Goal: Task Accomplishment & Management: Manage account settings

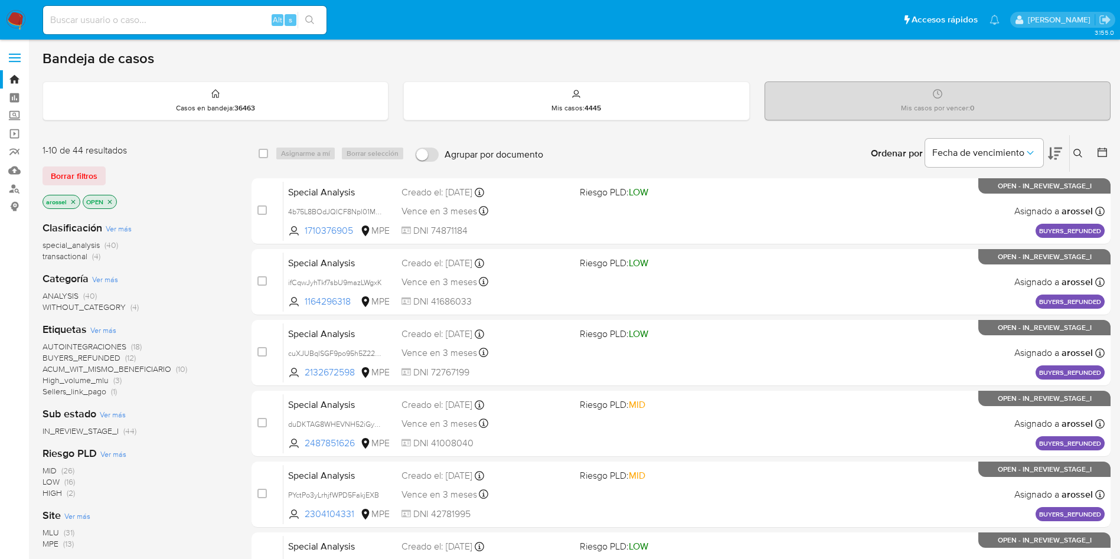
click at [160, 20] on input at bounding box center [184, 19] width 283 height 15
paste input "dlE4AyuCh4bTXpCiVdI3F9ss"
type input "dlE4AyuCh4bTXpCiVdI3F9ss"
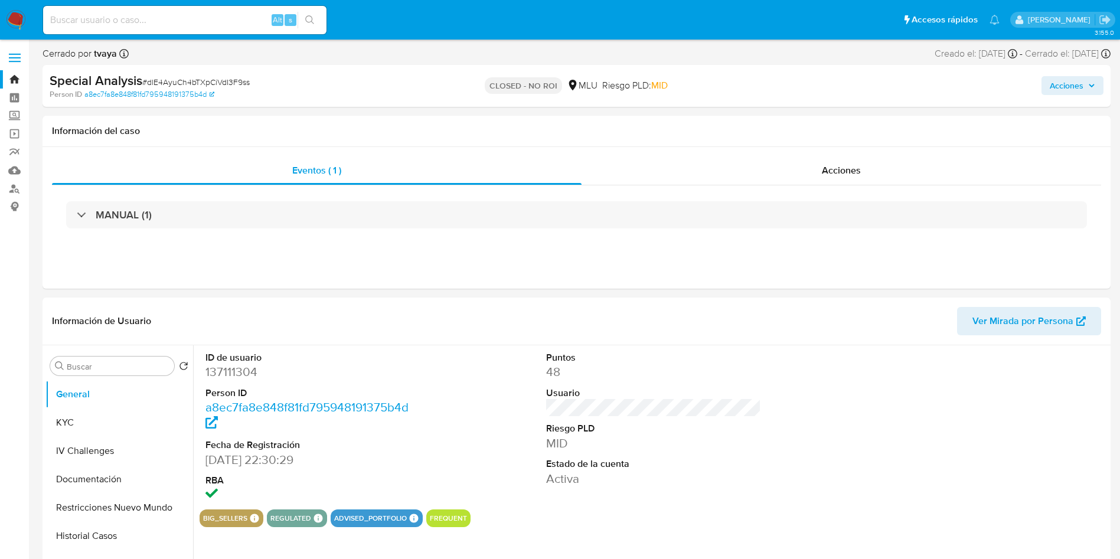
select select "10"
click at [860, 166] on span "Acciones" at bounding box center [841, 171] width 39 height 14
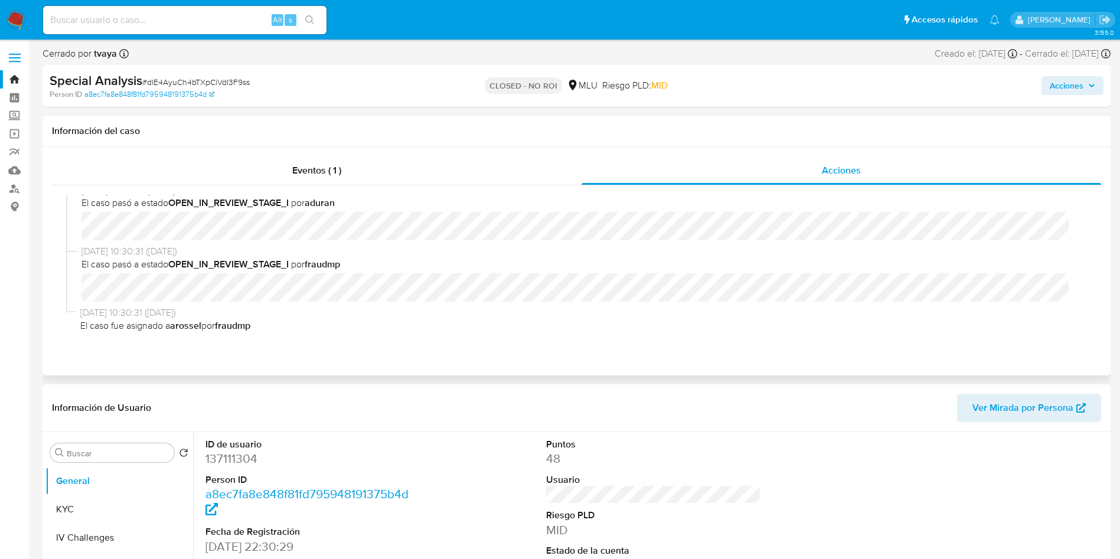
scroll to position [216, 0]
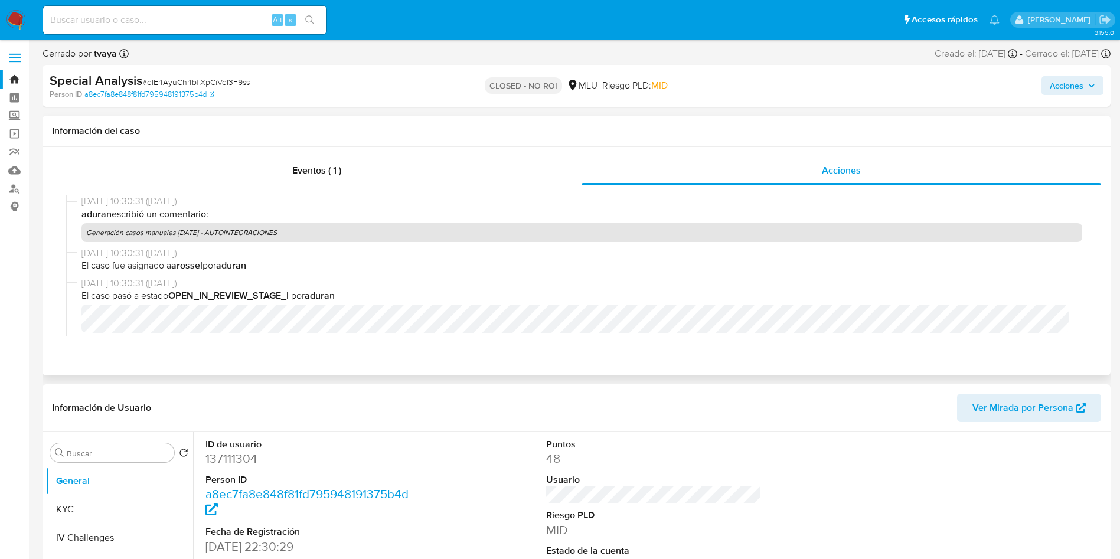
click at [987, 149] on div "Eventos ( 1 ) Acciones 20/08/2025 12:21:36 (hace 2 horas) El caso pasó a estado…" at bounding box center [577, 261] width 1068 height 228
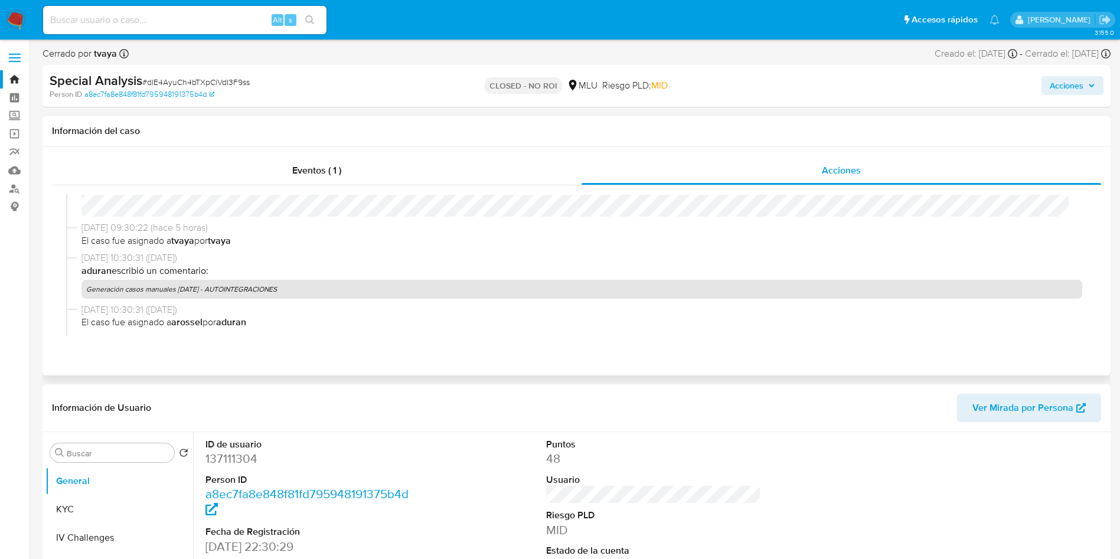
scroll to position [131, 0]
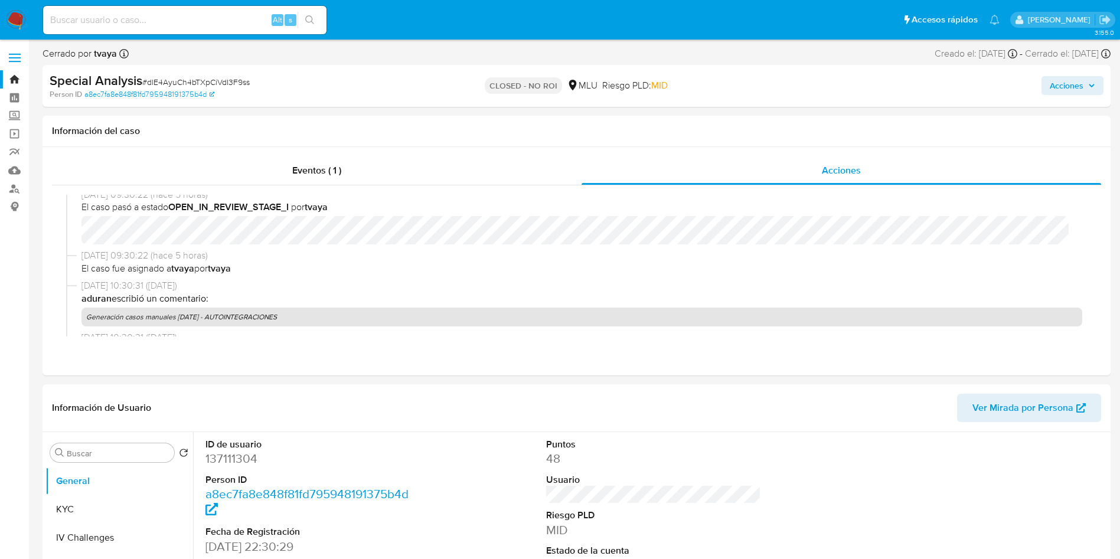
click at [224, 18] on input at bounding box center [184, 19] width 283 height 15
paste input "YMzu74AWkIN622aIHDor0LYa"
type input "YMzu74AWkIN622aIHDor0LYa"
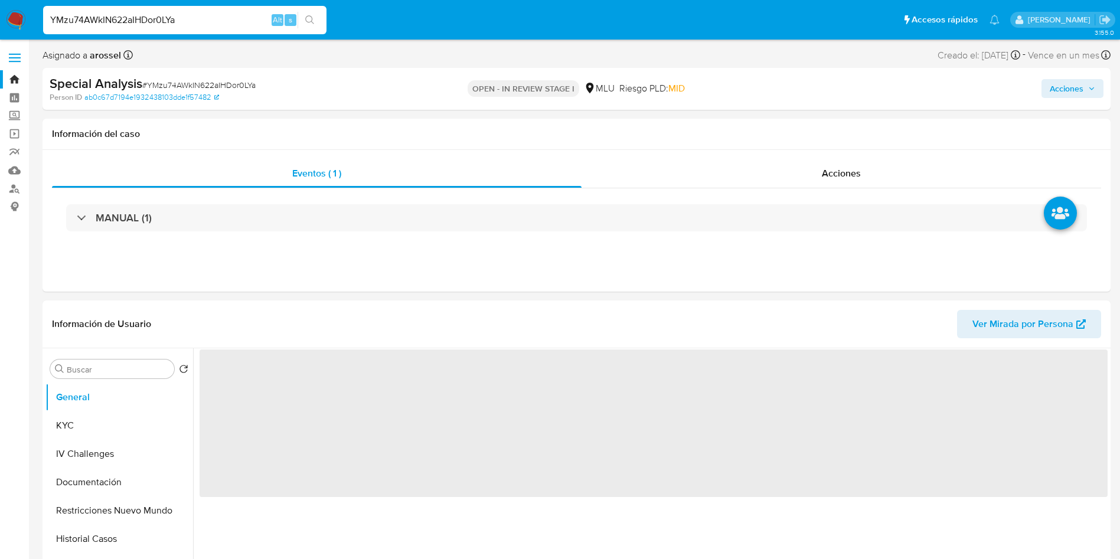
select select "10"
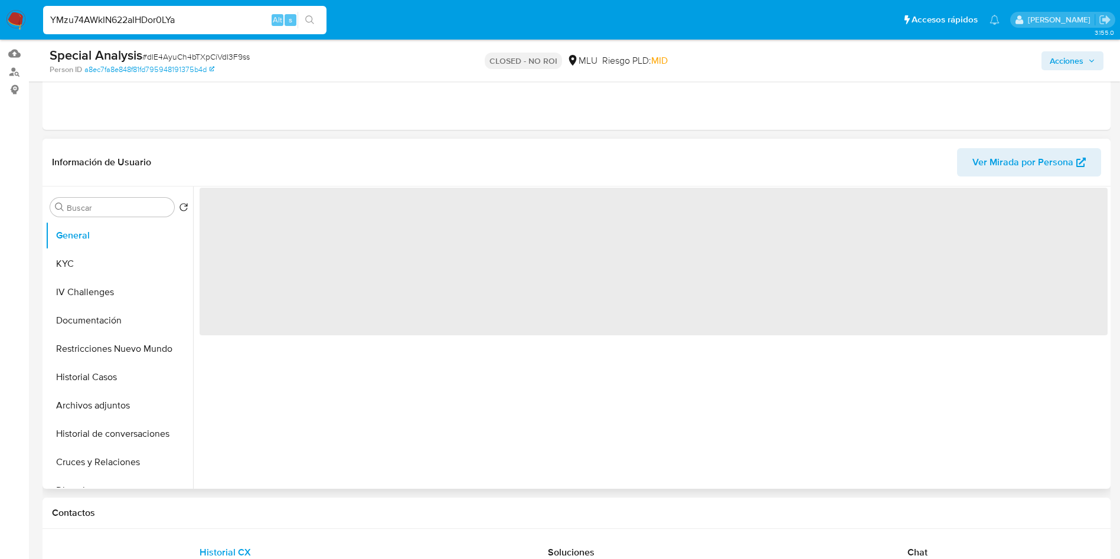
scroll to position [177, 0]
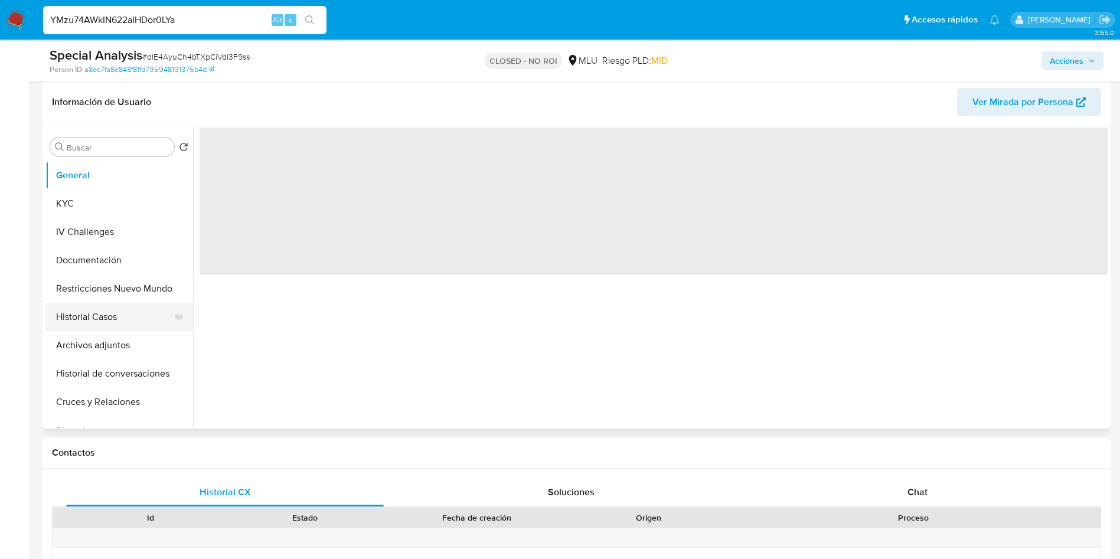
click at [92, 320] on button "Historial Casos" at bounding box center [114, 317] width 138 height 28
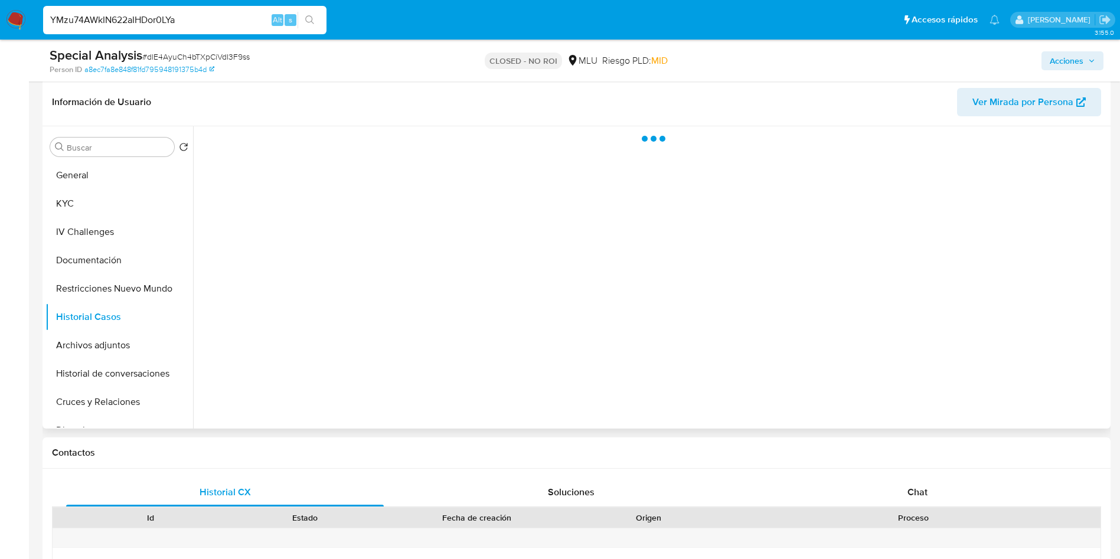
select select "10"
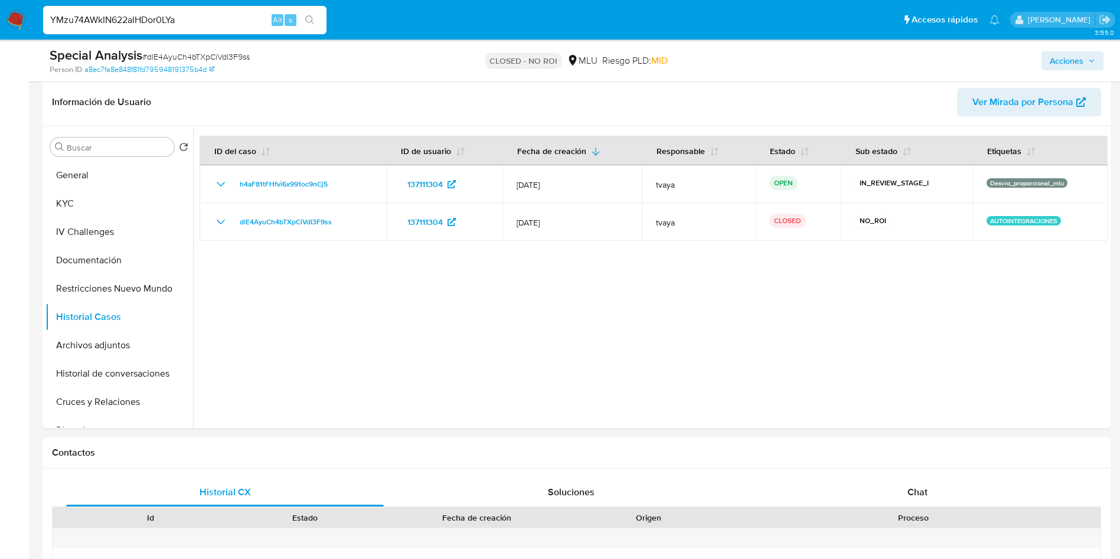
click at [167, 14] on input "YMzu74AWkIN622aIHDor0LYa" at bounding box center [184, 19] width 283 height 15
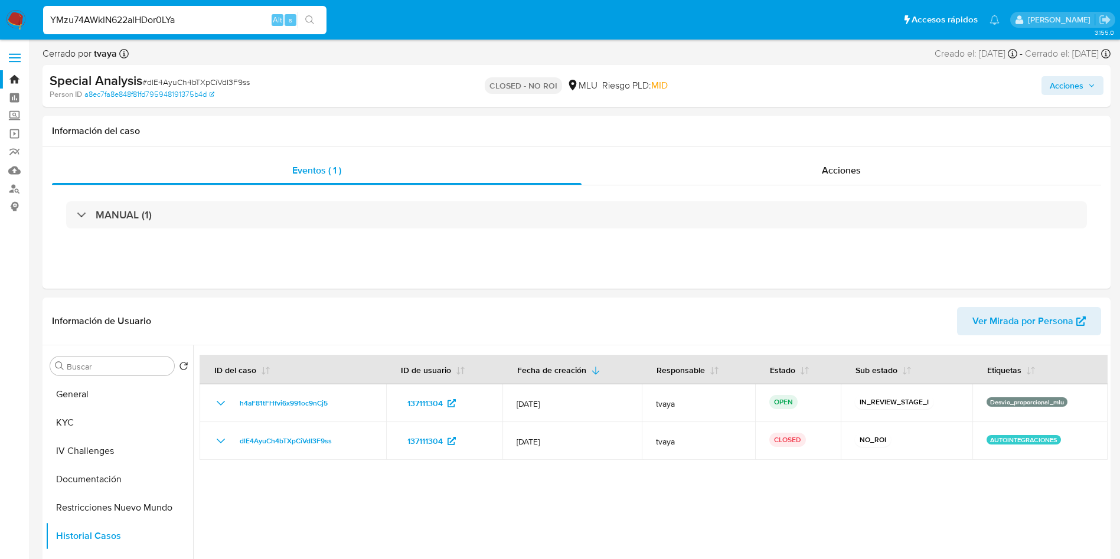
click at [234, 18] on input "YMzu74AWkIN622aIHDor0LYa" at bounding box center [184, 19] width 283 height 15
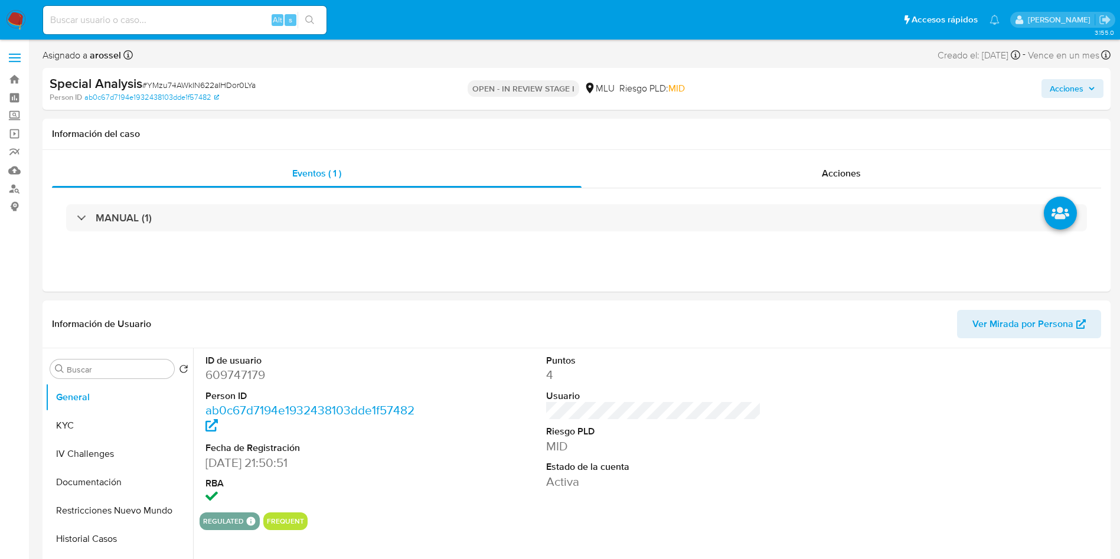
click at [195, 18] on input at bounding box center [184, 19] width 283 height 15
paste input "KdjTNOa9FMVK0FCOFTMMQ2Y5"
type input "KdjTNOa9FMVK0FCOFTMMQ2Y5"
select select "10"
type input "KdjTNOa9FMVK0FCOFTMMQ2Y5"
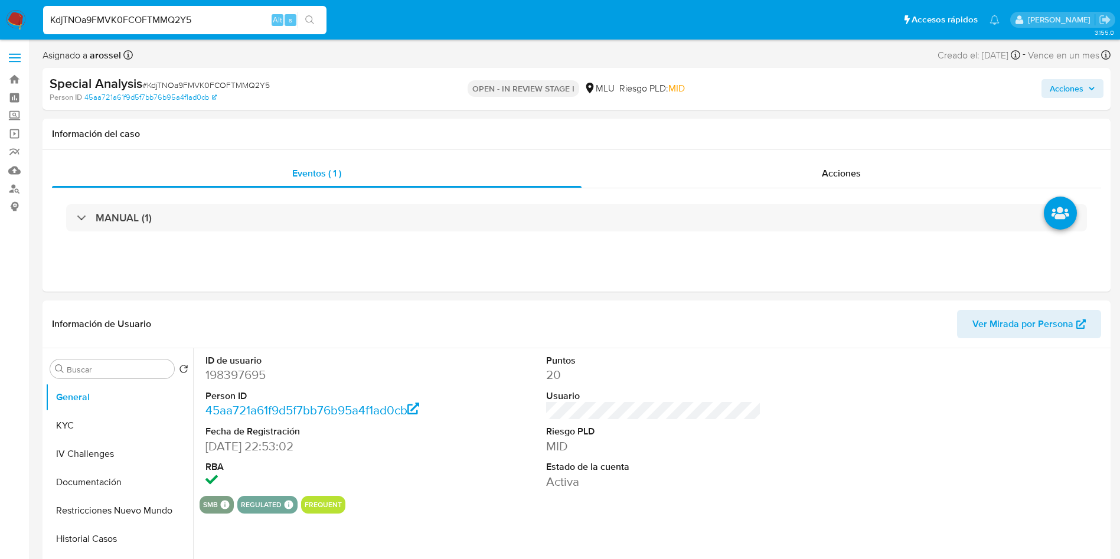
click at [171, 18] on input "KdjTNOa9FMVK0FCOFTMMQ2Y5" at bounding box center [184, 19] width 283 height 15
select select "10"
paste input "d6jjx3wnyhzm1uJl1OTUI7eQ"
type input "d6jjx3wnyhzm1uJl1OTUI7eQ"
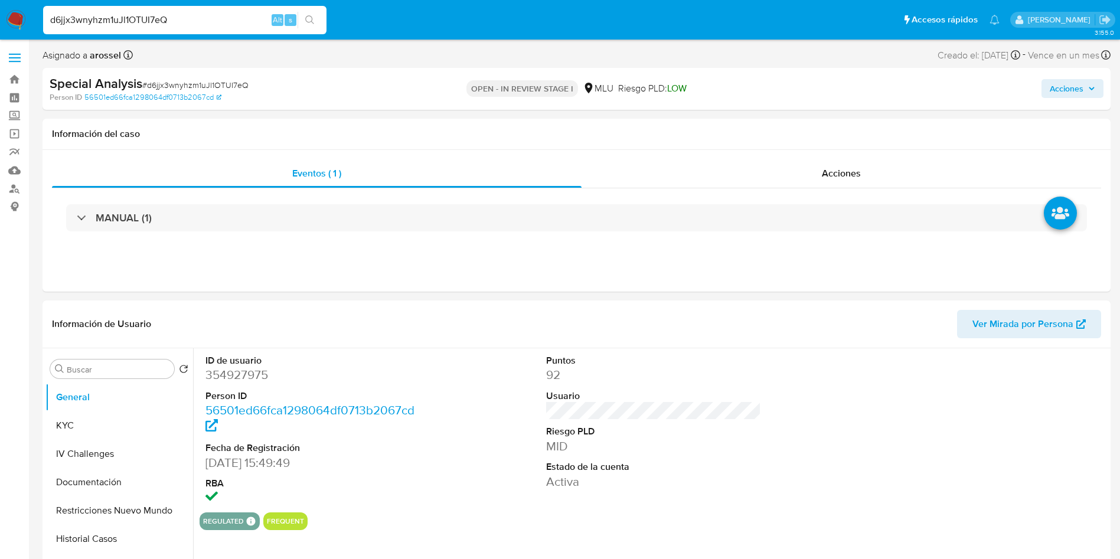
click at [172, 16] on input "d6jjx3wnyhzm1uJl1OTUI7eQ" at bounding box center [184, 19] width 283 height 15
select select "10"
paste input "kX6B5UJOS7fcdmJaSQwkg8cL"
type input "kX6B5UJOS7fcdmJaSQwkg8cL"
select select "10"
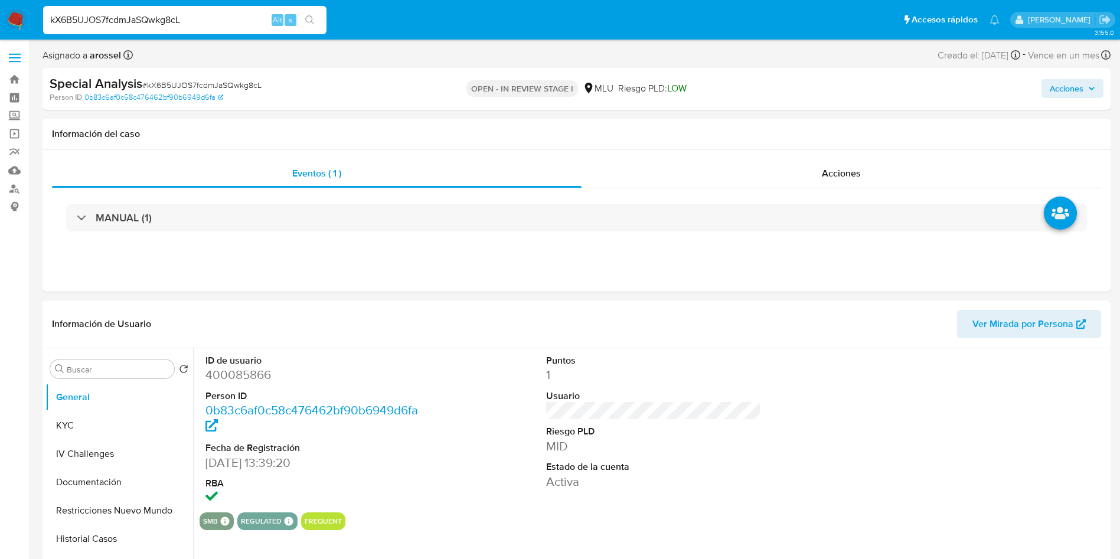
paste input "hci9e9gsAqhntXpRkmN9WZ3c"
type input "hci9e9gsAqhntXpRkmN9WZ3c"
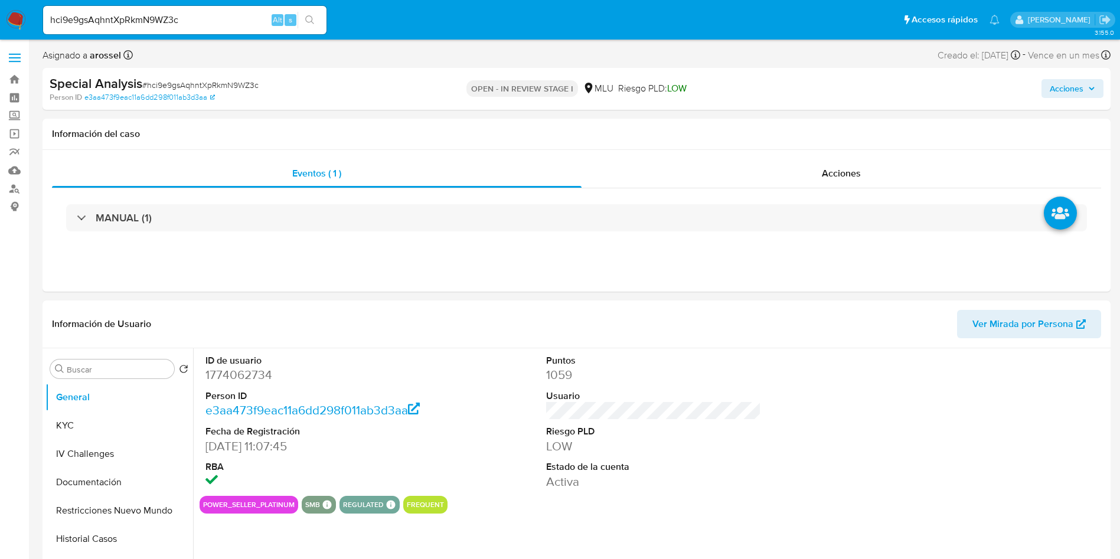
select select "10"
paste input "UtZ4MZWplwvLyBajnL5DO3Ng"
type input "UtZ4MZWplwvLyBajnL5DO3Ng"
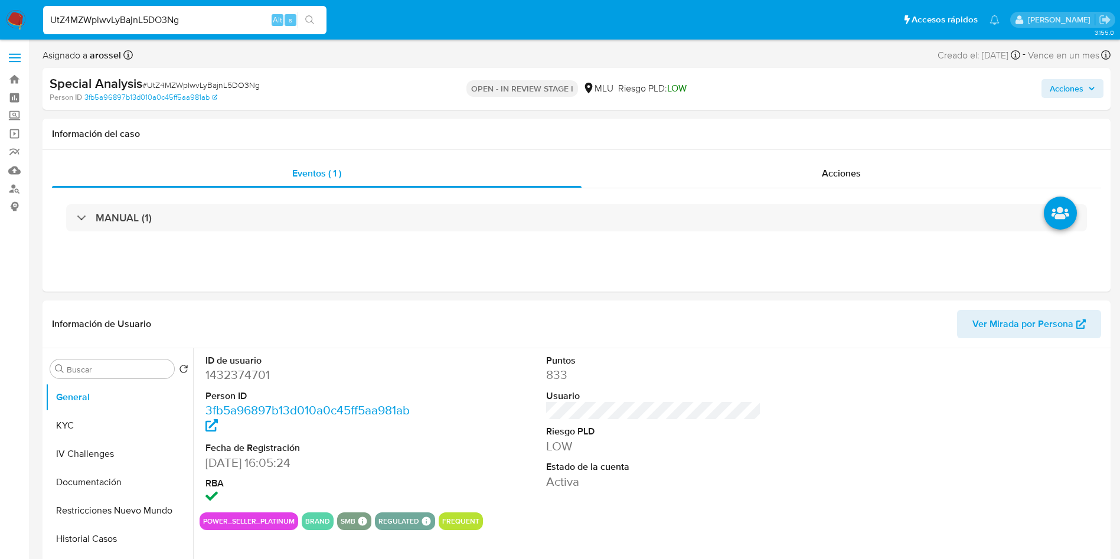
select select "10"
paste input "Q8vtBOA3ETqlxxSwwkwBKVaD"
type input "Q8vtBOA3ETqlxxSwwkwBKVaD"
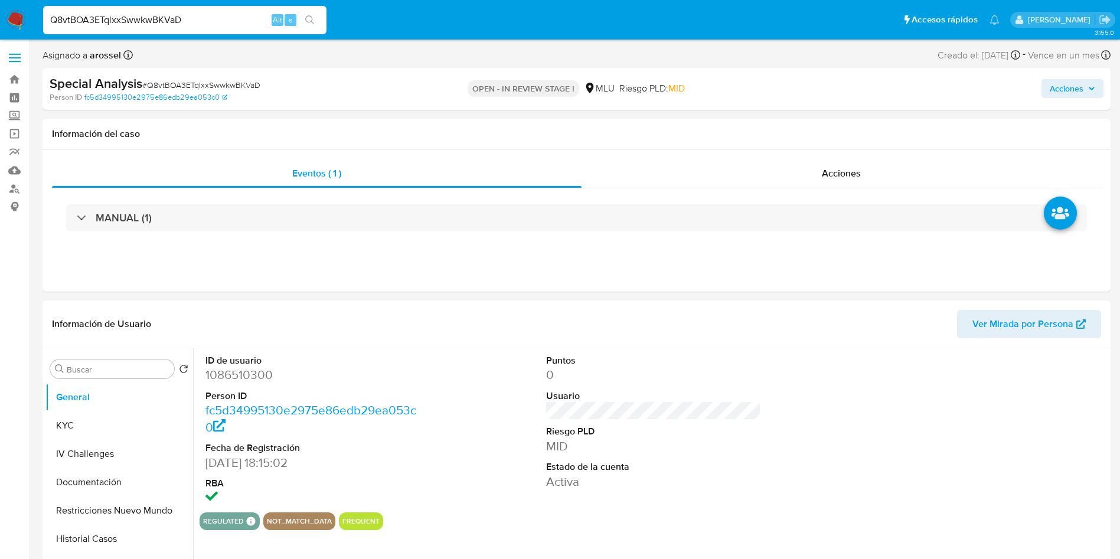
select select "10"
paste input "PTlrpVVsInnUaTunanglE5Ez"
type input "PTlrpVVsInnUaTunanglE5Ez"
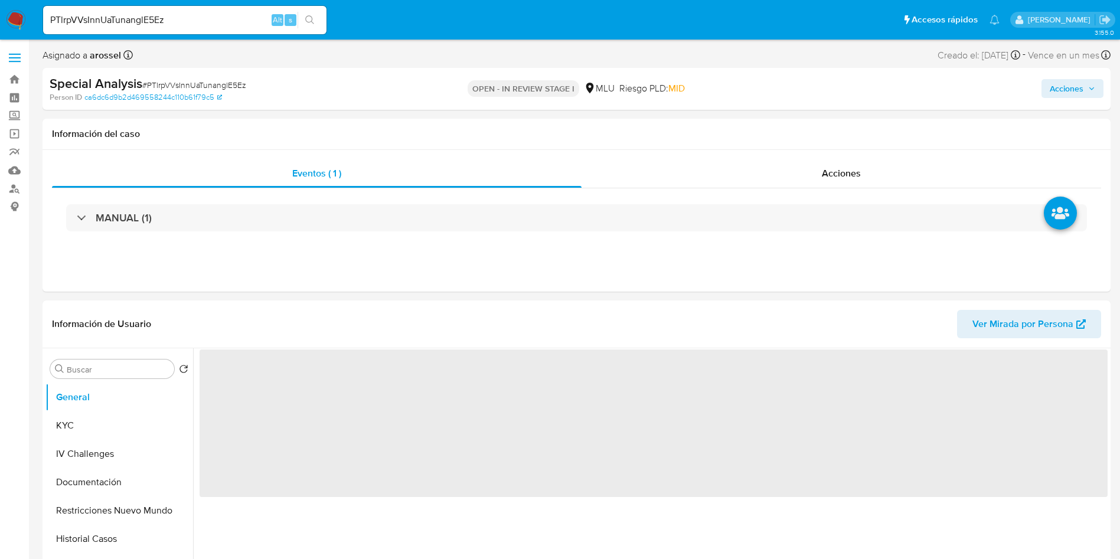
select select "10"
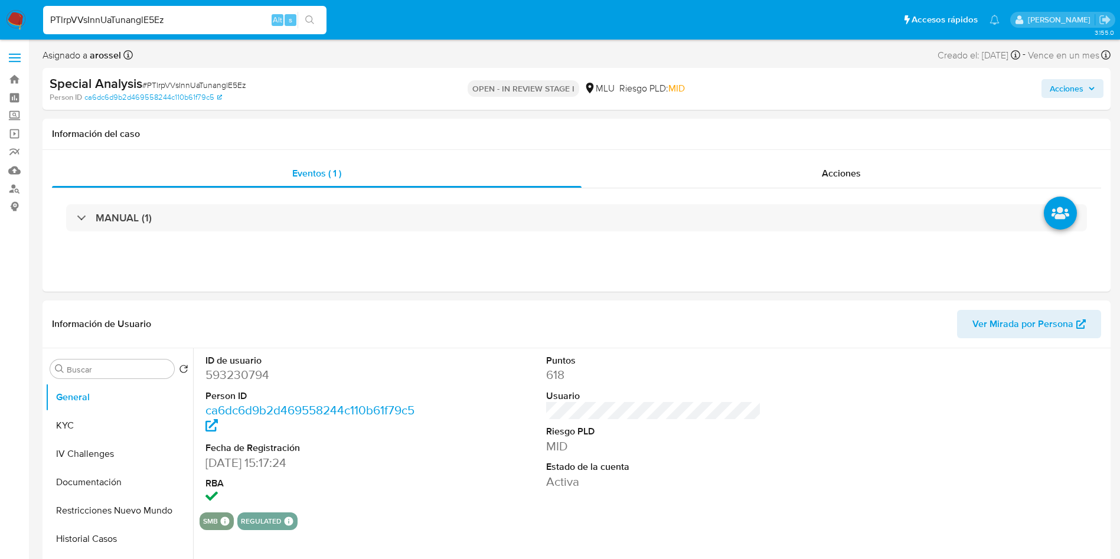
paste input "7umEE2MNPJDRw2ErEEQUgMzi"
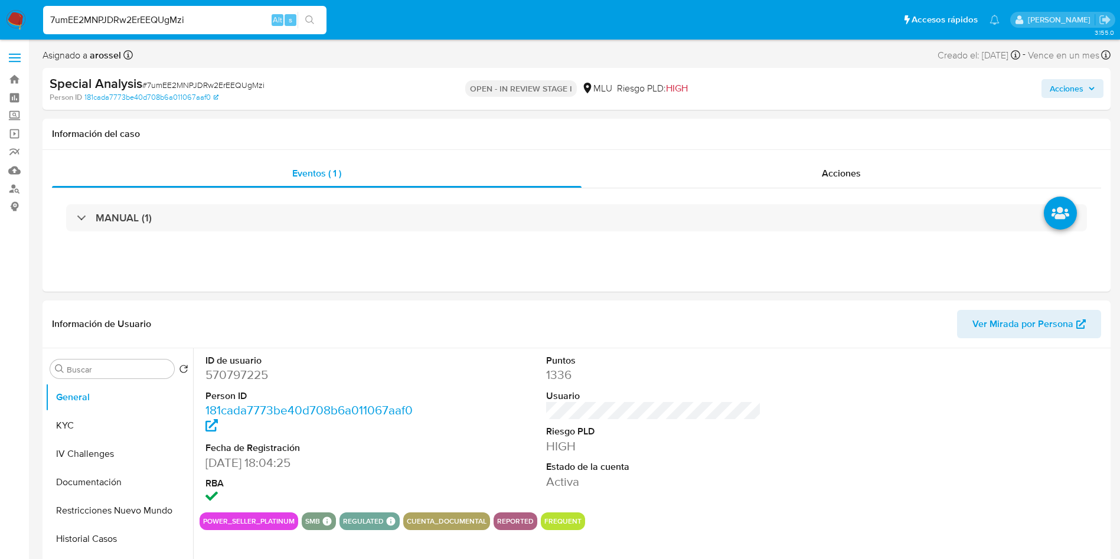
paste input "qaHleu8ebICH8DycS0ygJIXb"
type input "qaHleu8ebICH8DycS0ygJIXb"
select select "10"
type input "qaHleu8ebICH8DycS0ygJIXb"
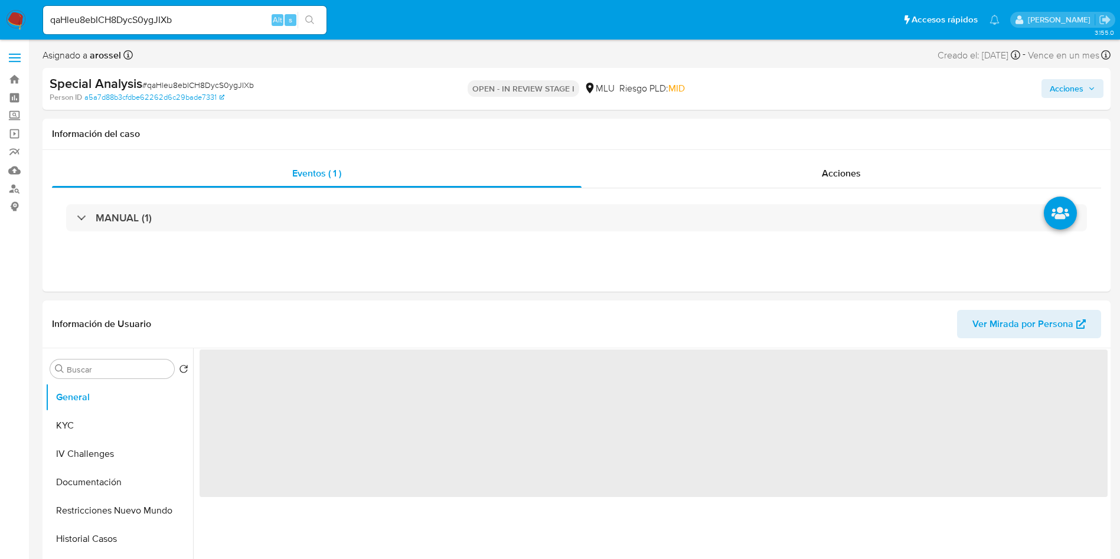
select select "10"
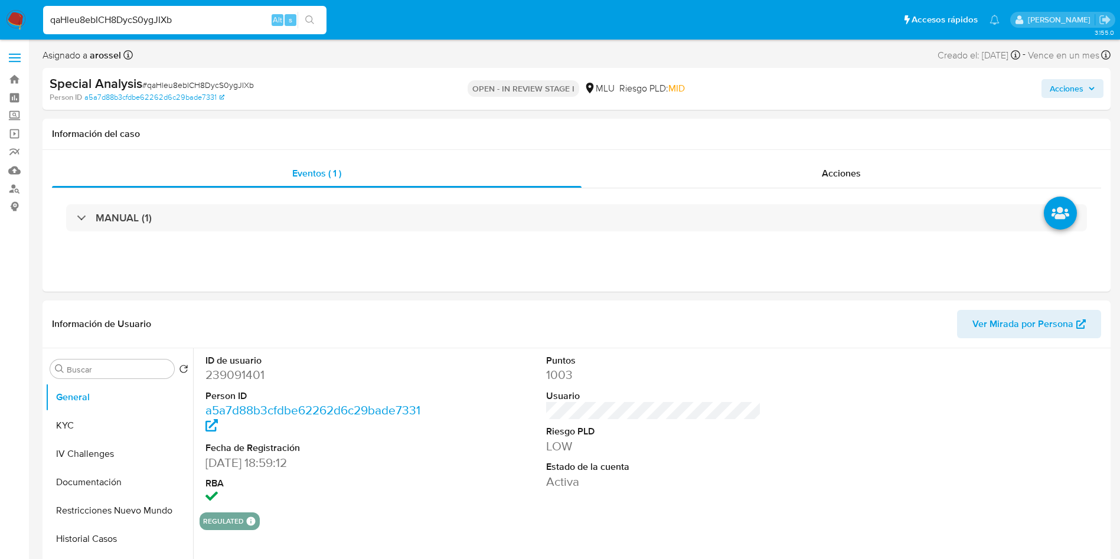
paste input "gND1m8Hh6ekCTre833yAkz1w"
type input "gND1m8Hh6ekCTre833yAkz1w"
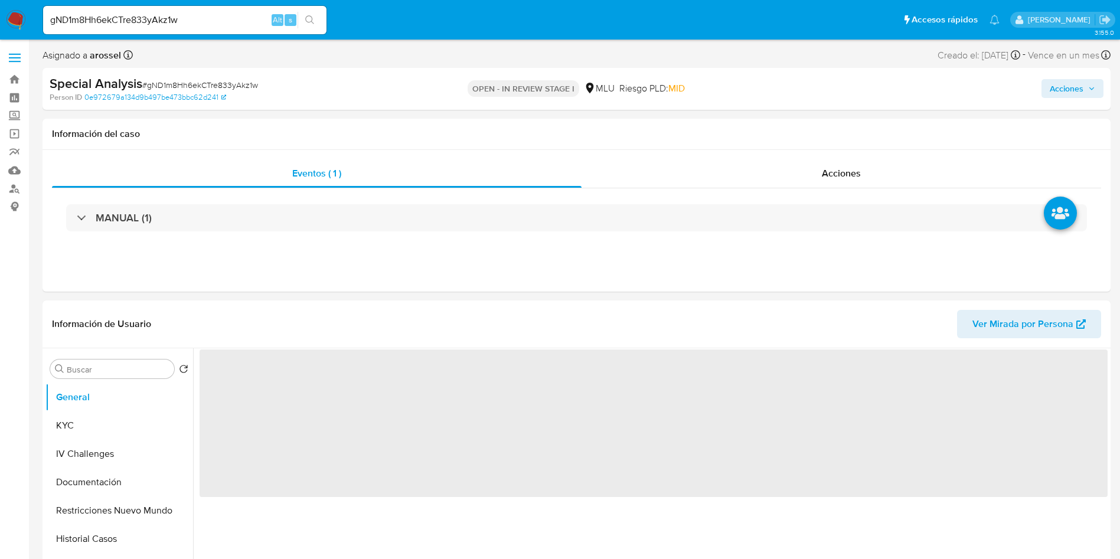
select select "10"
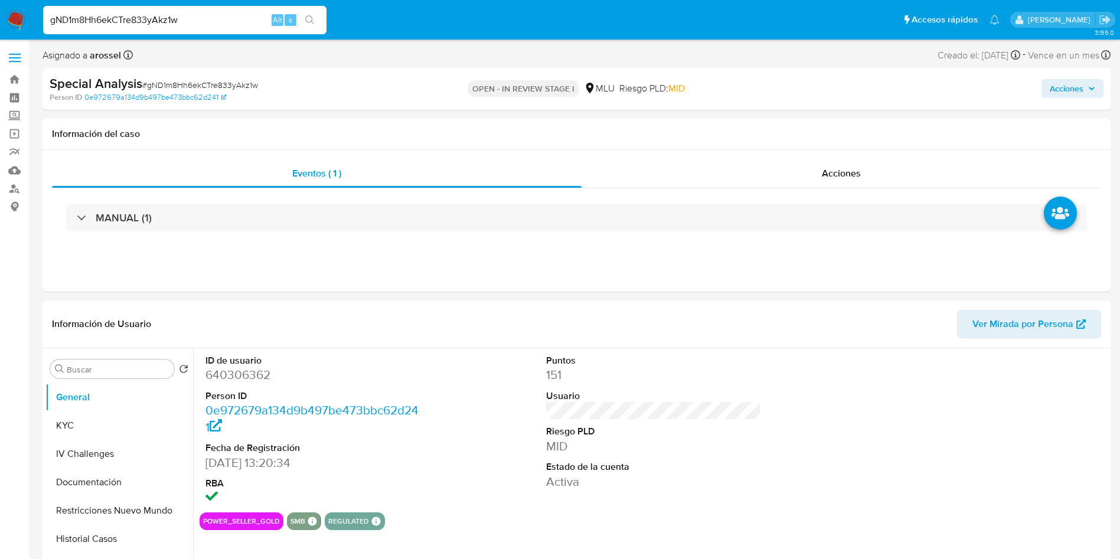
paste input "RVz5tr84PC7LJlTXKj9R3s2D"
type input "RVz5tr84PC7LJlTXKj9R3s2D"
select select "10"
paste input "GrSHmd3Q5nx9UBJCU1IIBbyN"
type input "GrSHmd3Q5nx9UBJCU1IIBbyN"
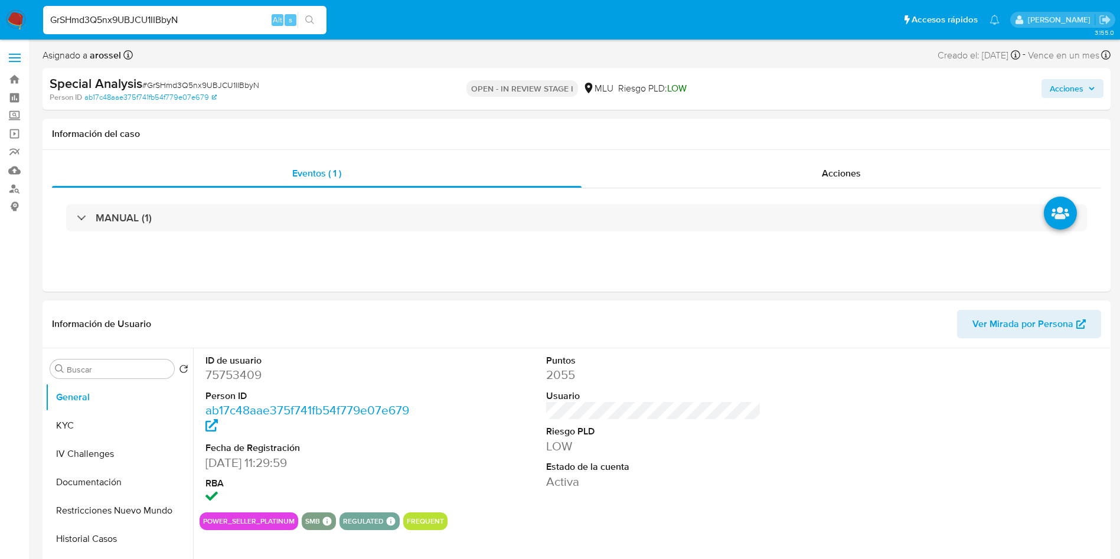
select select "10"
type input "YMzu74AWkIN622aIHDor0LYa"
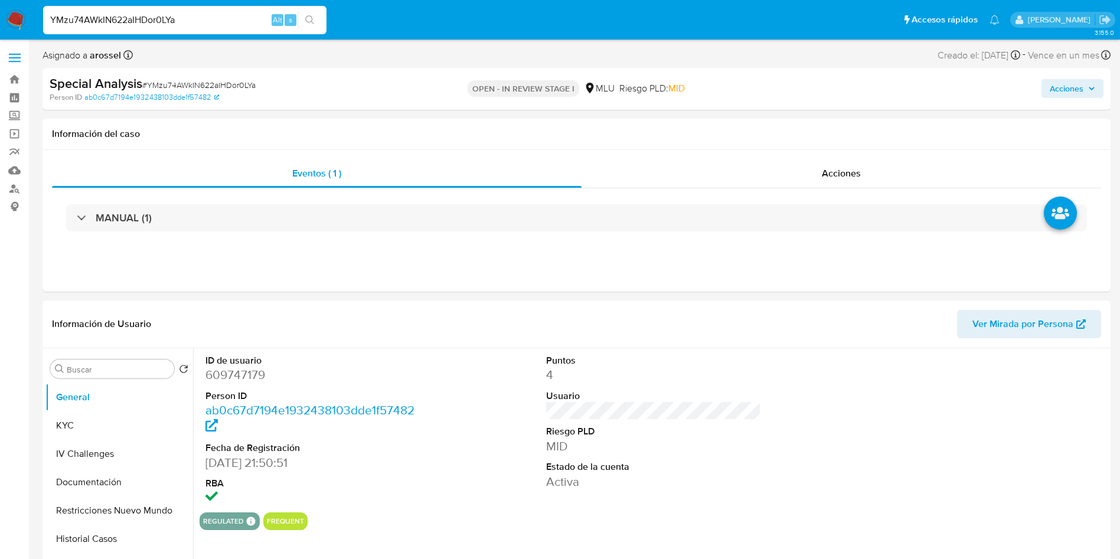
select select "10"
click at [254, 377] on dd "609747179" at bounding box center [313, 375] width 216 height 17
copy dd "609747179"
click at [1050, 315] on span "Ver Mirada por Persona" at bounding box center [1022, 324] width 101 height 28
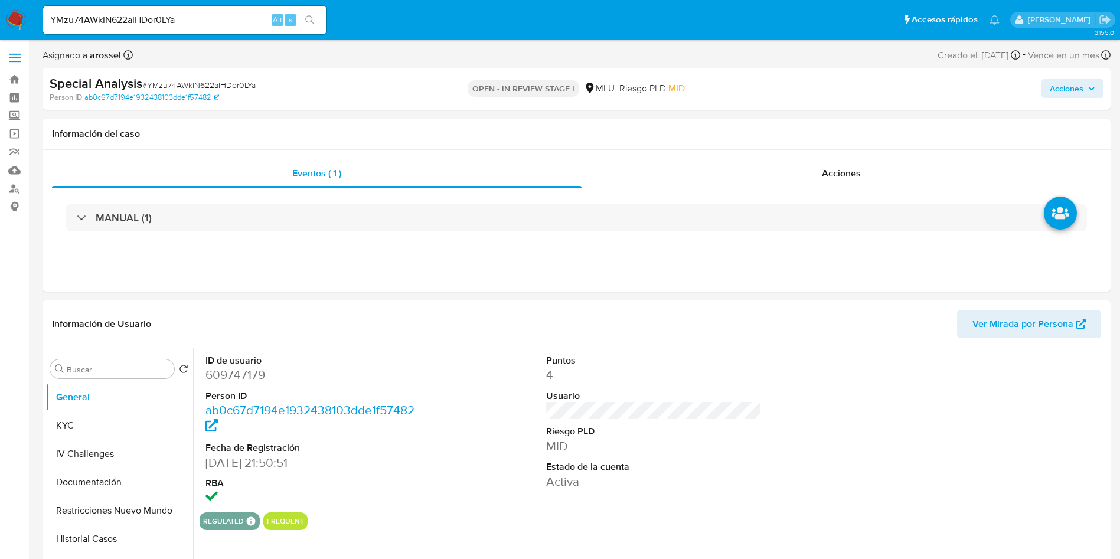
click at [182, 84] on span "# YMzu74AWkIN622aIHDor0LYa" at bounding box center [198, 85] width 113 height 12
copy span "YMzu74AWkIN622aIHDor0LYa"
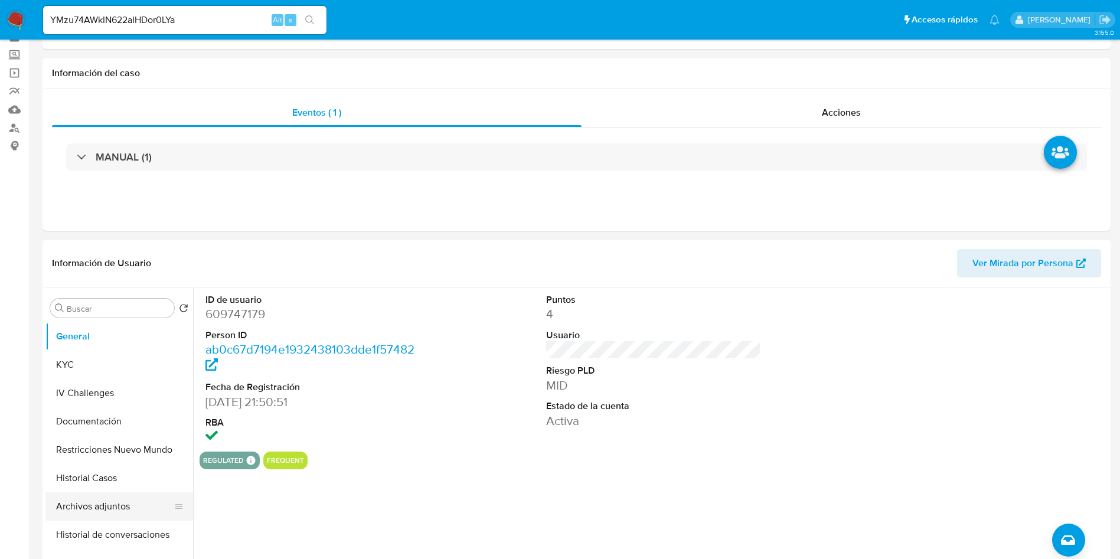
scroll to position [89, 0]
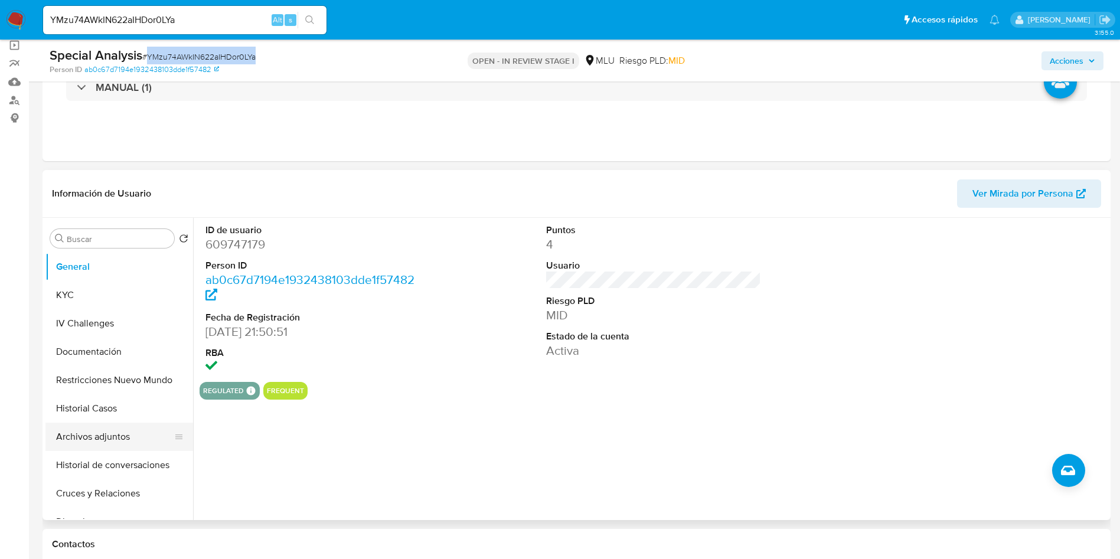
click at [102, 423] on button "Archivos adjuntos" at bounding box center [114, 437] width 138 height 28
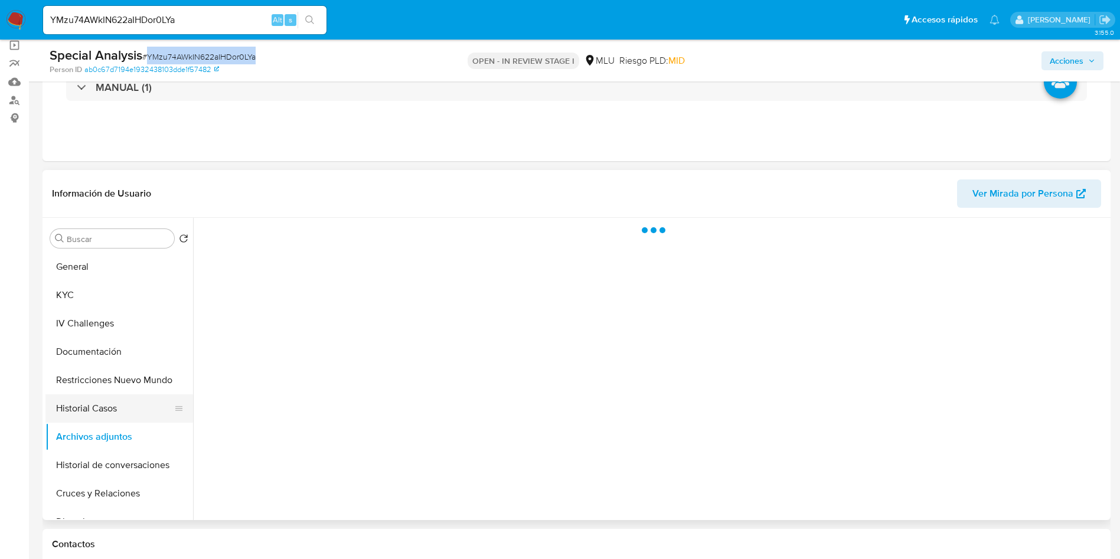
click at [103, 409] on button "Historial Casos" at bounding box center [114, 408] width 138 height 28
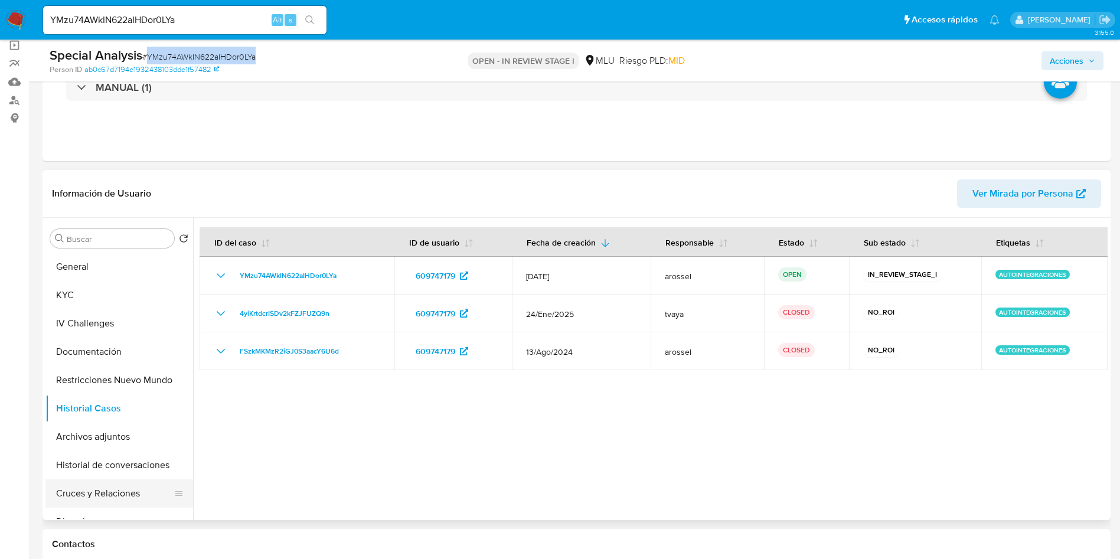
click at [107, 497] on button "Cruces y Relaciones" at bounding box center [114, 493] width 138 height 28
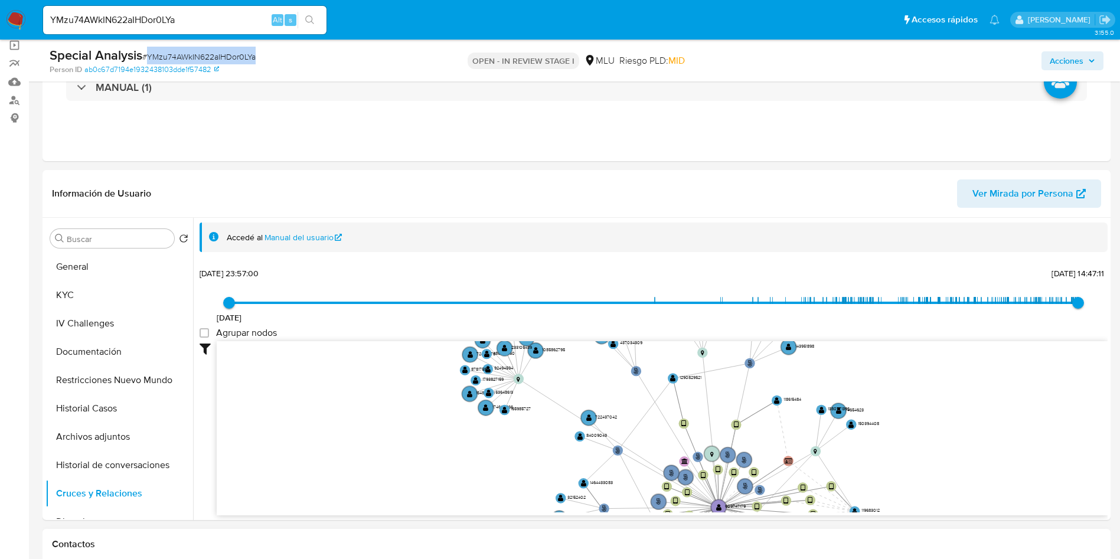
scroll to position [2, 0]
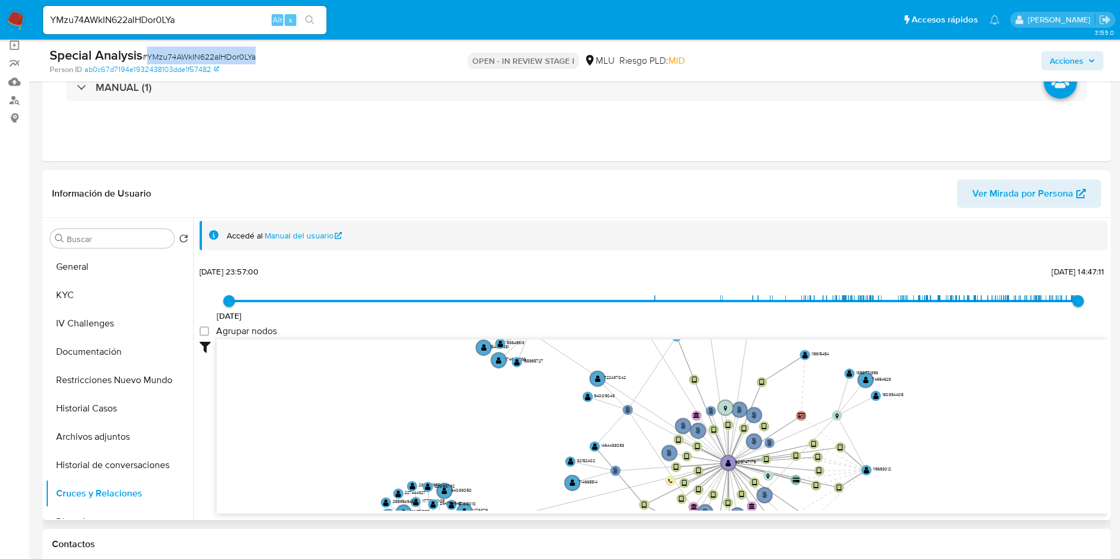
drag, startPoint x: 561, startPoint y: 389, endPoint x: 502, endPoint y: 492, distance: 119.0
click at [508, 507] on icon "user-609747179  609747179 phone-181d67f95943854e29da3d284a80c912  person-ab0c…" at bounding box center [662, 424] width 891 height 171
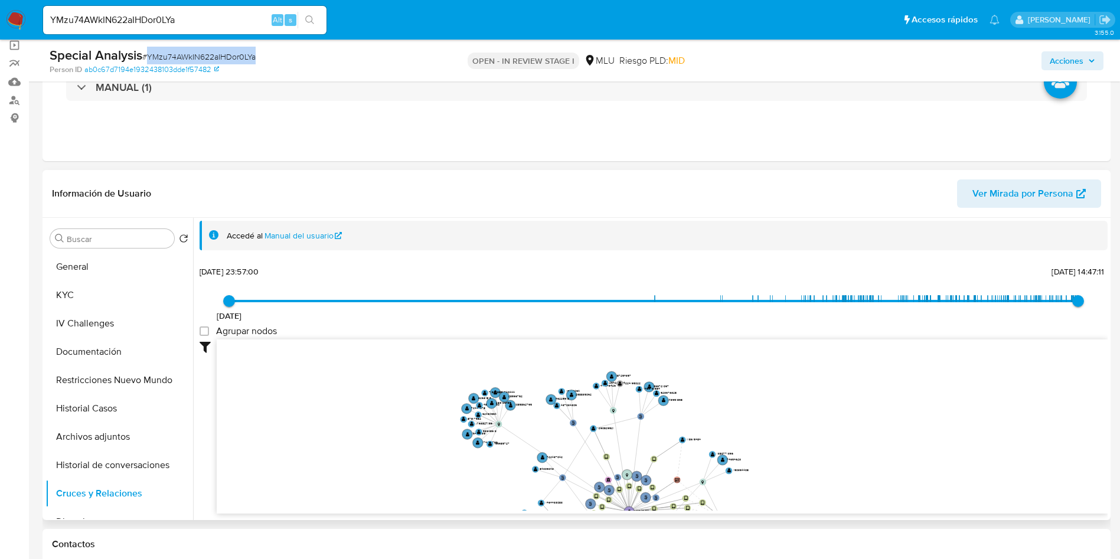
drag, startPoint x: 487, startPoint y: 438, endPoint x: 464, endPoint y: 438, distance: 22.4
click at [464, 438] on icon "user-609747179  609747179 phone-181d67f95943854e29da3d284a80c912  person-ab0c…" at bounding box center [662, 424] width 891 height 171
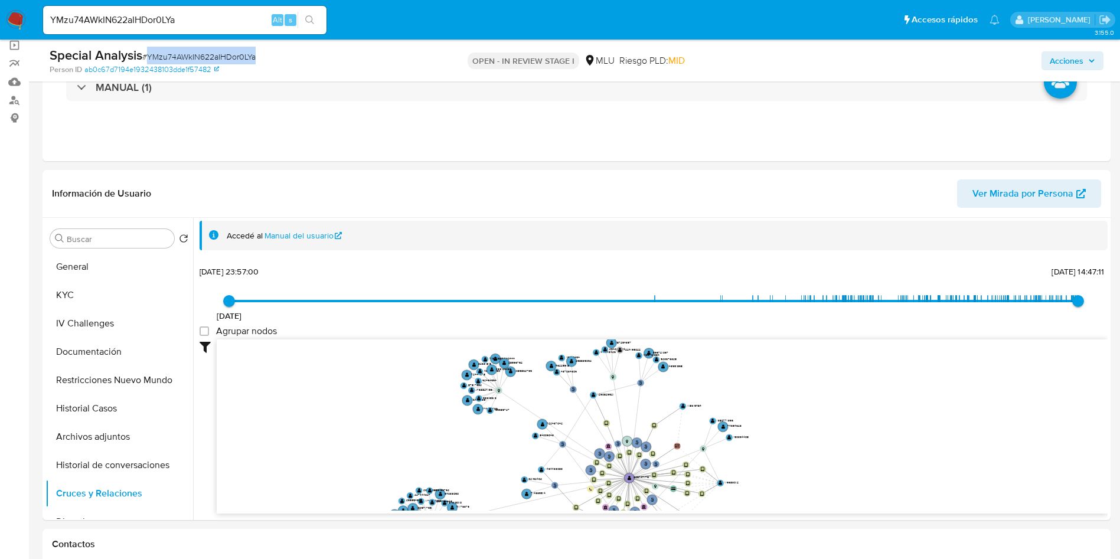
copy span "YMzu74AWkIN622aIHDor0LYa"
click at [94, 253] on button "General" at bounding box center [114, 267] width 138 height 28
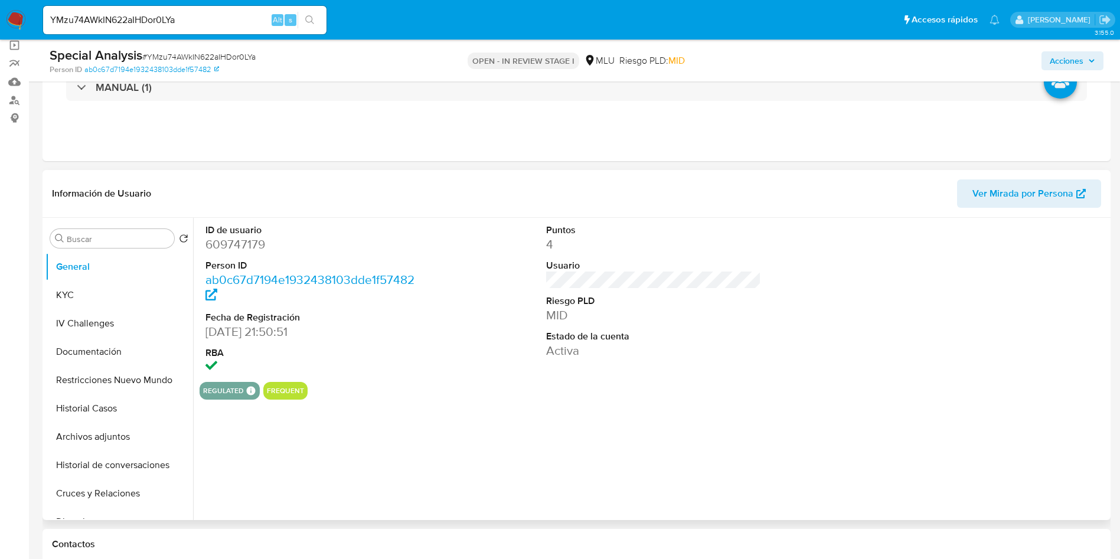
click at [236, 244] on dd "609747179" at bounding box center [313, 244] width 216 height 17
copy dd "609747179"
click at [113, 472] on button "Historial de conversaciones" at bounding box center [114, 465] width 138 height 28
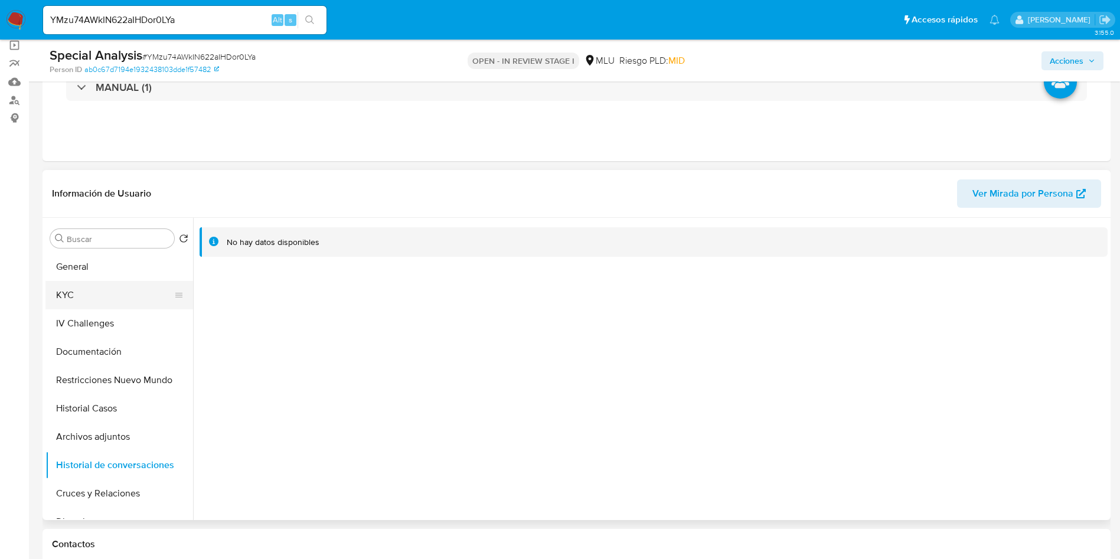
click at [110, 289] on button "KYC" at bounding box center [114, 295] width 138 height 28
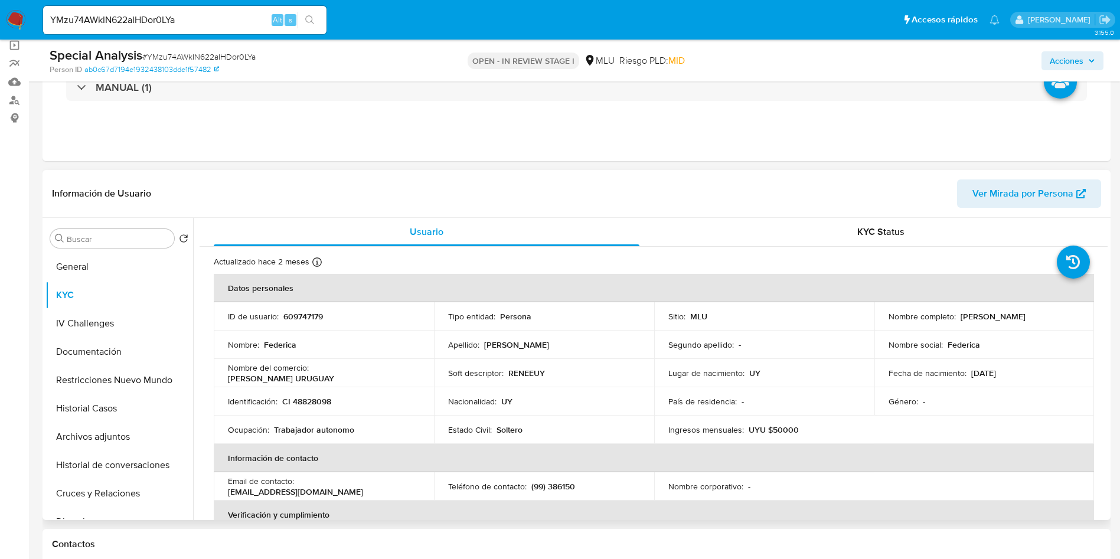
click at [308, 311] on p "609747179" at bounding box center [303, 316] width 40 height 11
copy p "609747179"
click at [129, 498] on button "Cruces y Relaciones" at bounding box center [114, 493] width 138 height 28
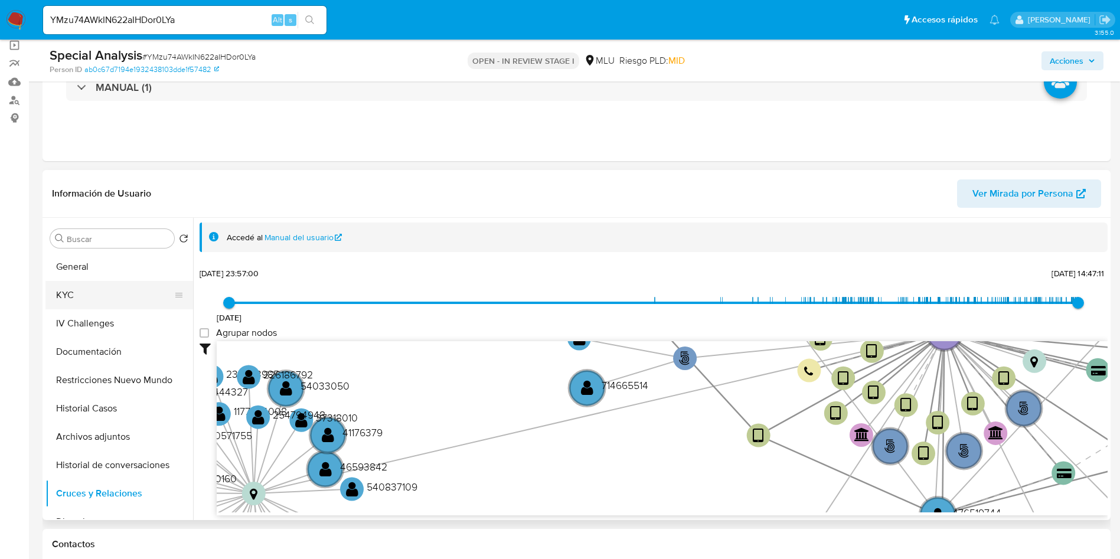
click at [93, 290] on button "KYC" at bounding box center [114, 295] width 138 height 28
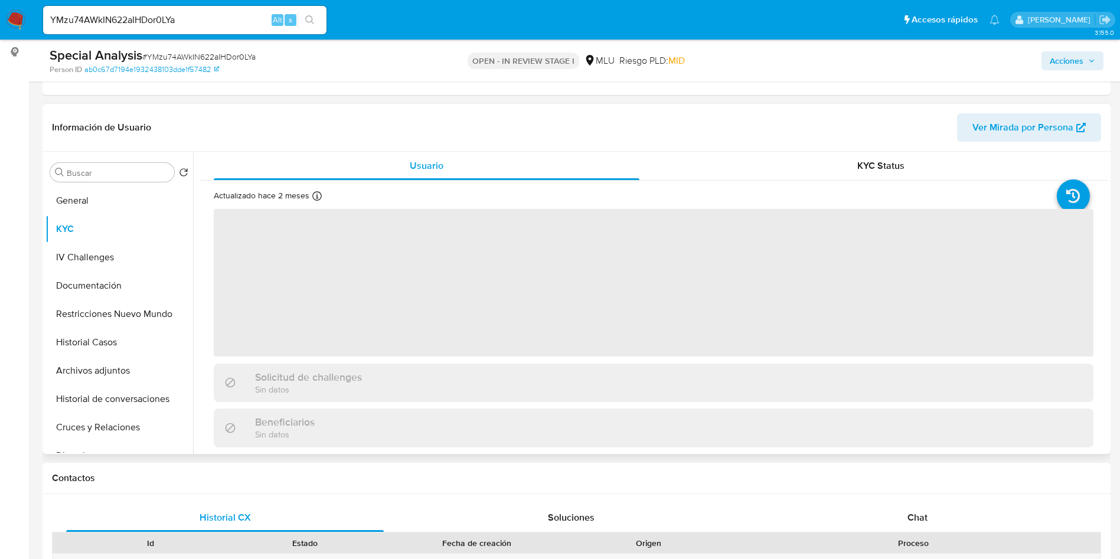
scroll to position [266, 0]
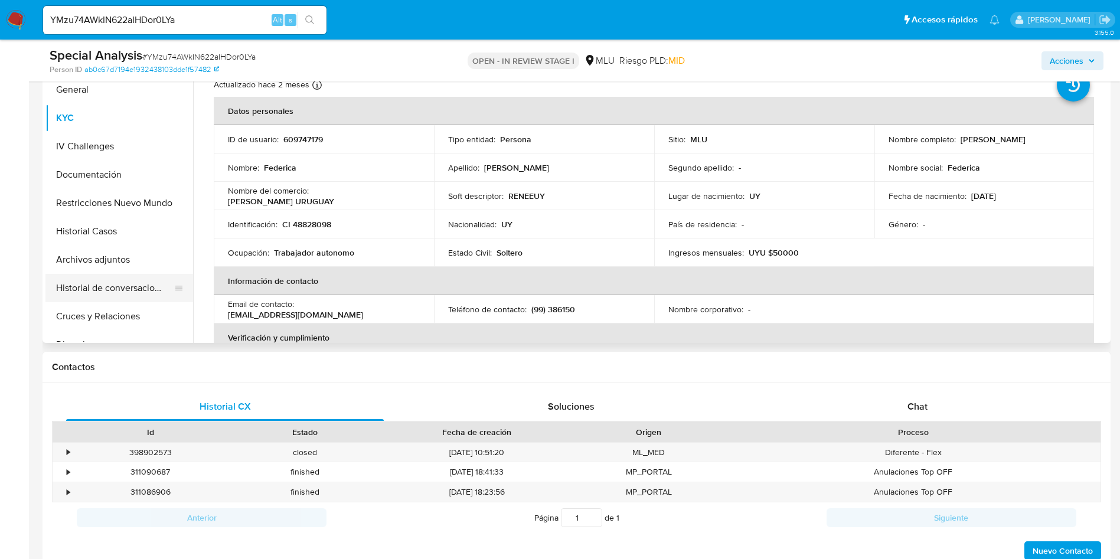
drag, startPoint x: 120, startPoint y: 259, endPoint x: 137, endPoint y: 292, distance: 37.2
click at [120, 259] on button "Archivos adjuntos" at bounding box center [119, 260] width 148 height 28
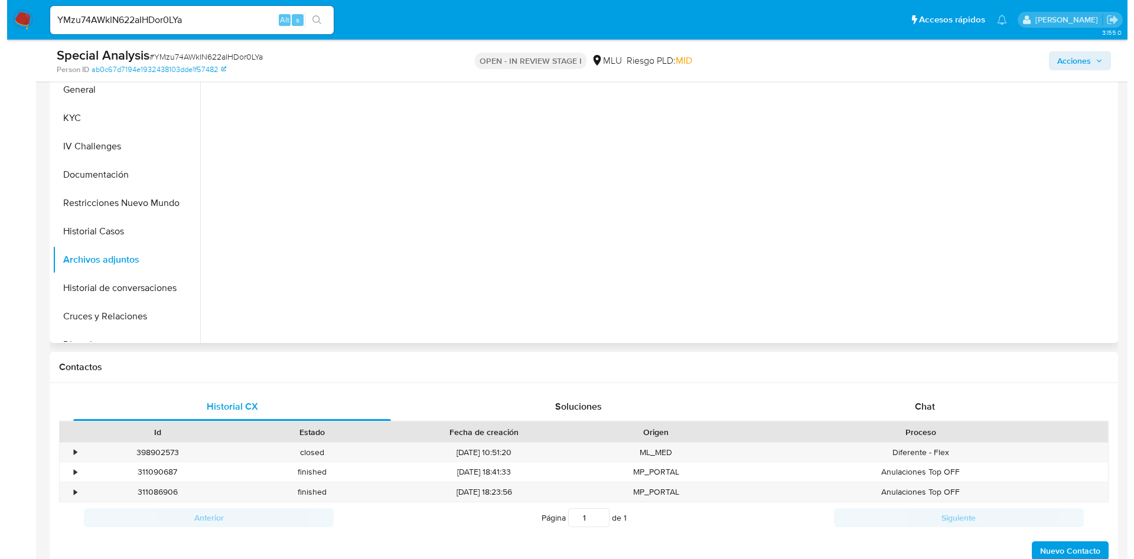
scroll to position [177, 0]
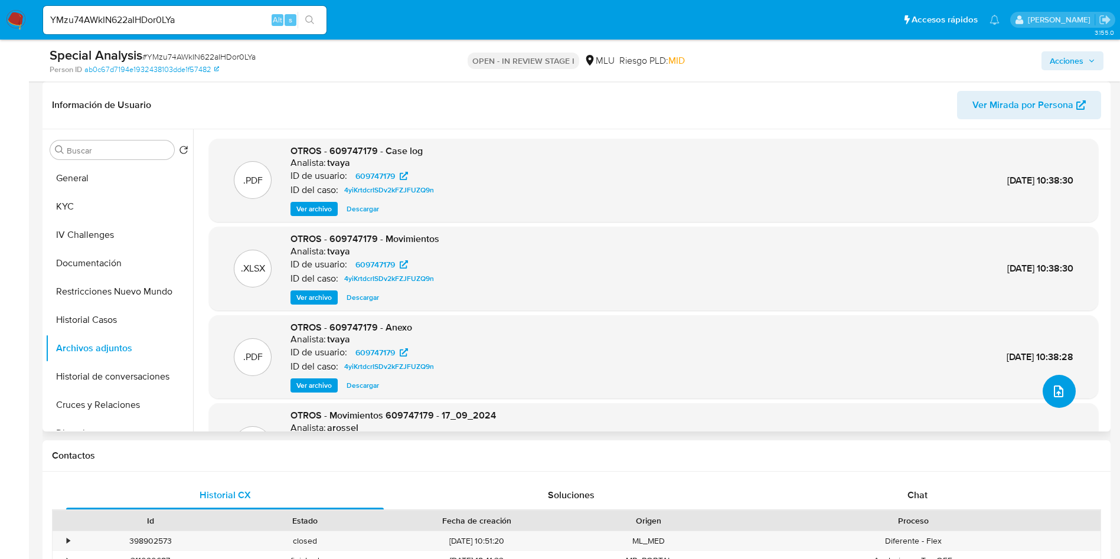
click at [1058, 385] on icon "upload-file" at bounding box center [1059, 391] width 14 height 14
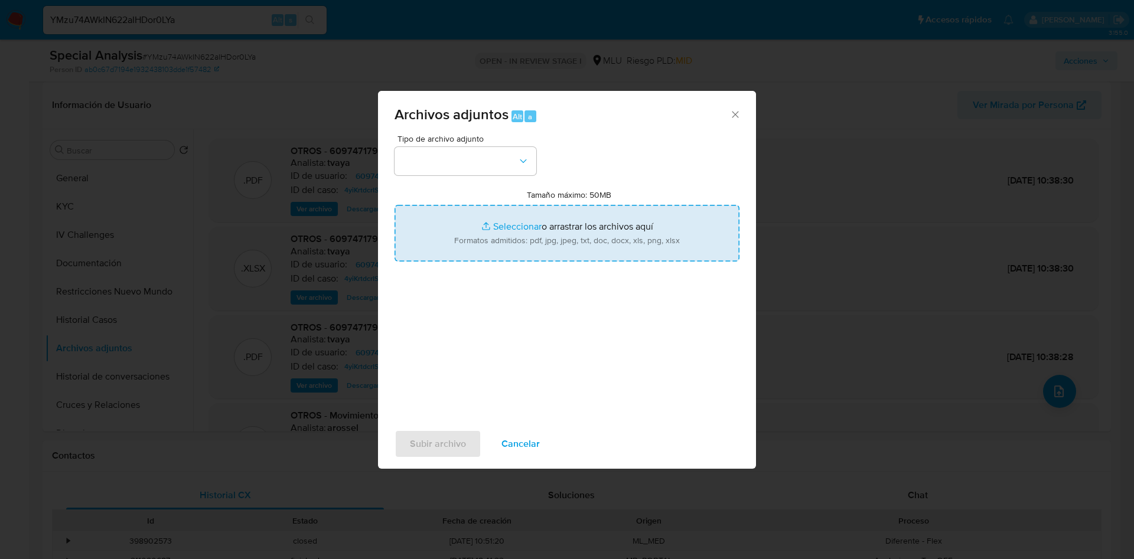
click at [582, 210] on input "Tamaño máximo: 50MB Seleccionar archivos" at bounding box center [566, 233] width 345 height 57
type input "C:\fakepath\Case Log 609747179 - 20_08_2025.pdf"
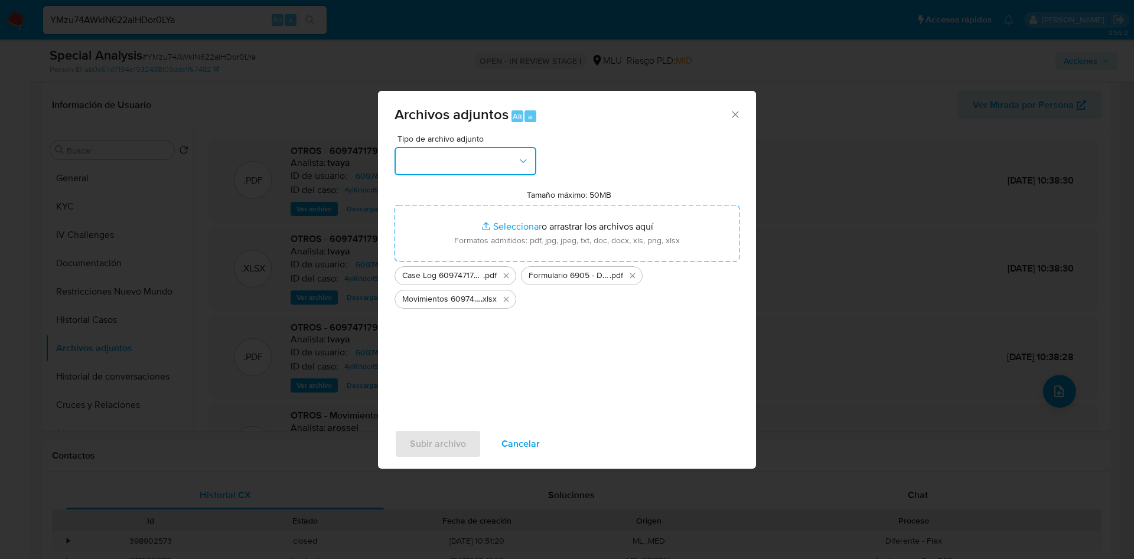
click at [521, 165] on icon "button" at bounding box center [523, 161] width 12 height 12
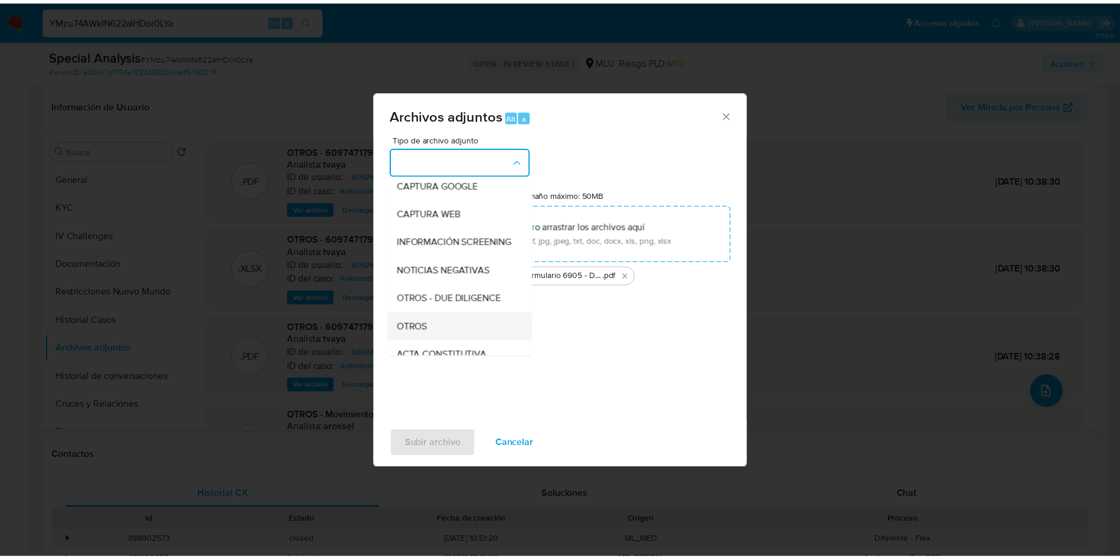
scroll to position [89, 0]
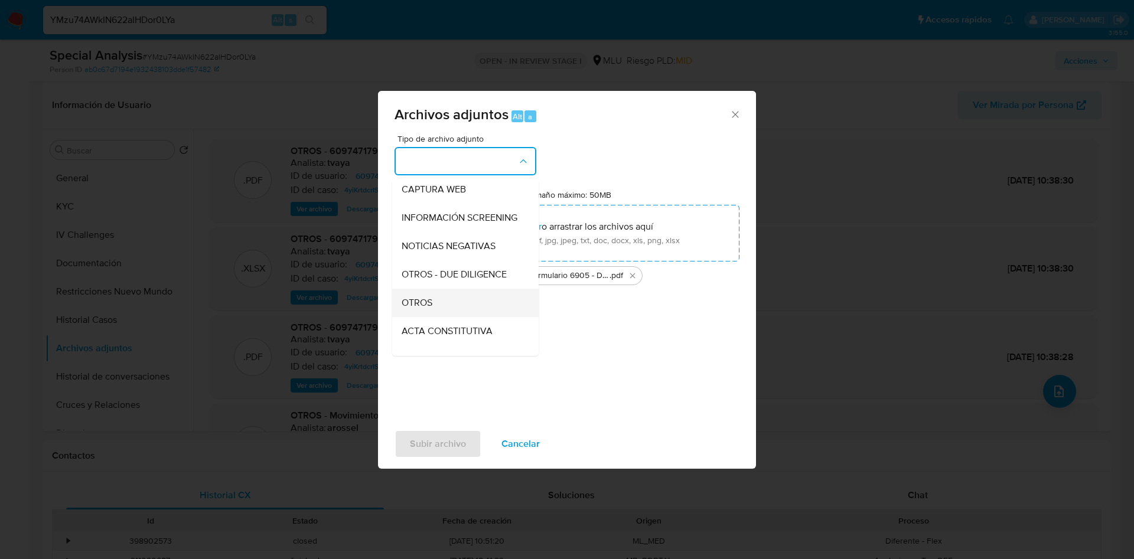
click at [461, 315] on div "OTROS" at bounding box center [461, 303] width 120 height 28
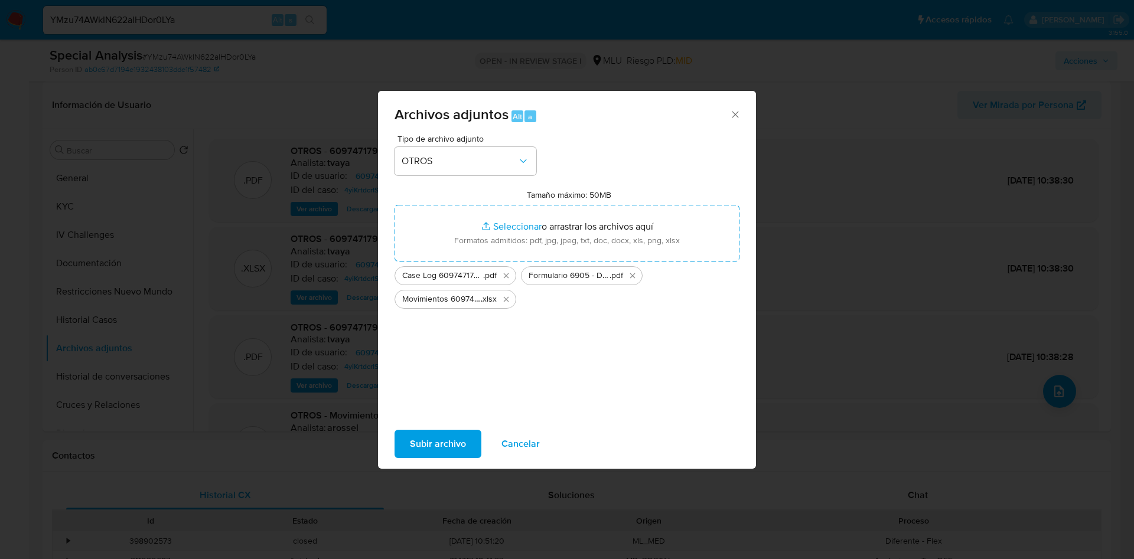
click at [449, 442] on span "Subir archivo" at bounding box center [438, 444] width 56 height 26
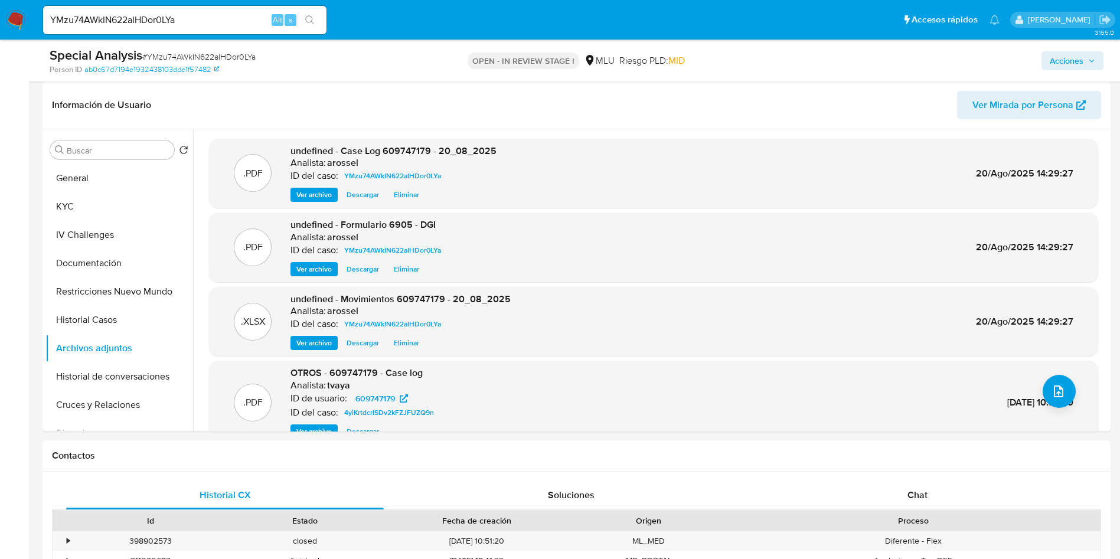
click at [1096, 61] on button "Acciones" at bounding box center [1073, 60] width 62 height 19
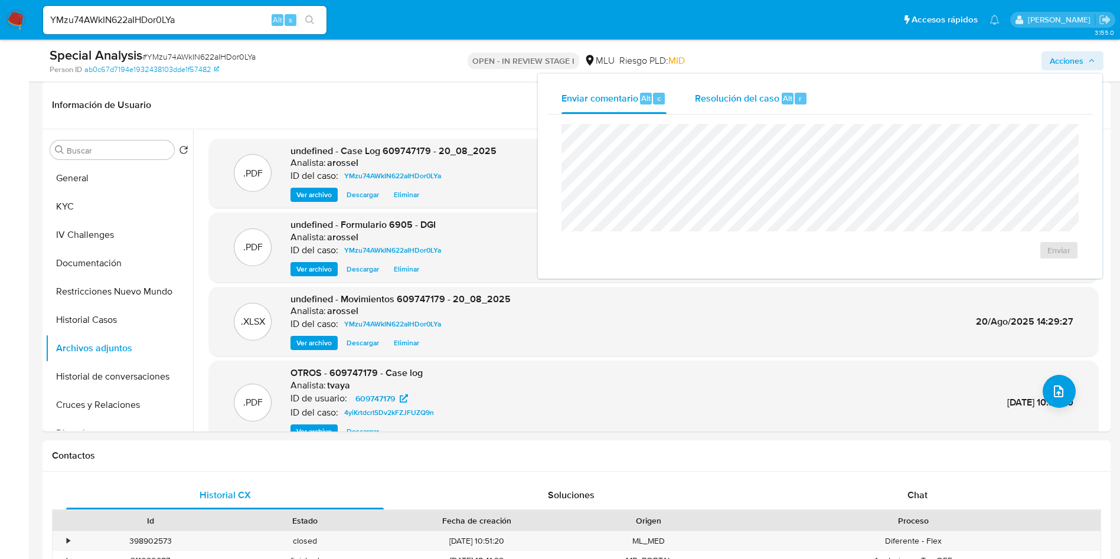
drag, startPoint x: 773, startPoint y: 87, endPoint x: 771, endPoint y: 108, distance: 20.8
click at [772, 89] on div "Resolución del caso Alt r" at bounding box center [751, 98] width 113 height 31
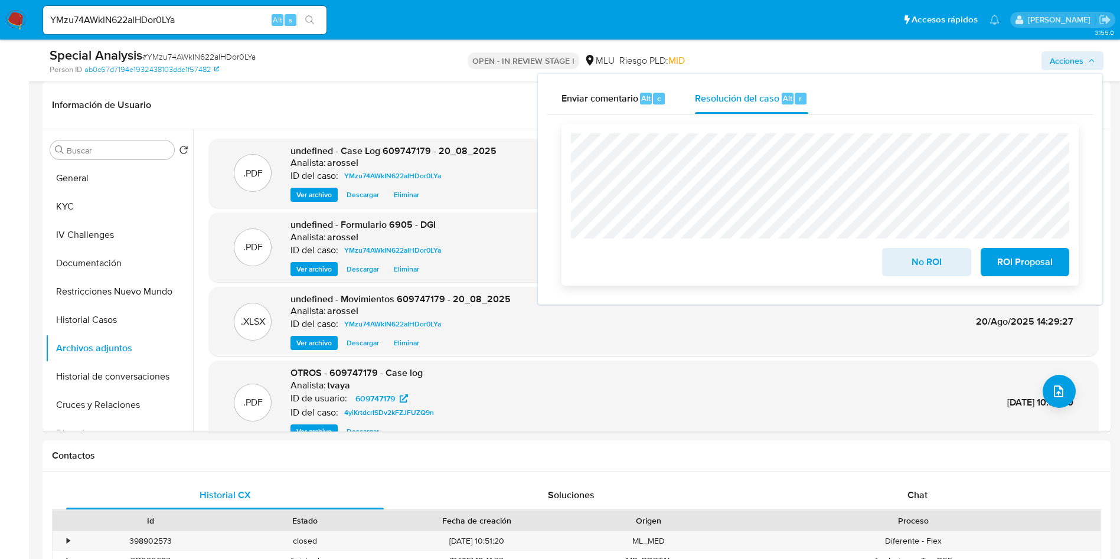
click at [901, 261] on span "No ROI" at bounding box center [926, 262] width 58 height 26
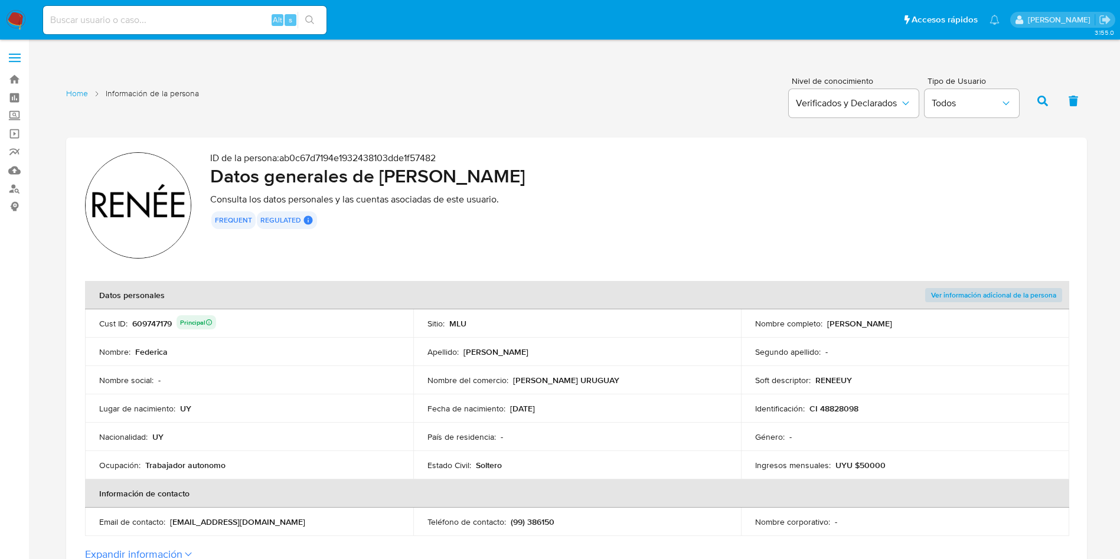
click at [161, 318] on div "609747179 Principal" at bounding box center [174, 323] width 84 height 17
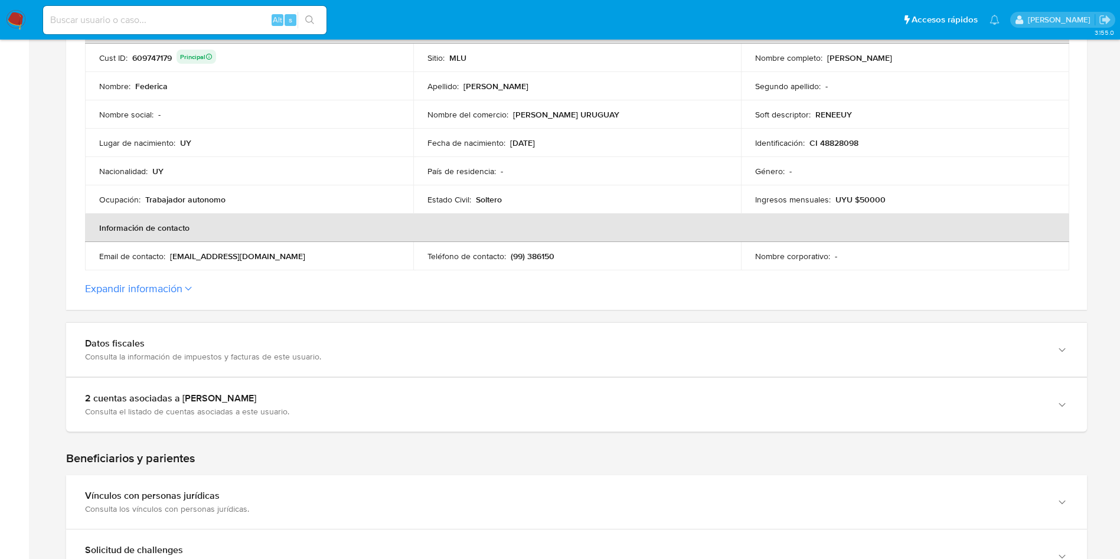
scroll to position [177, 0]
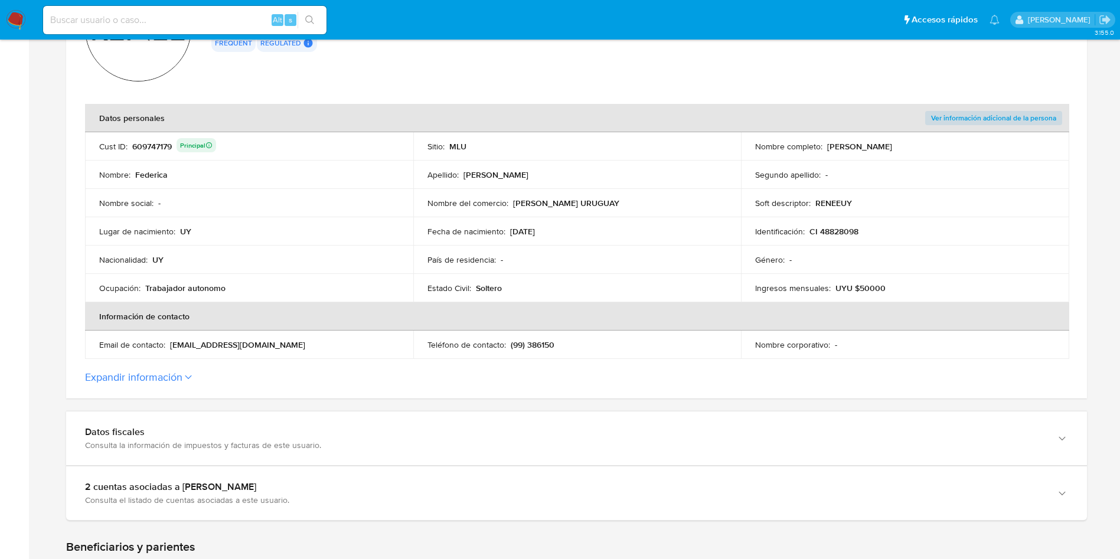
click at [572, 282] on td "Estado Civil : [DEMOGRAPHIC_DATA]" at bounding box center [577, 288] width 328 height 28
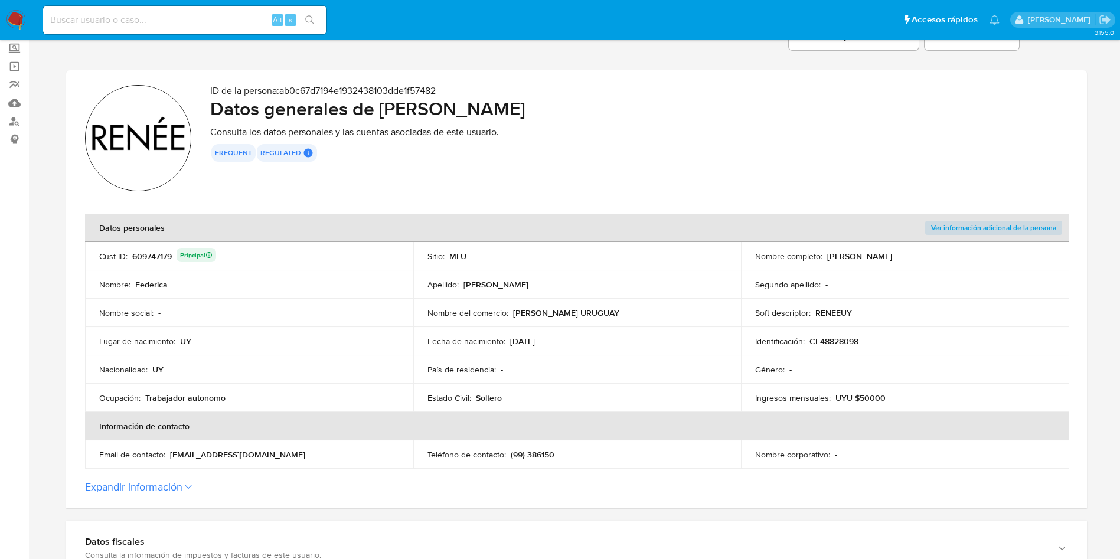
scroll to position [0, 0]
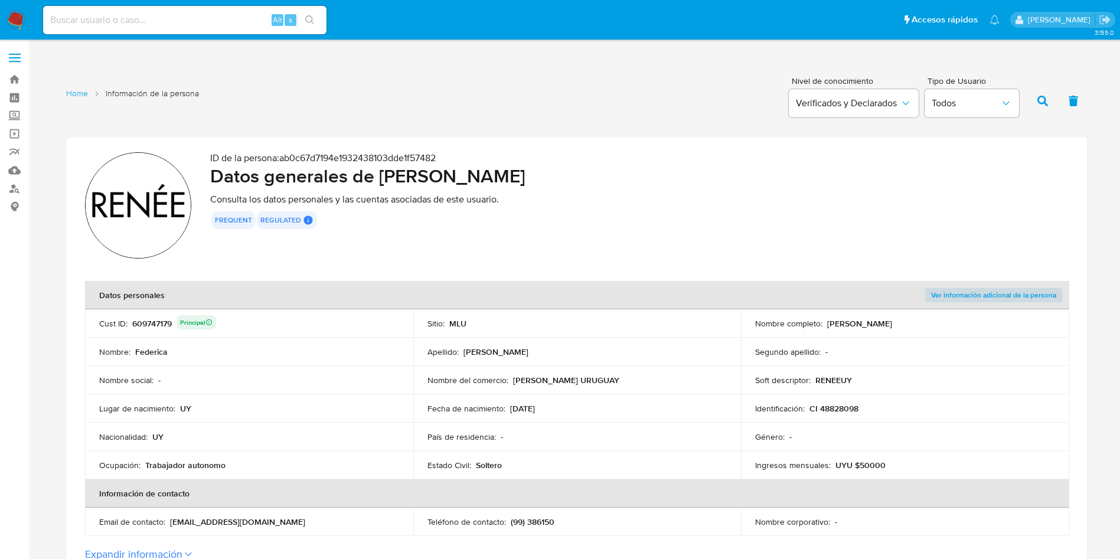
click at [153, 321] on div "609747179 Principal" at bounding box center [174, 323] width 84 height 17
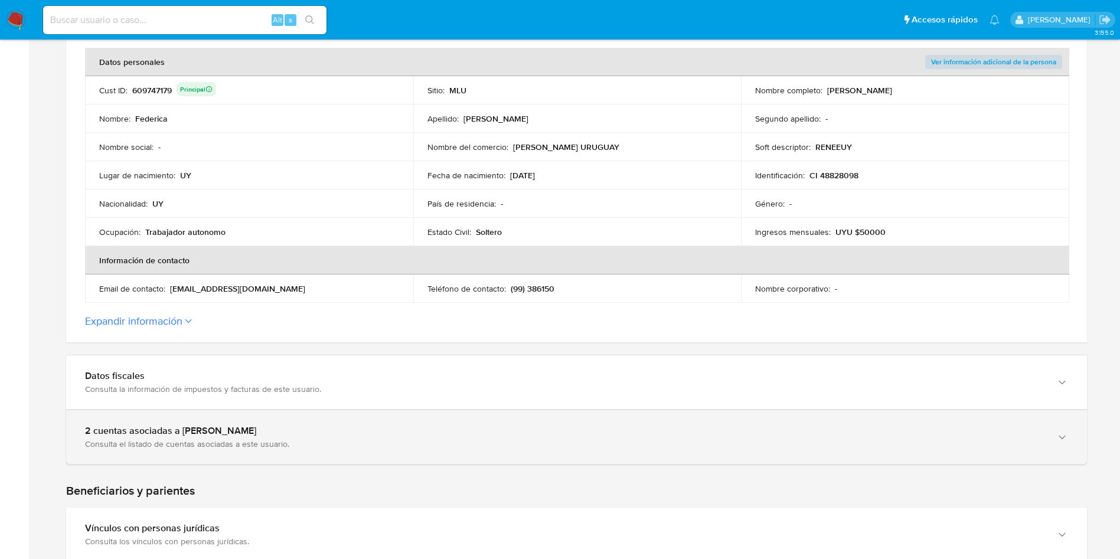
scroll to position [443, 0]
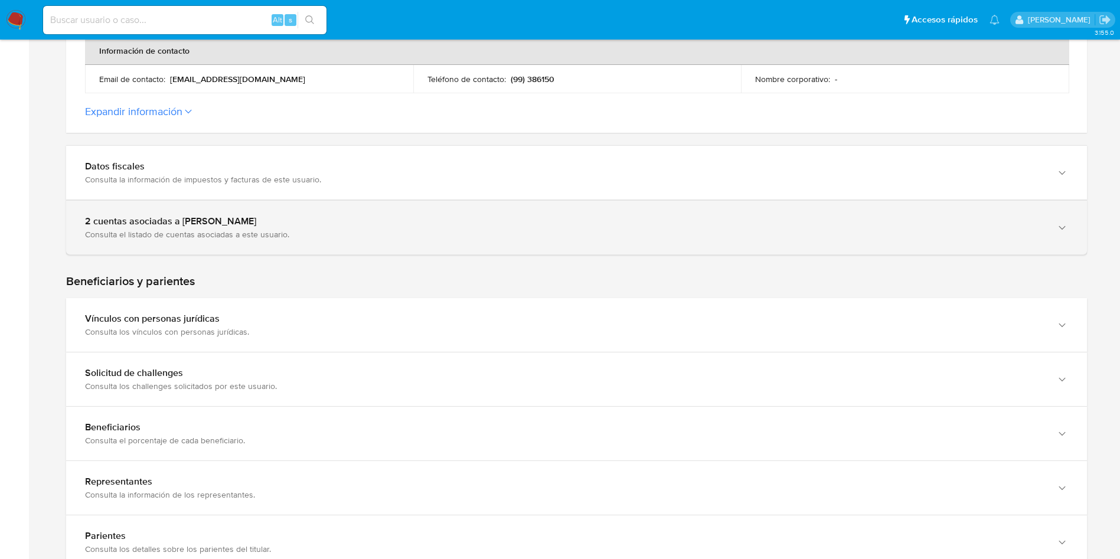
click at [263, 229] on div "Consulta el listado de cuentas asociadas a este usuario." at bounding box center [564, 234] width 959 height 11
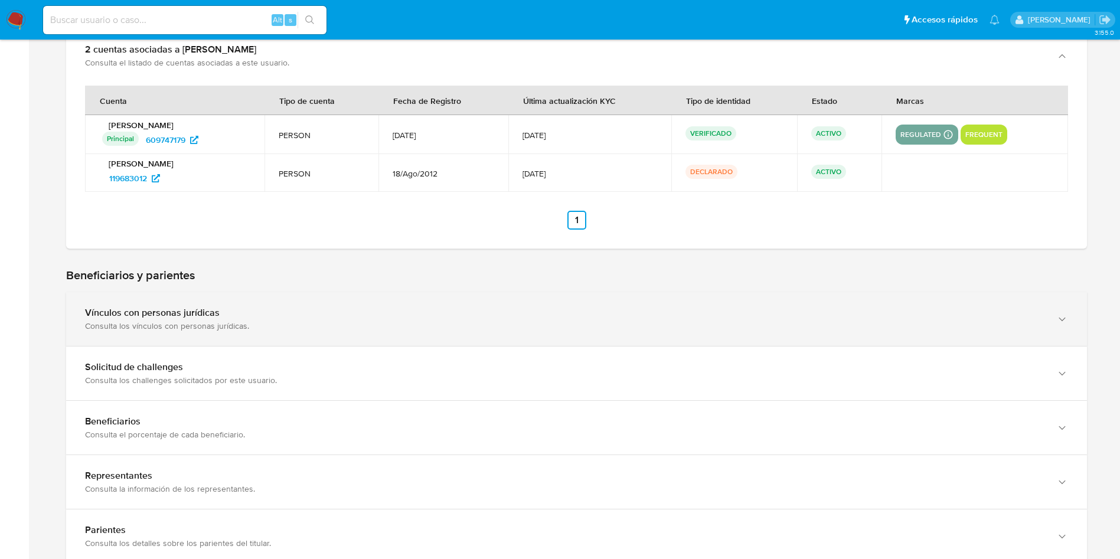
scroll to position [620, 0]
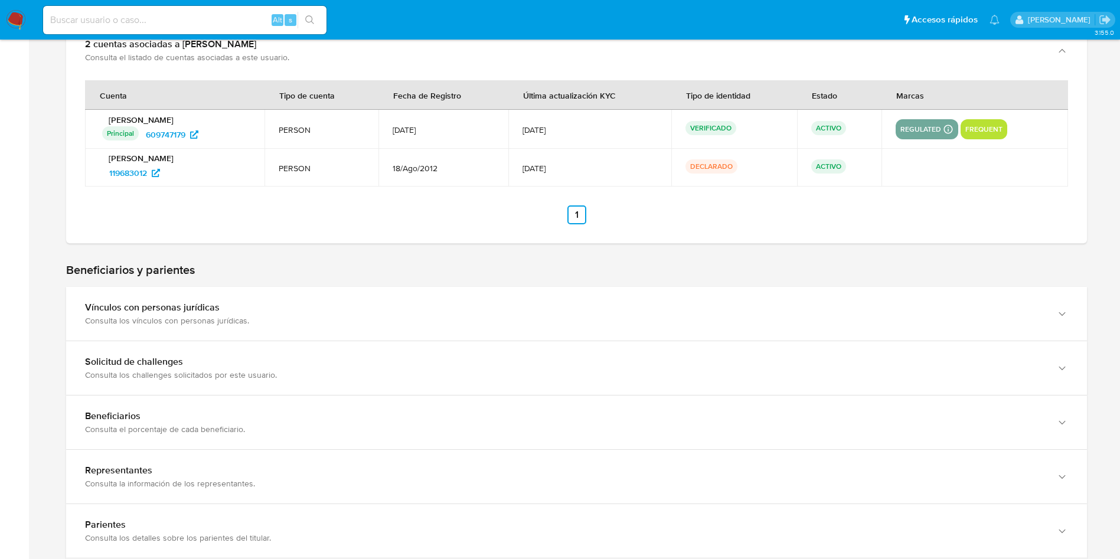
click at [239, 276] on h2 "Beneficiarios y parientes" at bounding box center [576, 270] width 1021 height 15
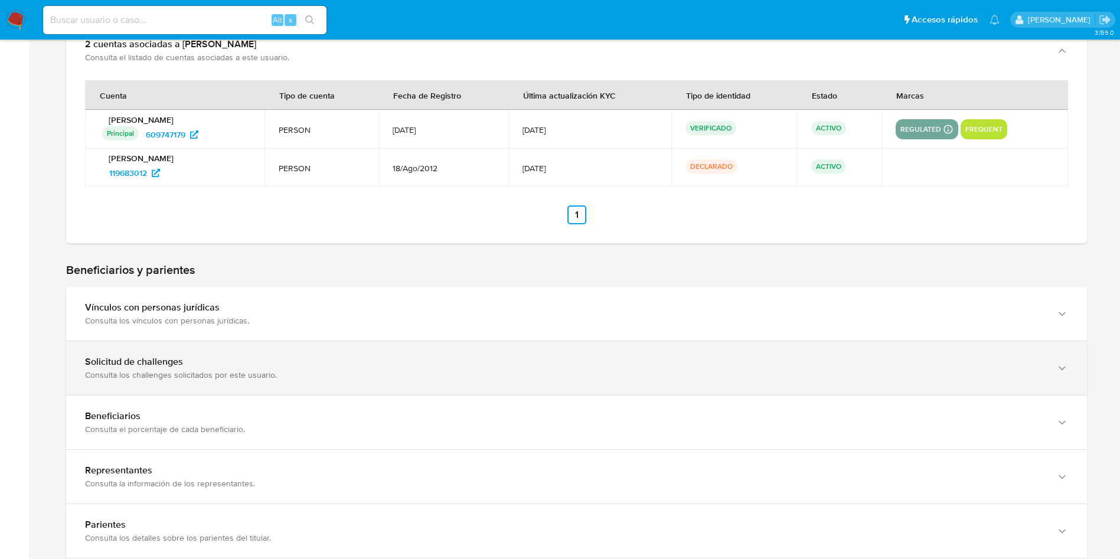
click at [251, 371] on div "Consulta los challenges solicitados por este usuario." at bounding box center [564, 375] width 959 height 11
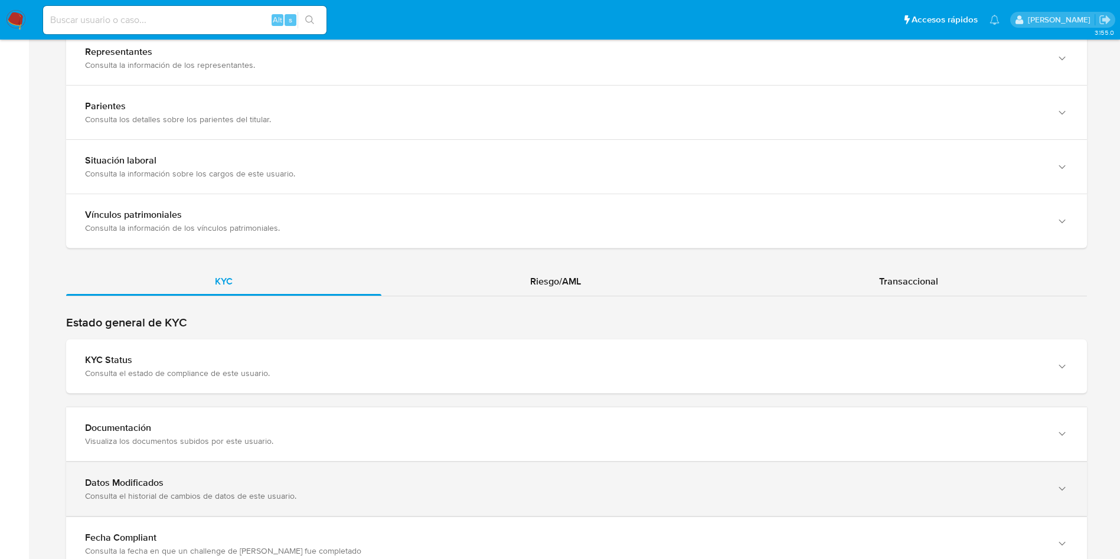
scroll to position [1195, 0]
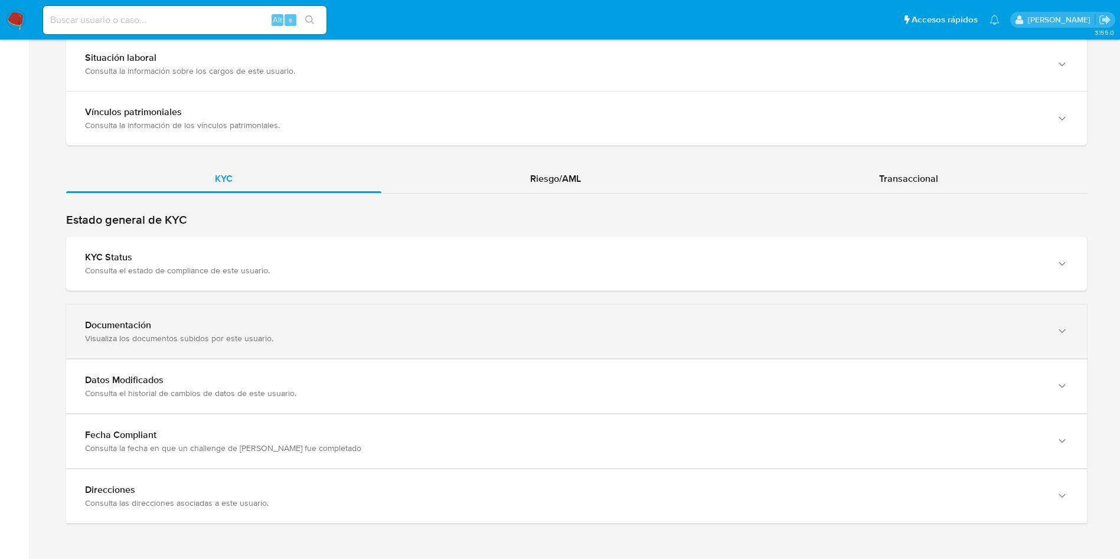
click at [283, 328] on div "Documentación" at bounding box center [564, 325] width 959 height 12
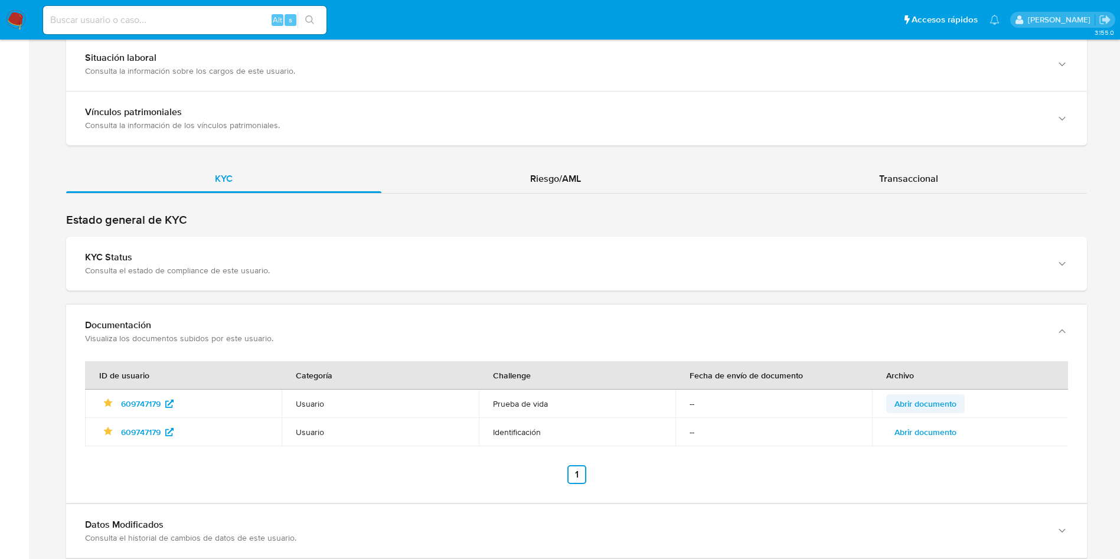
click at [950, 400] on span "Abrir documento" at bounding box center [925, 404] width 62 height 17
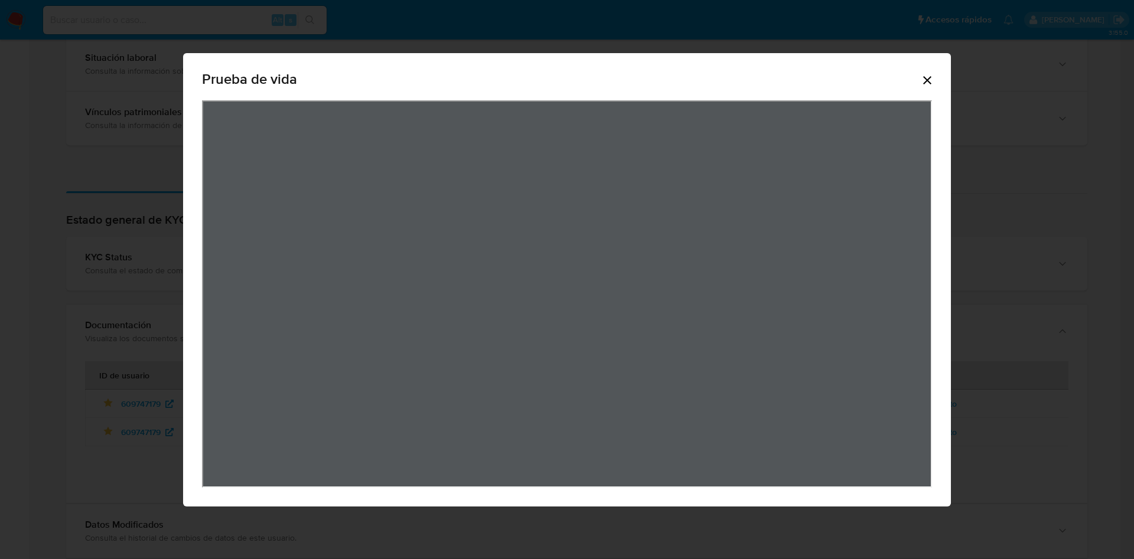
click at [928, 80] on icon "Cerrar" at bounding box center [927, 80] width 8 height 8
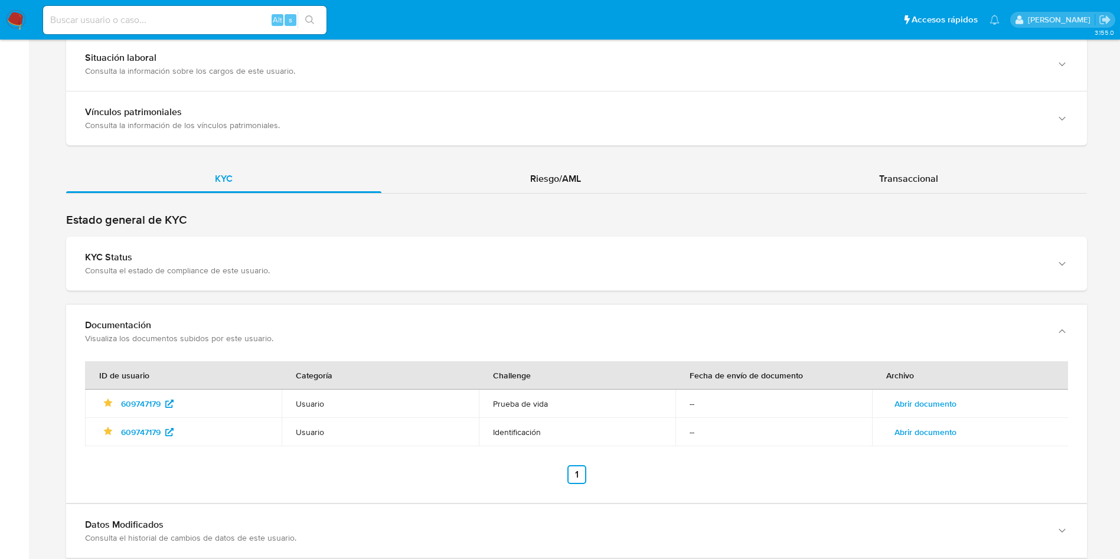
click at [949, 427] on span "Abrir documento" at bounding box center [925, 432] width 62 height 17
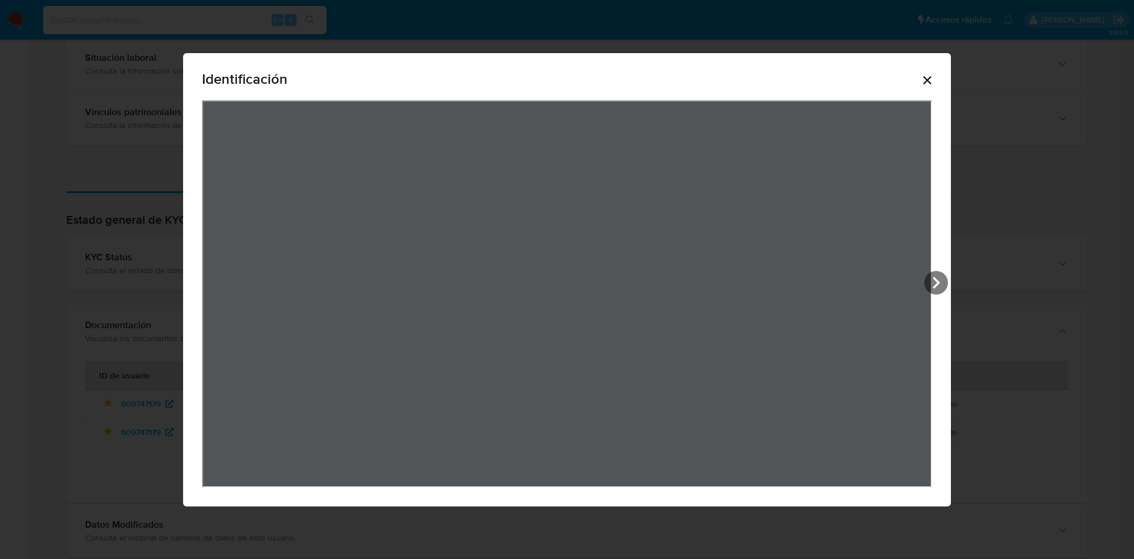
click at [929, 83] on icon "Cerrar" at bounding box center [927, 80] width 14 height 14
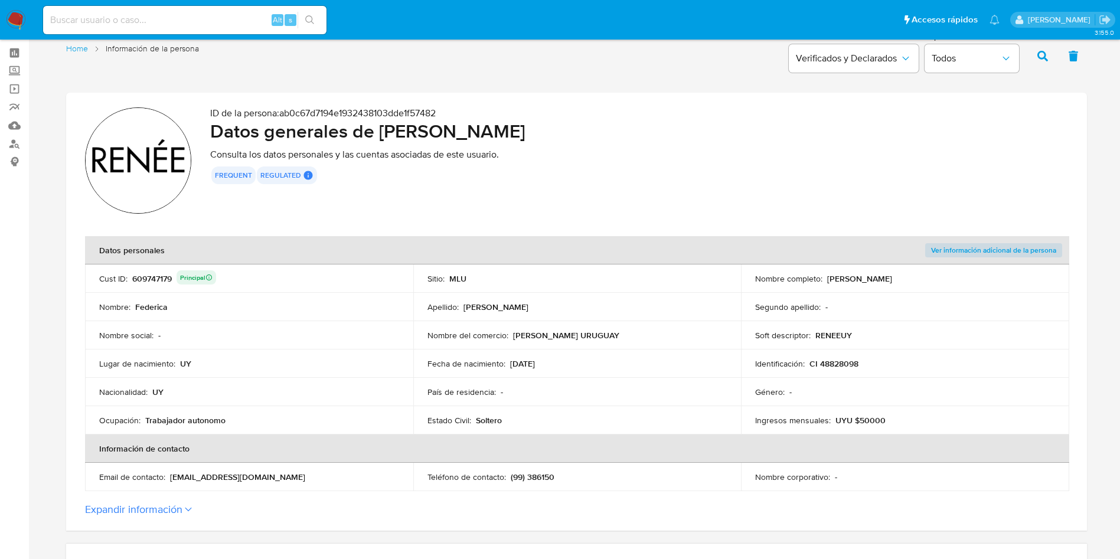
scroll to position [0, 0]
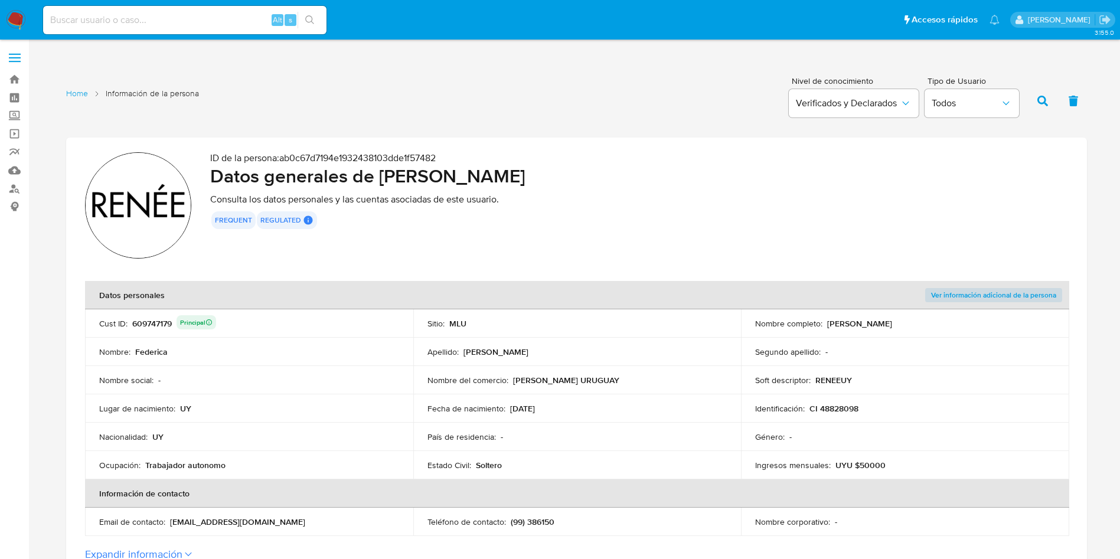
drag, startPoint x: 377, startPoint y: 171, endPoint x: 821, endPoint y: 20, distance: 469.6
click at [593, 172] on h2 "Datos generales de [PERSON_NAME]" at bounding box center [639, 176] width 858 height 24
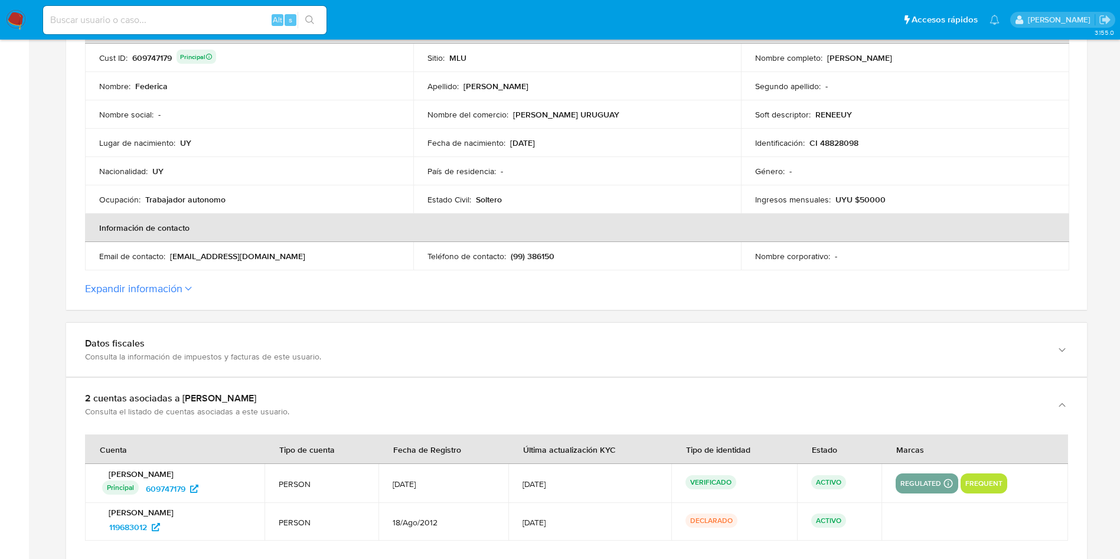
click at [541, 255] on p "(99) 386150" at bounding box center [533, 256] width 44 height 11
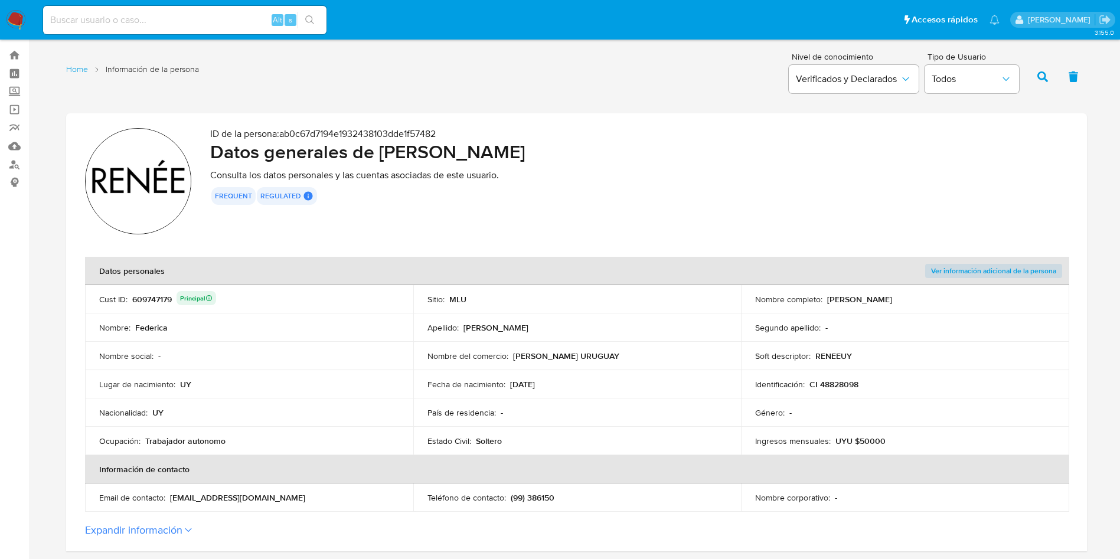
scroll to position [0, 0]
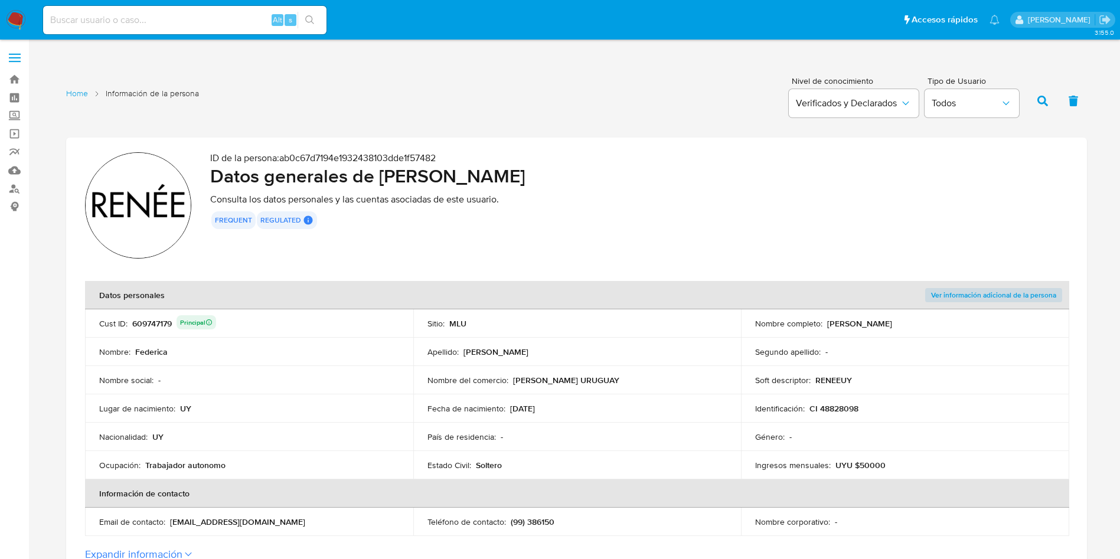
click at [155, 322] on div "609747179 Principal" at bounding box center [174, 323] width 84 height 17
drag, startPoint x: 379, startPoint y: 174, endPoint x: 425, endPoint y: 31, distance: 149.9
click at [595, 175] on h2 "Datos generales de [PERSON_NAME]" at bounding box center [639, 176] width 858 height 24
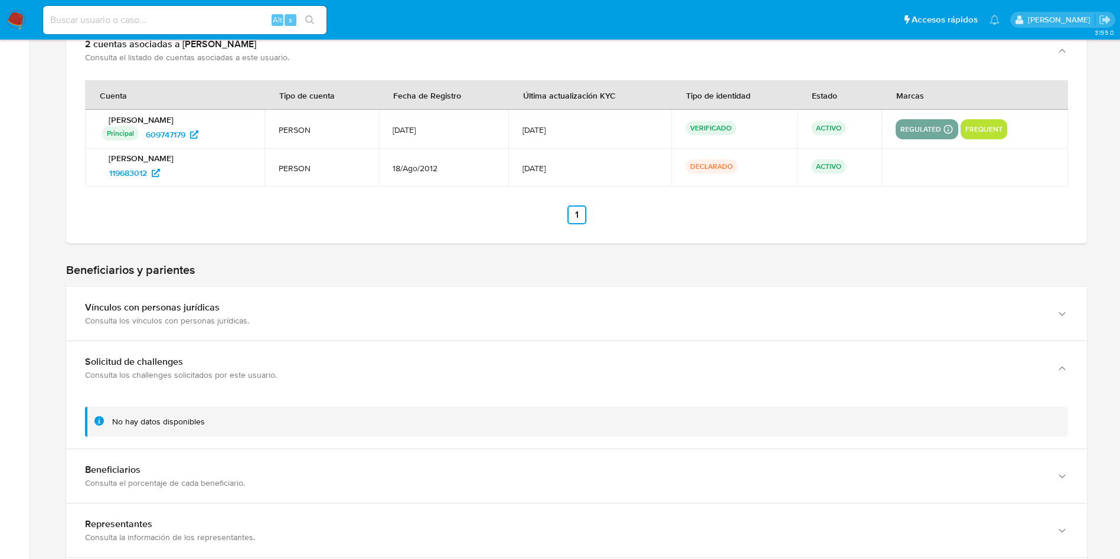
scroll to position [354, 0]
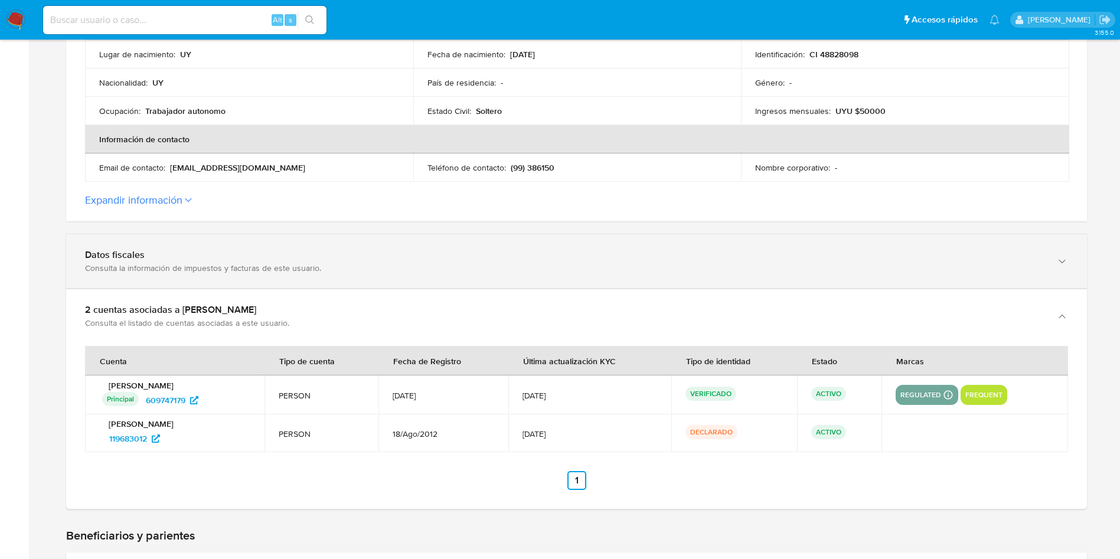
click at [175, 253] on div "Datos fiscales" at bounding box center [564, 255] width 959 height 12
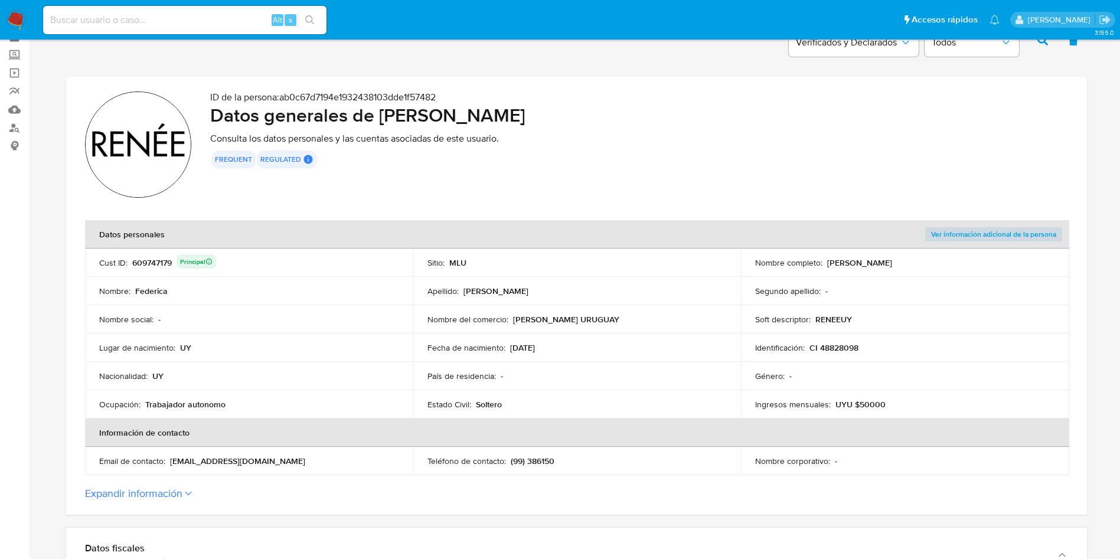
scroll to position [89, 0]
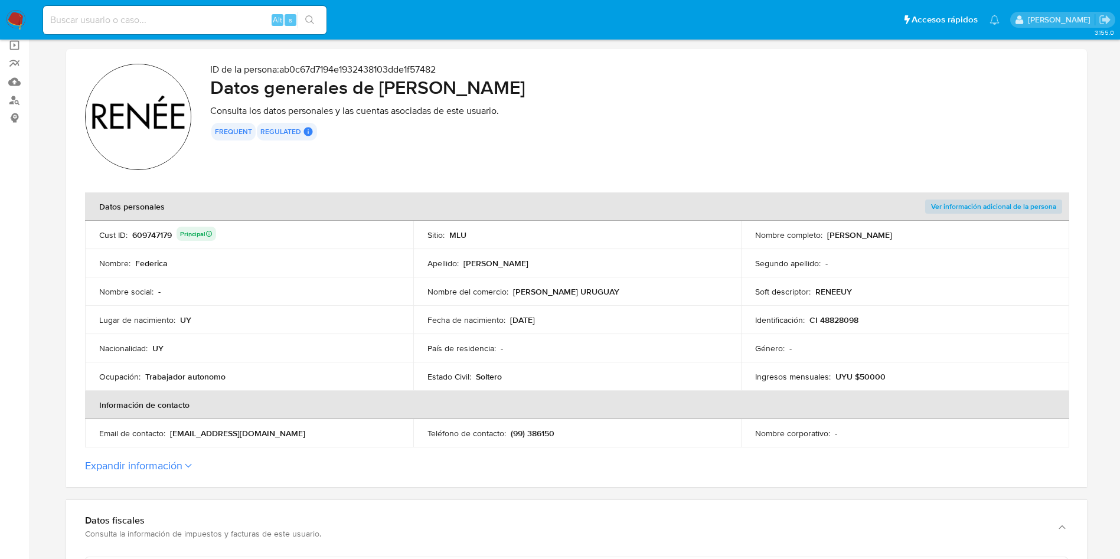
drag, startPoint x: 282, startPoint y: 431, endPoint x: 168, endPoint y: 436, distance: 114.1
click at [168, 436] on div "Email de contacto : [EMAIL_ADDRESS][DOMAIN_NAME]" at bounding box center [249, 433] width 300 height 11
click at [159, 235] on div "609747179 Principal" at bounding box center [174, 235] width 84 height 17
click at [228, 283] on td "Nombre social : -" at bounding box center [249, 292] width 328 height 28
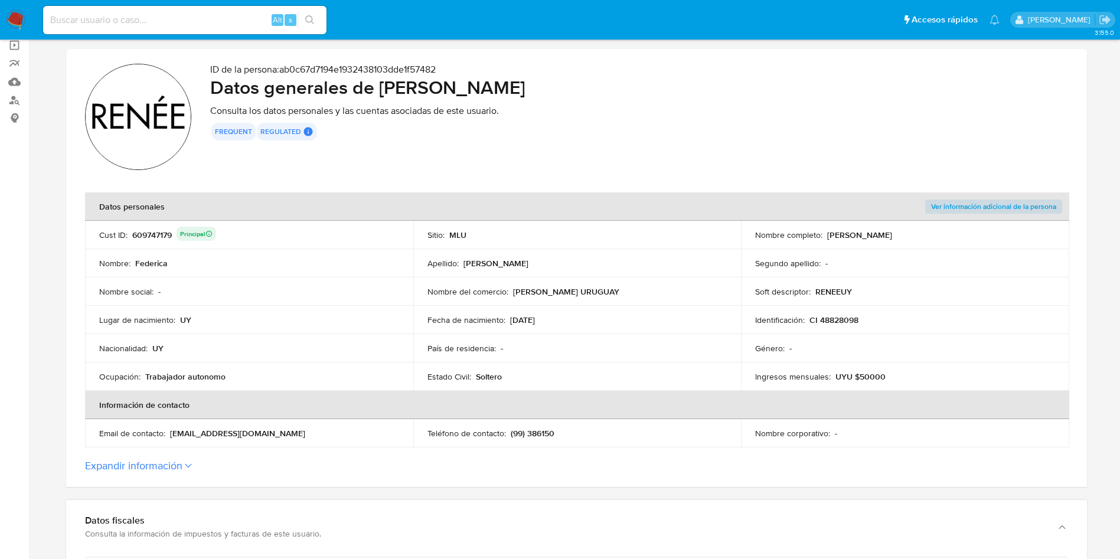
drag, startPoint x: 376, startPoint y: 88, endPoint x: 600, endPoint y: 95, distance: 224.5
click at [600, 95] on h2 "Datos generales de [PERSON_NAME]" at bounding box center [639, 88] width 858 height 24
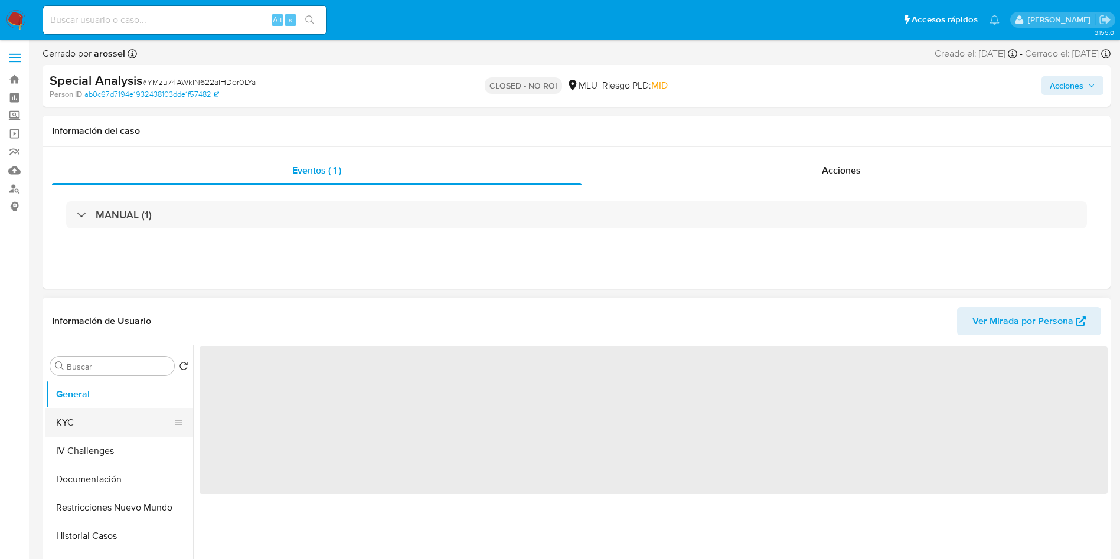
click at [90, 418] on button "KYC" at bounding box center [114, 423] width 138 height 28
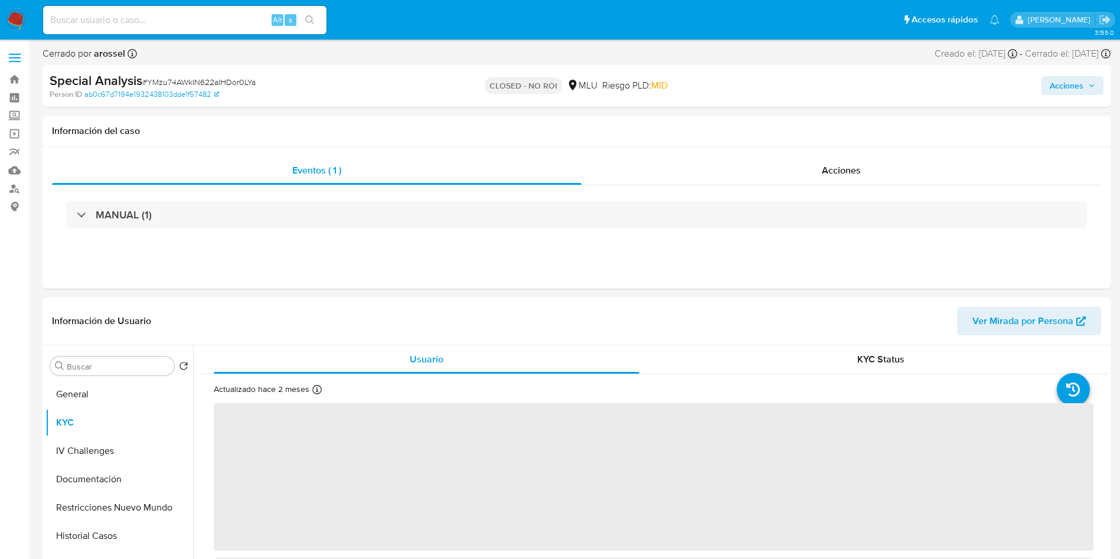
select select "10"
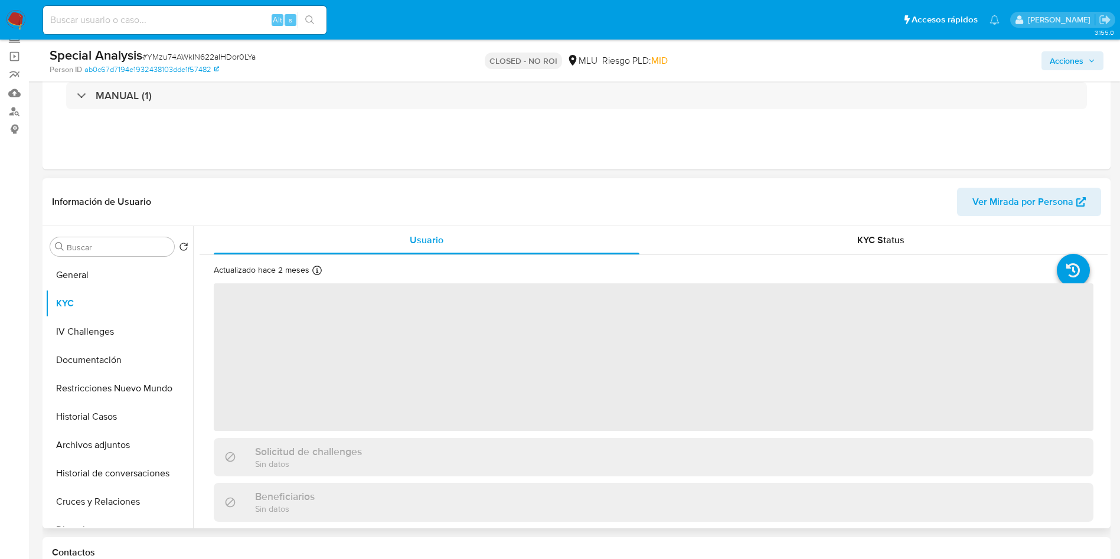
scroll to position [177, 0]
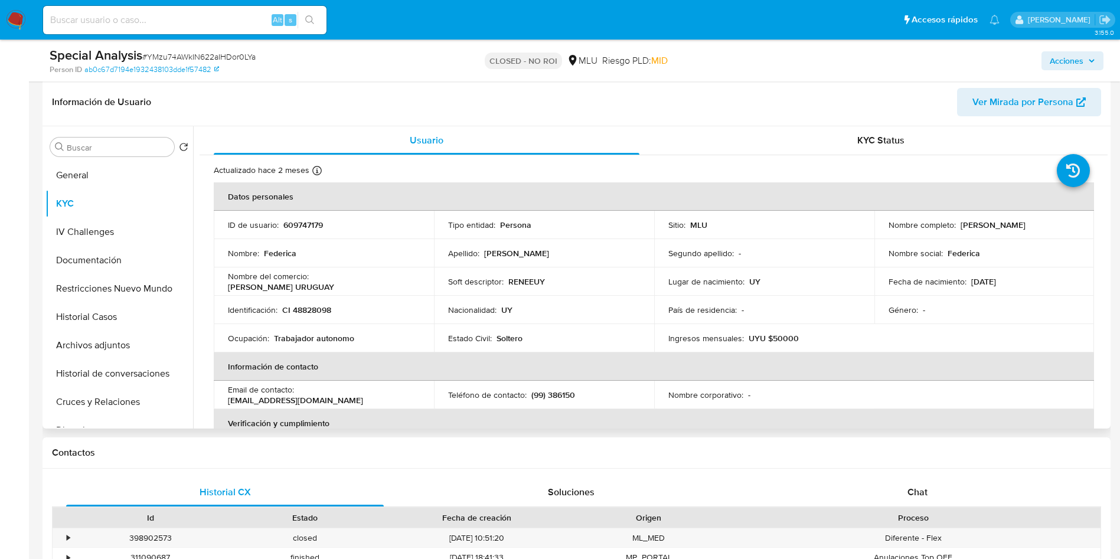
drag, startPoint x: 956, startPoint y: 225, endPoint x: 1056, endPoint y: 226, distance: 100.4
click at [1056, 226] on div "Nombre completo : Federica Lopez Calvento" at bounding box center [985, 225] width 192 height 11
copy p "Federica Lopez Calvento"
click at [155, 14] on input at bounding box center [184, 19] width 283 height 15
paste input "KdjTNOa9FMVK0FCOFTMMQ2Y5"
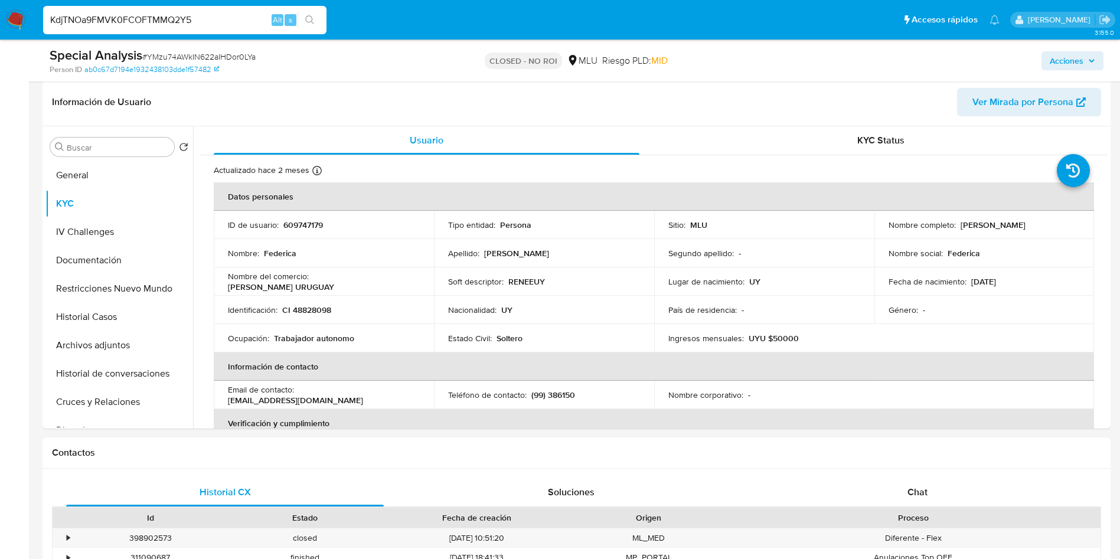
type input "KdjTNOa9FMVK0FCOFTMMQ2Y5"
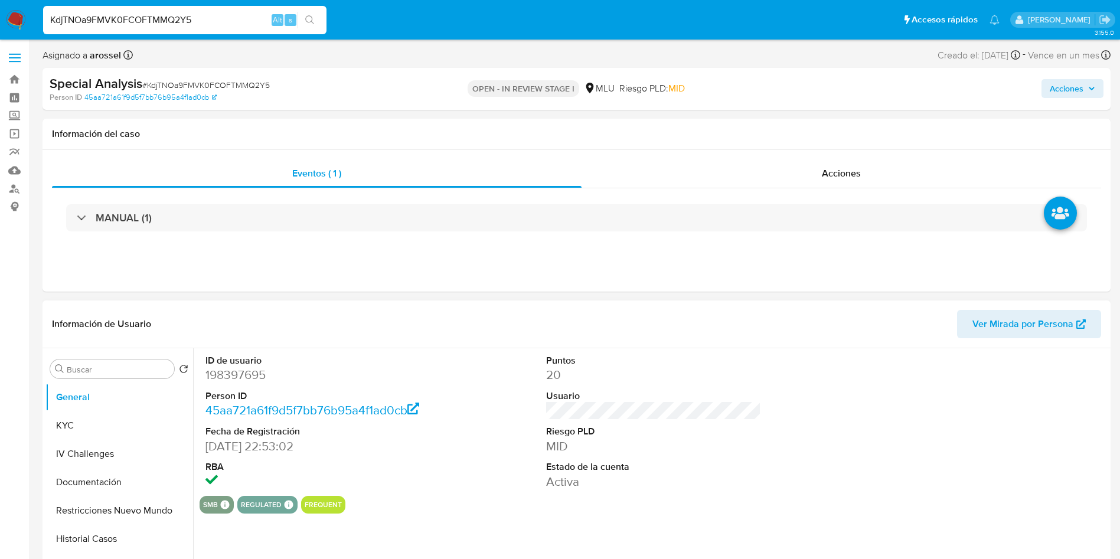
click at [1076, 331] on span "Ver Mirada por Persona" at bounding box center [1028, 324] width 113 height 26
select select "10"
drag, startPoint x: 238, startPoint y: 365, endPoint x: 238, endPoint y: 371, distance: 6.5
click at [238, 365] on dt "ID de usuario" at bounding box center [313, 360] width 216 height 13
click at [240, 381] on dd "198397695" at bounding box center [313, 375] width 216 height 17
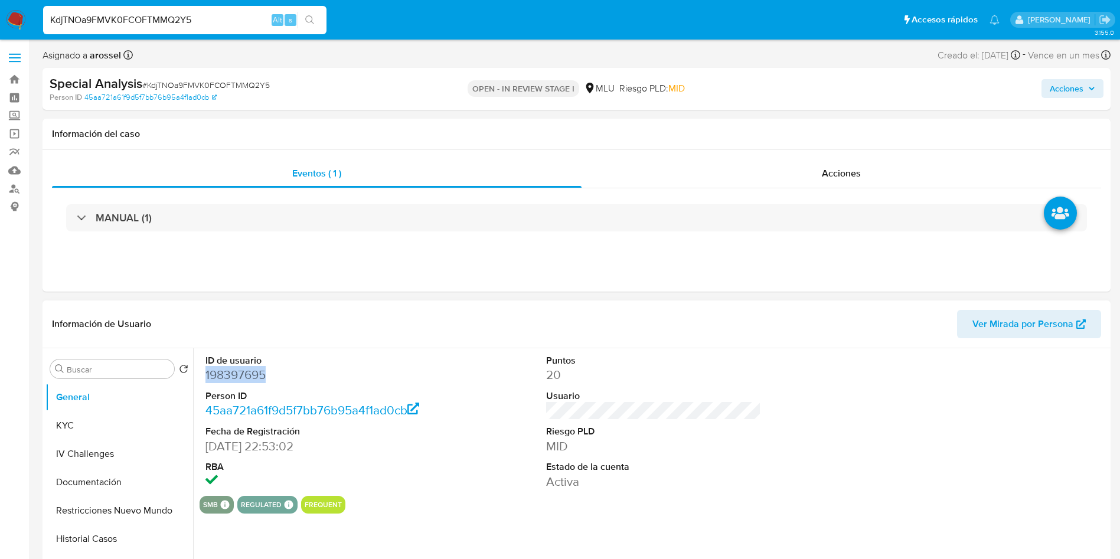
click at [240, 381] on dd "198397695" at bounding box center [313, 375] width 216 height 17
copy dd "198397695"
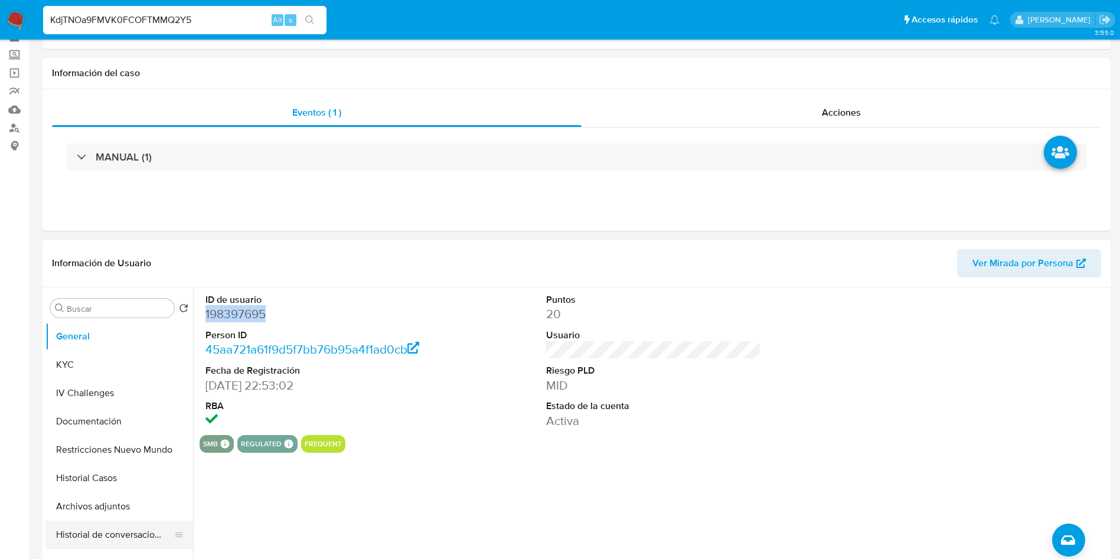
scroll to position [89, 0]
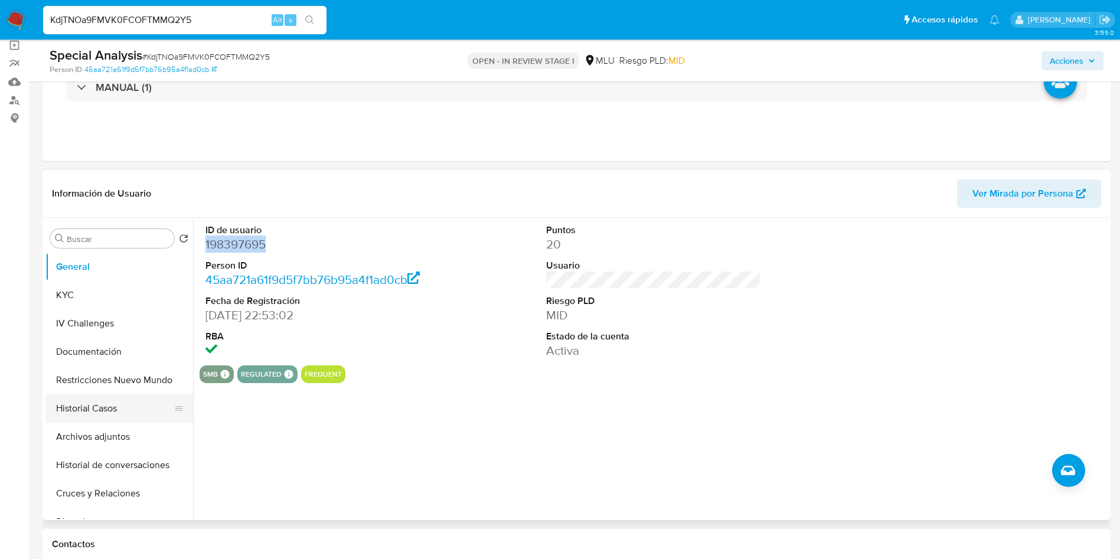
click at [118, 410] on button "Historial Casos" at bounding box center [114, 408] width 138 height 28
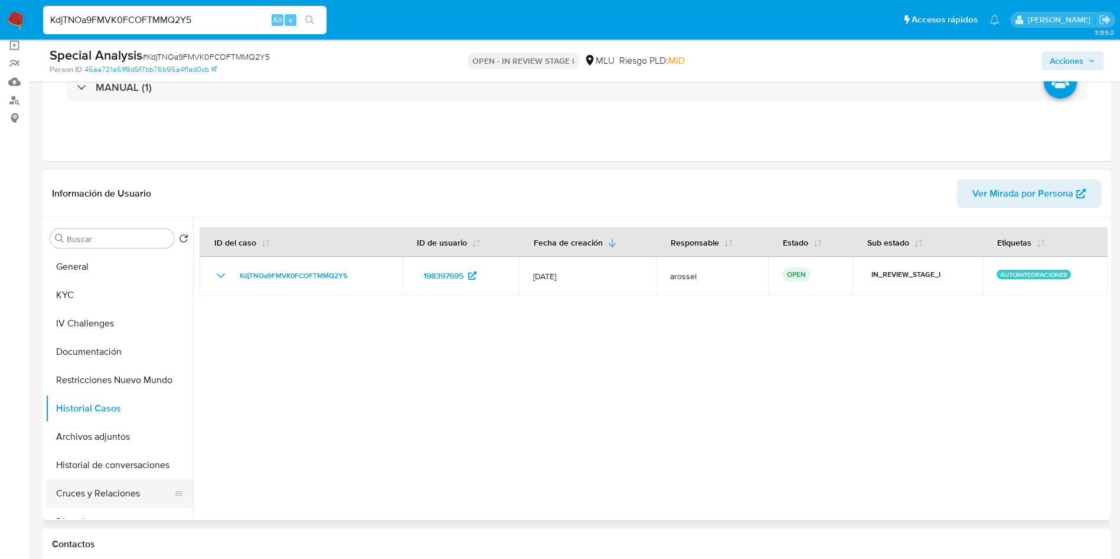
click at [100, 493] on button "Cruces y Relaciones" at bounding box center [114, 493] width 138 height 28
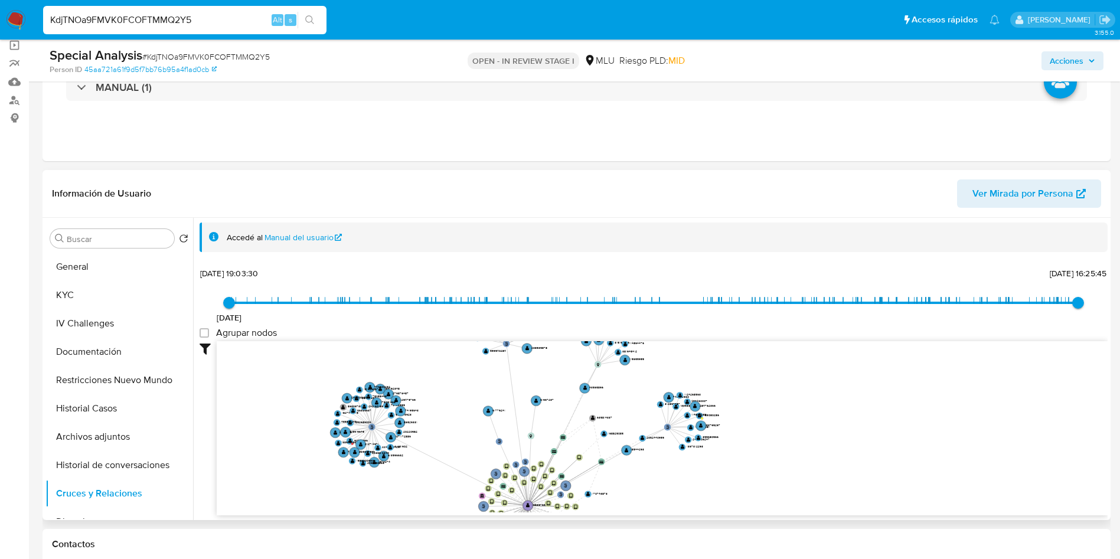
drag, startPoint x: 844, startPoint y: 417, endPoint x: 714, endPoint y: 357, distance: 142.9
click at [827, 420] on icon "user-198397695  198397695 person-45aa721a61f9d5f7bb76b95a4f1ad0cb  device-683…" at bounding box center [662, 426] width 891 height 171
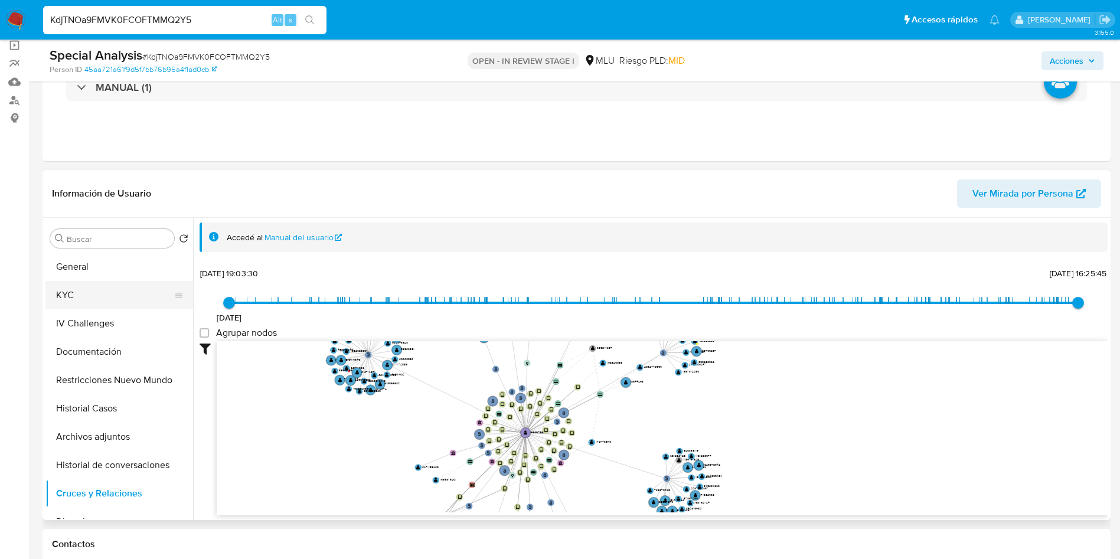
click at [100, 290] on button "KYC" at bounding box center [114, 295] width 138 height 28
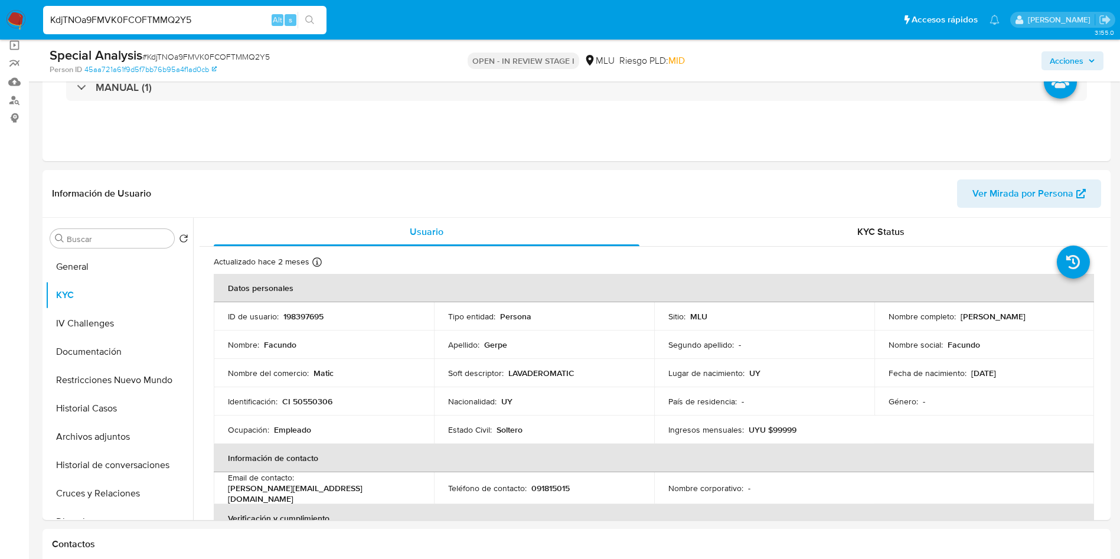
click at [171, 50] on div "Special Analysis # KdjTNOa9FMVK0FCOFTMMQ2Y5" at bounding box center [223, 56] width 347 height 18
click at [178, 61] on span "# KdjTNOa9FMVK0FCOFTMMQ2Y5" at bounding box center [206, 57] width 128 height 12
copy span "KdjTNOa9FMVK0FCOFTMMQ2Y5"
click at [305, 312] on p "198397695" at bounding box center [303, 316] width 40 height 11
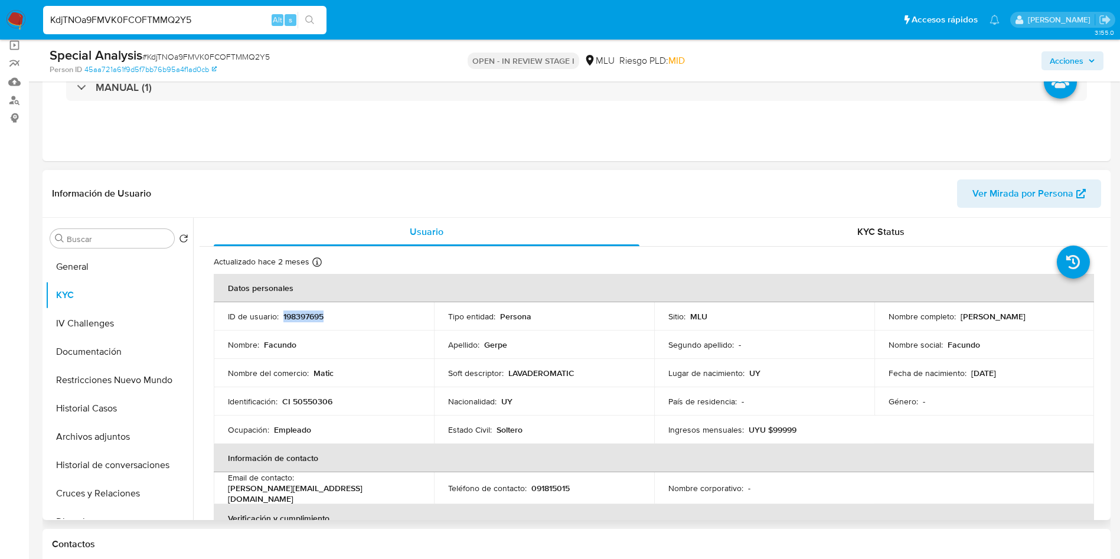
click at [305, 312] on p "198397695" at bounding box center [303, 316] width 40 height 11
copy p "198397695"
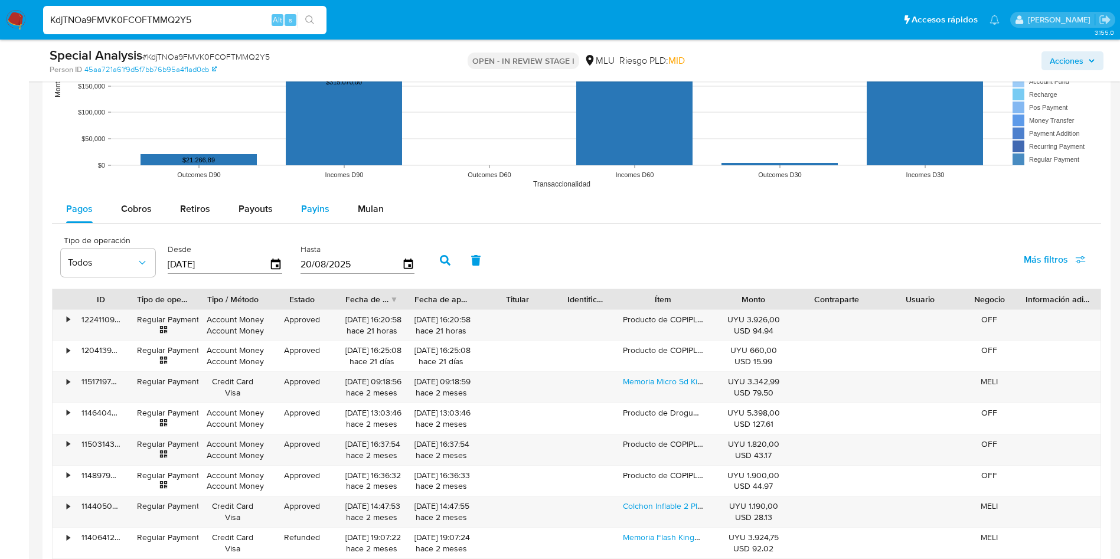
scroll to position [1240, 0]
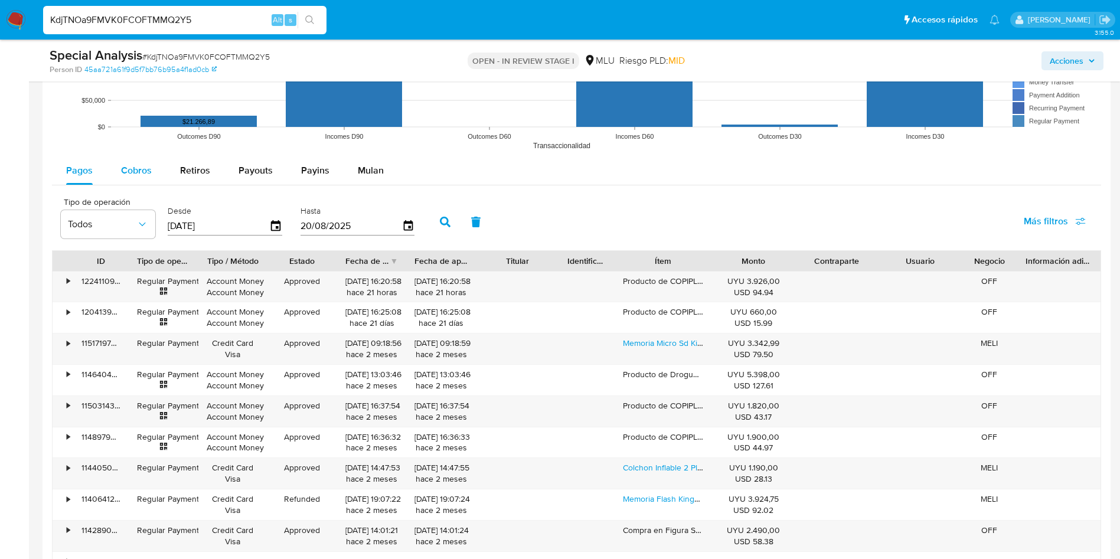
click at [139, 170] on span "Cobros" at bounding box center [136, 171] width 31 height 14
select select "10"
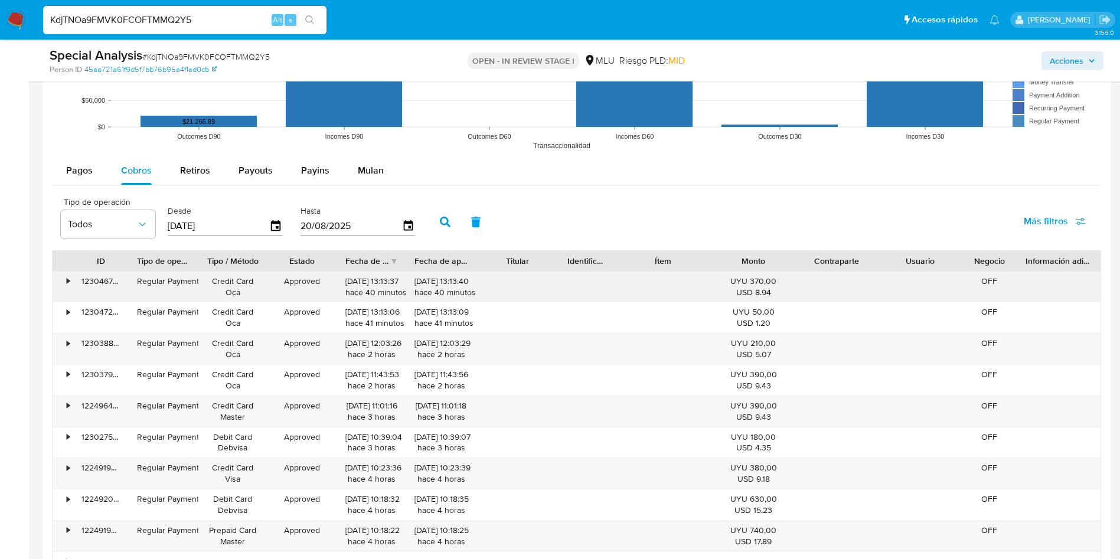
click at [70, 287] on div "•" at bounding box center [63, 287] width 21 height 31
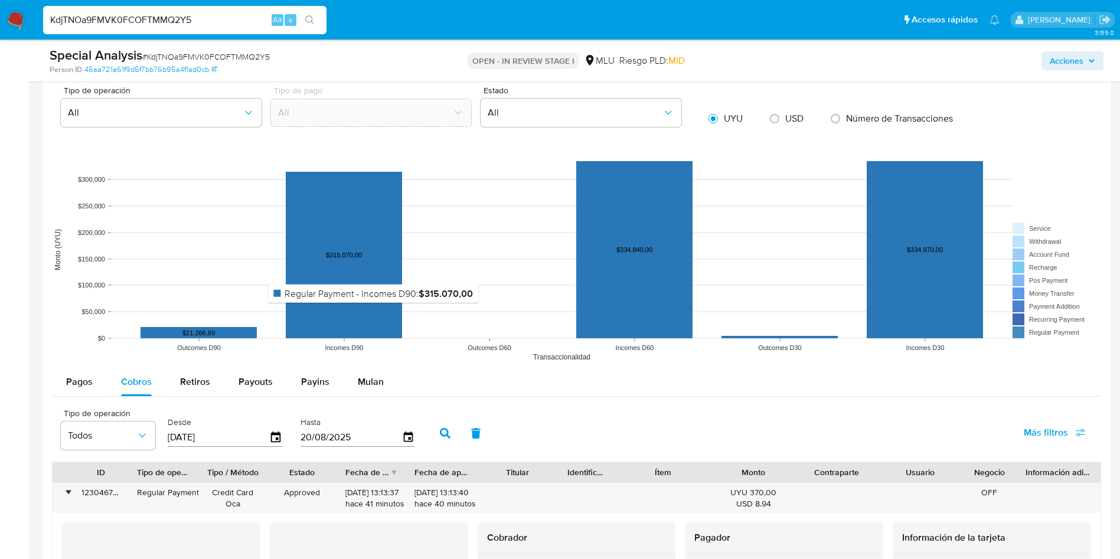
scroll to position [1151, 0]
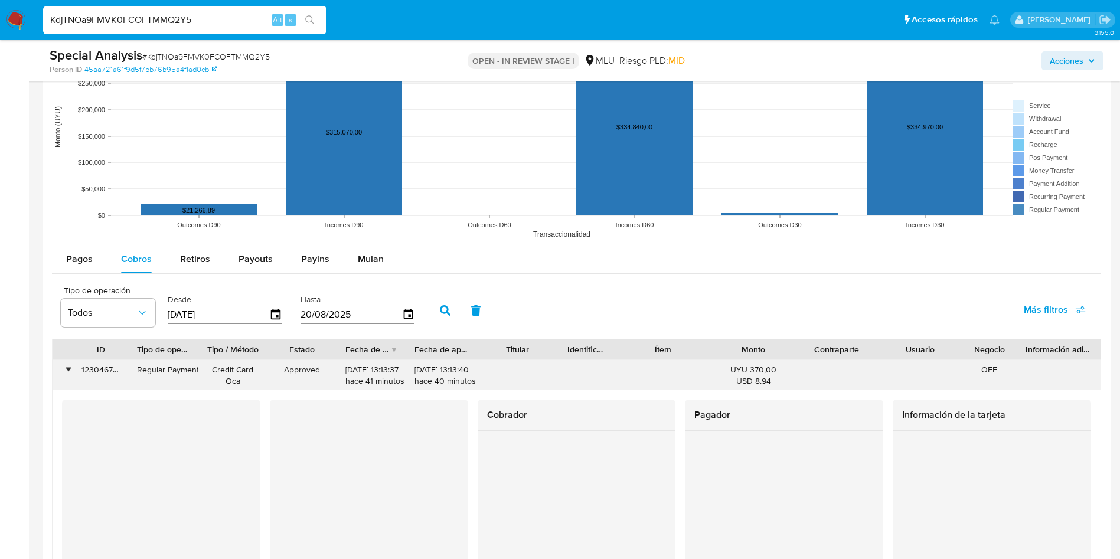
click at [100, 374] on div "123046738048" at bounding box center [101, 375] width 56 height 31
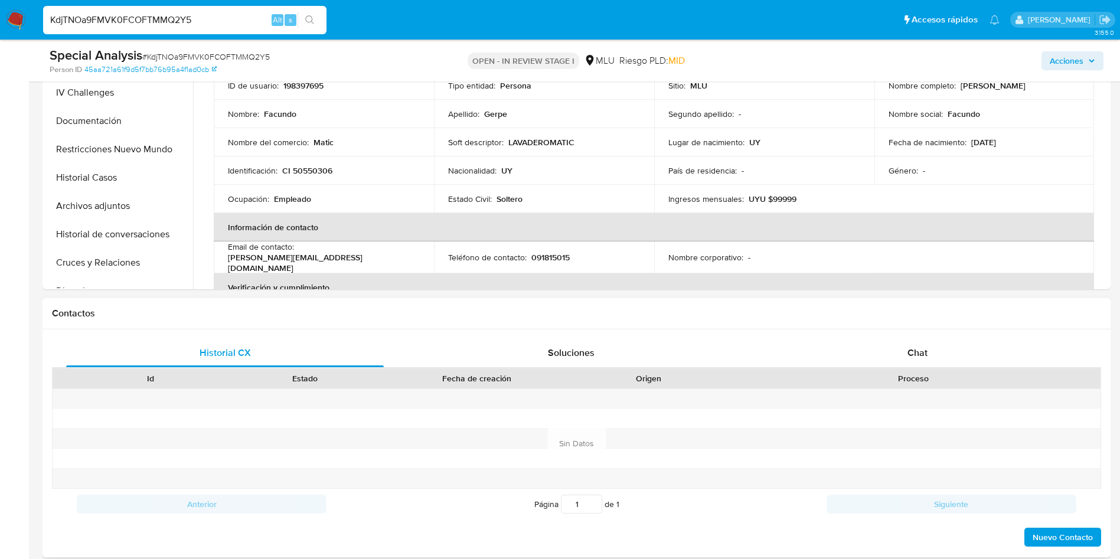
scroll to position [266, 0]
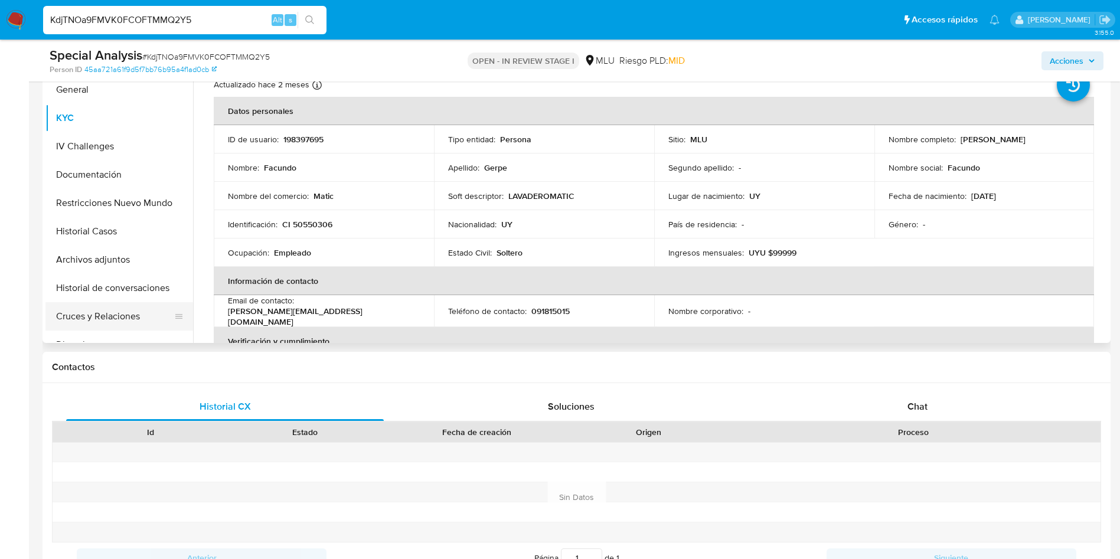
click at [136, 318] on button "Cruces y Relaciones" at bounding box center [114, 316] width 138 height 28
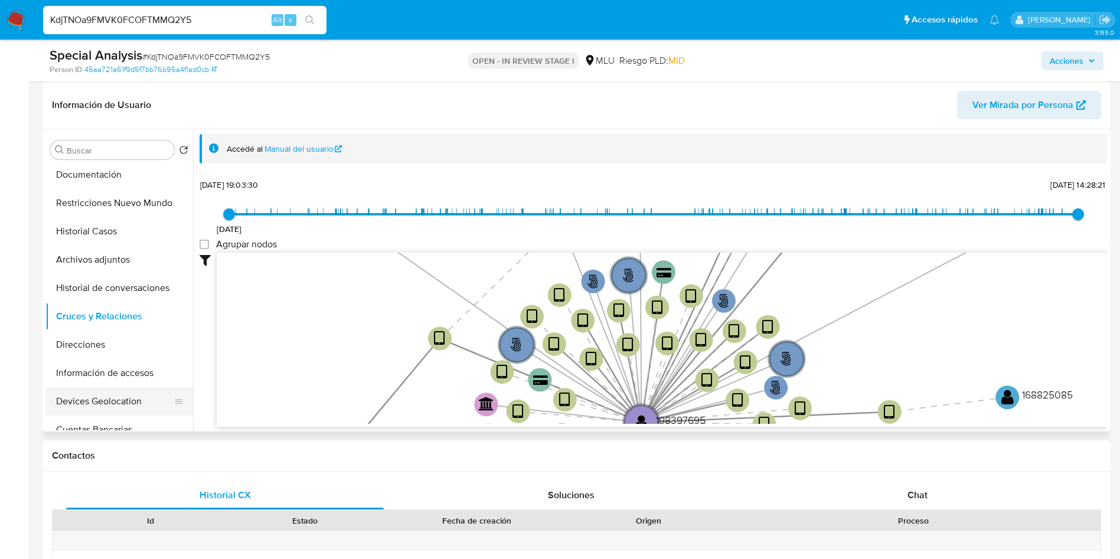
scroll to position [177, 0]
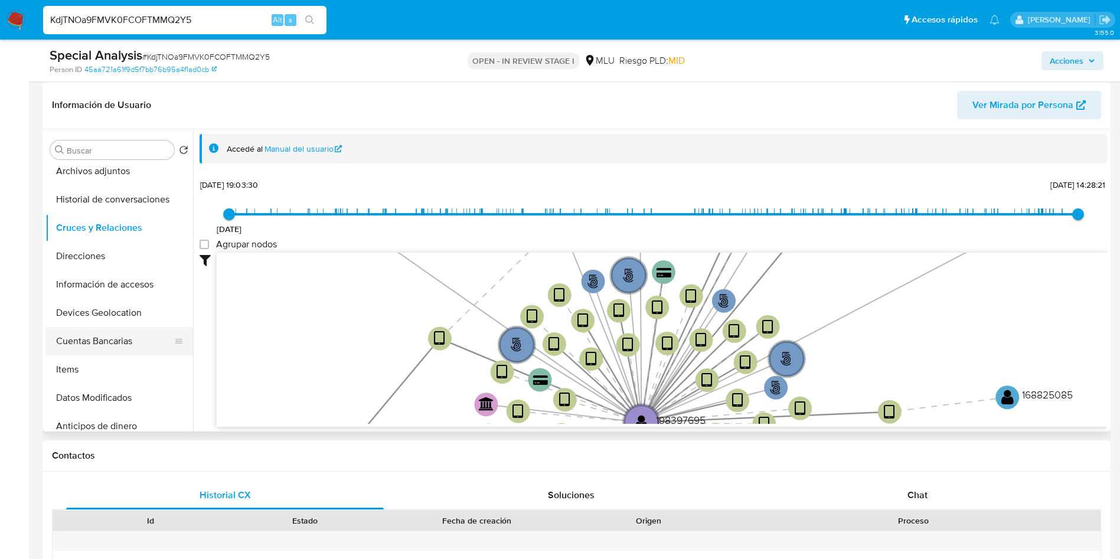
click button "Cuentas Bancarias"
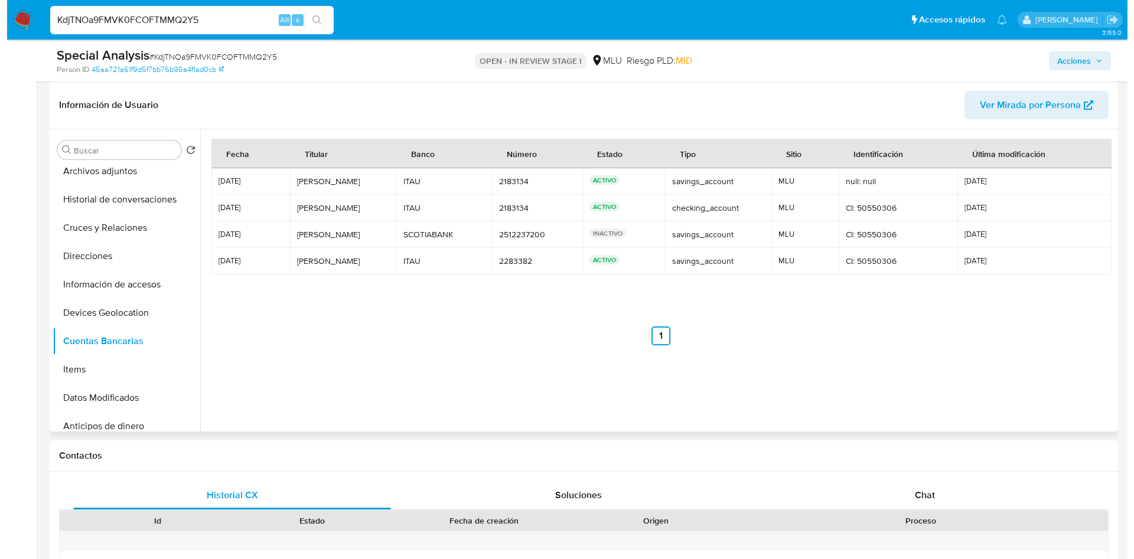
scroll to position [0, 0]
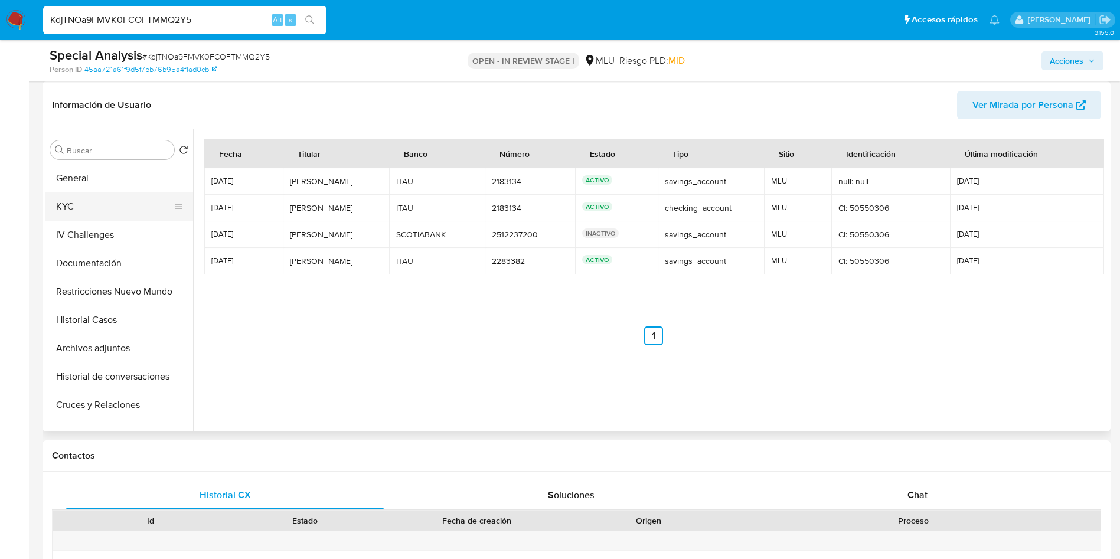
click button "KYC"
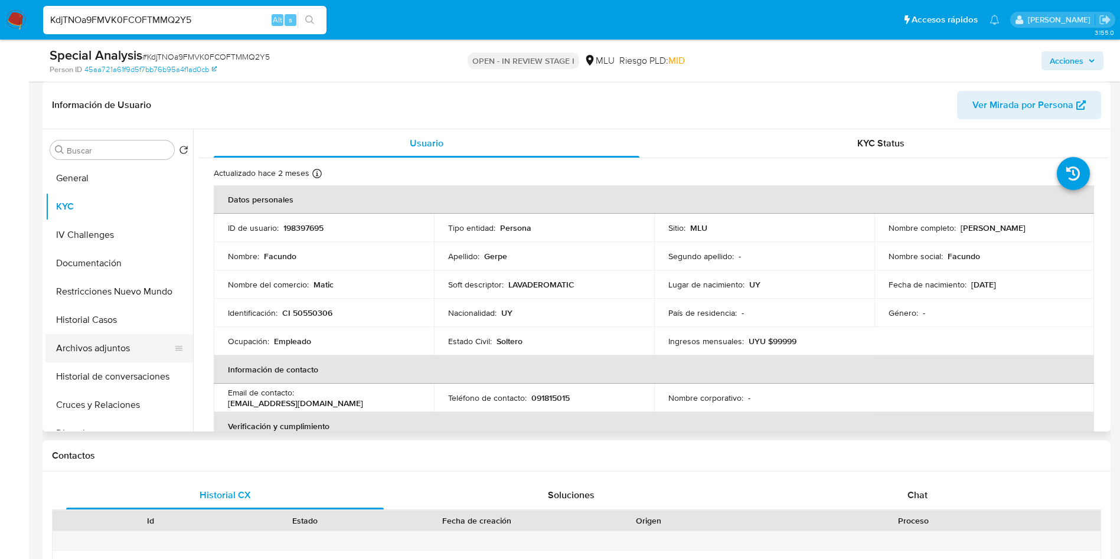
click button "Archivos adjuntos"
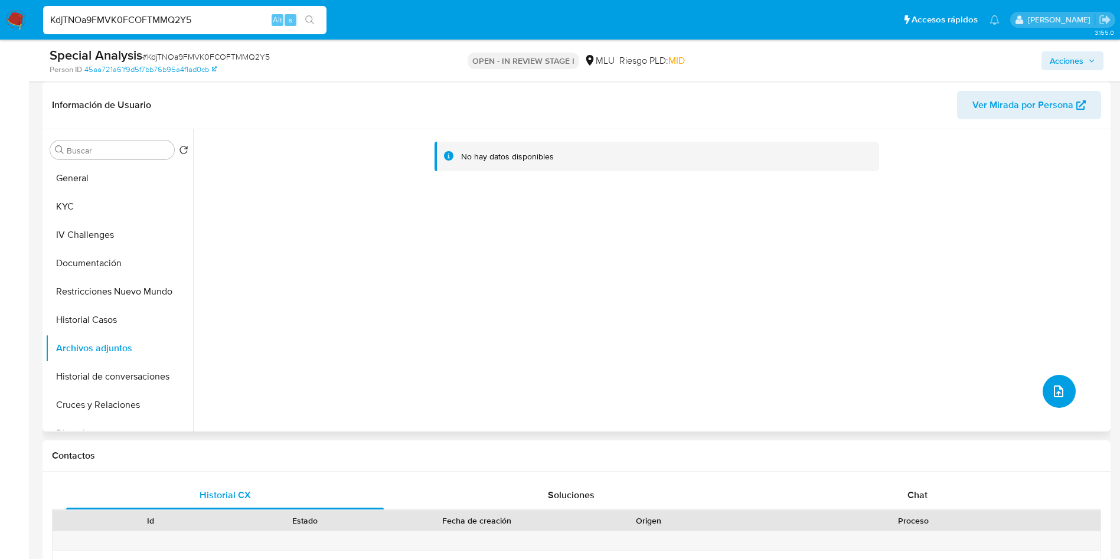
click button "upload-file"
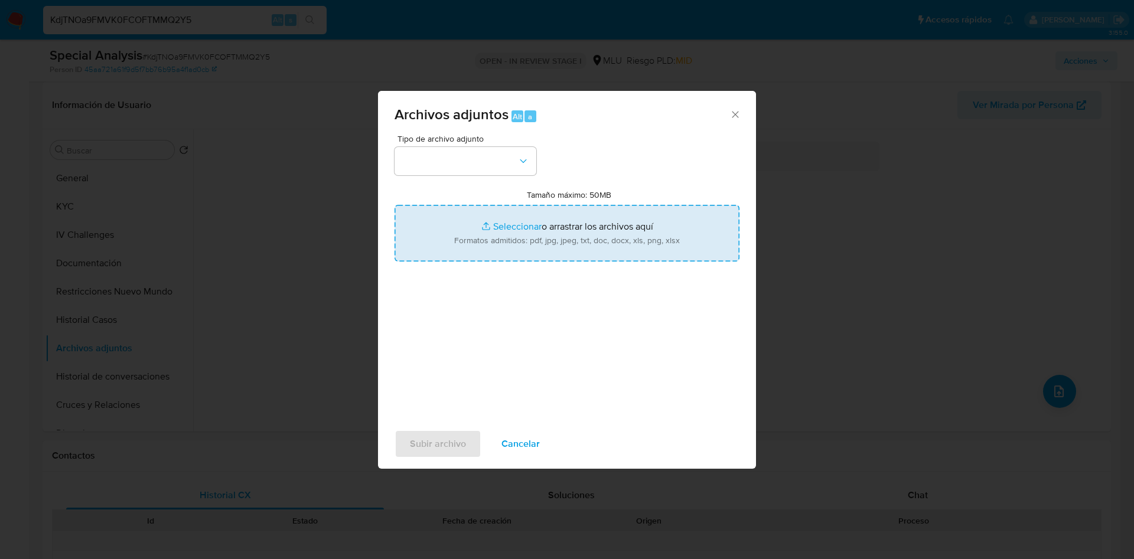
click input "Tamaño máximo: 50MB Seleccionar archivos"
type input "C:\fakepath\Case Log 198397695 - 20_08_2025.pdf"
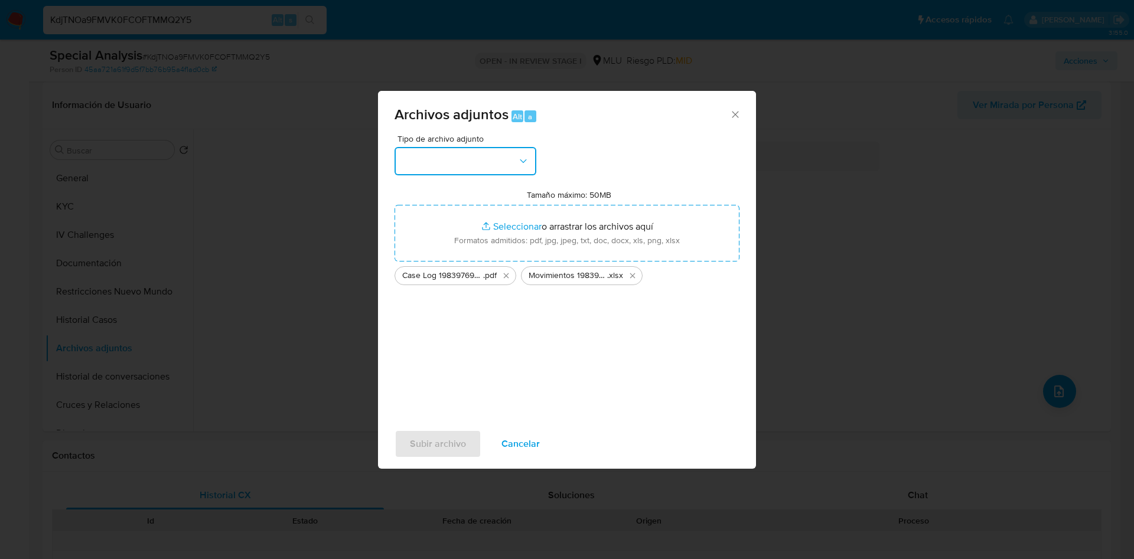
click button "button"
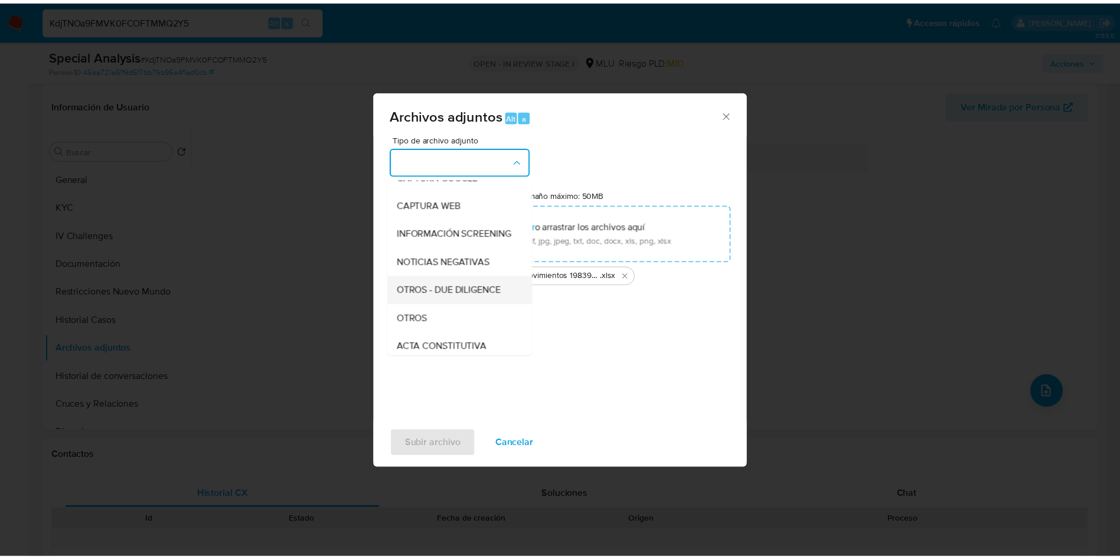
scroll to position [89, 0]
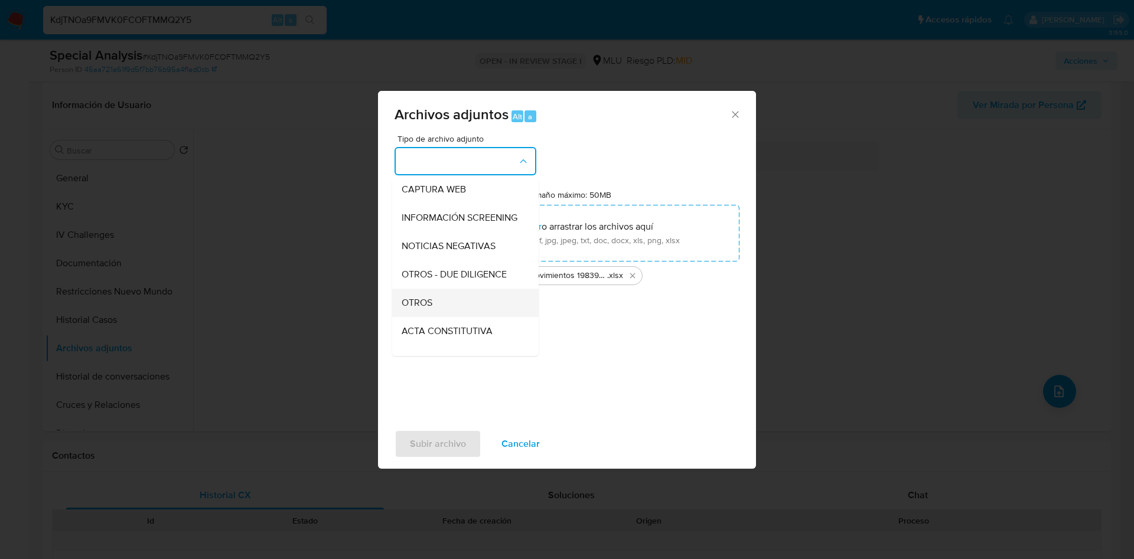
click div "OTROS"
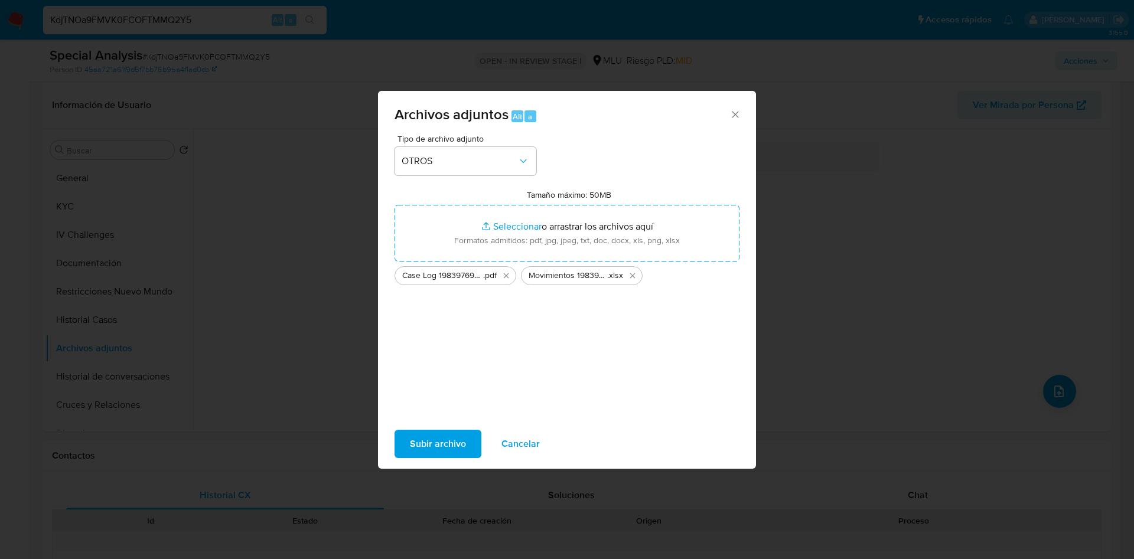
click div "Tipo de archivo adjunto OTROS Tamaño máximo: 50MB Seleccionar archivos Seleccio…"
click span "Subir archivo"
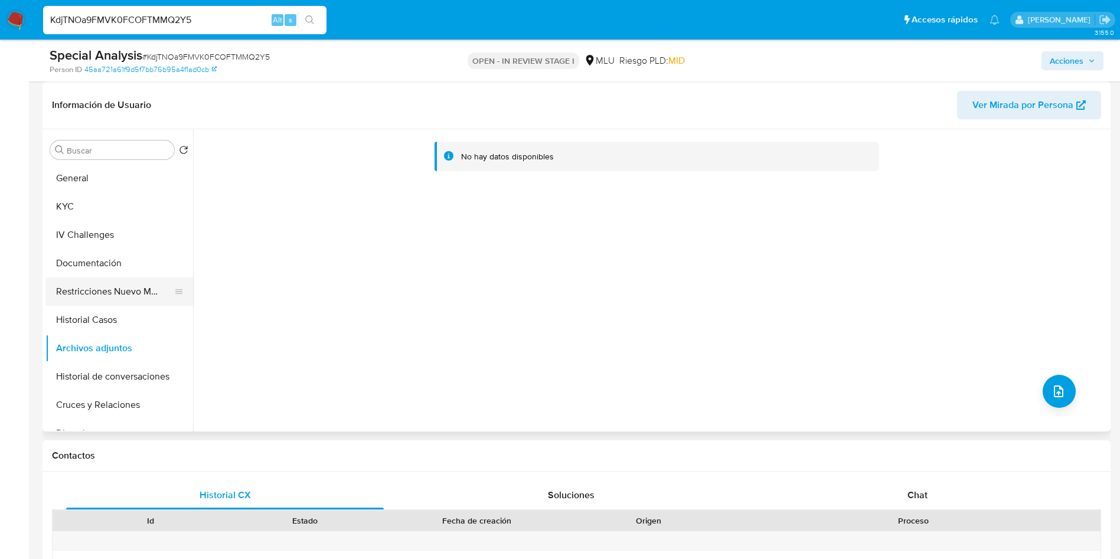
click button "Restricciones Nuevo Mundo"
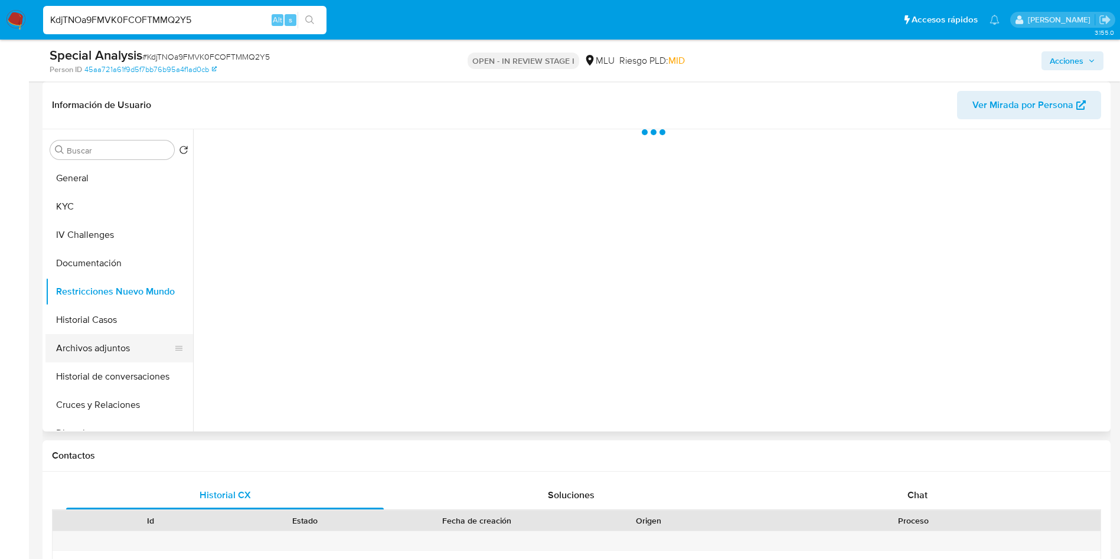
click button "Archivos adjuntos"
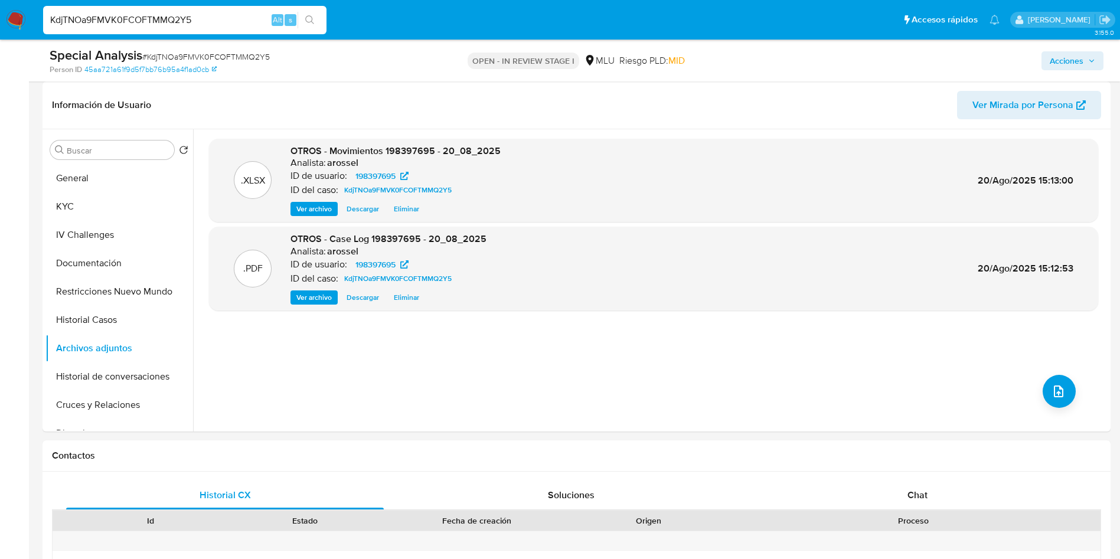
click div "Special Analysis # KdjTNOa9FMVK0FCOFTMMQ2Y5 Person ID 45aa721a61f9d5f7bb76b95a4…"
click span "Acciones"
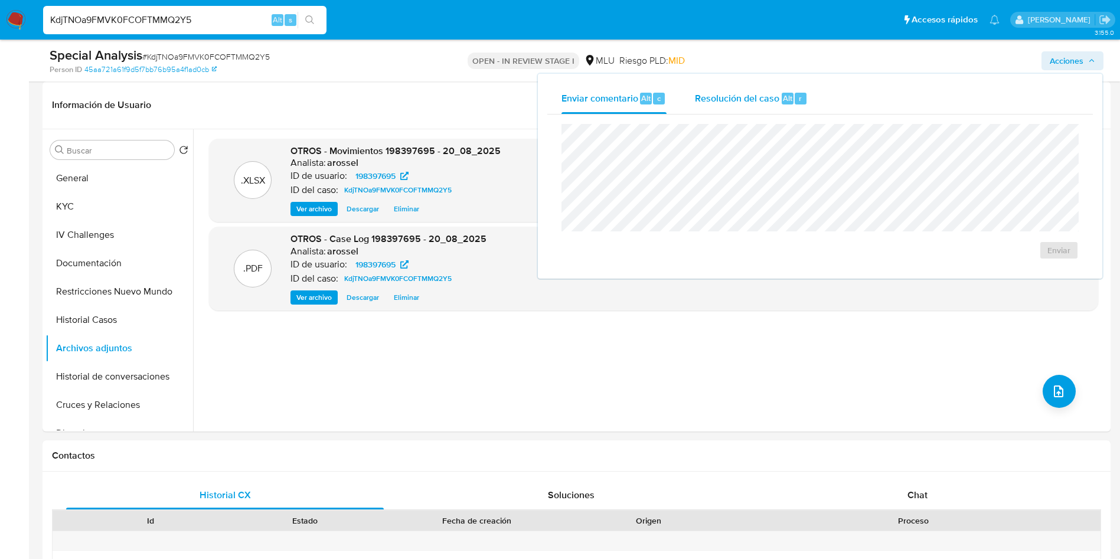
click span "Resolución del caso"
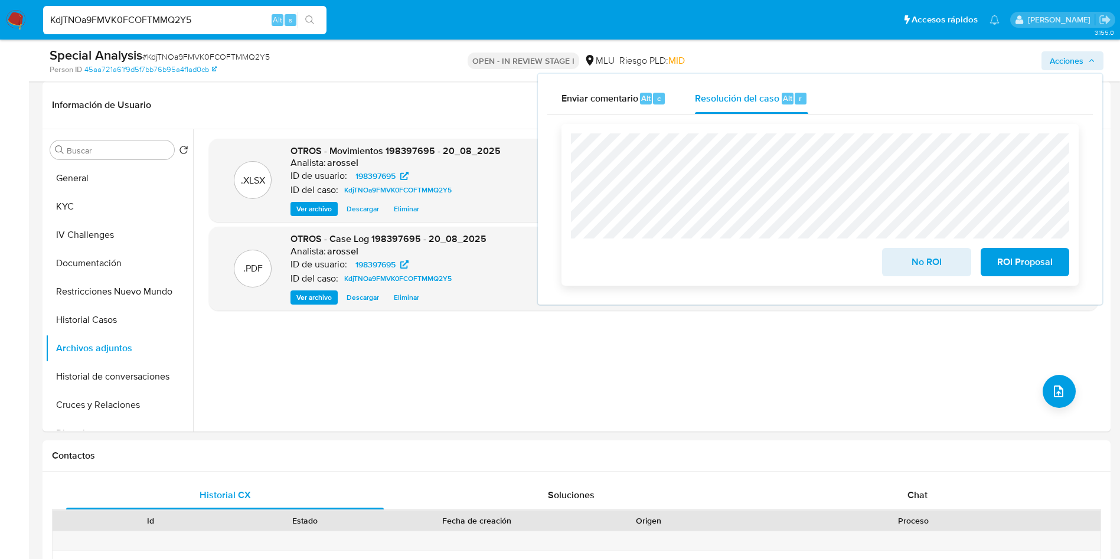
click button "No ROI"
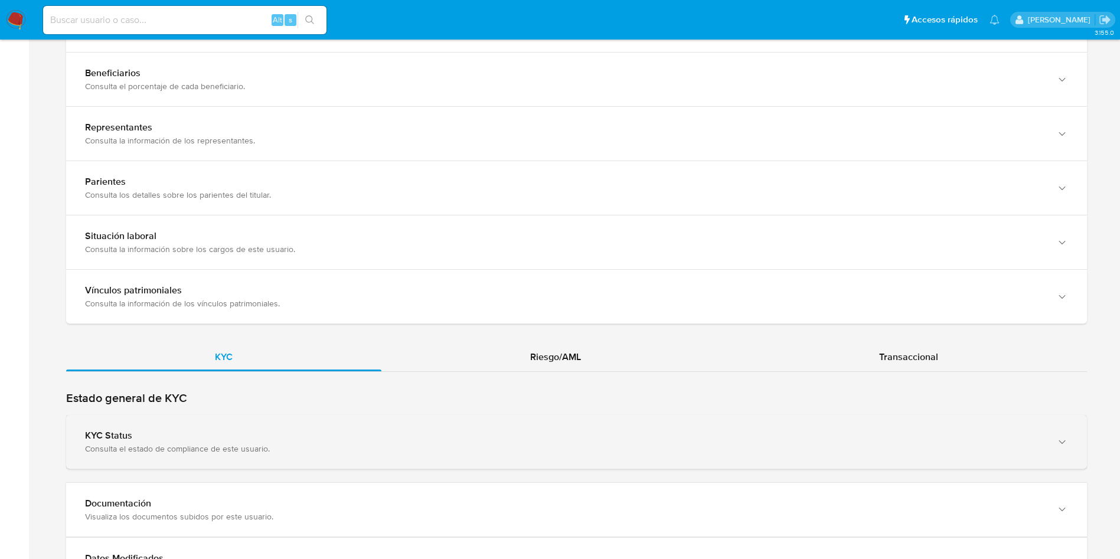
click at [396, 436] on div "KYC Status" at bounding box center [564, 436] width 959 height 12
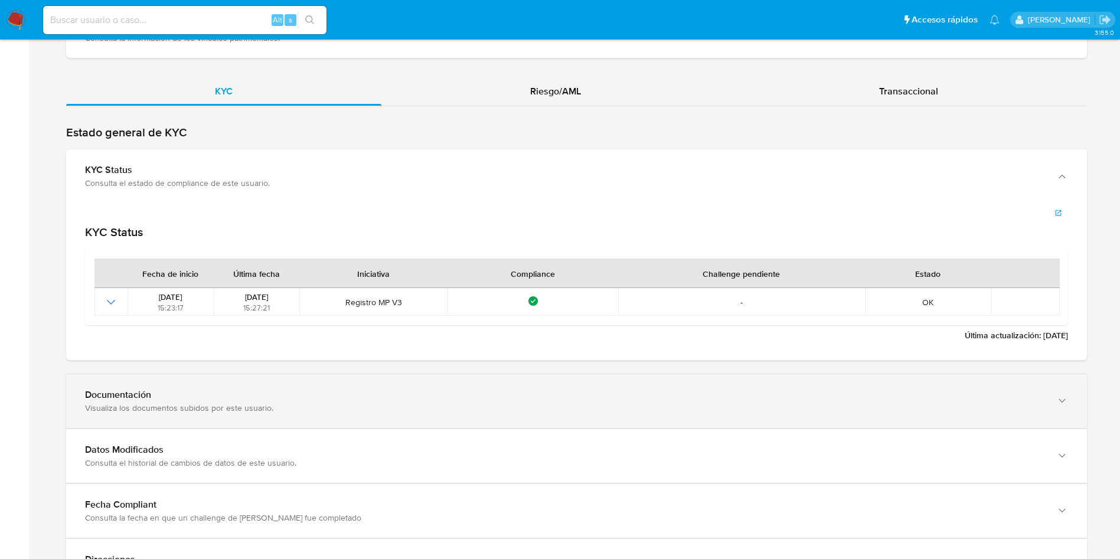
click at [448, 411] on div "Visualiza los documentos subidos por este usuario." at bounding box center [564, 408] width 959 height 11
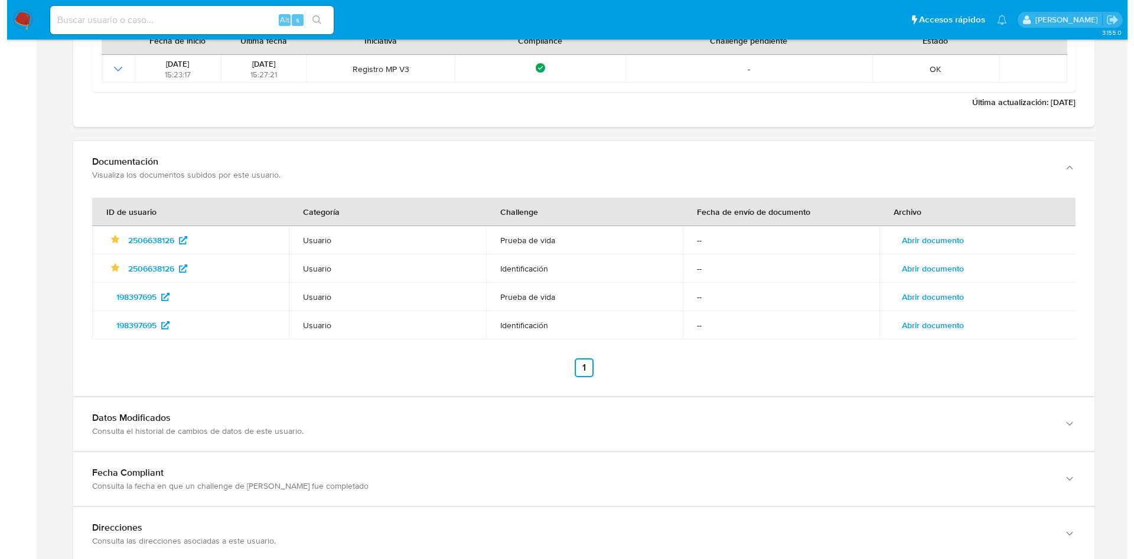
scroll to position [1328, 0]
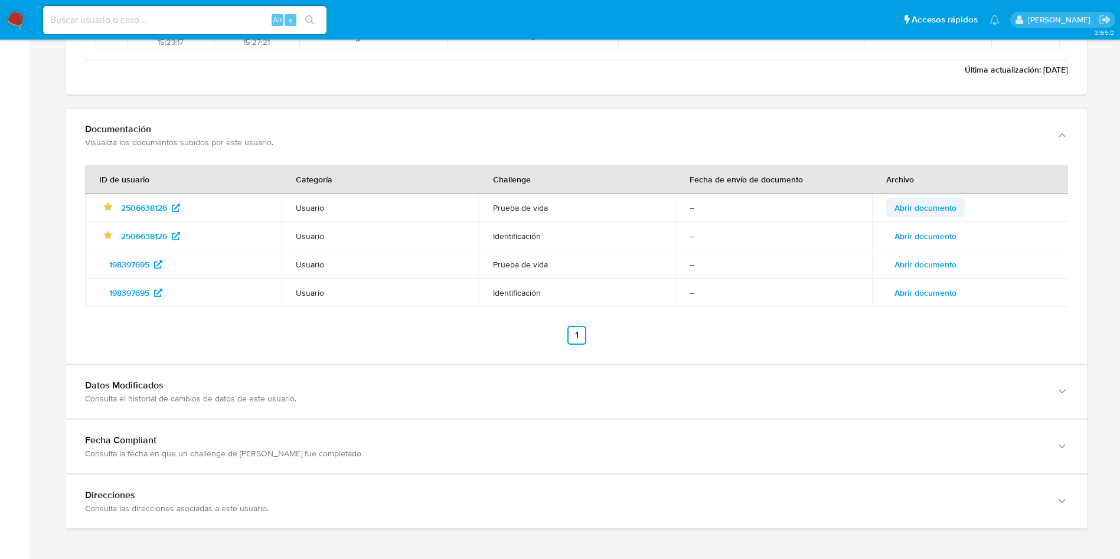
click at [958, 200] on button "Abrir documento" at bounding box center [925, 207] width 79 height 19
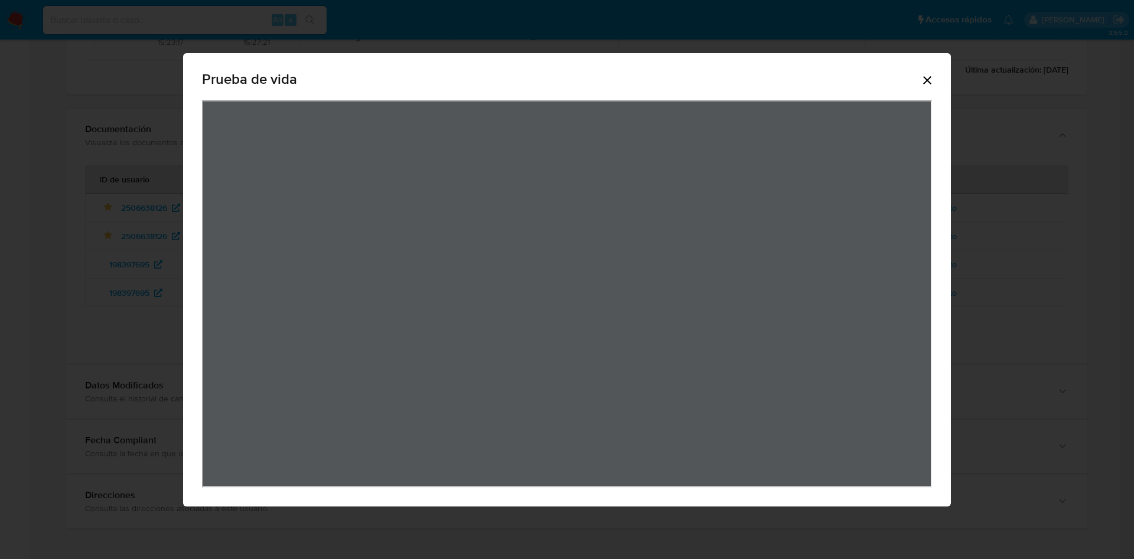
click at [925, 82] on icon "Cerrar" at bounding box center [927, 80] width 8 height 8
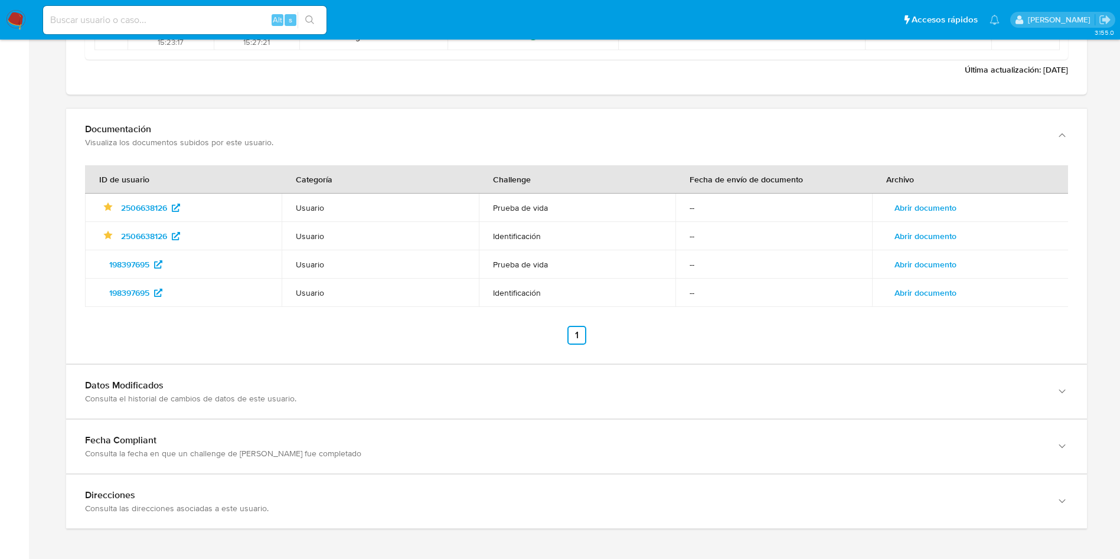
click at [935, 231] on span "Abrir documento" at bounding box center [925, 236] width 62 height 17
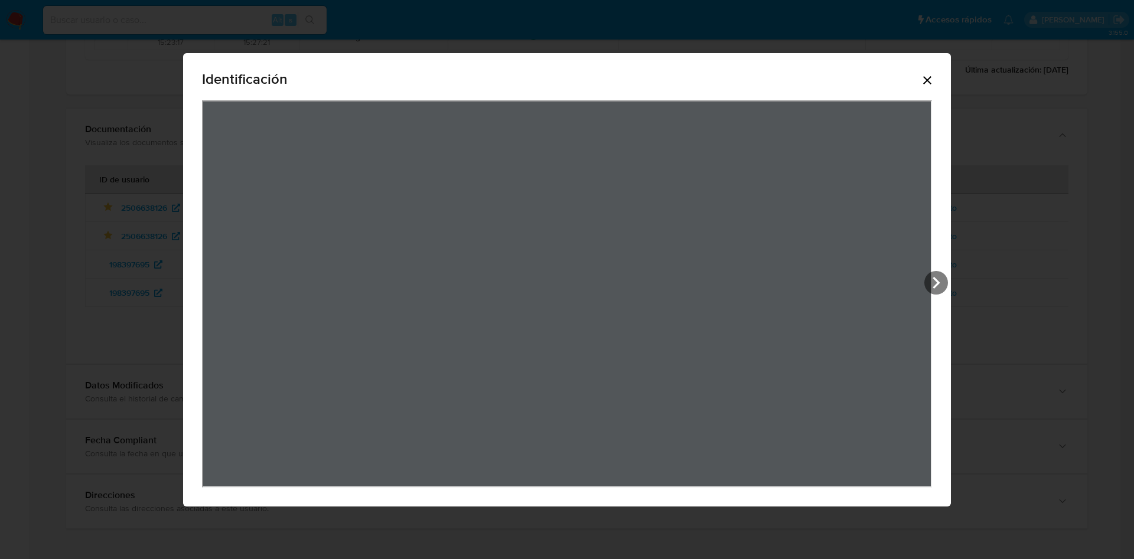
click at [925, 73] on icon "Cerrar" at bounding box center [927, 80] width 14 height 14
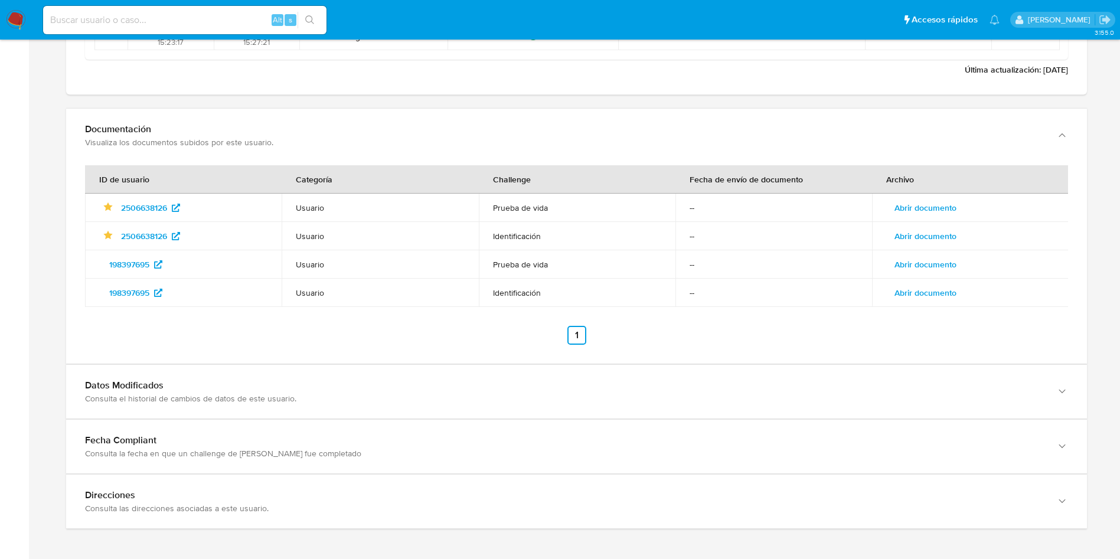
click at [932, 206] on span "Abrir documento" at bounding box center [925, 208] width 62 height 17
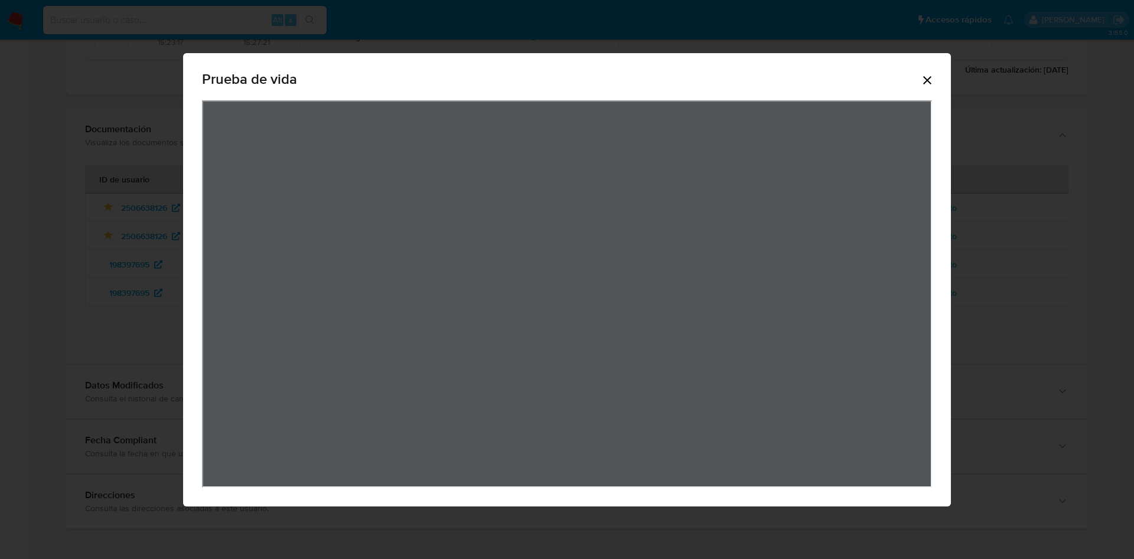
click at [925, 90] on div "Prueba de vida" at bounding box center [567, 82] width 730 height 38
click at [924, 78] on icon "Cerrar" at bounding box center [927, 80] width 14 height 14
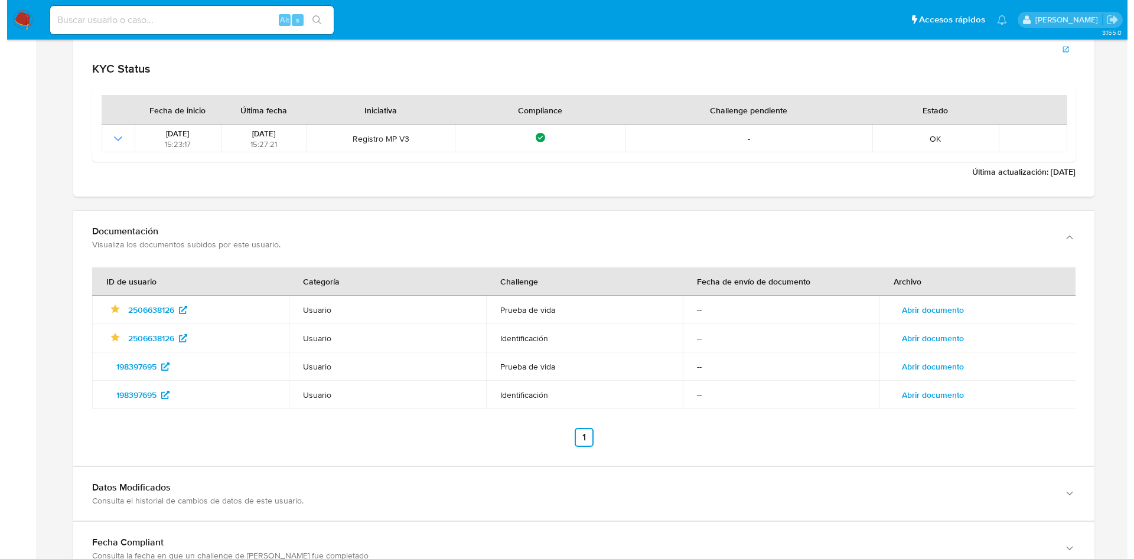
scroll to position [1334, 0]
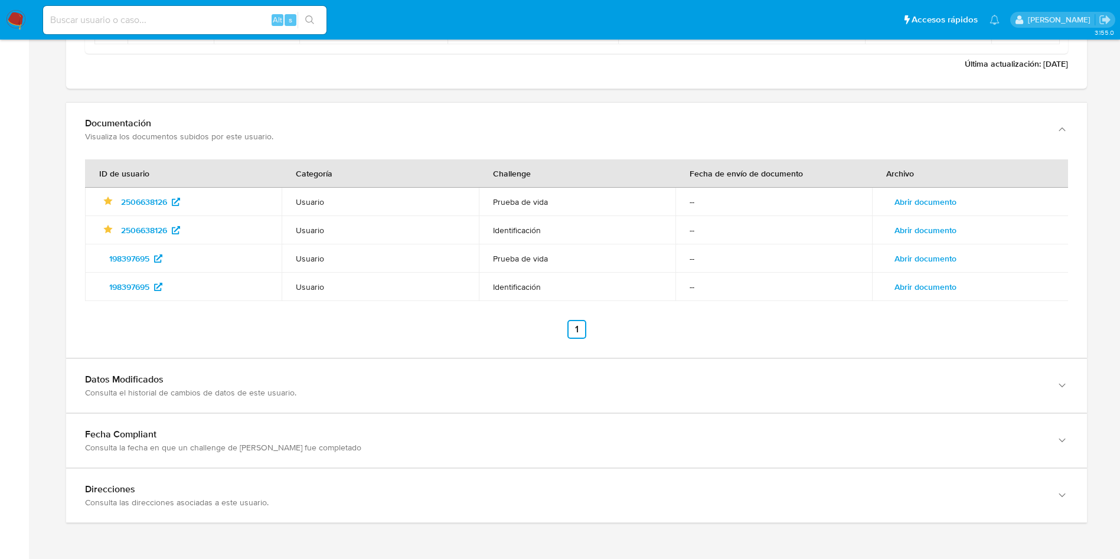
click at [949, 258] on span "Abrir documento" at bounding box center [925, 258] width 62 height 17
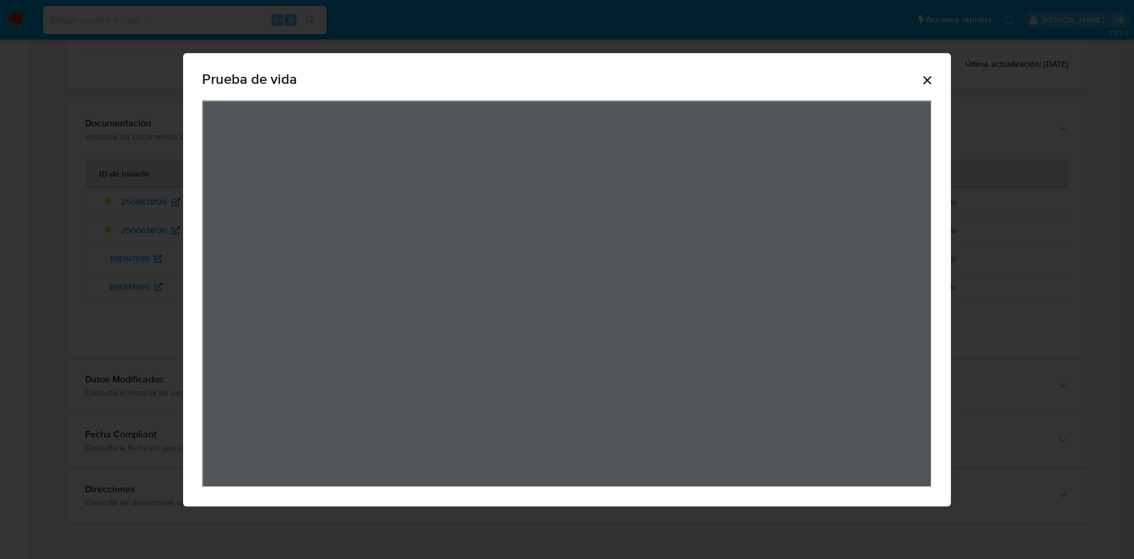
click at [931, 63] on div "Prueba de vida" at bounding box center [567, 82] width 730 height 38
click at [931, 80] on icon "Cerrar" at bounding box center [927, 80] width 14 height 14
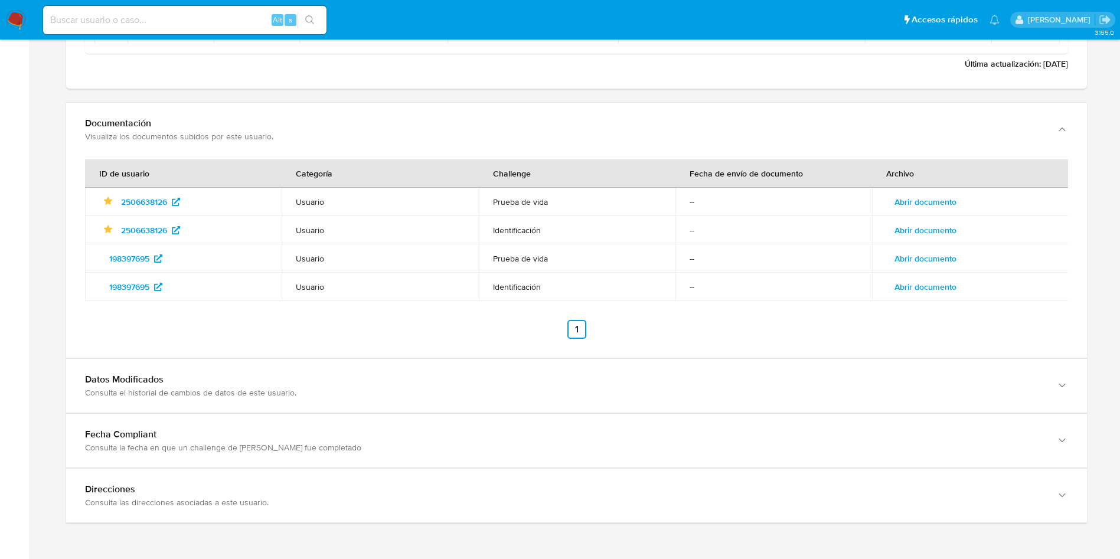
click at [922, 276] on td "Abrir documento" at bounding box center [970, 287] width 197 height 28
click at [927, 281] on span "Abrir documento" at bounding box center [925, 287] width 62 height 17
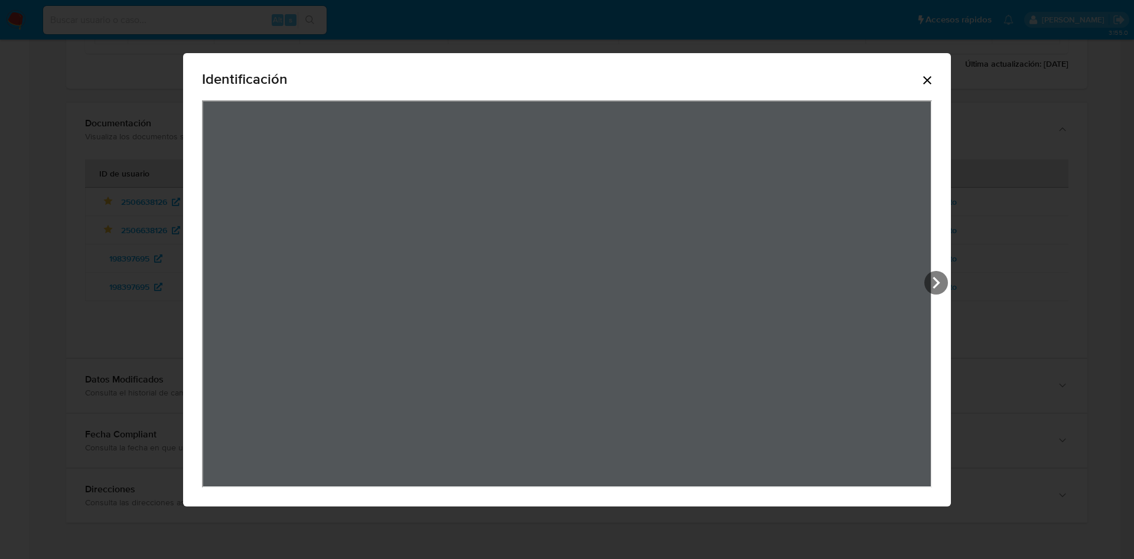
click at [926, 83] on icon "Cerrar" at bounding box center [927, 80] width 14 height 14
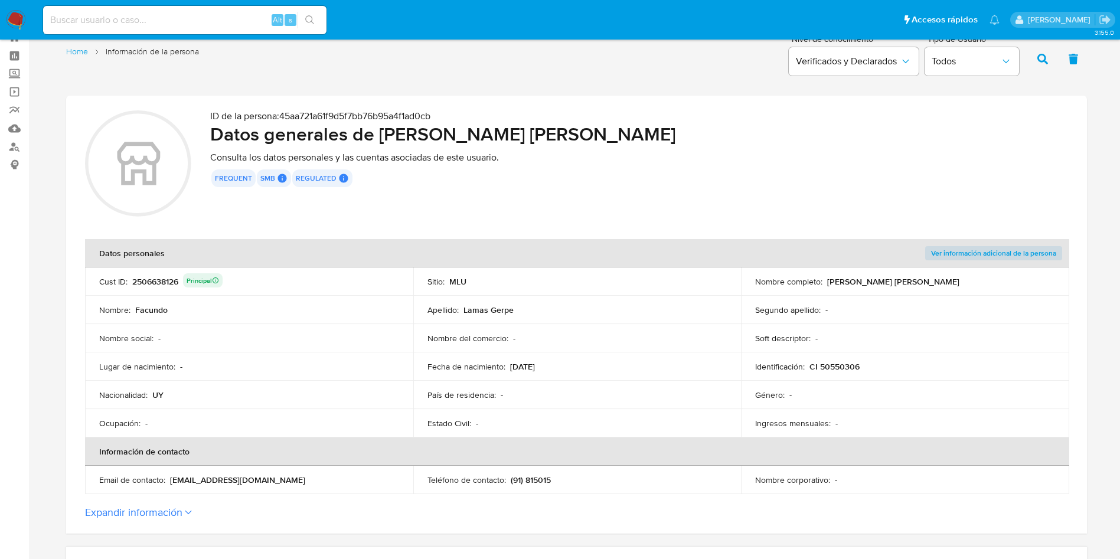
scroll to position [0, 0]
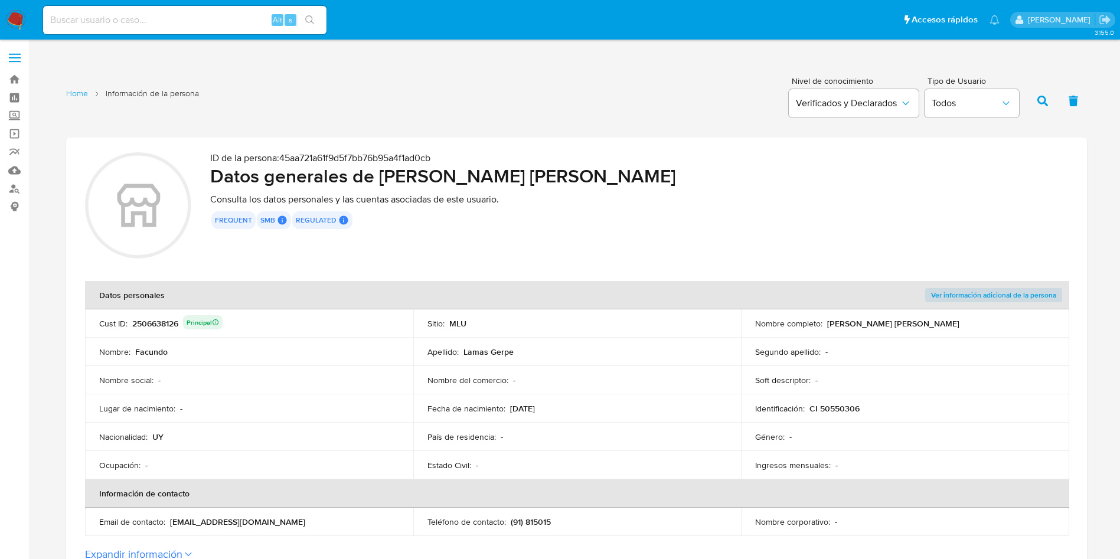
drag, startPoint x: 381, startPoint y: 177, endPoint x: 569, endPoint y: 173, distance: 187.2
click at [567, 173] on h2 "Datos generales de Facundo Lamas Gerpe" at bounding box center [639, 176] width 858 height 24
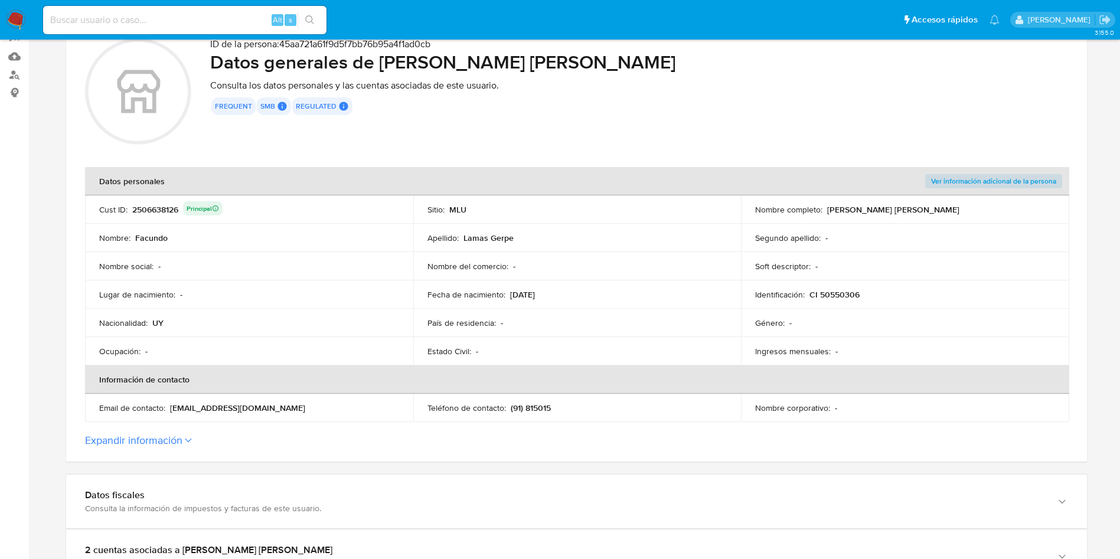
scroll to position [177, 0]
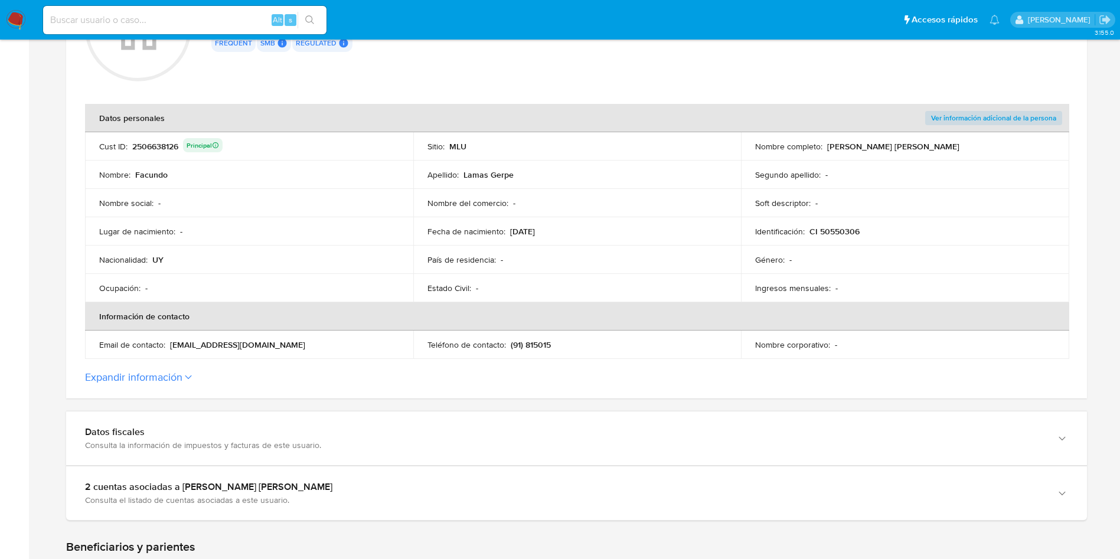
click at [541, 339] on p "(91) 815015" at bounding box center [531, 344] width 40 height 11
click at [165, 146] on div "2506638126 Principal" at bounding box center [177, 146] width 90 height 17
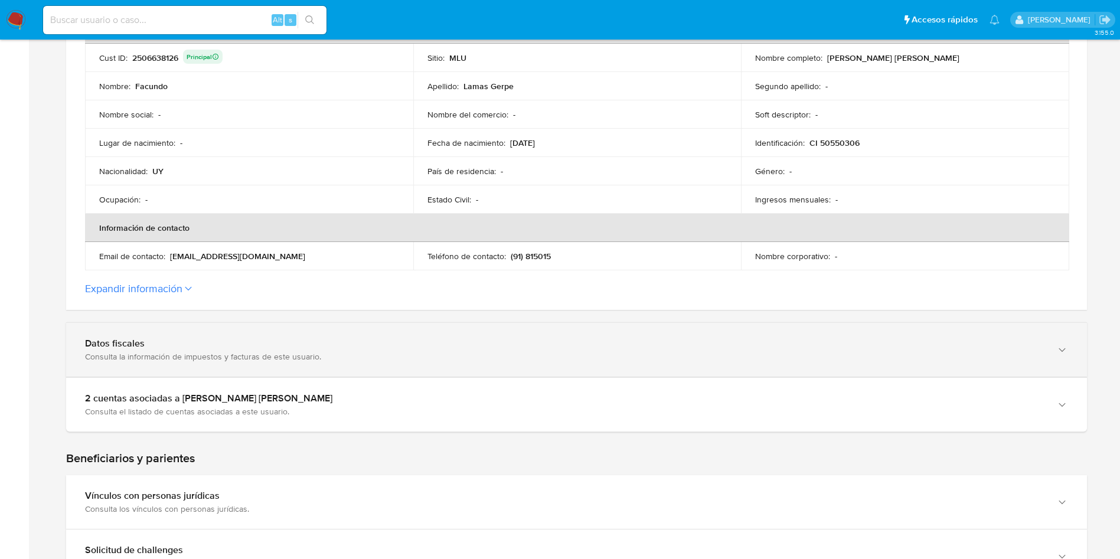
scroll to position [0, 0]
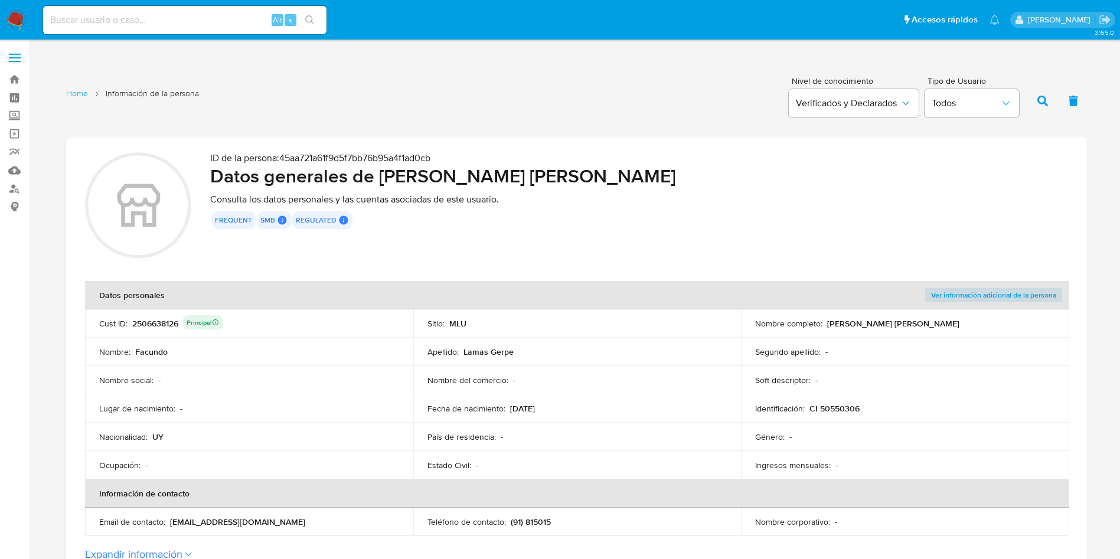
click at [149, 319] on div "2506638126 Principal" at bounding box center [177, 323] width 90 height 17
click at [226, 266] on section "ID de la persona : 45aa721a61f9d5f7bb76b95a4f1ad0cb Datos generales de Facundo …" at bounding box center [576, 357] width 1021 height 438
drag, startPoint x: 378, startPoint y: 177, endPoint x: 565, endPoint y: 177, distance: 187.2
click at [565, 177] on h2 "Datos generales de Facundo Lamas Gerpe" at bounding box center [639, 176] width 858 height 24
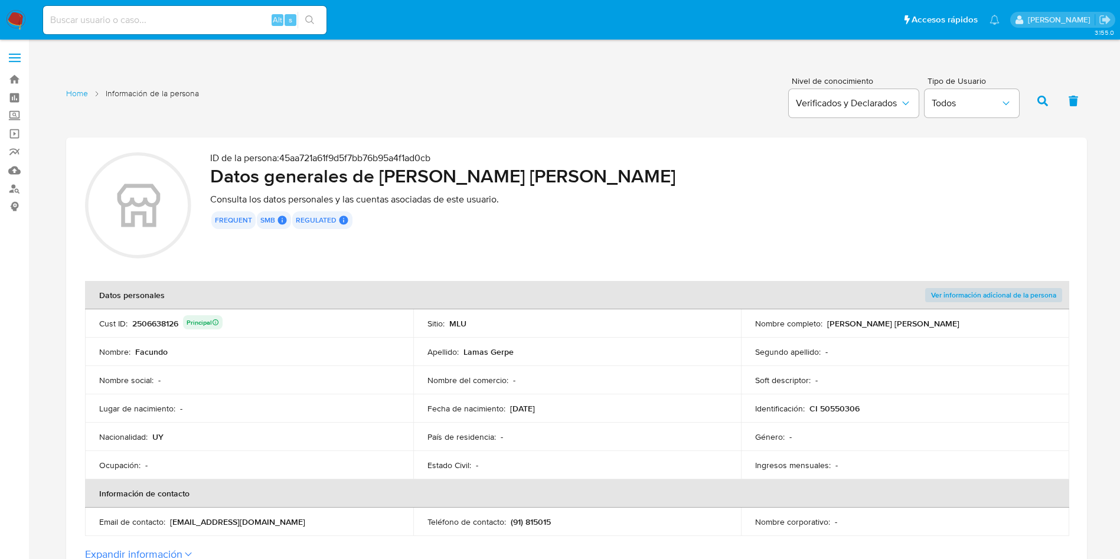
drag, startPoint x: 232, startPoint y: 376, endPoint x: 257, endPoint y: 31, distance: 346.3
click at [233, 376] on div "Nombre social : -" at bounding box center [249, 380] width 300 height 11
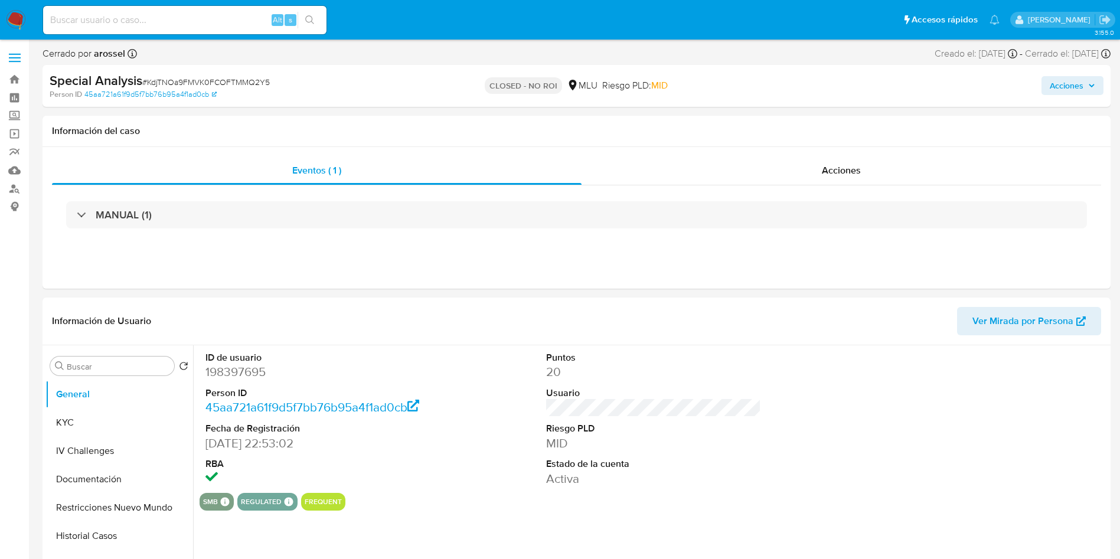
select select "10"
click at [117, 423] on button "KYC" at bounding box center [114, 423] width 138 height 28
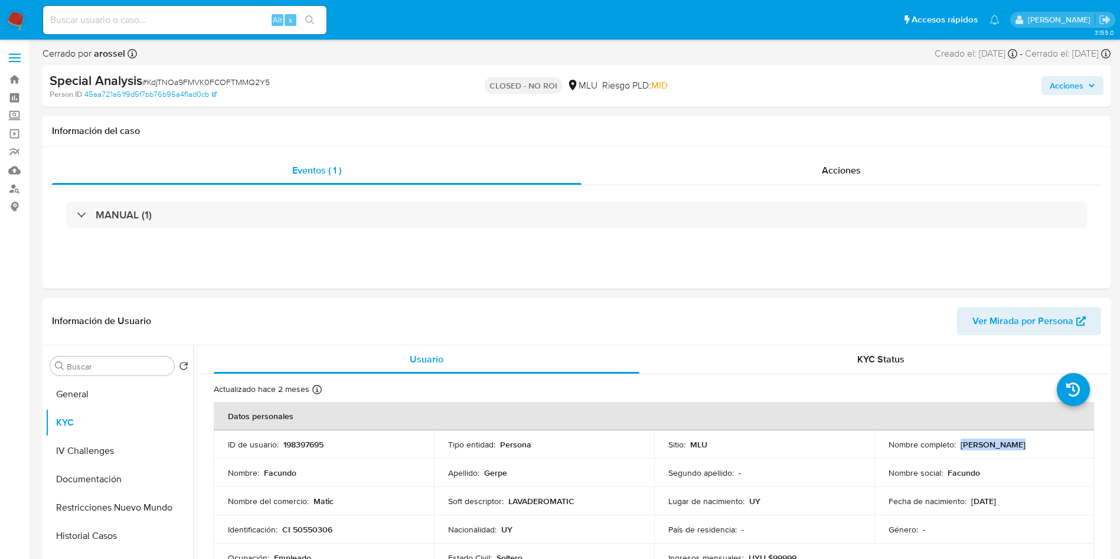
drag, startPoint x: 957, startPoint y: 446, endPoint x: 1058, endPoint y: 445, distance: 101.0
click at [1058, 445] on div "Nombre completo : [PERSON_NAME]" at bounding box center [985, 444] width 192 height 11
copy p "[PERSON_NAME]"
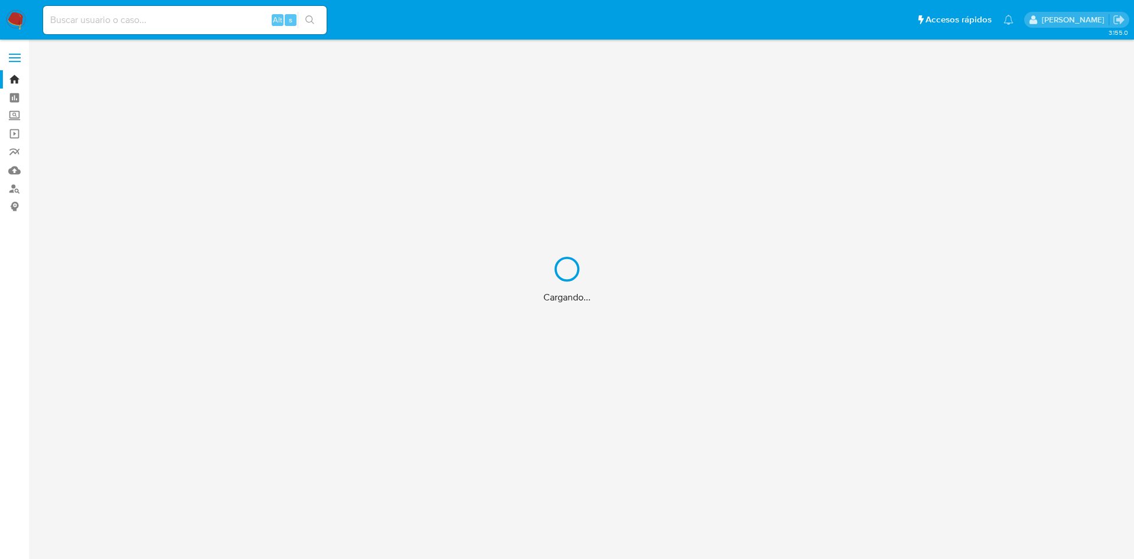
click at [211, 14] on div "Cargando..." at bounding box center [567, 279] width 1134 height 559
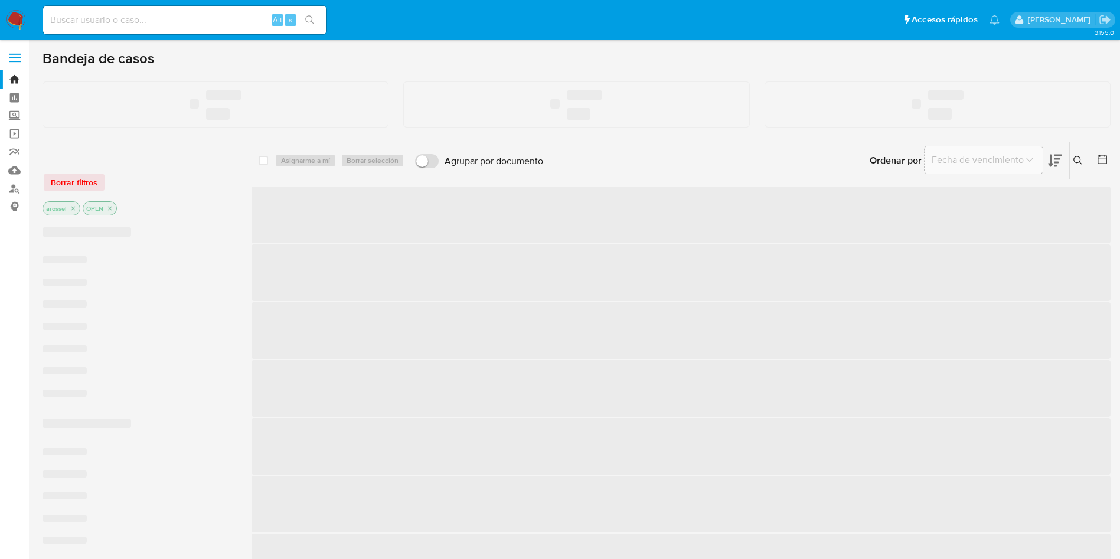
click at [172, 19] on input at bounding box center [184, 19] width 283 height 15
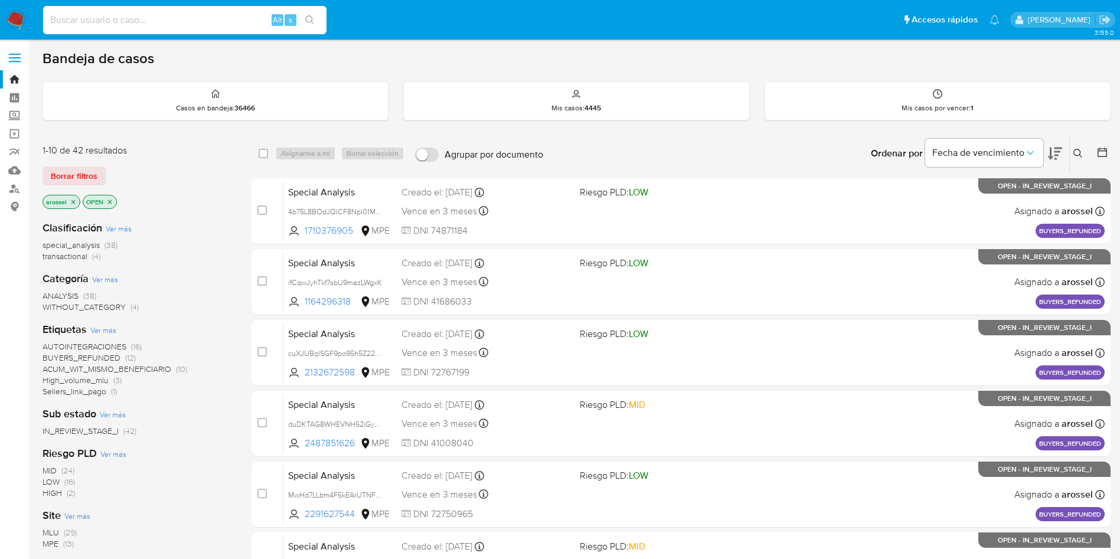
paste input "d6jjx3wnyhzm1uJl1OTUI7eQ"
type input "d6jjx3wnyhzm1uJl1OTUI7eQ"
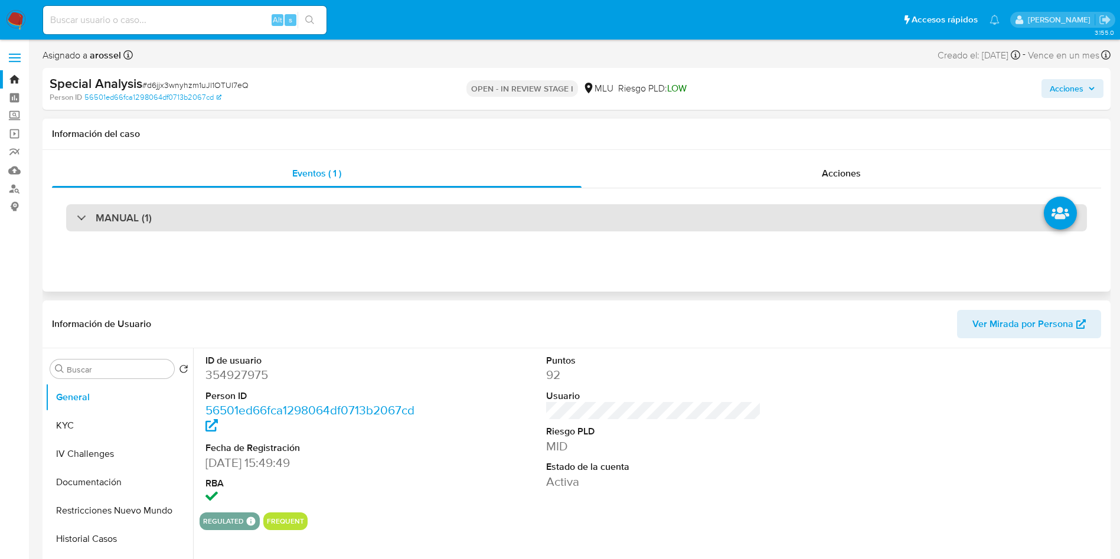
select select "10"
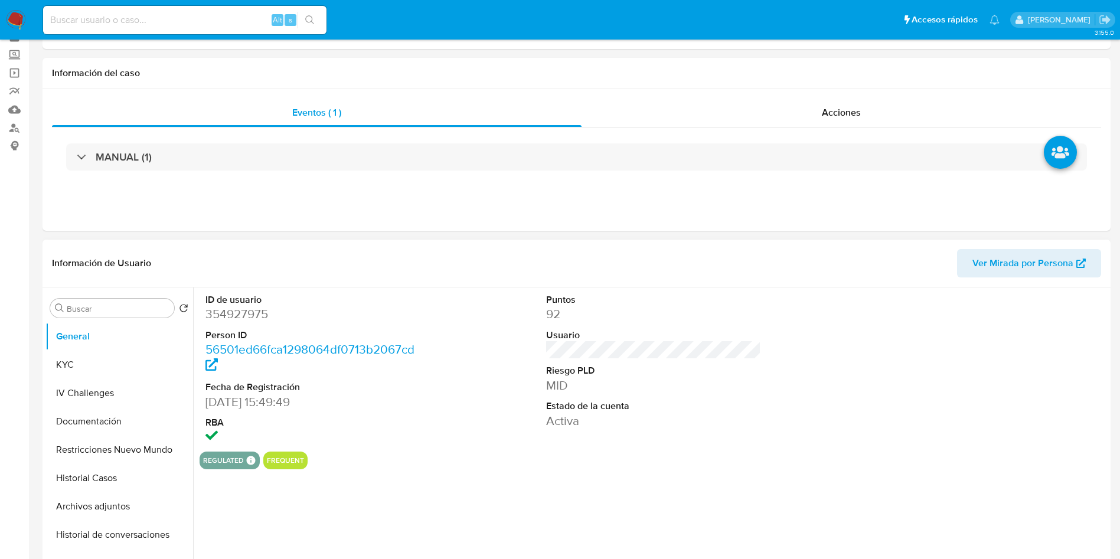
scroll to position [89, 0]
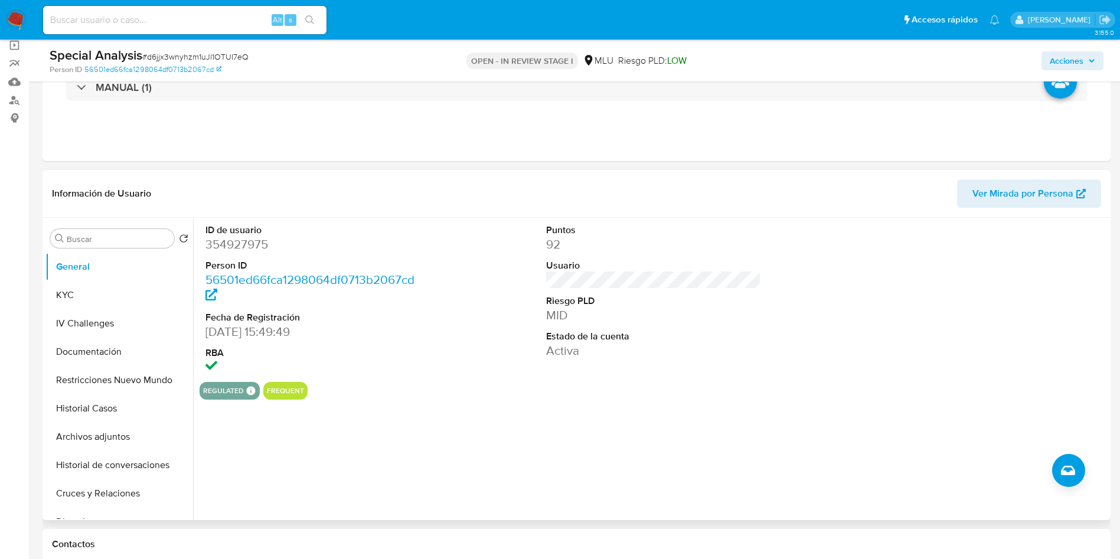
click at [796, 401] on div "ID de usuario 354927975 Person ID 56501ed66fca1298064df0713b2067cd Fecha de Reg…" at bounding box center [650, 369] width 915 height 302
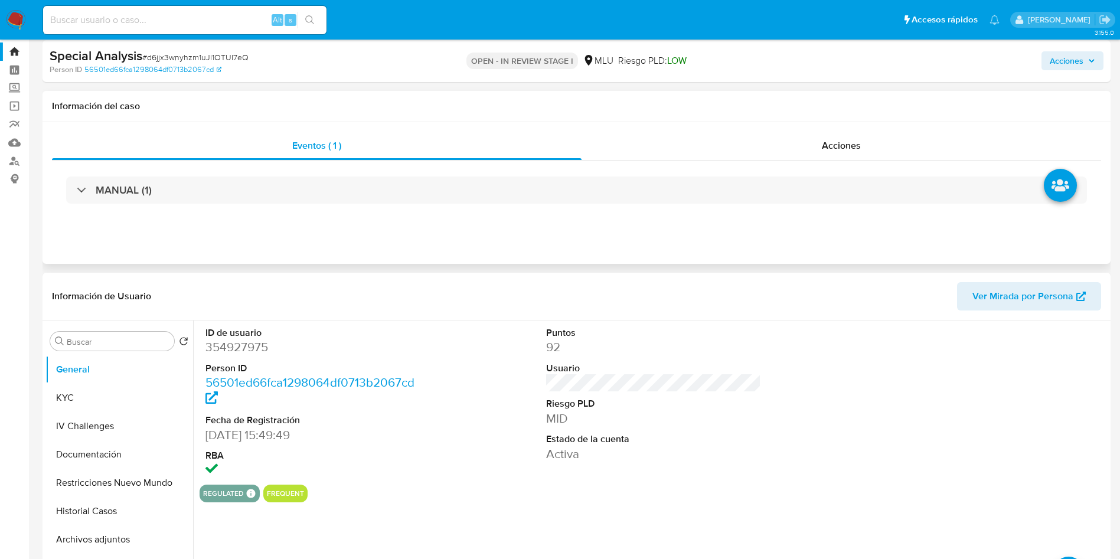
scroll to position [0, 0]
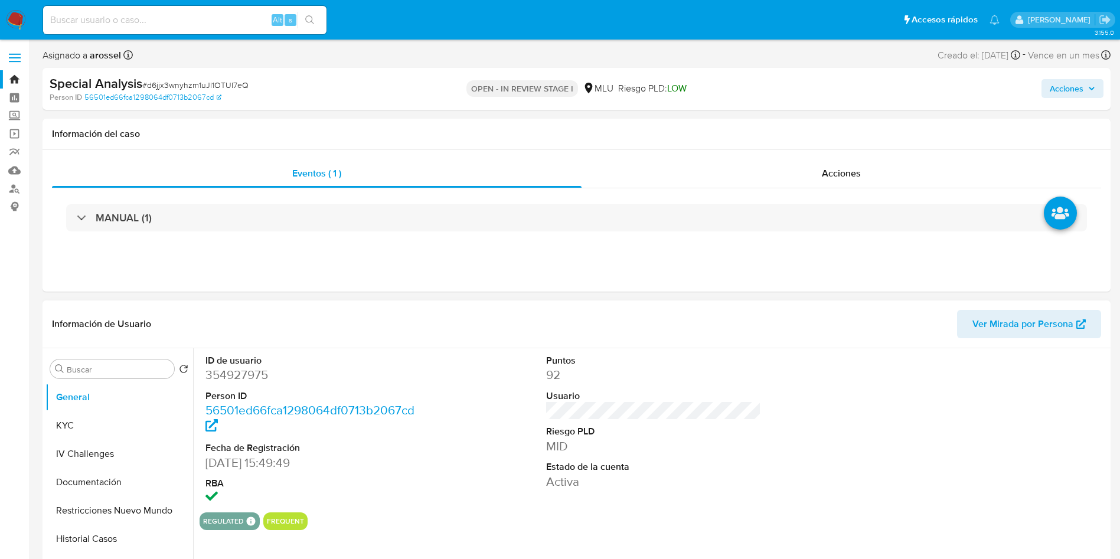
click at [1097, 318] on button "Ver Mirada por Persona" at bounding box center [1029, 324] width 144 height 28
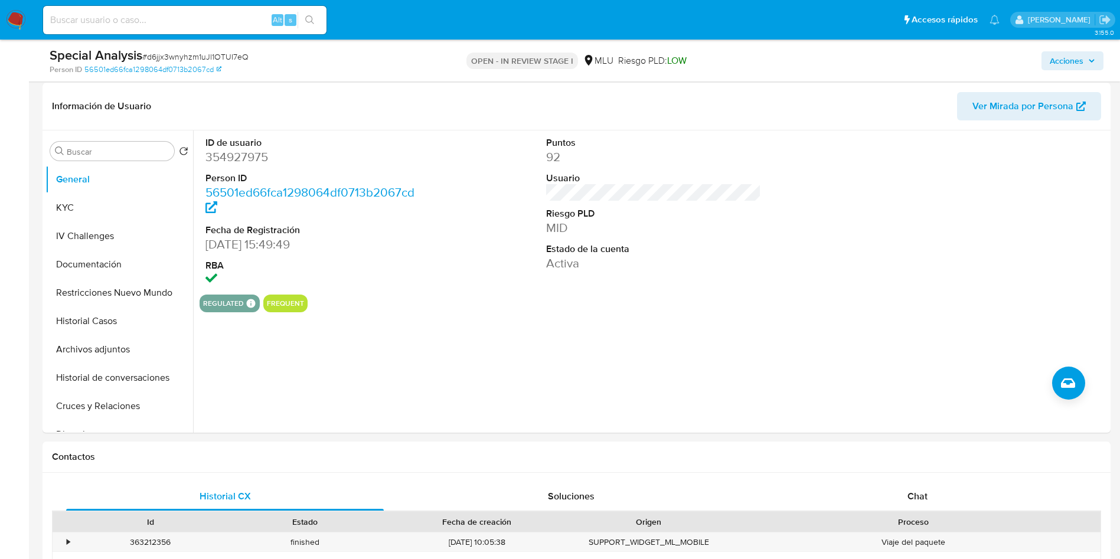
scroll to position [177, 0]
click at [117, 403] on button "Cruces y Relaciones" at bounding box center [114, 405] width 138 height 28
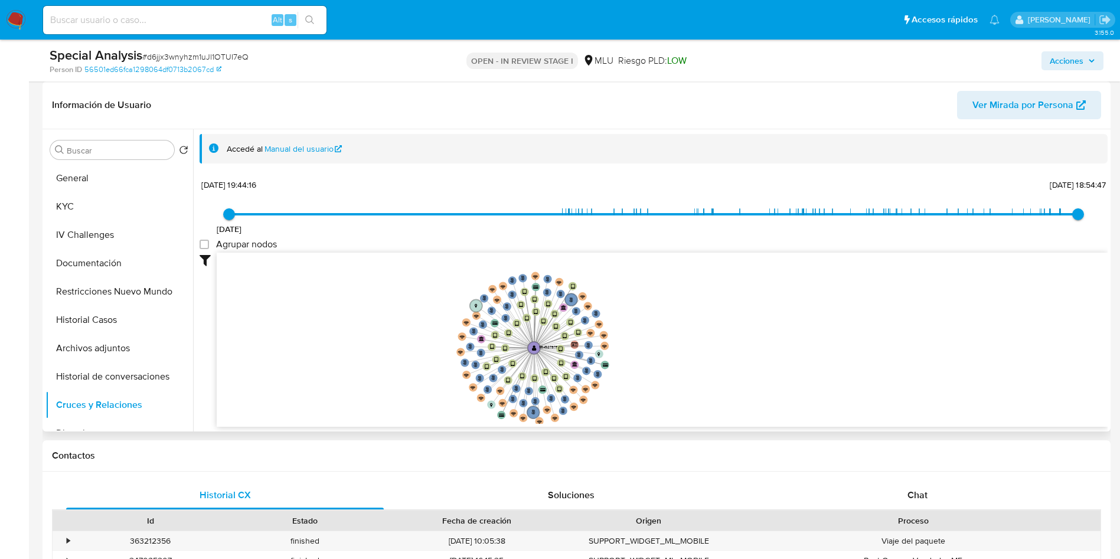
drag, startPoint x: 395, startPoint y: 350, endPoint x: 414, endPoint y: 354, distance: 19.8
click at [414, 354] on icon "person-56501ed66fca1298064df0713b2067cd  user-354927975  354927975 device-66d…" at bounding box center [662, 338] width 891 height 171
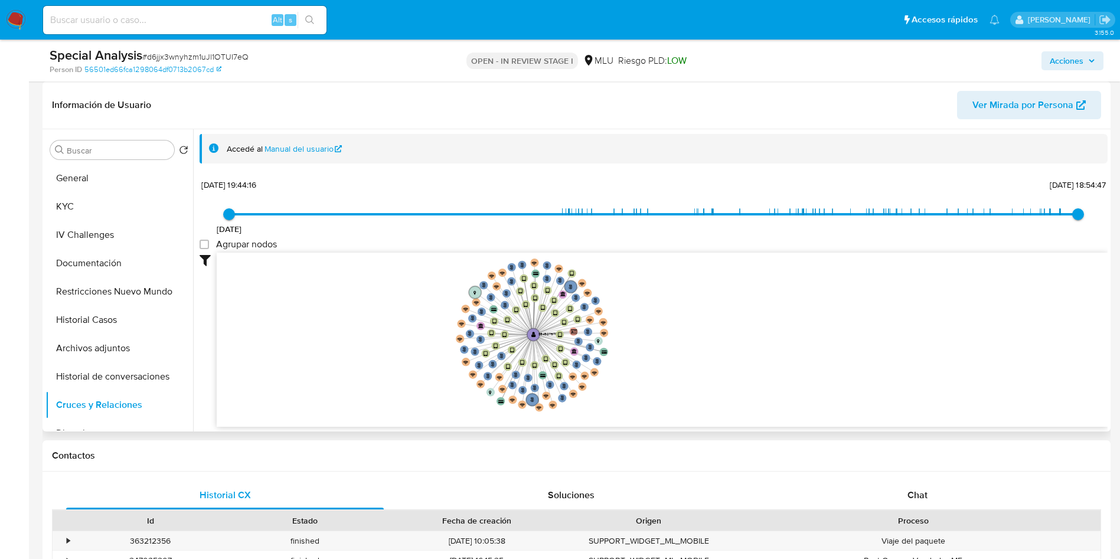
drag, startPoint x: 413, startPoint y: 347, endPoint x: 412, endPoint y: 335, distance: 12.4
click at [412, 335] on icon "person-56501ed66fca1298064df0713b2067cd  user-354927975  354927975 device-66d…" at bounding box center [662, 338] width 891 height 171
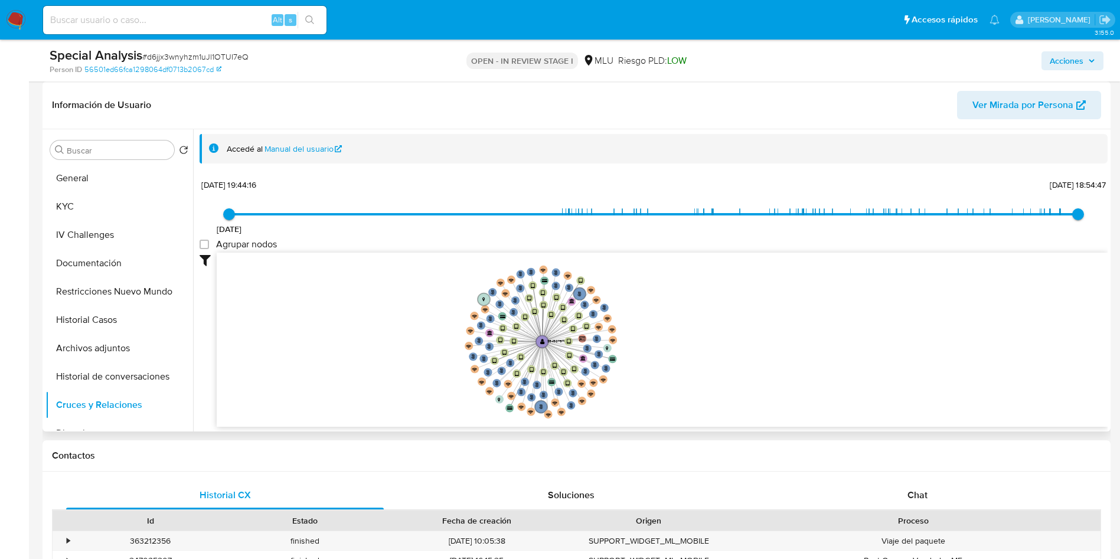
drag, startPoint x: 418, startPoint y: 326, endPoint x: 427, endPoint y: 333, distance: 11.8
click at [427, 333] on icon "person-56501ed66fca1298064df0713b2067cd  user-354927975  354927975 device-66d…" at bounding box center [662, 338] width 891 height 171
click at [117, 336] on button "Archivos adjuntos" at bounding box center [114, 348] width 138 height 28
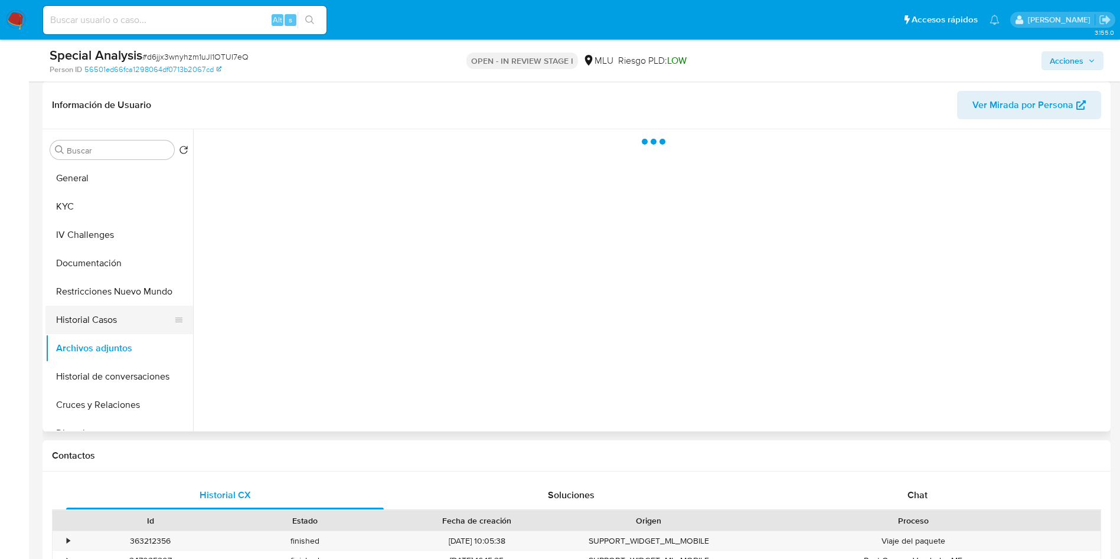
click at [115, 323] on button "Historial Casos" at bounding box center [114, 320] width 138 height 28
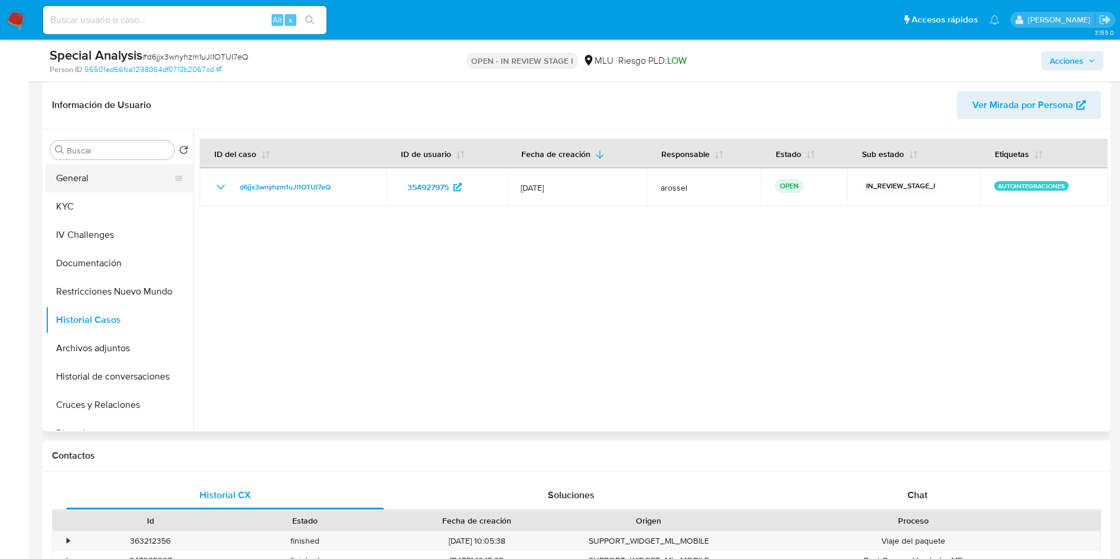
click at [100, 176] on button "General" at bounding box center [114, 178] width 138 height 28
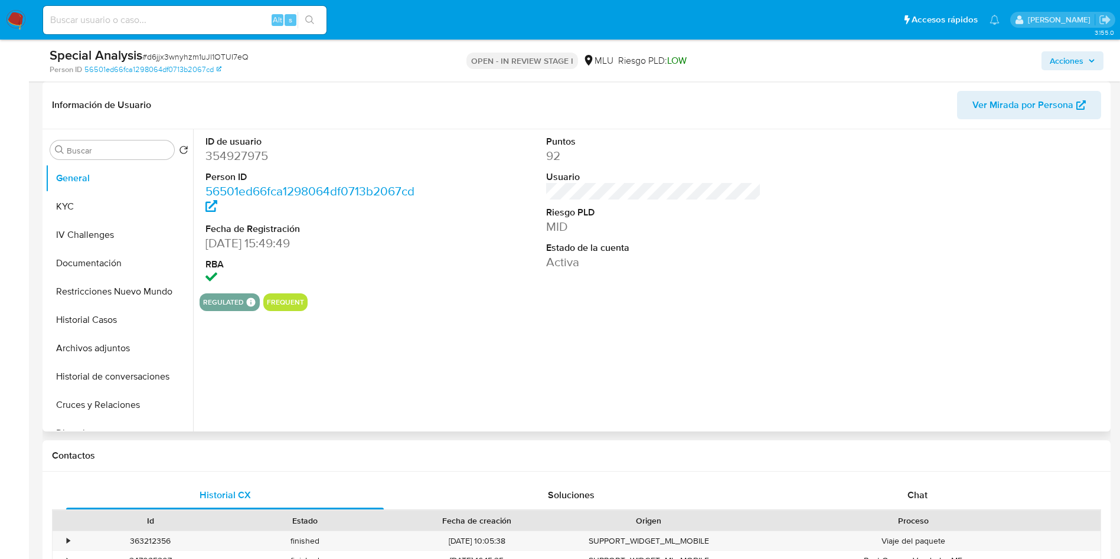
click at [250, 158] on dd "354927975" at bounding box center [313, 156] width 216 height 17
copy dd "354927975"
click at [534, 296] on div "regulated Regulated MLU PASARELA Evaluation Result COMPLIES User Regulated Date…" at bounding box center [654, 302] width 908 height 18
click at [200, 58] on span "# d6jjx3wnyhzm1uJl1OTUI7eQ" at bounding box center [195, 57] width 106 height 12
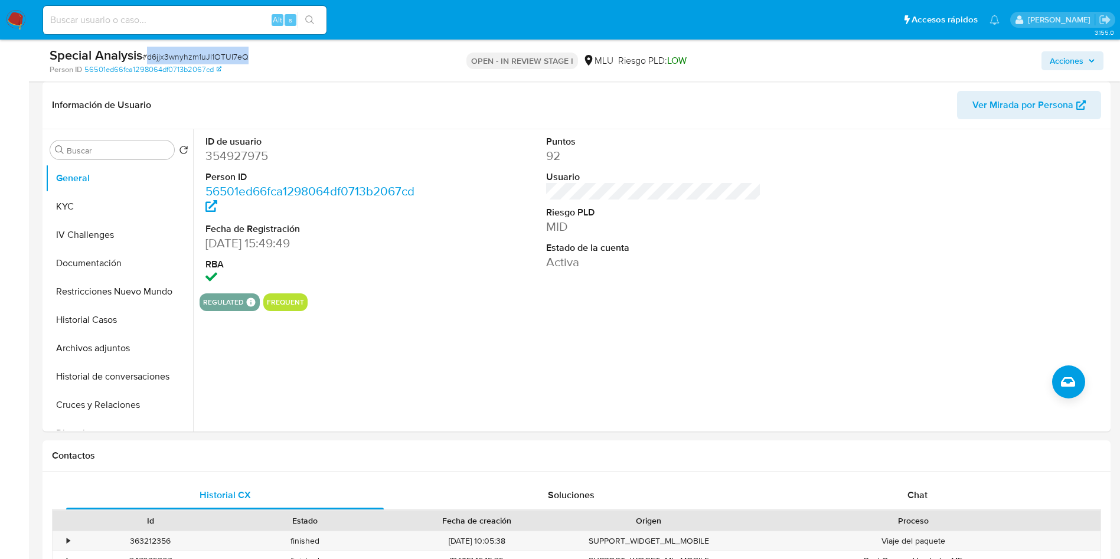
click at [200, 58] on span "# d6jjx3wnyhzm1uJl1OTUI7eQ" at bounding box center [195, 57] width 106 height 12
copy span "d6jjx3wnyhzm1uJl1OTUI7eQ"
click at [244, 154] on dd "354927975" at bounding box center [313, 156] width 216 height 17
copy dd "354927975"
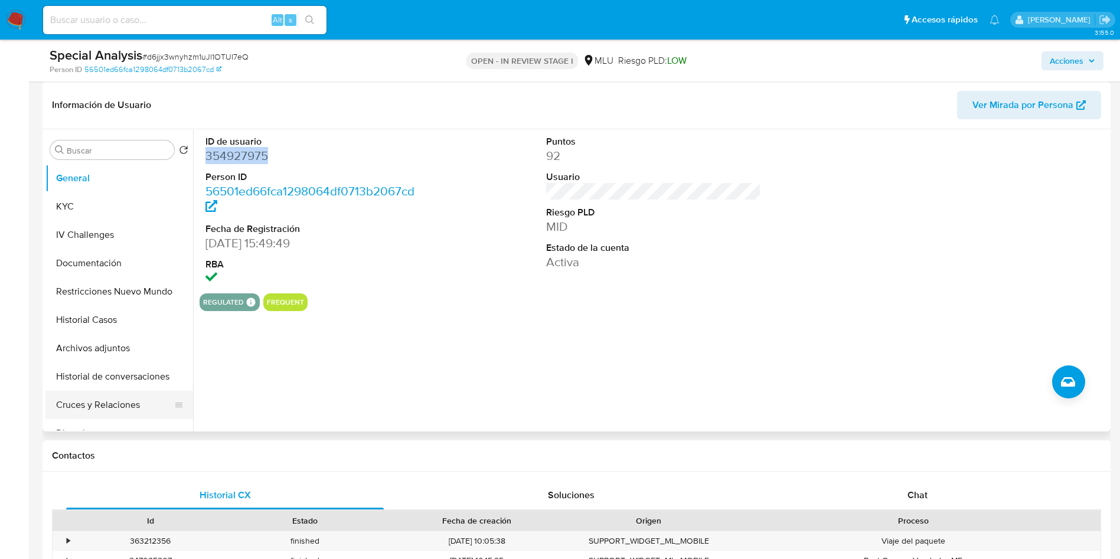
click at [111, 401] on button "Cruces y Relaciones" at bounding box center [114, 405] width 138 height 28
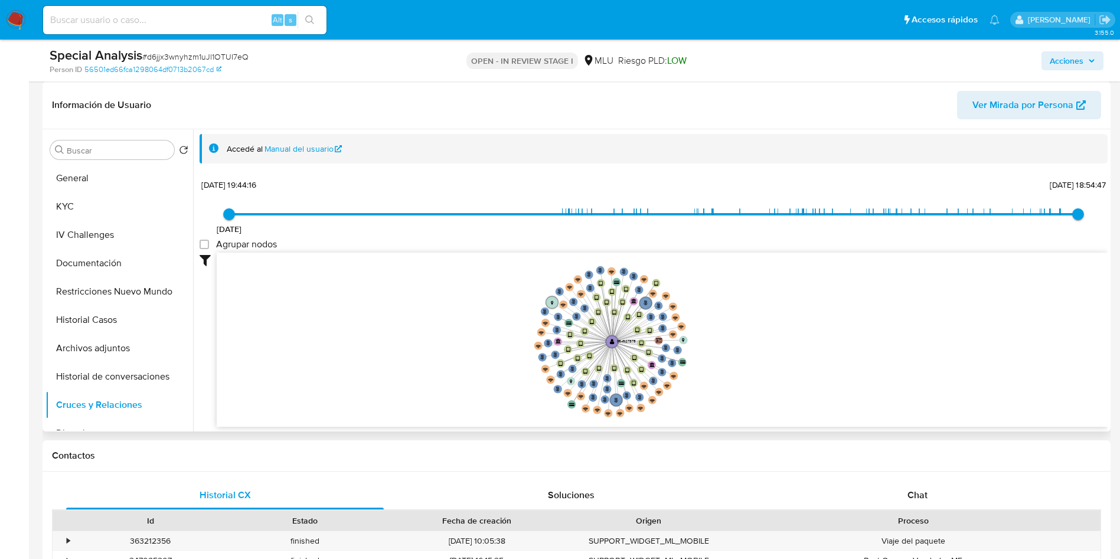
drag, startPoint x: 891, startPoint y: 348, endPoint x: 729, endPoint y: 350, distance: 162.4
click at [729, 350] on icon "person-56501ed66fca1298064df0713b2067cd  user-354927975  354927975 device-66d…" at bounding box center [662, 338] width 891 height 171
click at [81, 177] on button "General" at bounding box center [114, 178] width 138 height 28
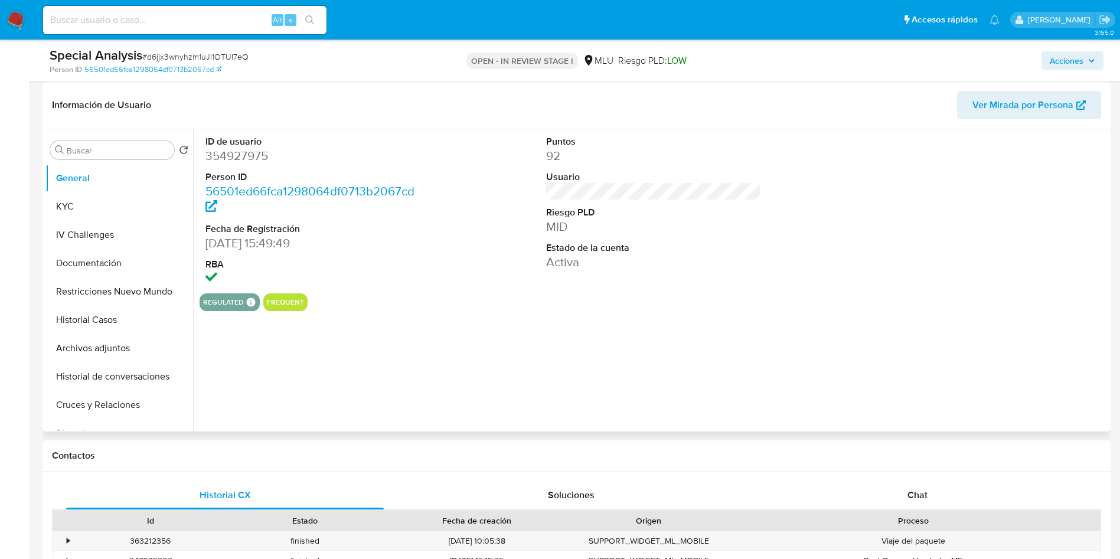
click at [241, 151] on dd "354927975" at bounding box center [313, 156] width 216 height 17
copy dd "354927975"
click at [58, 206] on button "KYC" at bounding box center [114, 206] width 138 height 28
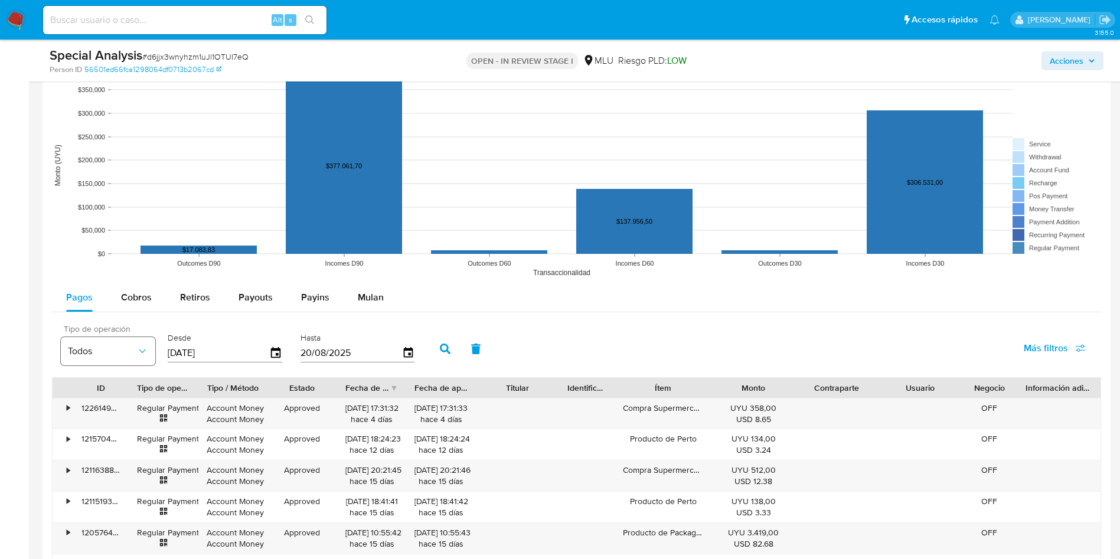
scroll to position [1151, 0]
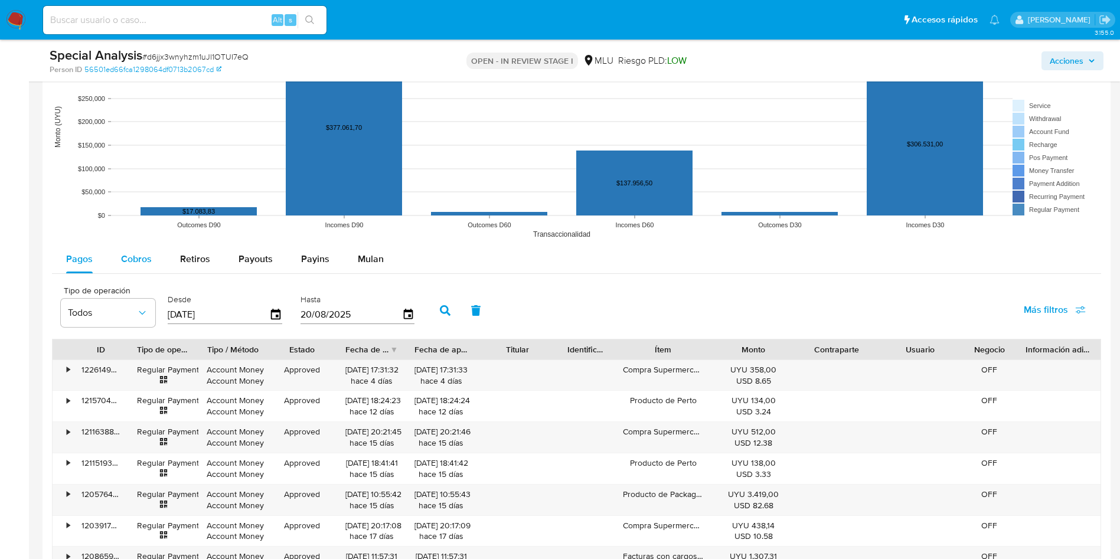
click at [144, 262] on span "Cobros" at bounding box center [136, 259] width 31 height 14
select select "10"
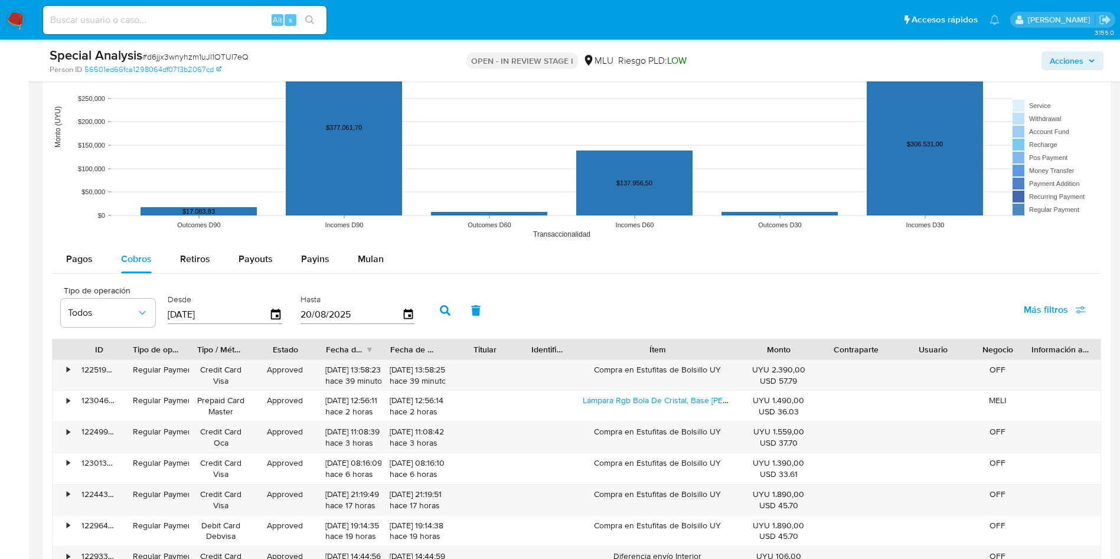
drag, startPoint x: 708, startPoint y: 351, endPoint x: 779, endPoint y: 344, distance: 71.8
click at [779, 344] on div "ID Tipo de operación Tipo / Método Estado Fecha de creación Fecha de aprobación…" at bounding box center [577, 349] width 1048 height 20
drag, startPoint x: 638, startPoint y: 370, endPoint x: 723, endPoint y: 368, distance: 85.6
click at [723, 368] on div "Compra en Estufitas de Bolsillo UY" at bounding box center [657, 375] width 168 height 31
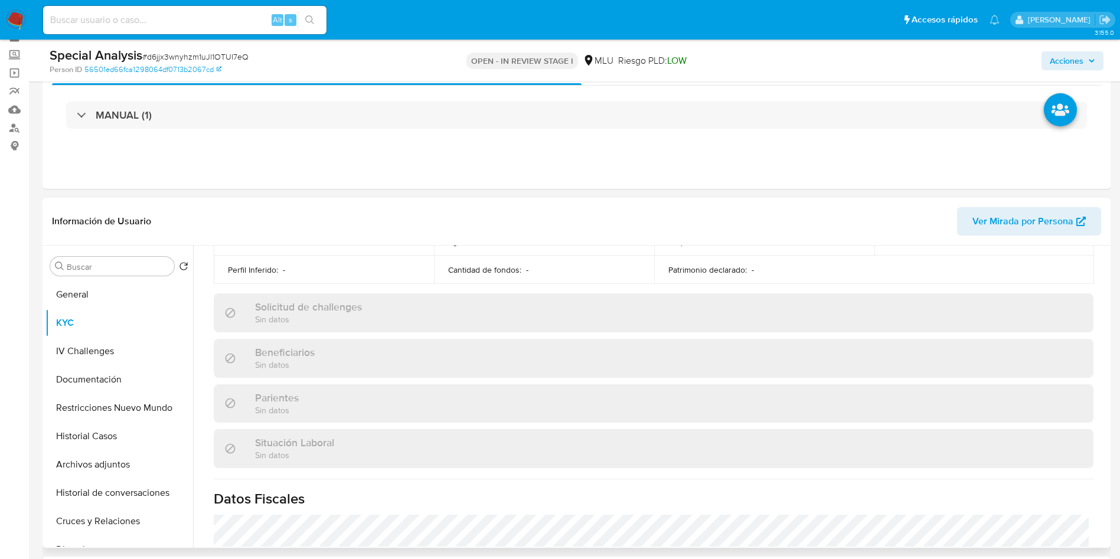
scroll to position [0, 0]
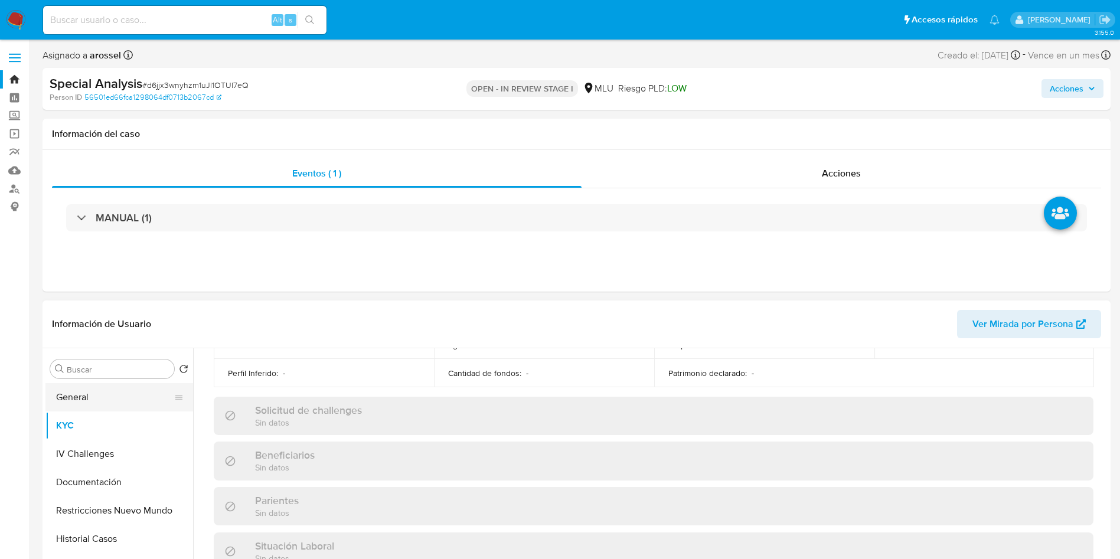
click at [94, 383] on button "General" at bounding box center [114, 397] width 138 height 28
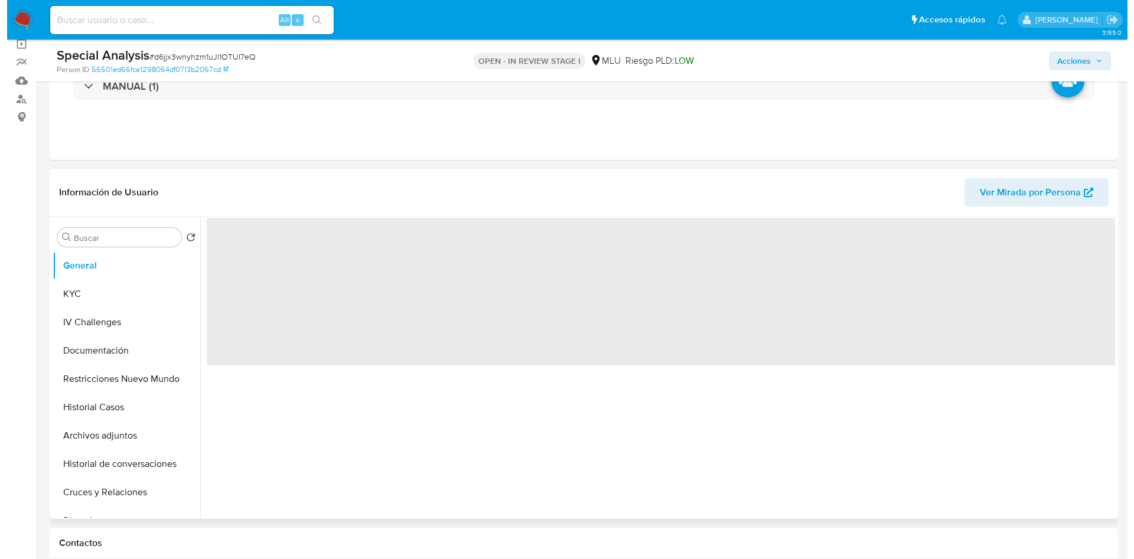
scroll to position [177, 0]
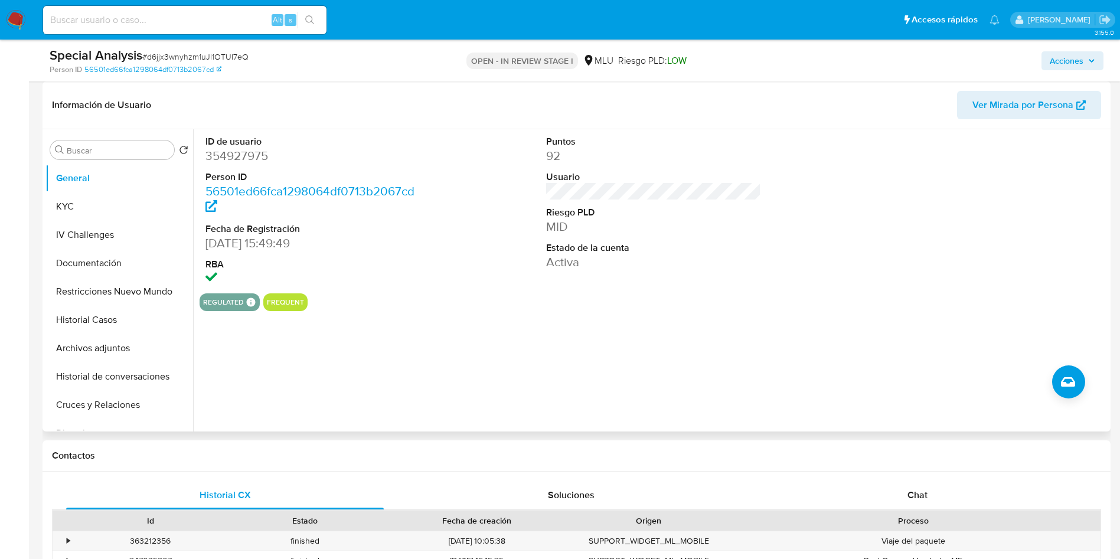
click at [237, 156] on dd "354927975" at bounding box center [313, 156] width 216 height 17
copy dd "354927975"
click at [649, 302] on div "regulated Regulated MLU PASARELA Evaluation Result COMPLIES User Regulated Date…" at bounding box center [654, 302] width 908 height 18
drag, startPoint x: 89, startPoint y: 194, endPoint x: 100, endPoint y: 207, distance: 17.2
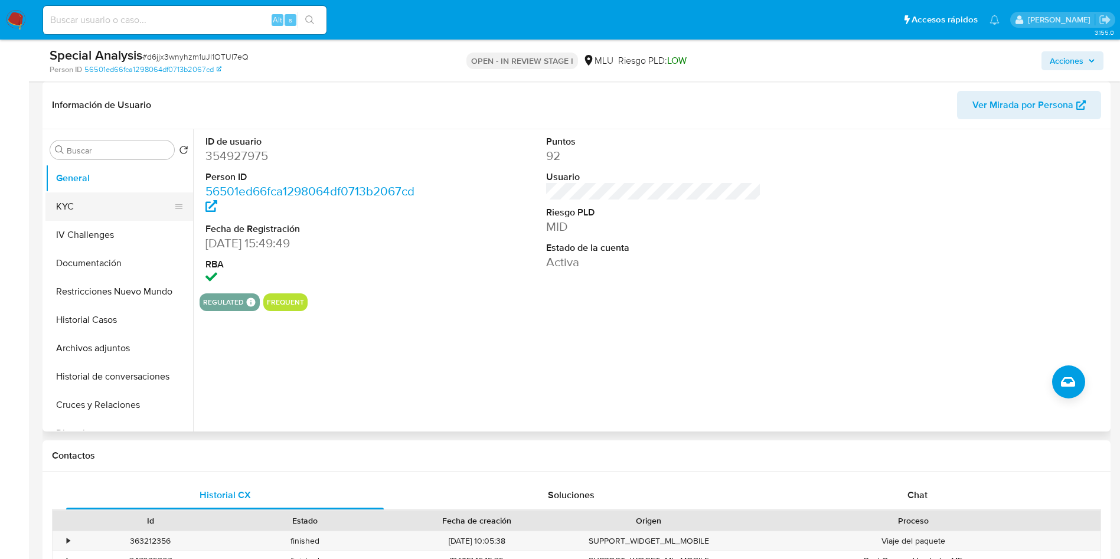
click at [89, 194] on button "KYC" at bounding box center [114, 206] width 138 height 28
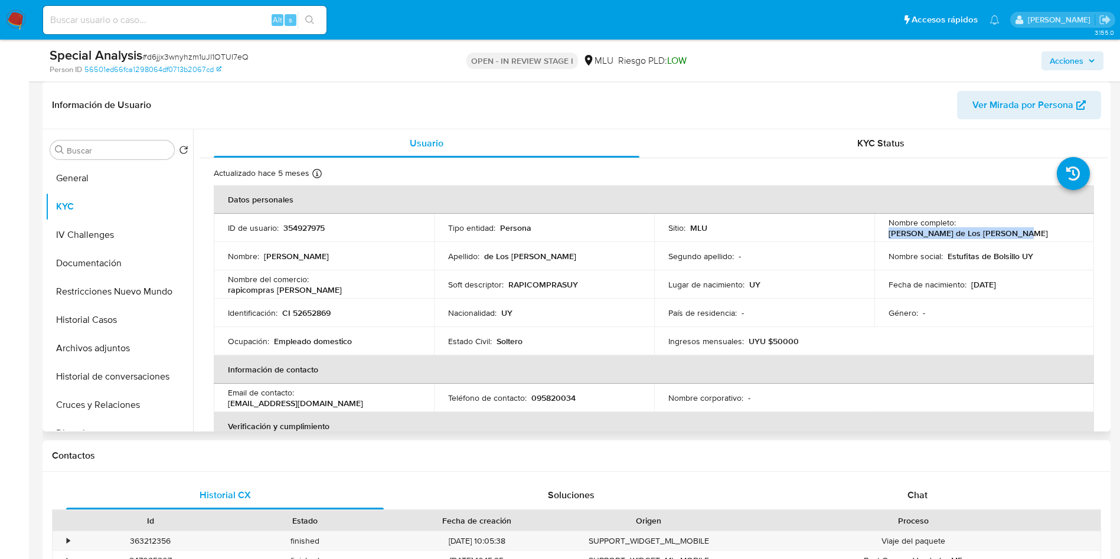
drag, startPoint x: 892, startPoint y: 231, endPoint x: 1020, endPoint y: 233, distance: 127.6
click at [1020, 233] on div "Nombre completo : [PERSON_NAME] de Los [PERSON_NAME]" at bounding box center [985, 227] width 192 height 21
copy p "[PERSON_NAME] de Los [PERSON_NAME]"
drag, startPoint x: 103, startPoint y: 350, endPoint x: 139, endPoint y: 409, distance: 68.3
click at [103, 350] on button "Archivos adjuntos" at bounding box center [119, 348] width 148 height 28
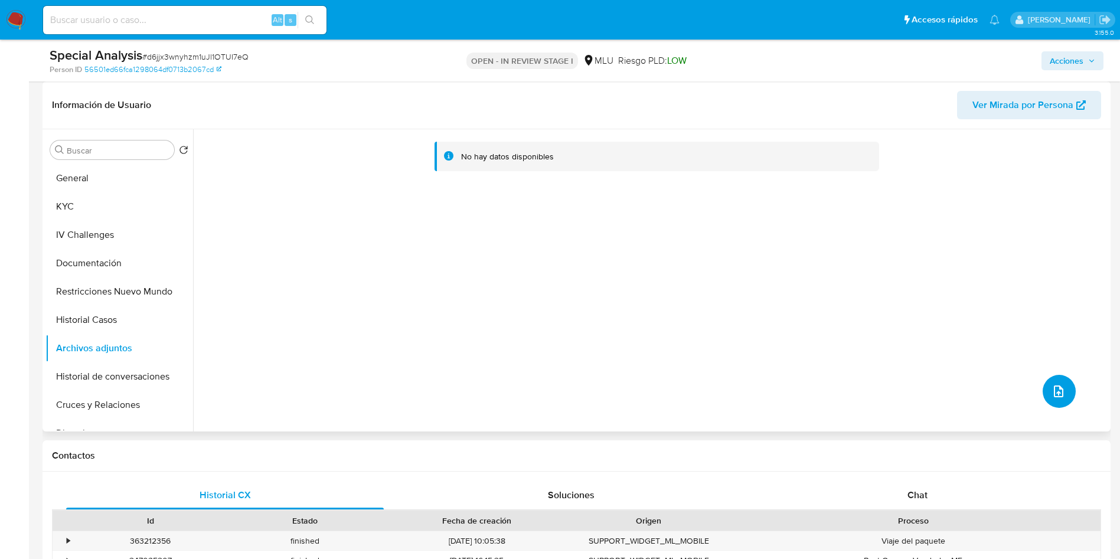
click at [1049, 378] on button "upload-file" at bounding box center [1059, 391] width 33 height 33
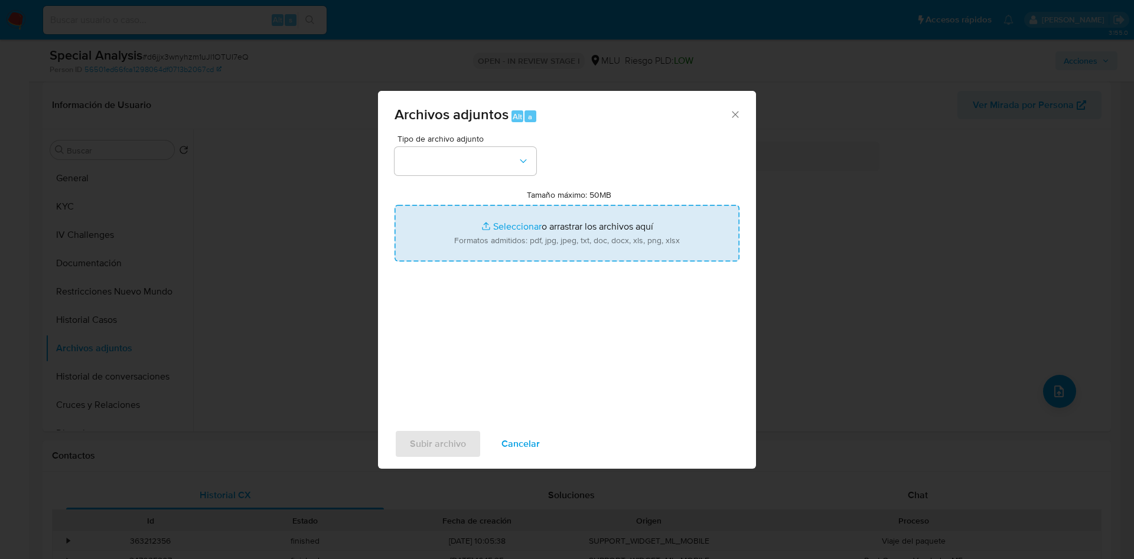
click at [551, 247] on input "Tamaño máximo: 50MB Seleccionar archivos" at bounding box center [566, 233] width 345 height 57
type input "C:\fakepath\Case Log 354927975 - 20_08_2025.pdf"
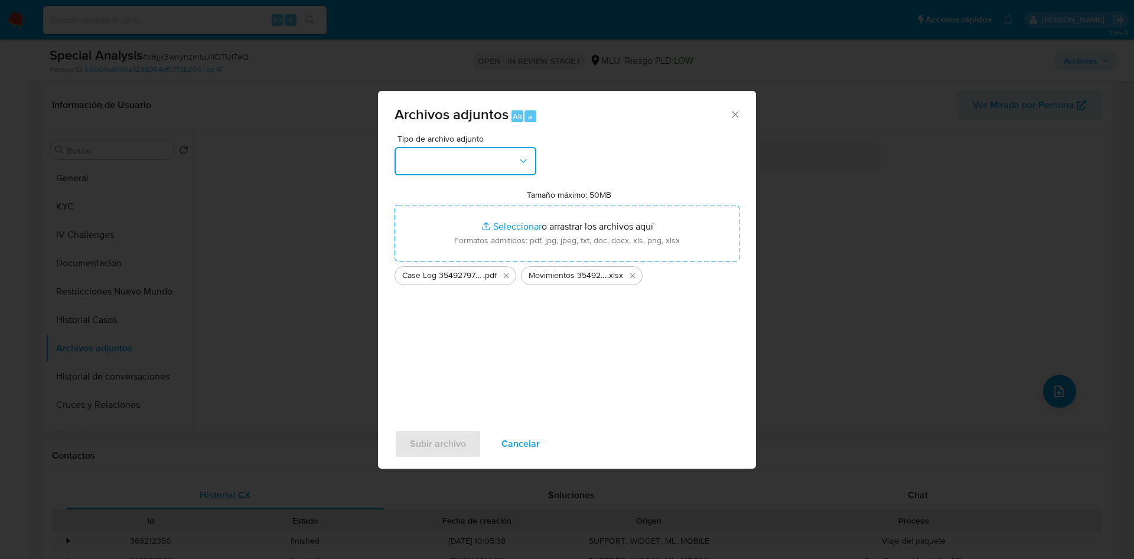
click at [429, 151] on button "button" at bounding box center [465, 161] width 142 height 28
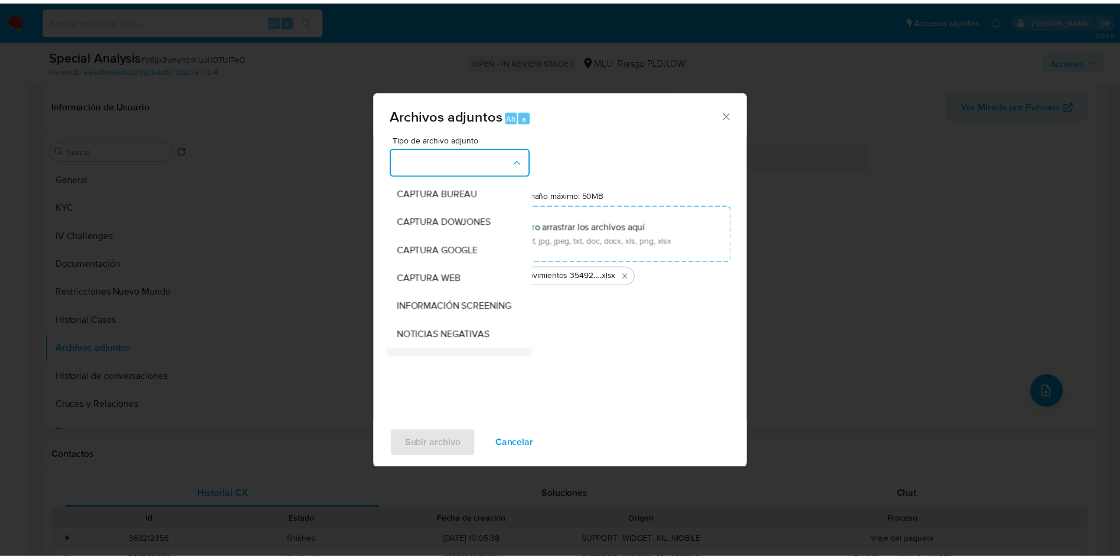
scroll to position [89, 0]
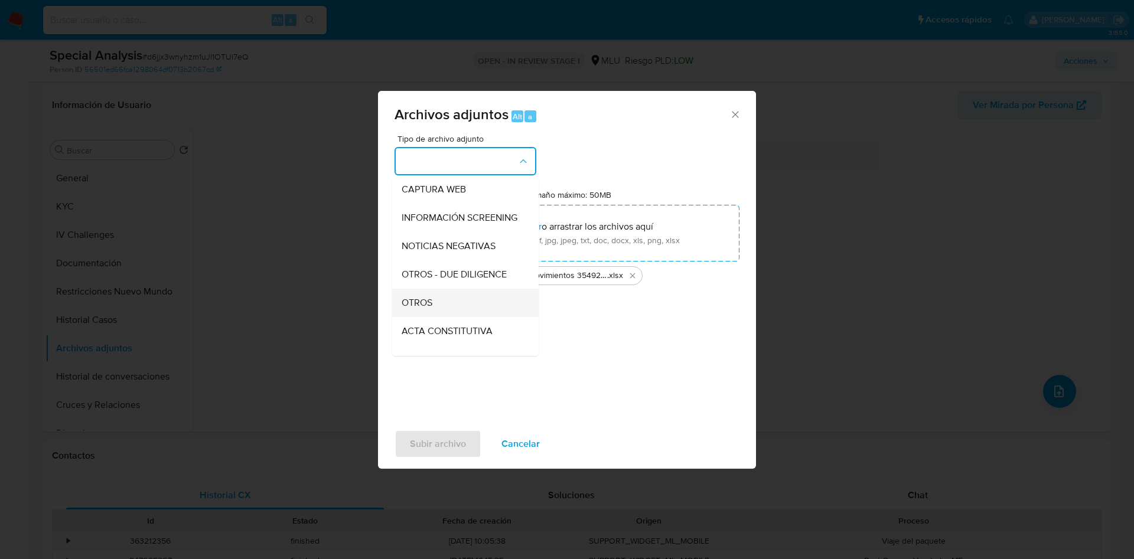
click at [432, 309] on span "OTROS" at bounding box center [416, 303] width 31 height 12
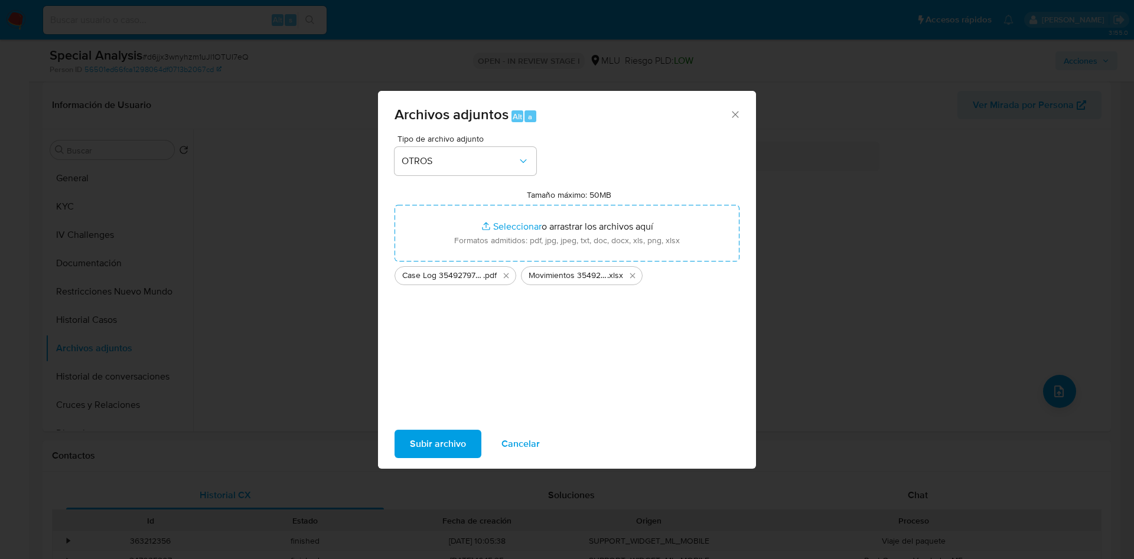
click at [443, 441] on span "Subir archivo" at bounding box center [438, 444] width 56 height 26
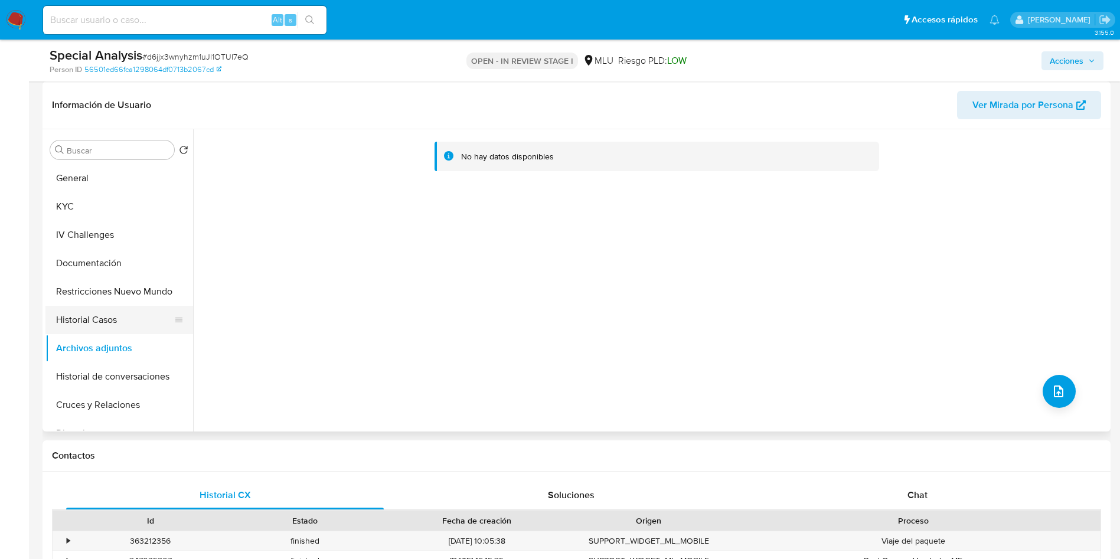
click at [86, 317] on button "Historial Casos" at bounding box center [114, 320] width 138 height 28
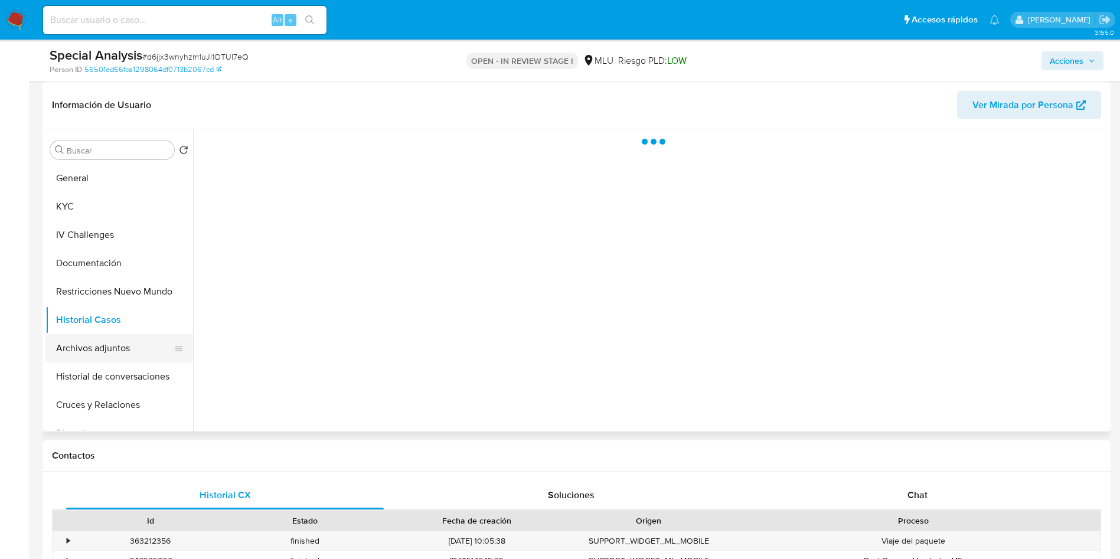
drag, startPoint x: 94, startPoint y: 344, endPoint x: 162, endPoint y: 342, distance: 67.9
click at [94, 344] on button "Archivos adjuntos" at bounding box center [114, 348] width 138 height 28
click at [1055, 60] on span "Acciones" at bounding box center [1067, 60] width 34 height 19
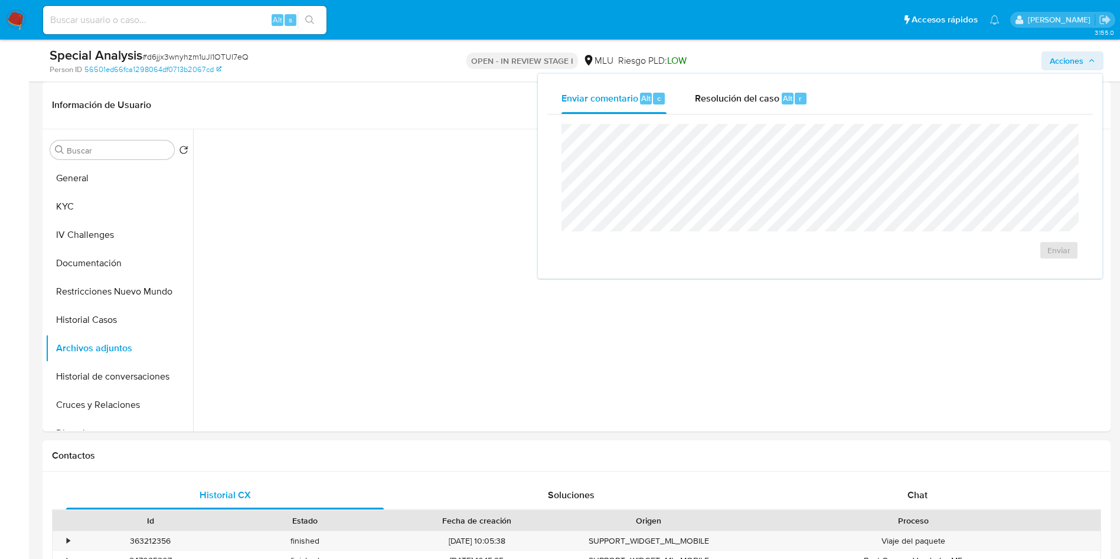
drag, startPoint x: 736, startPoint y: 96, endPoint x: 736, endPoint y: 119, distance: 22.4
click at [734, 96] on span "Resolución del caso" at bounding box center [737, 98] width 84 height 14
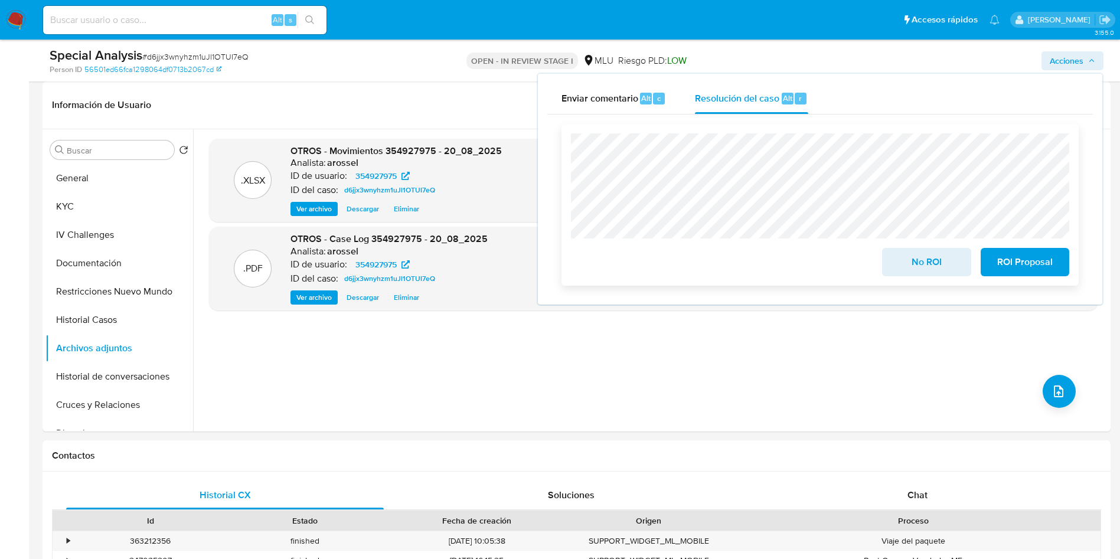
click at [908, 271] on span "No ROI" at bounding box center [926, 262] width 58 height 26
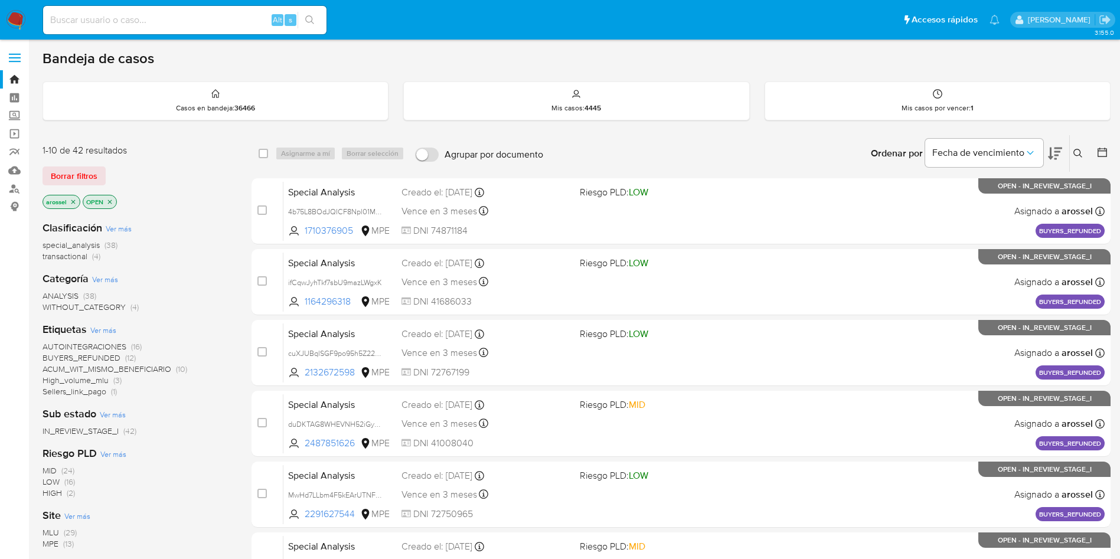
click at [71, 200] on icon "close-filter" at bounding box center [73, 201] width 7 height 7
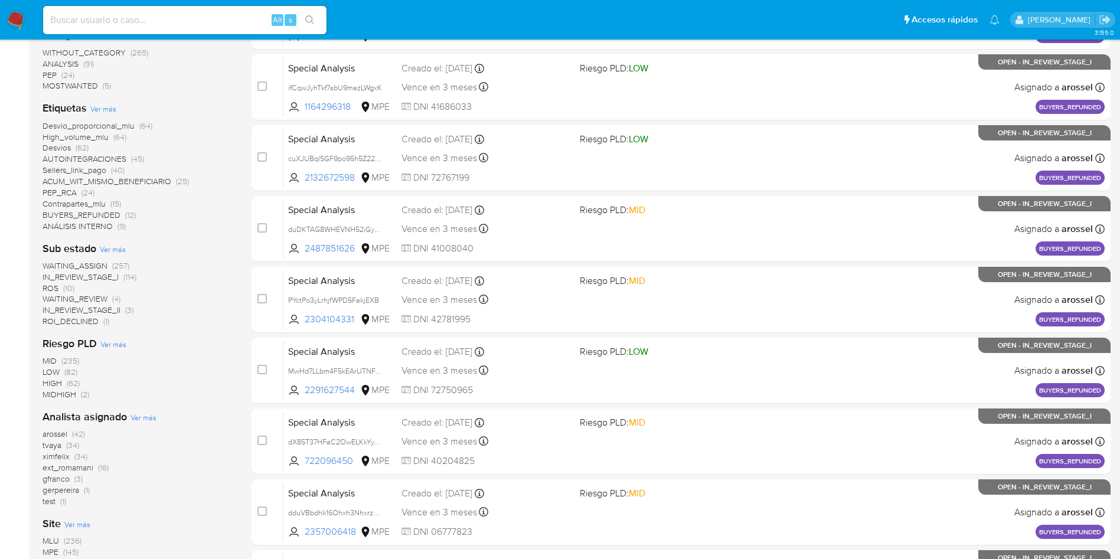
scroll to position [354, 0]
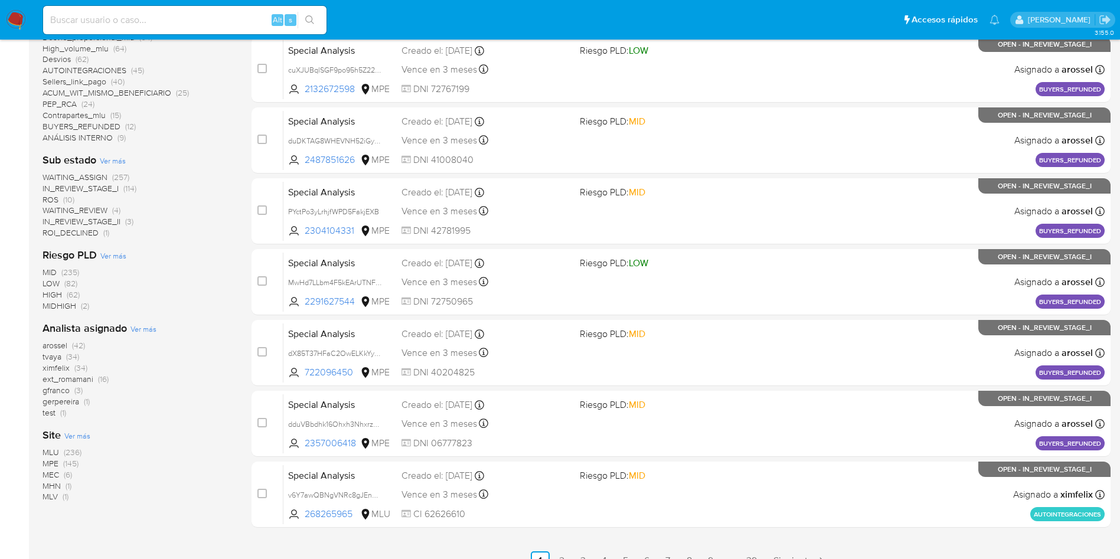
click at [49, 464] on span "MPE" at bounding box center [51, 464] width 16 height 12
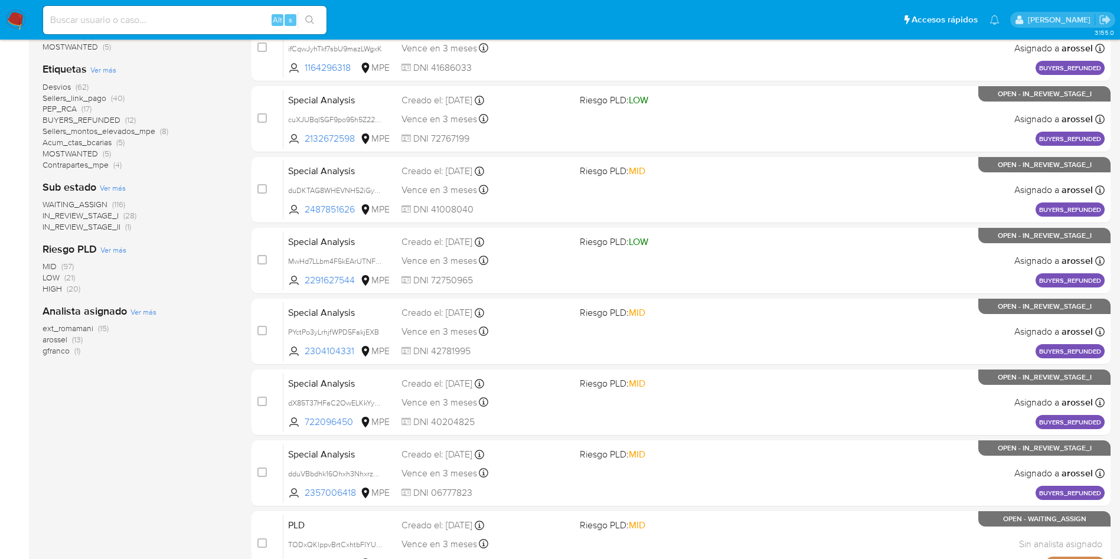
scroll to position [266, 0]
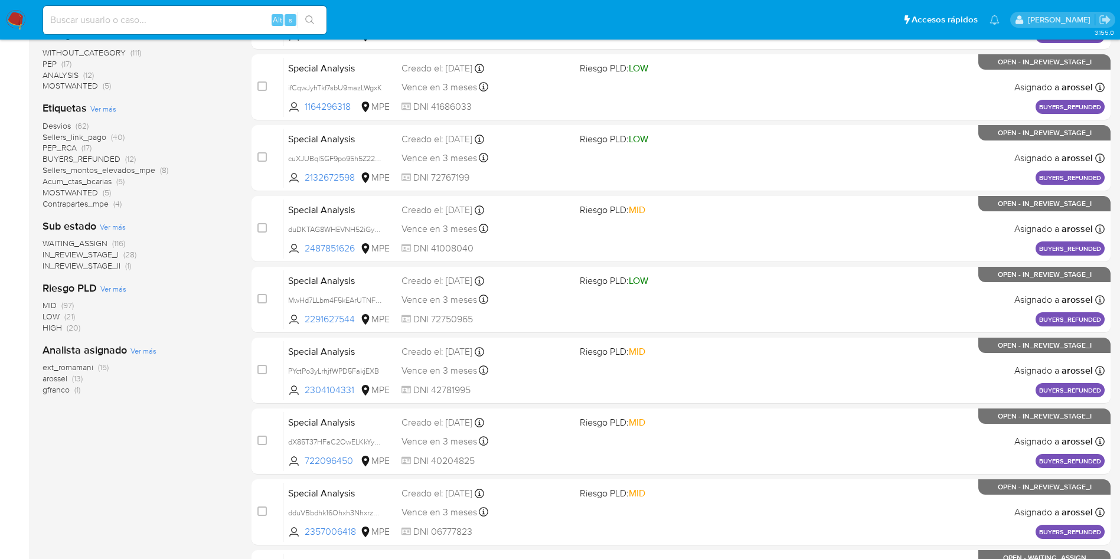
drag, startPoint x: 58, startPoint y: 380, endPoint x: 108, endPoint y: 509, distance: 138.7
click at [108, 510] on div "1-10 de 145 resultados Borrar filtros MPE OPEN Clasificación Ver más transactio…" at bounding box center [138, 264] width 190 height 790
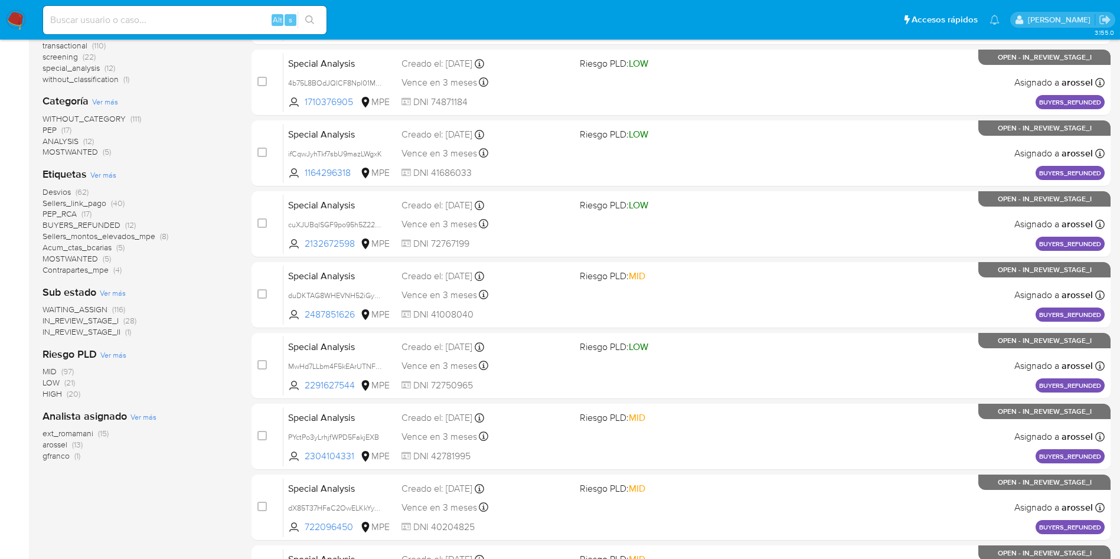
scroll to position [177, 0]
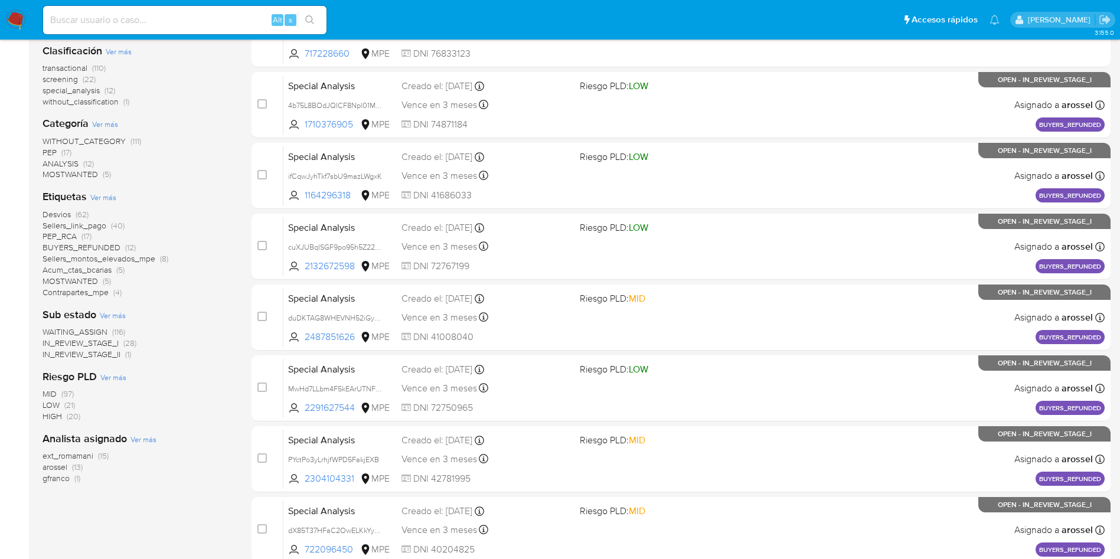
click at [82, 326] on span "WAITING_ASSIGN" at bounding box center [75, 332] width 65 height 12
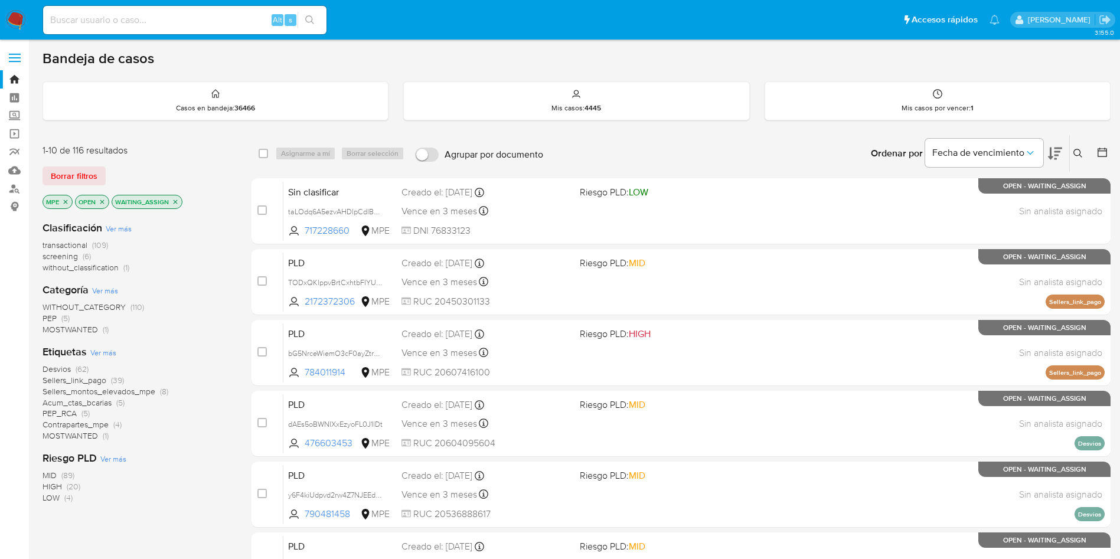
click at [84, 244] on span "transactional" at bounding box center [65, 245] width 45 height 12
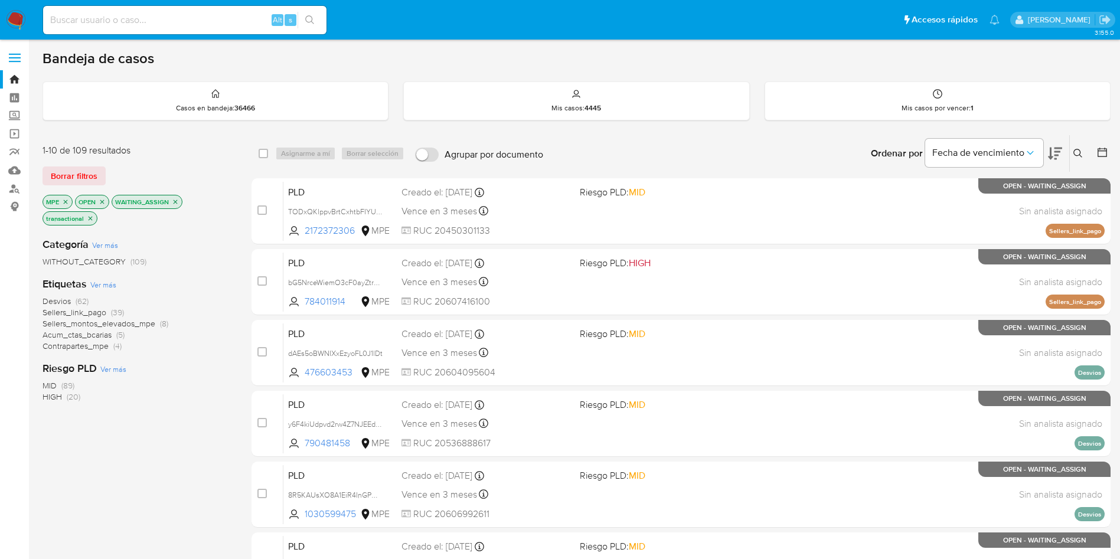
click at [1057, 148] on icon at bounding box center [1055, 154] width 14 height 12
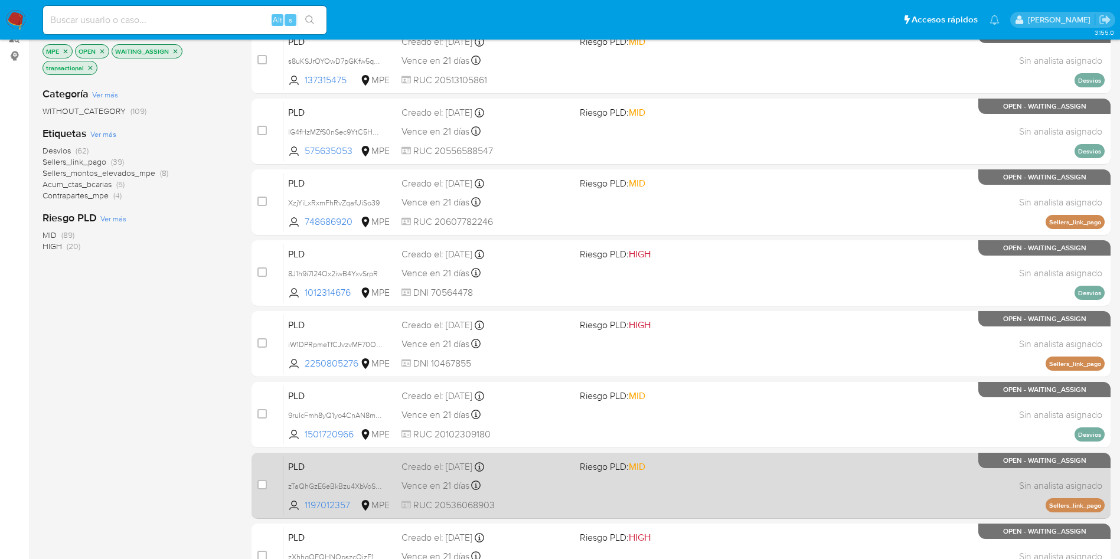
scroll to position [373, 0]
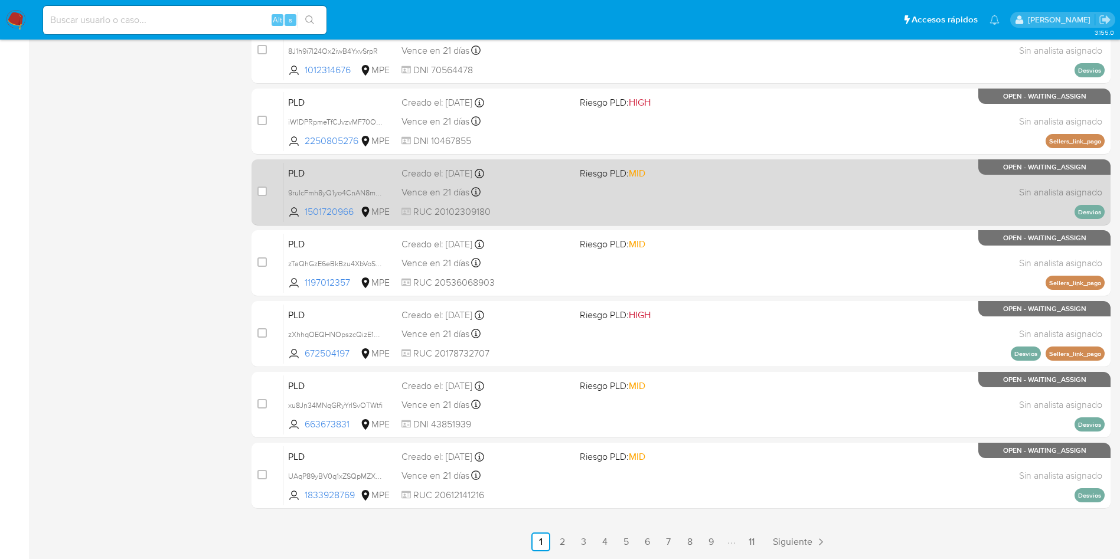
click at [566, 544] on link "2" at bounding box center [562, 542] width 19 height 19
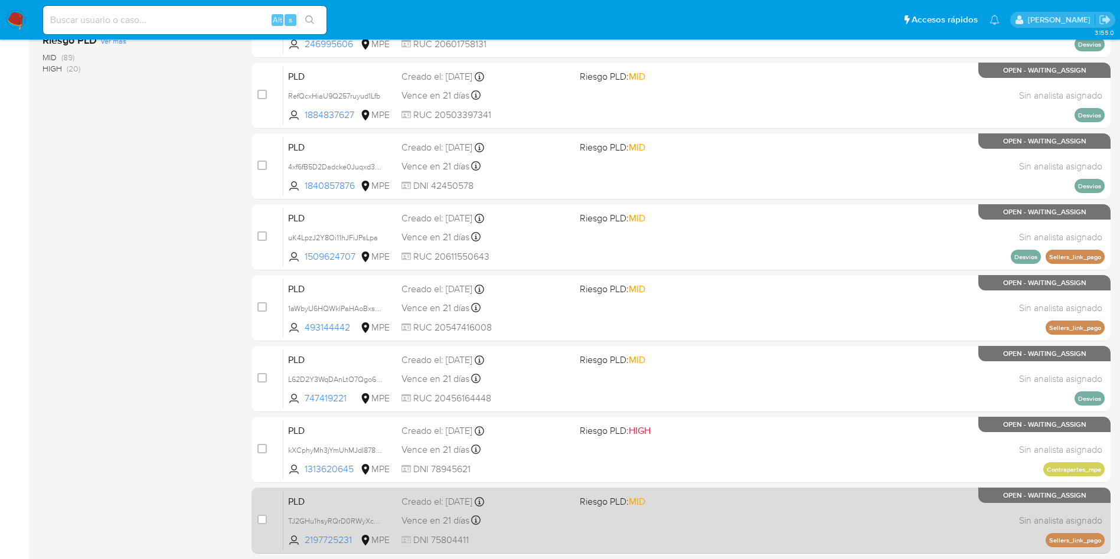
scroll to position [373, 0]
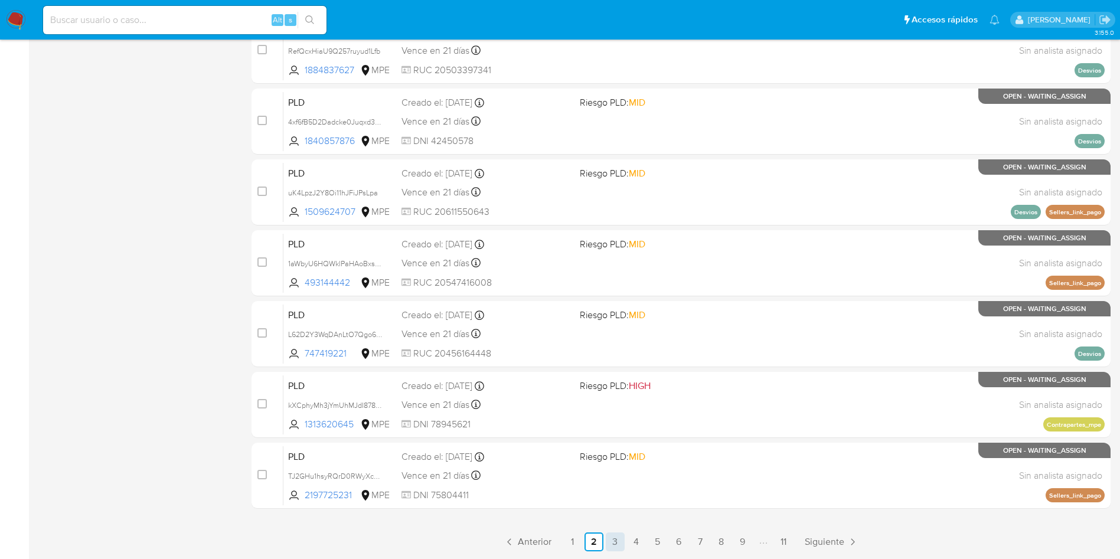
click at [613, 538] on link "3" at bounding box center [615, 542] width 19 height 19
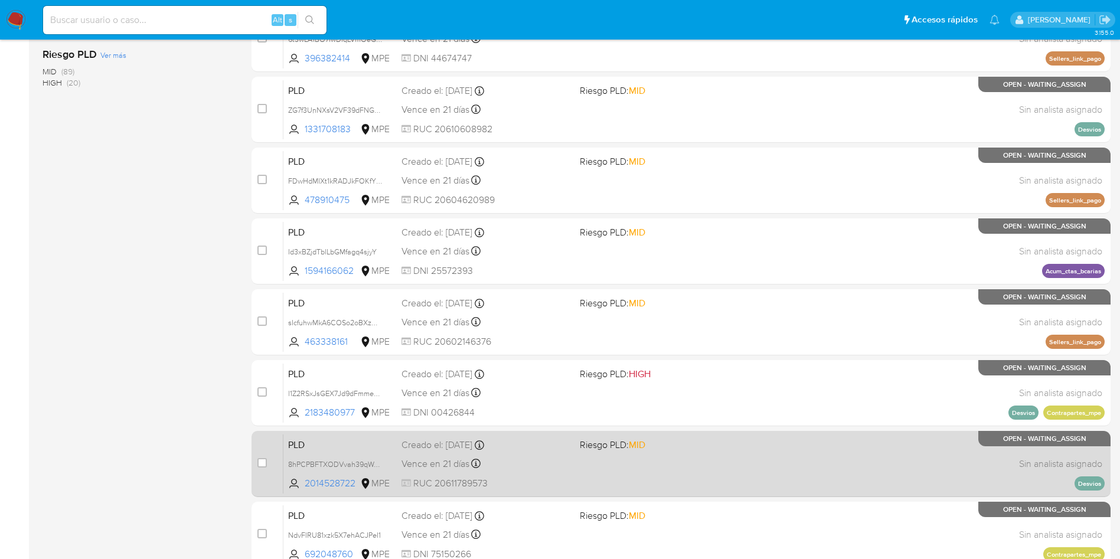
scroll to position [373, 0]
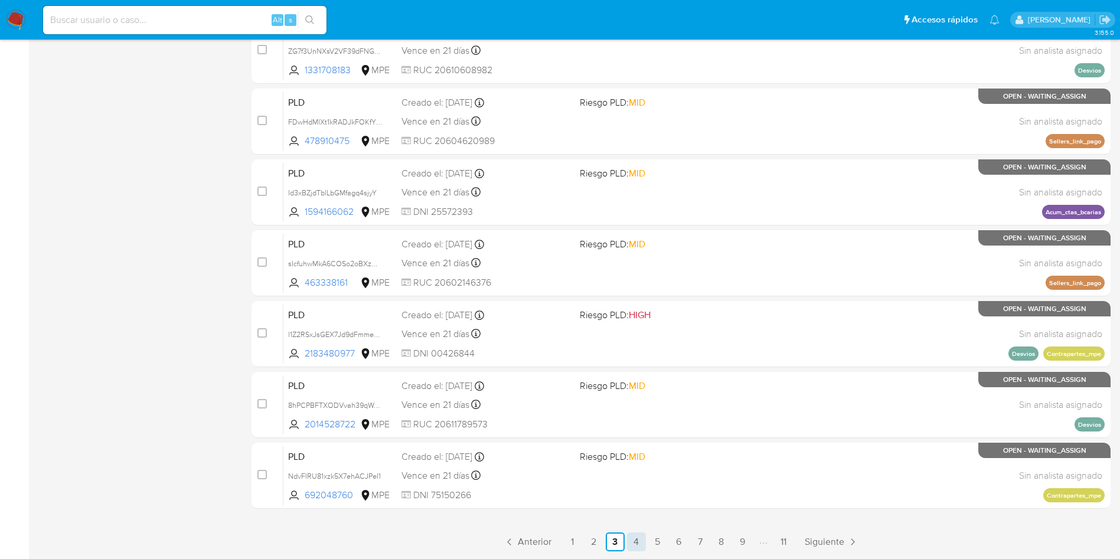
click at [644, 540] on link "4" at bounding box center [636, 542] width 19 height 19
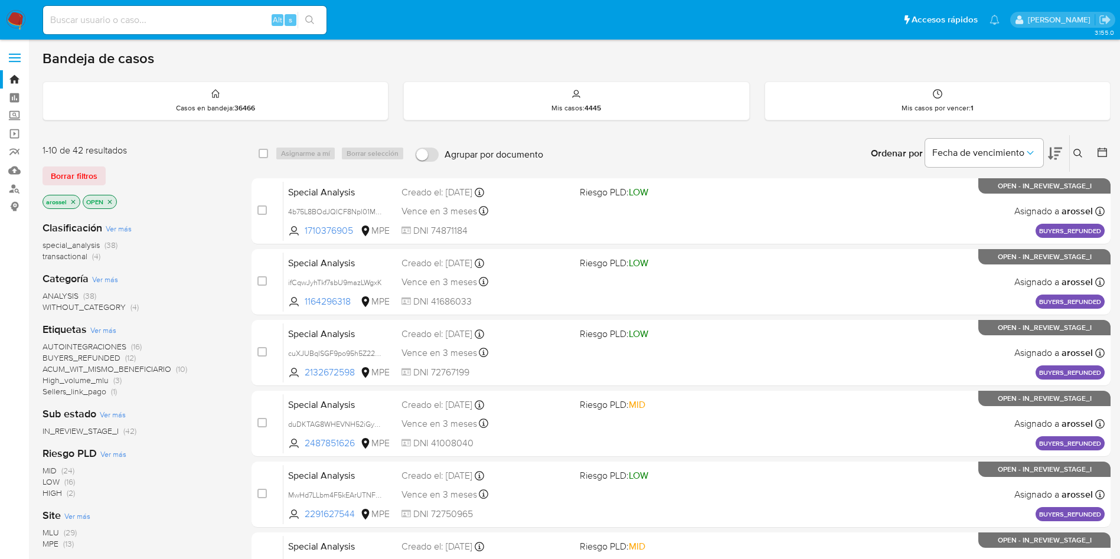
scroll to position [89, 0]
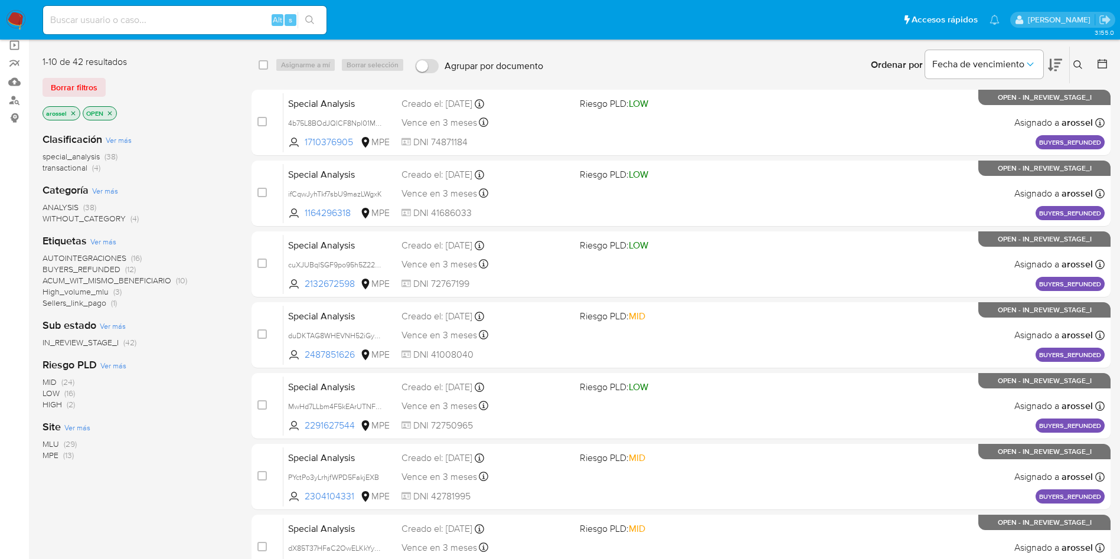
click at [48, 458] on span "MPE" at bounding box center [51, 455] width 16 height 12
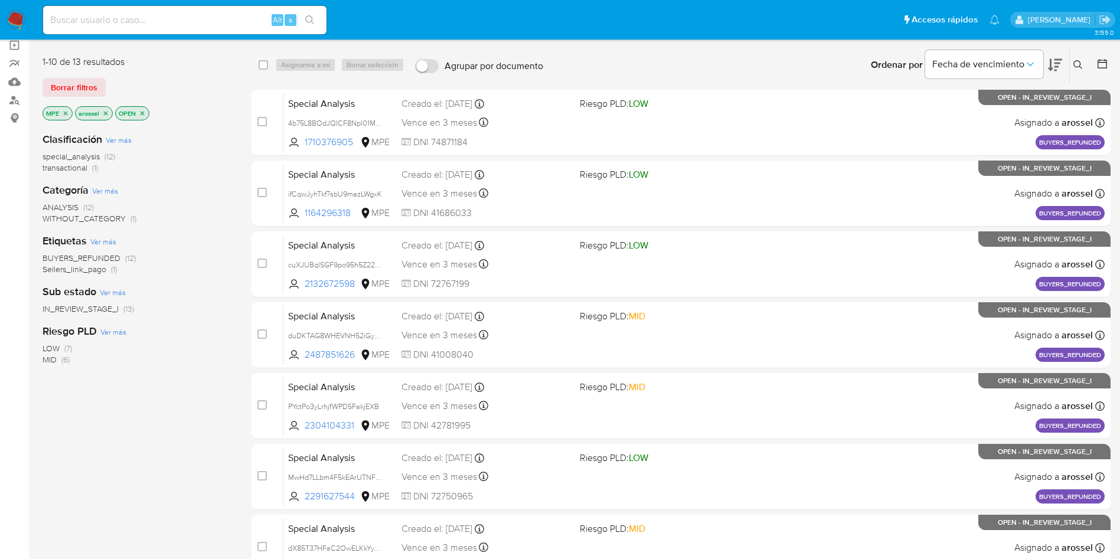
click at [1060, 68] on icon at bounding box center [1055, 65] width 14 height 14
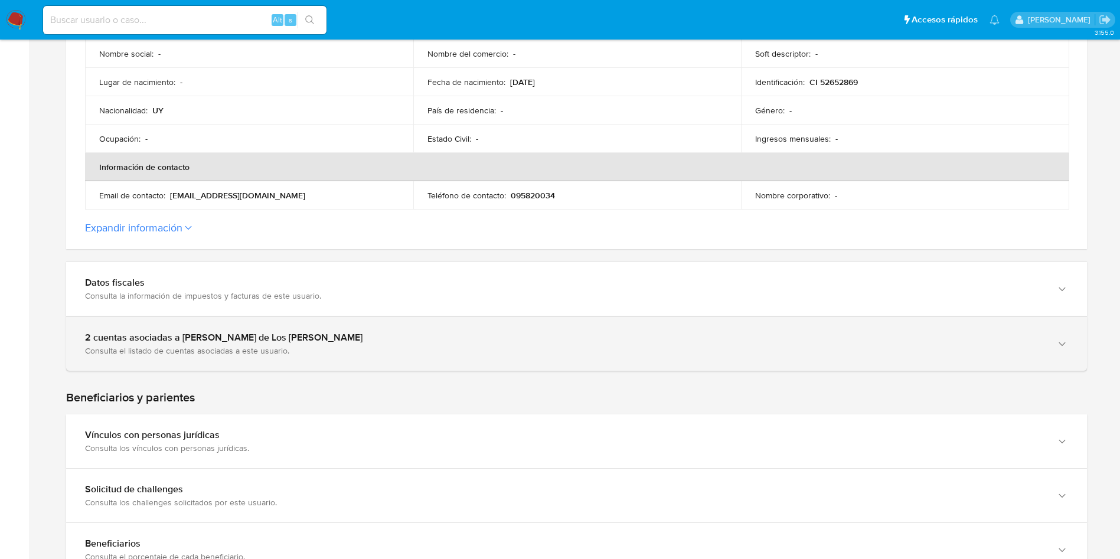
scroll to position [354, 0]
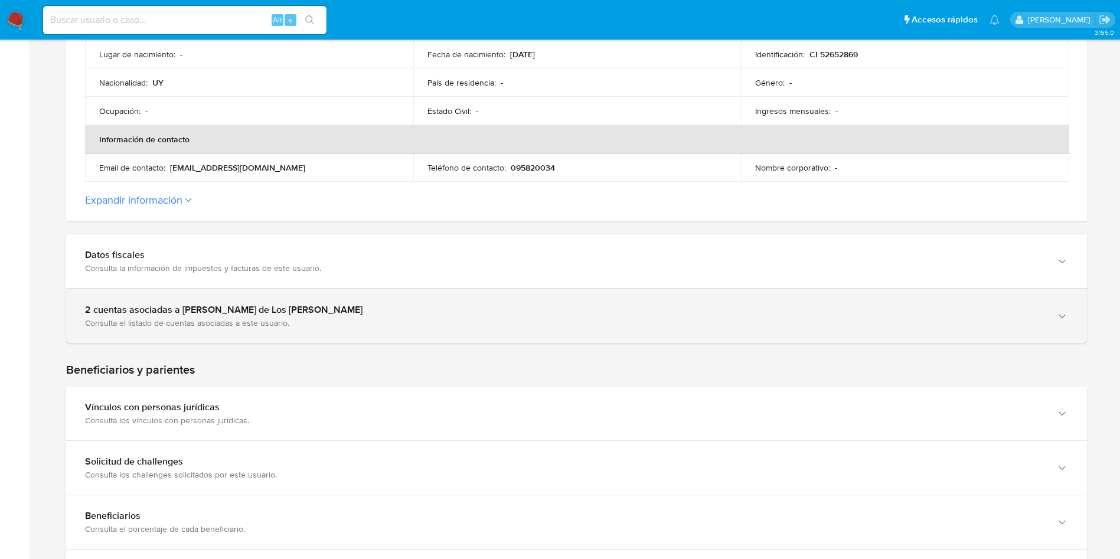
click at [247, 332] on div "2 cuentas asociadas a [PERSON_NAME] de Los [PERSON_NAME] Consulta el listado de…" at bounding box center [576, 316] width 1021 height 54
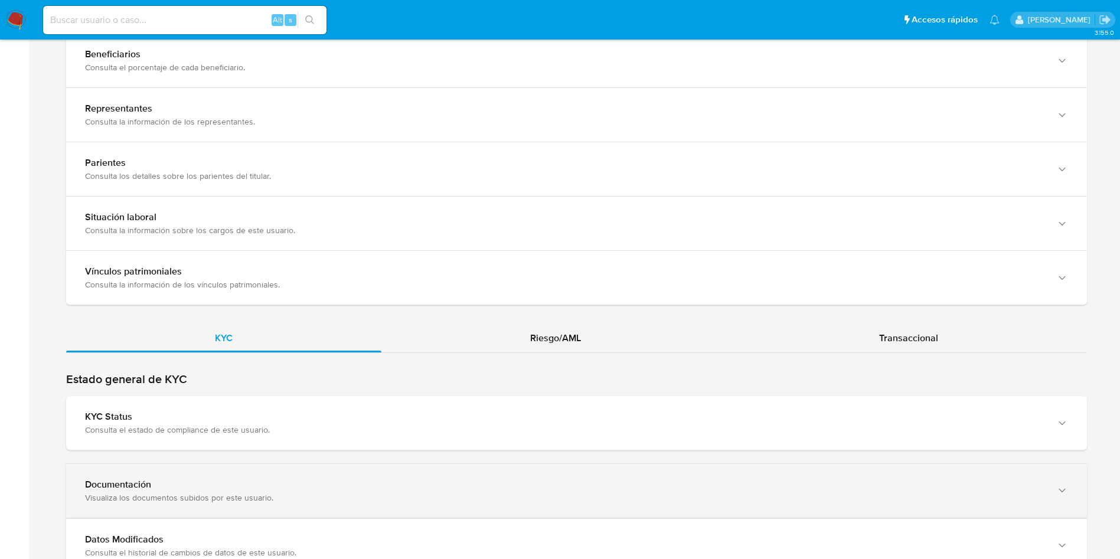
scroll to position [1142, 0]
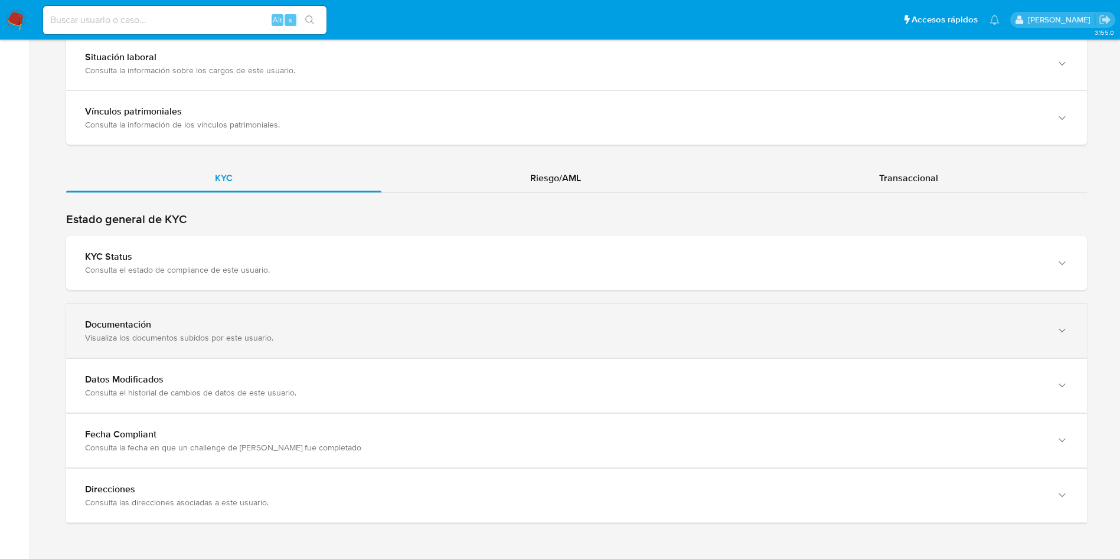
click at [376, 331] on div "Documentación Visualiza los documentos subidos por este usuario." at bounding box center [564, 331] width 959 height 24
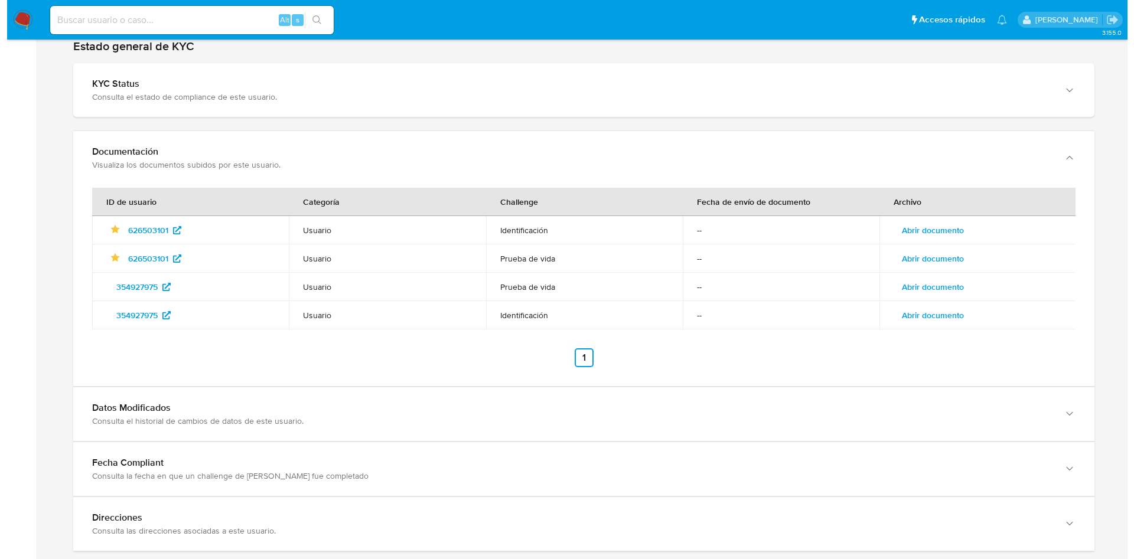
scroll to position [1319, 0]
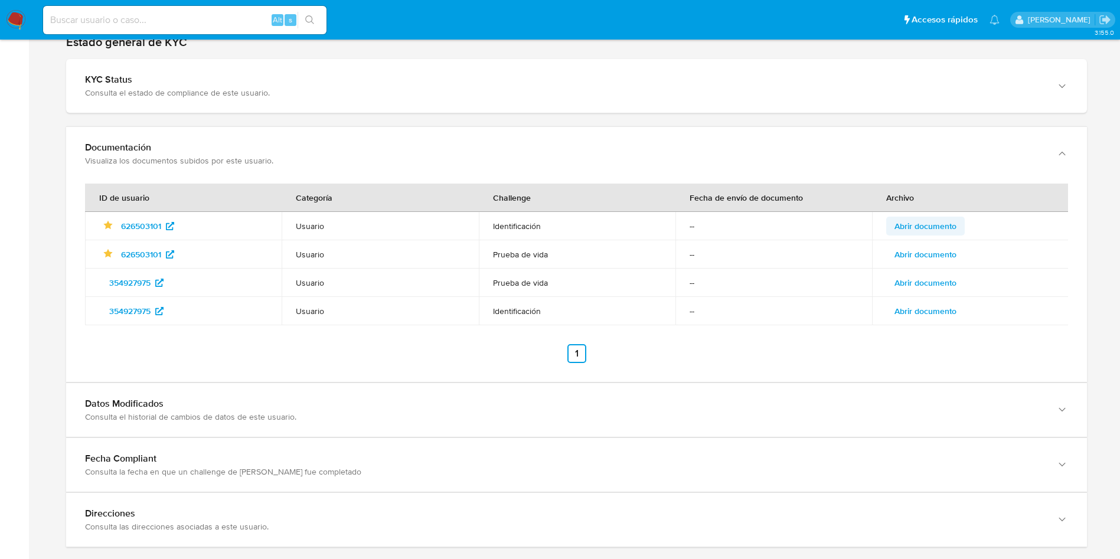
click at [937, 222] on span "Abrir documento" at bounding box center [925, 226] width 62 height 17
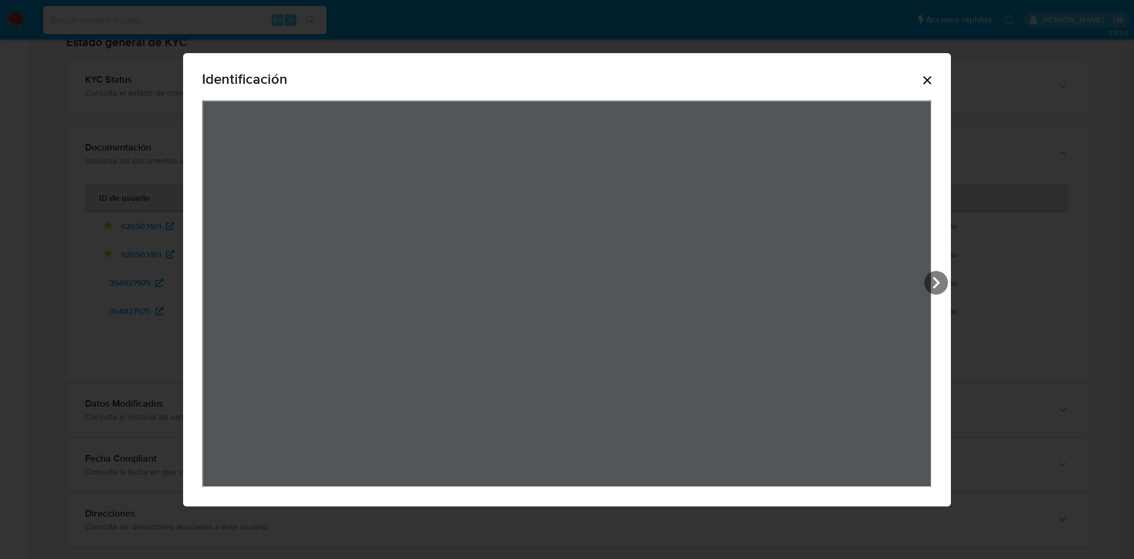
click at [925, 77] on icon "Cerrar" at bounding box center [927, 80] width 8 height 8
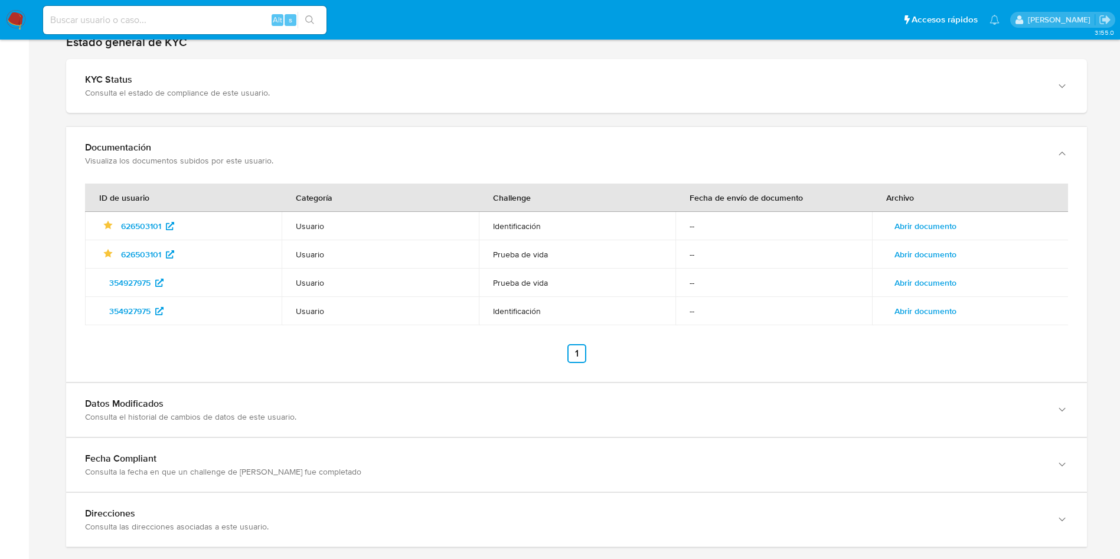
click at [931, 253] on span "Abrir documento" at bounding box center [925, 254] width 62 height 17
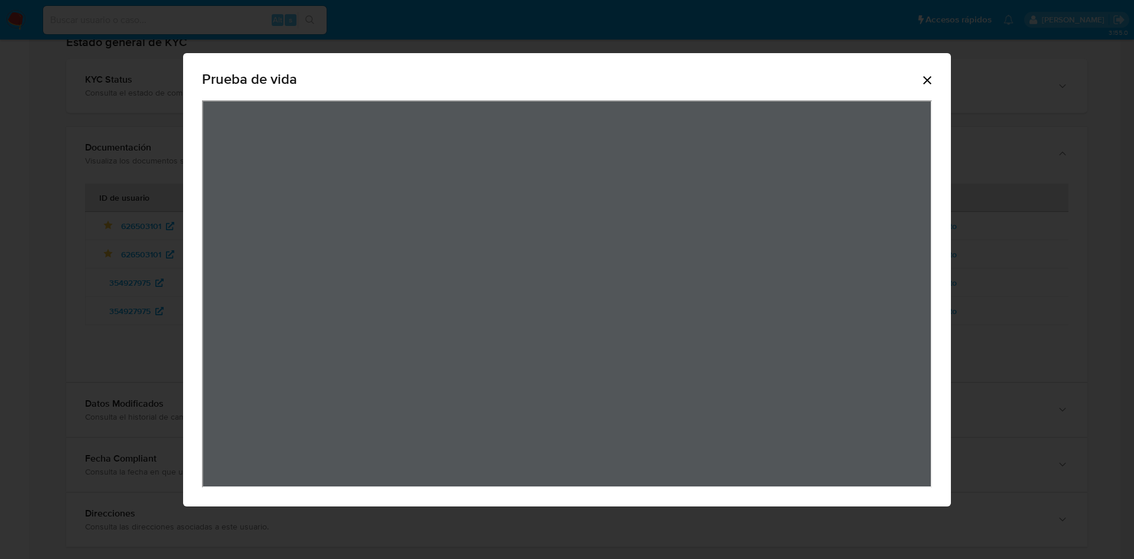
click at [928, 78] on icon "Cerrar" at bounding box center [927, 80] width 14 height 14
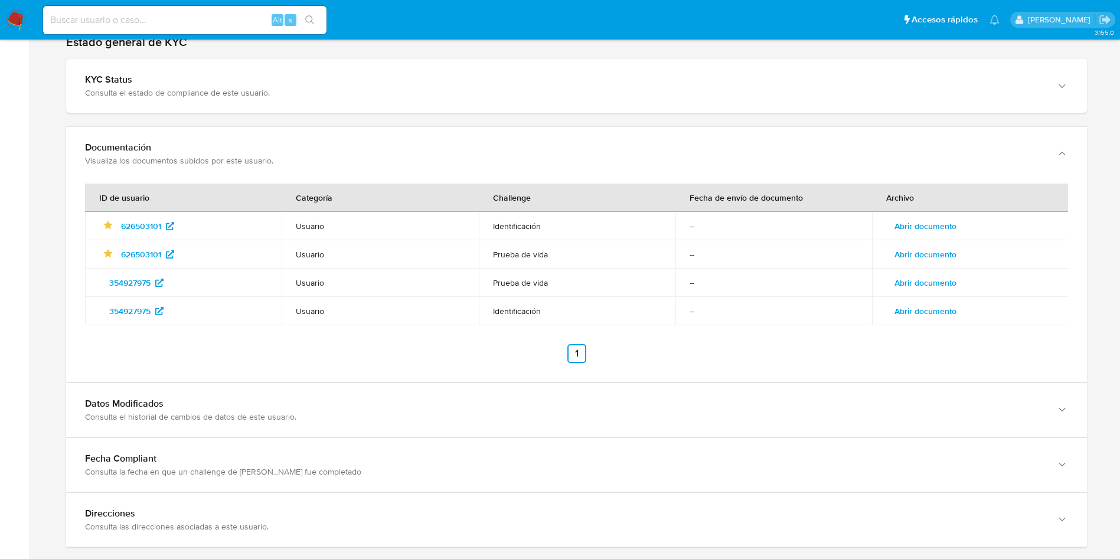
click at [933, 275] on span "Abrir documento" at bounding box center [925, 283] width 62 height 17
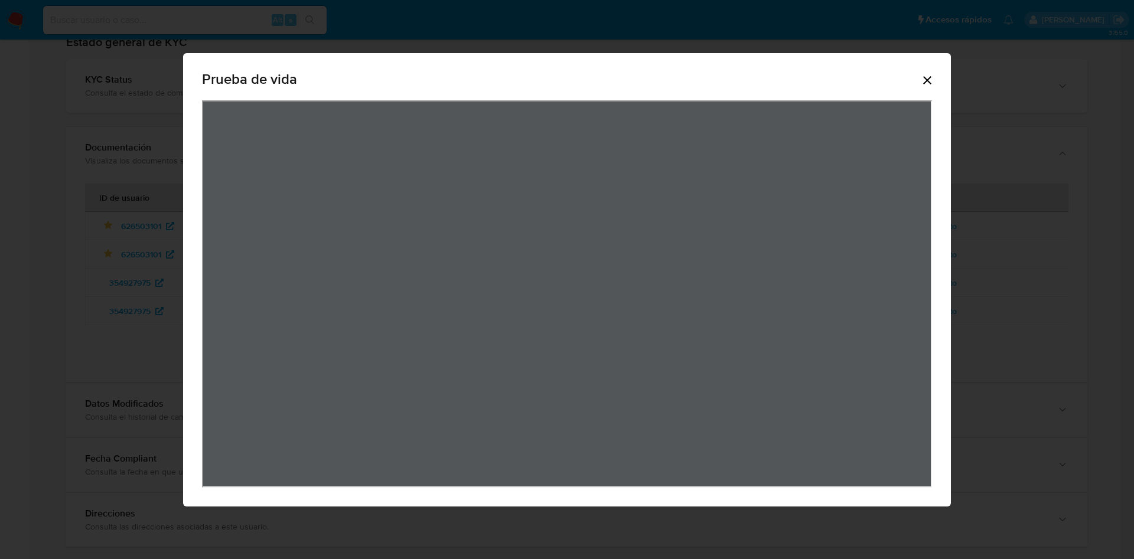
click at [926, 79] on icon "Cerrar" at bounding box center [927, 80] width 8 height 8
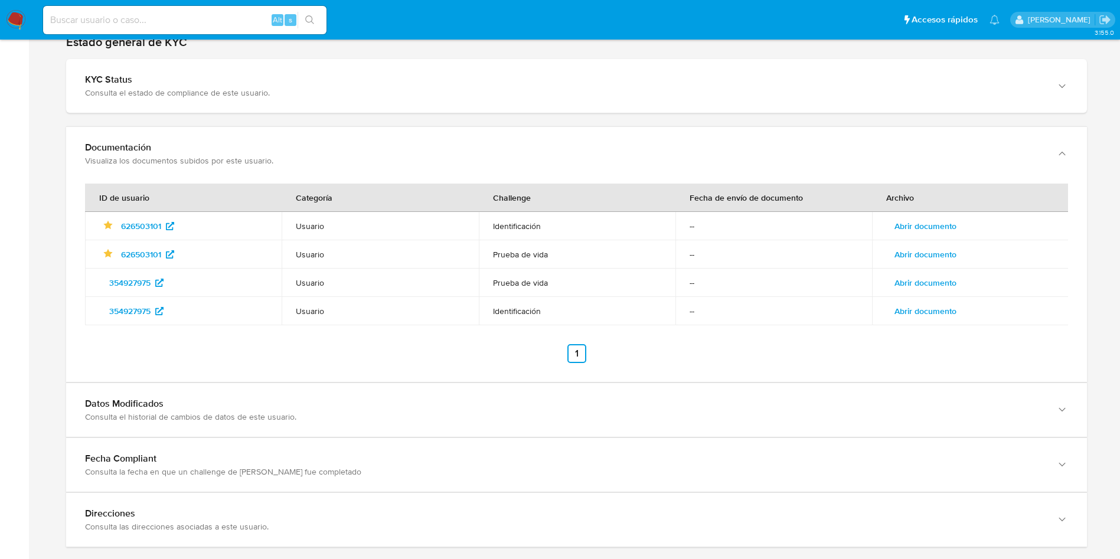
click at [926, 313] on span "Abrir documento" at bounding box center [925, 311] width 62 height 17
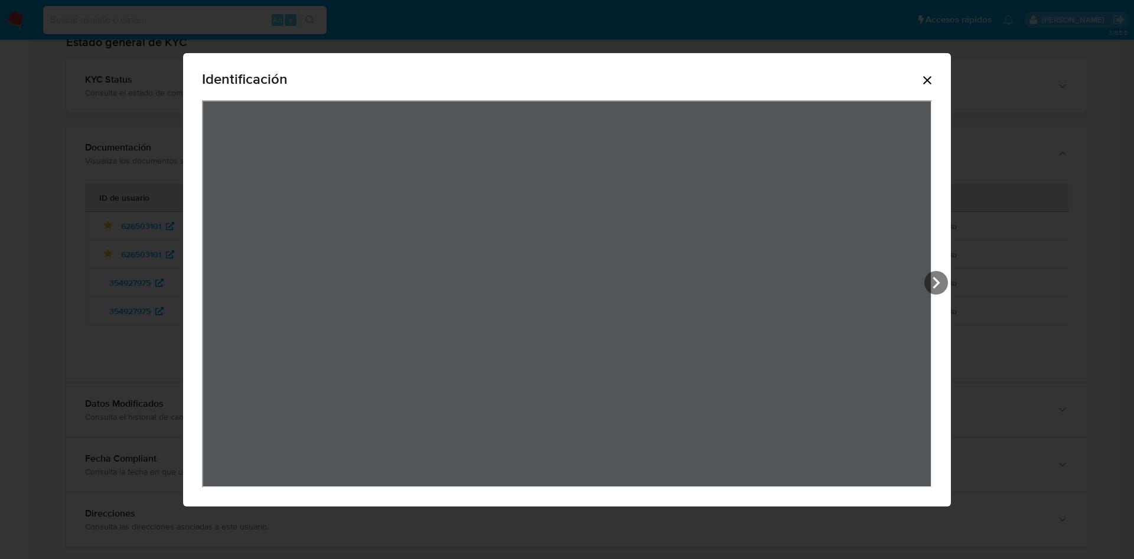
click at [924, 73] on icon "Cerrar" at bounding box center [927, 80] width 14 height 14
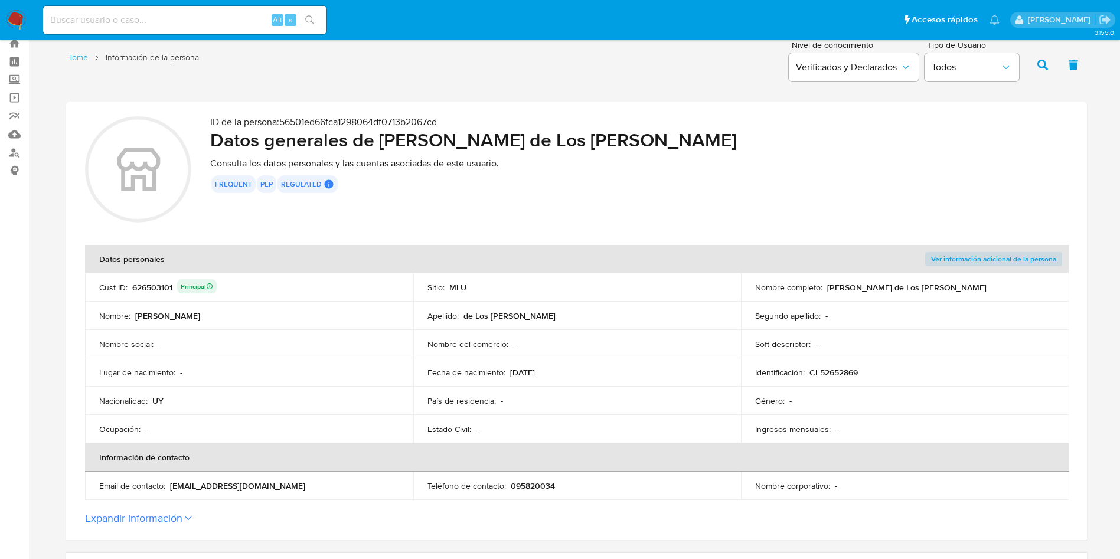
scroll to position [0, 0]
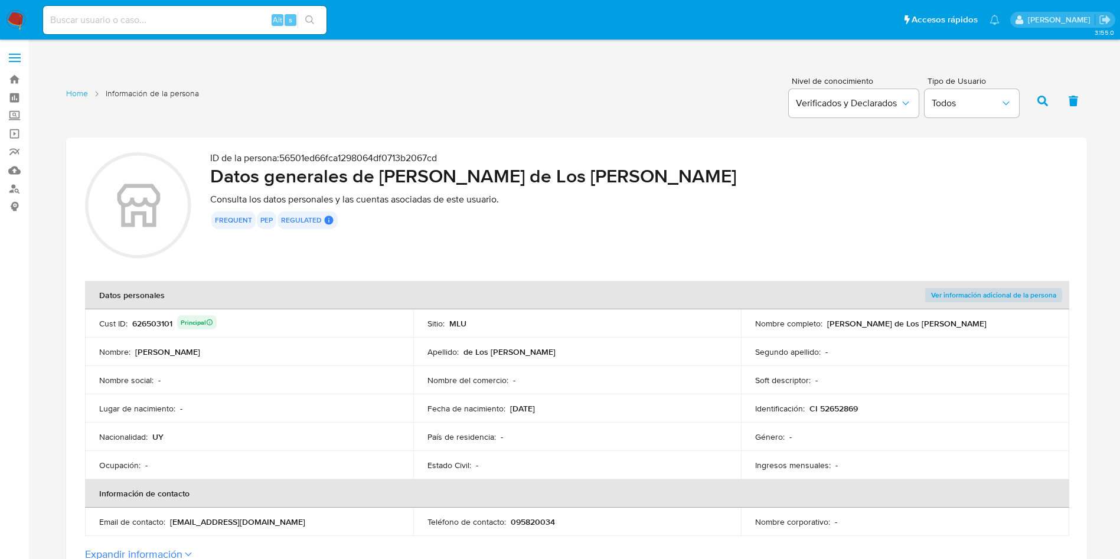
drag, startPoint x: 833, startPoint y: 322, endPoint x: 955, endPoint y: 323, distance: 121.6
click at [955, 323] on div "Nombre completo : [PERSON_NAME] de Los [PERSON_NAME]" at bounding box center [905, 323] width 300 height 11
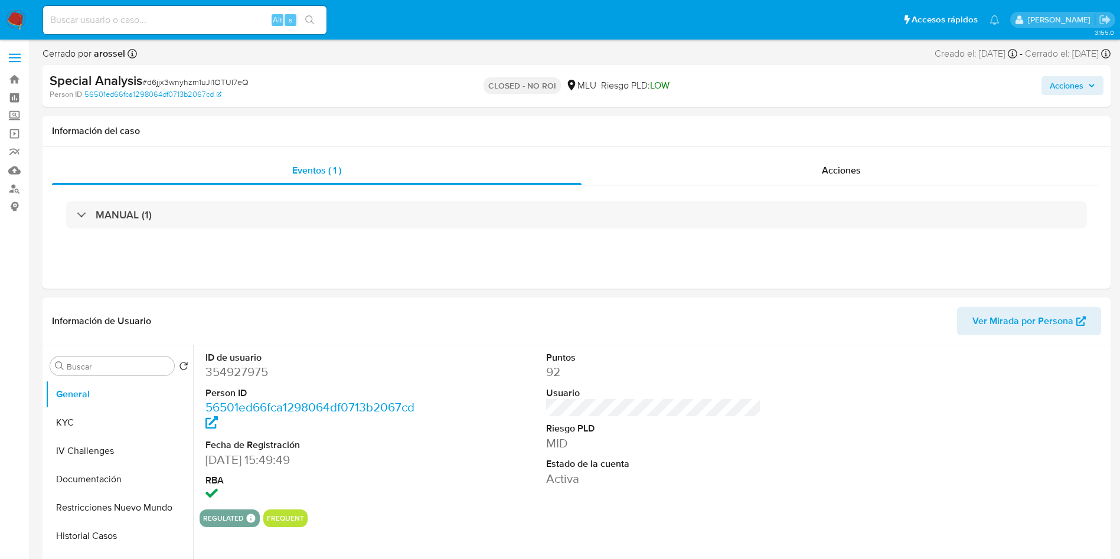
select select "10"
click at [81, 417] on button "KYC" at bounding box center [114, 423] width 138 height 28
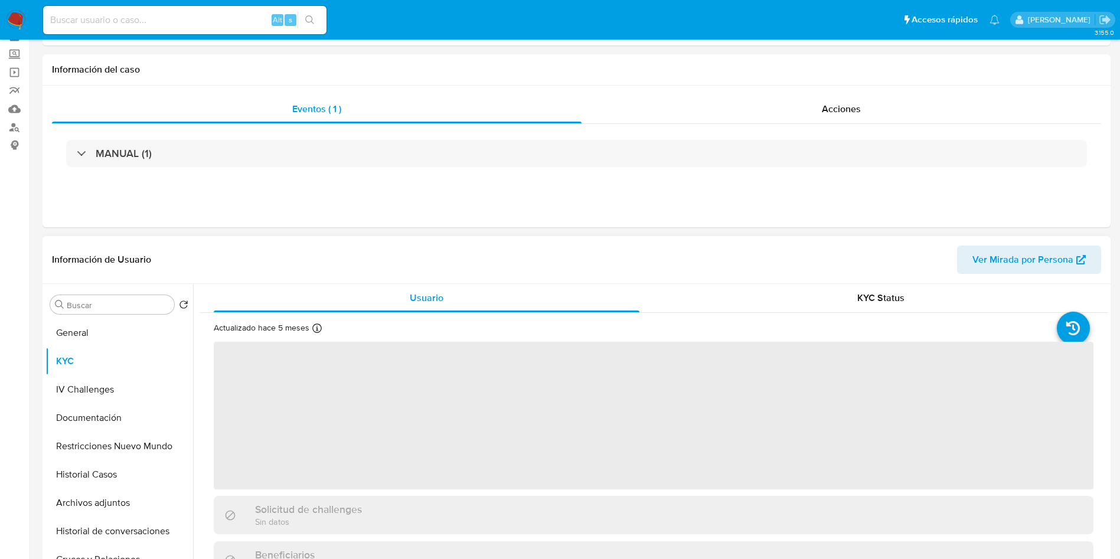
scroll to position [89, 0]
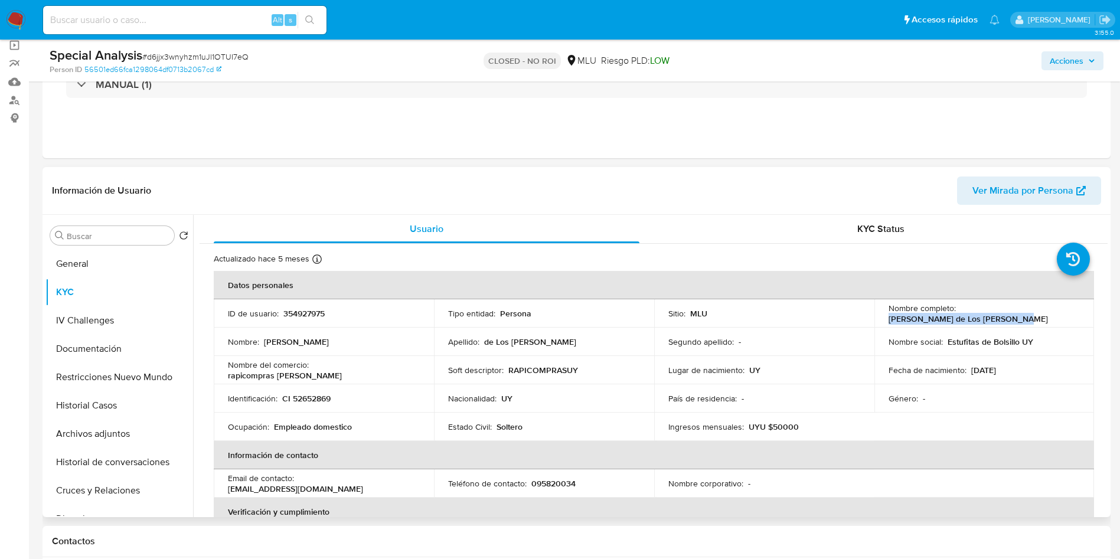
drag, startPoint x: 883, startPoint y: 324, endPoint x: 1029, endPoint y: 322, distance: 146.4
click at [1029, 322] on td "Nombre completo : Mauro Andres de Los Santos Brun" at bounding box center [984, 313] width 220 height 28
copy p "Mauro Andres de Los Santos Brun"
click at [164, 14] on input at bounding box center [184, 19] width 283 height 15
paste input "kX6B5UJOS7fcdmJaSQwkg8cL"
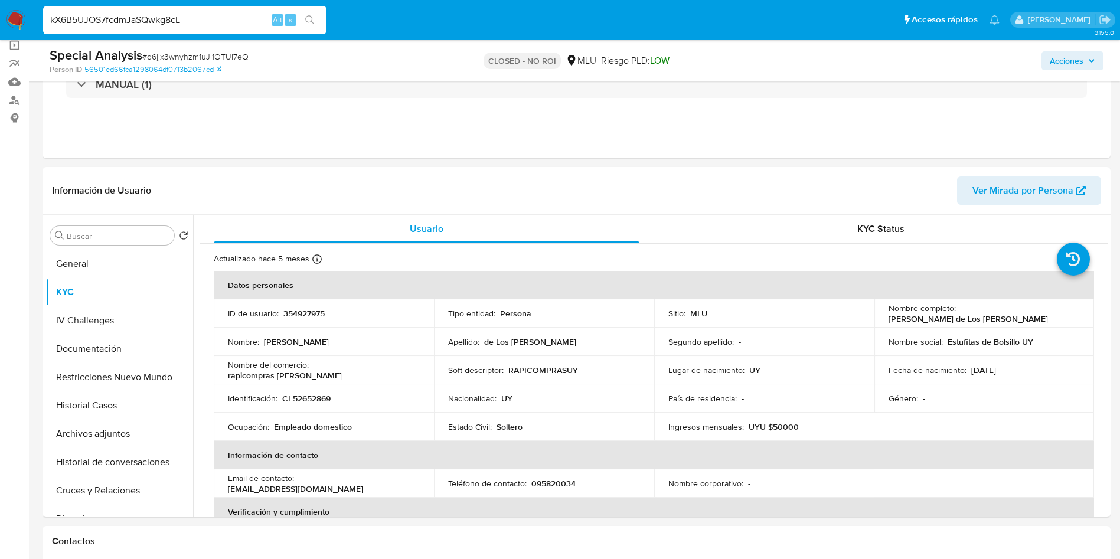
type input "kX6B5UJOS7fcdmJaSQwkg8cL"
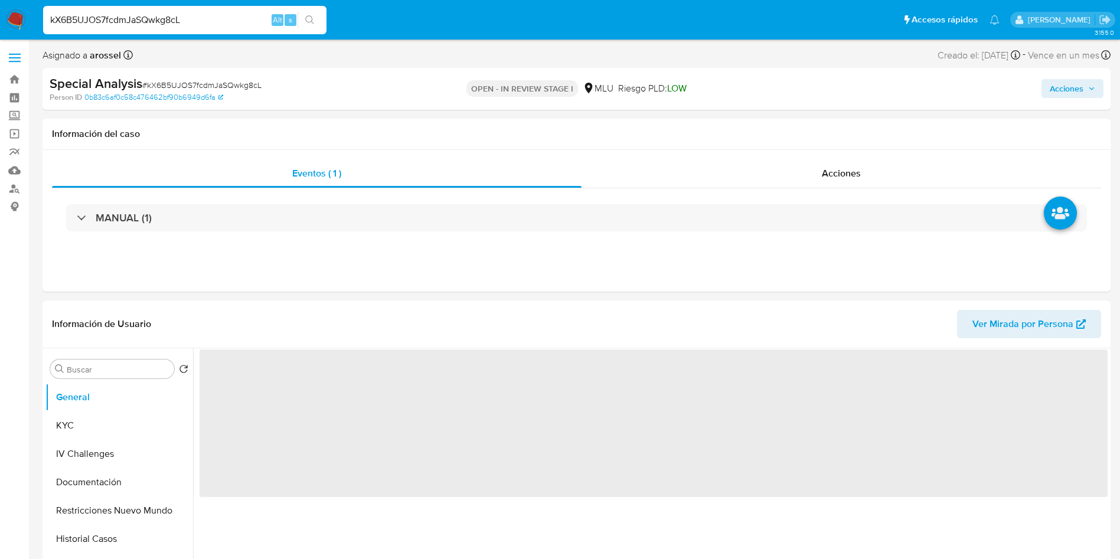
select select "10"
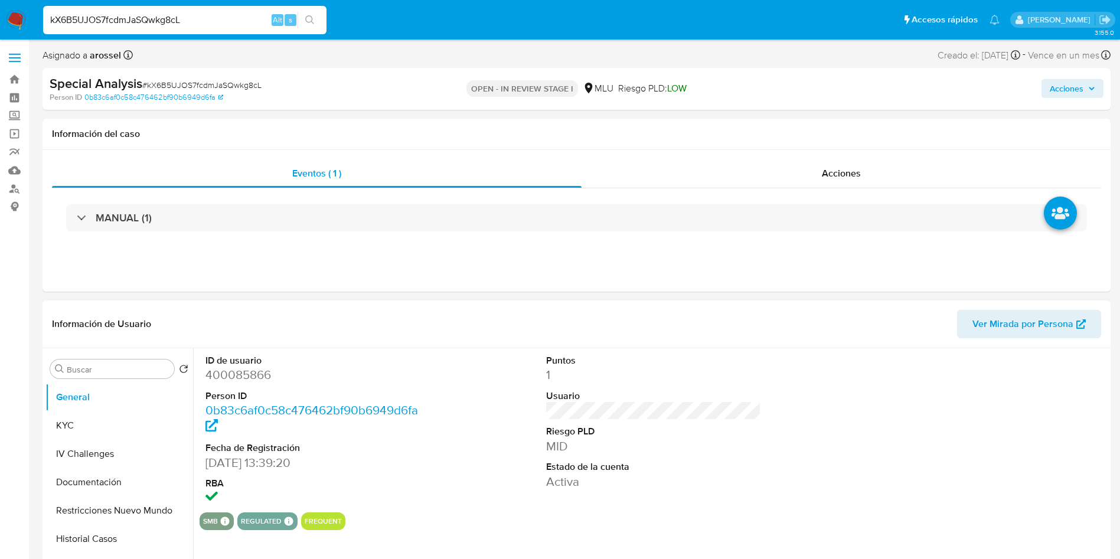
click at [249, 373] on dd "400085866" at bounding box center [313, 375] width 216 height 17
copy dd "400085866"
click at [1080, 310] on button "Ver Mirada por Persona" at bounding box center [1029, 324] width 144 height 28
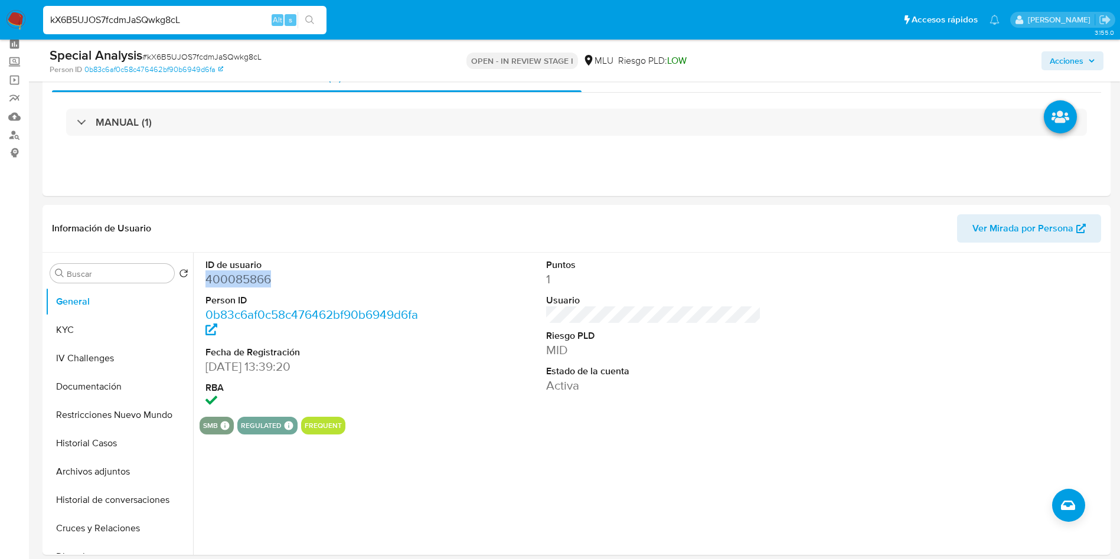
scroll to position [177, 0]
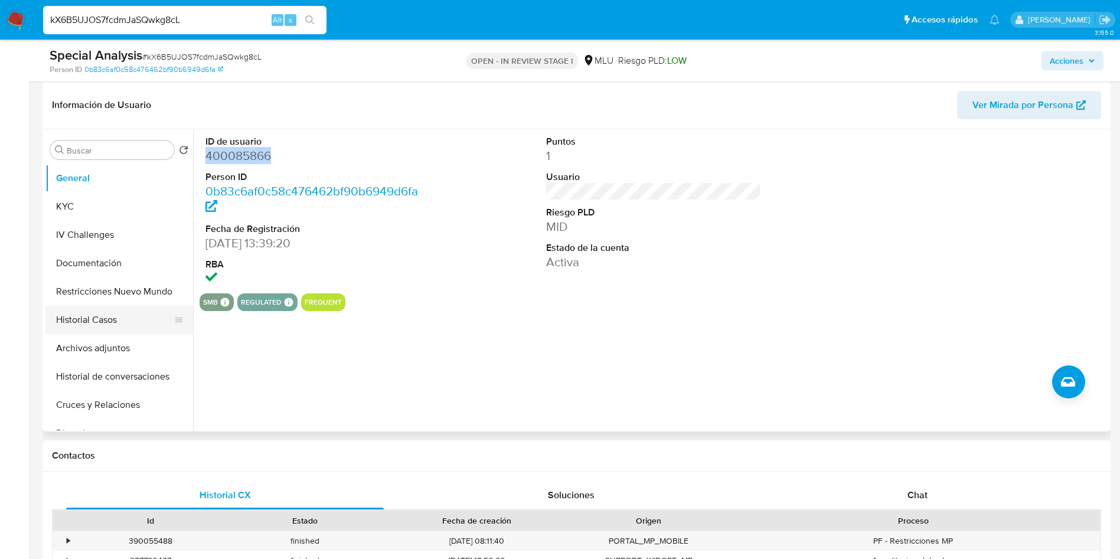
click at [138, 320] on button "Historial Casos" at bounding box center [114, 320] width 138 height 28
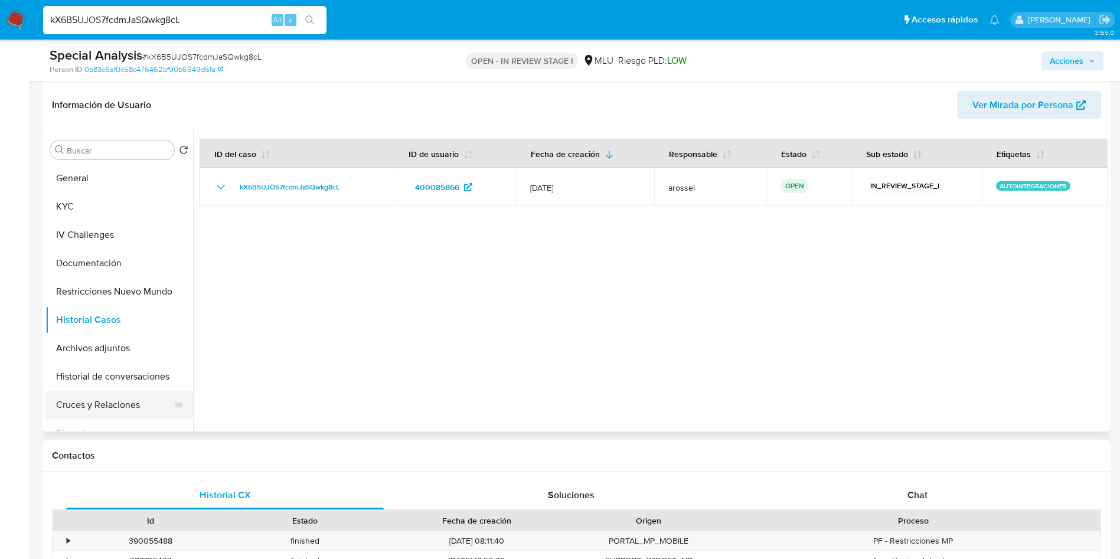
click at [136, 401] on button "Cruces y Relaciones" at bounding box center [114, 405] width 138 height 28
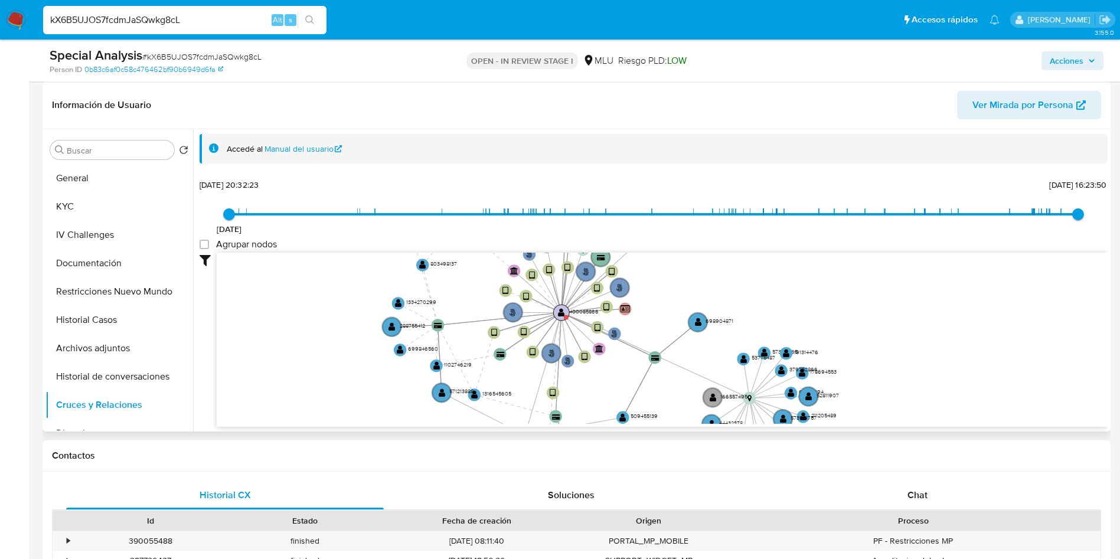
click at [564, 307] on circle at bounding box center [561, 313] width 16 height 16
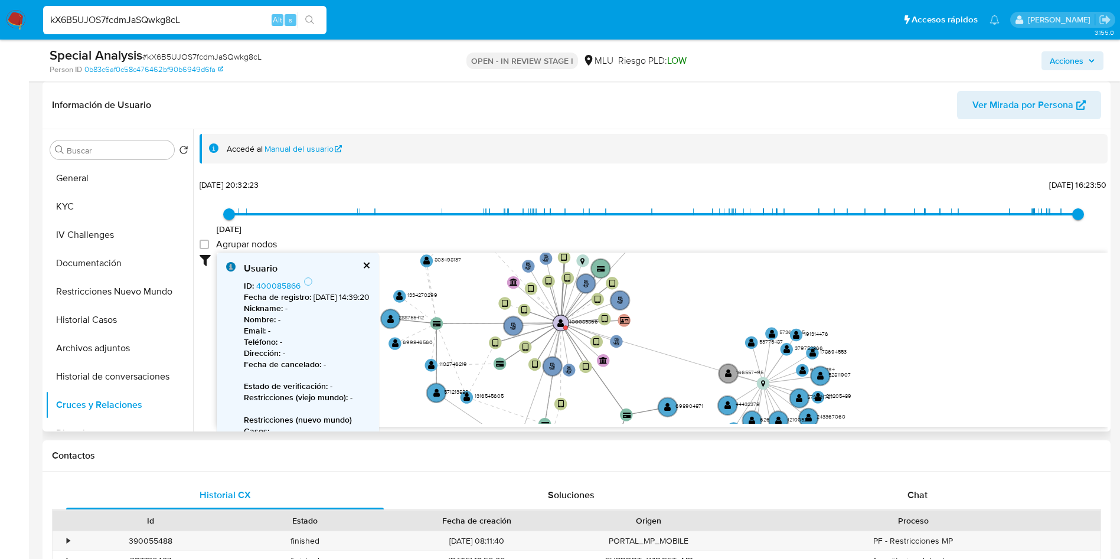
click at [564, 325] on text "" at bounding box center [560, 322] width 7 height 9
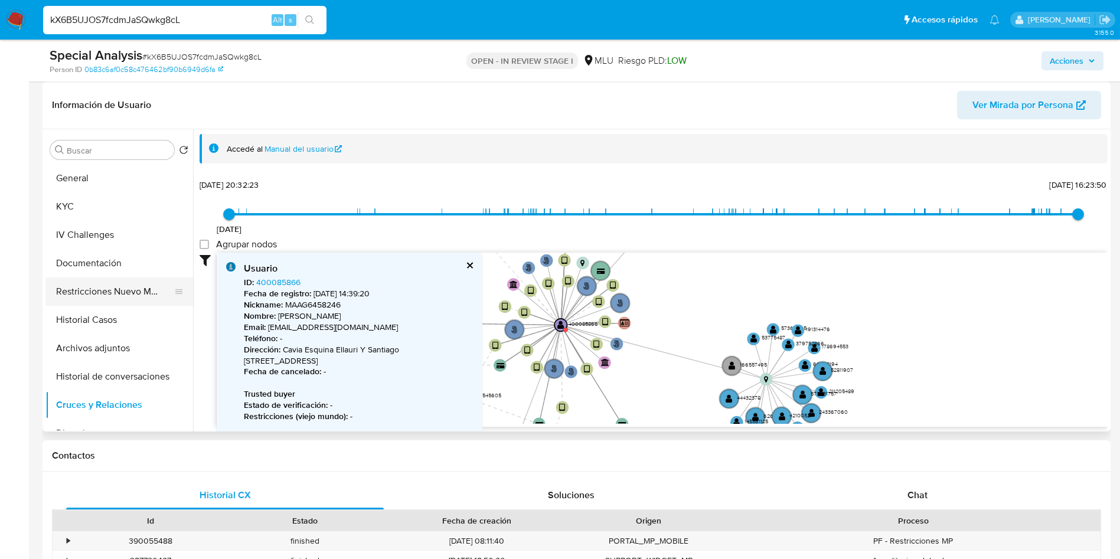
click at [116, 287] on button "Restricciones Nuevo Mundo" at bounding box center [114, 292] width 138 height 28
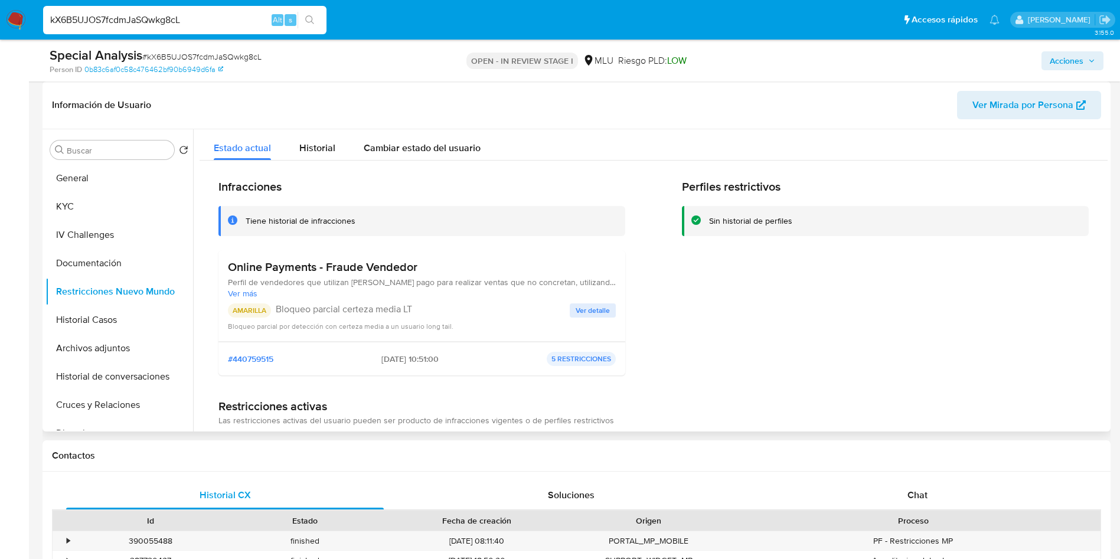
click at [591, 305] on span "Ver detalle" at bounding box center [593, 311] width 34 height 12
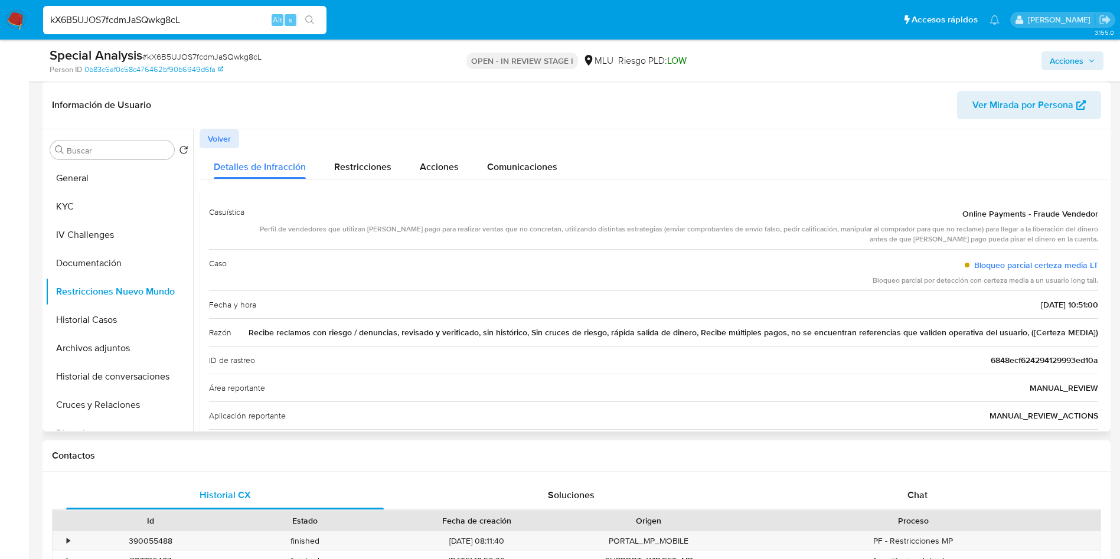
click at [351, 337] on span "Recibe reclamos con riesgo / denuncias, revisado y verificado, sin histórico, S…" at bounding box center [674, 333] width 850 height 12
click at [454, 329] on span "Recibe reclamos con riesgo / denuncias, revisado y verificado, sin histórico, S…" at bounding box center [674, 333] width 850 height 12
click at [515, 333] on span "Recibe reclamos con riesgo / denuncias, revisado y verificado, sin histórico, S…" at bounding box center [674, 333] width 850 height 12
click at [550, 332] on span "Recibe reclamos con riesgo / denuncias, revisado y verificado, sin histórico, S…" at bounding box center [674, 333] width 850 height 12
click at [223, 138] on span "Volver" at bounding box center [219, 138] width 23 height 17
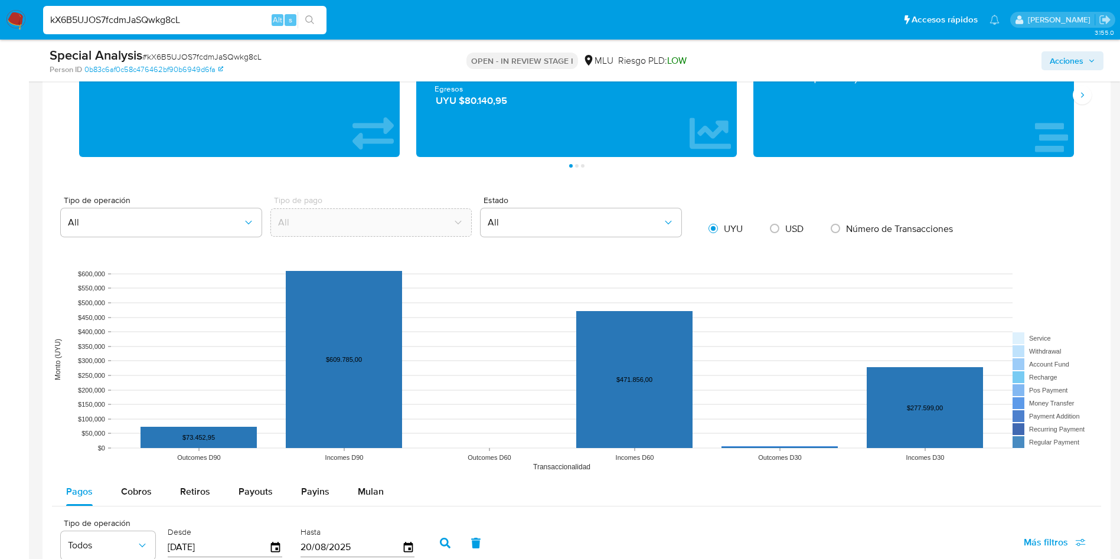
scroll to position [1063, 0]
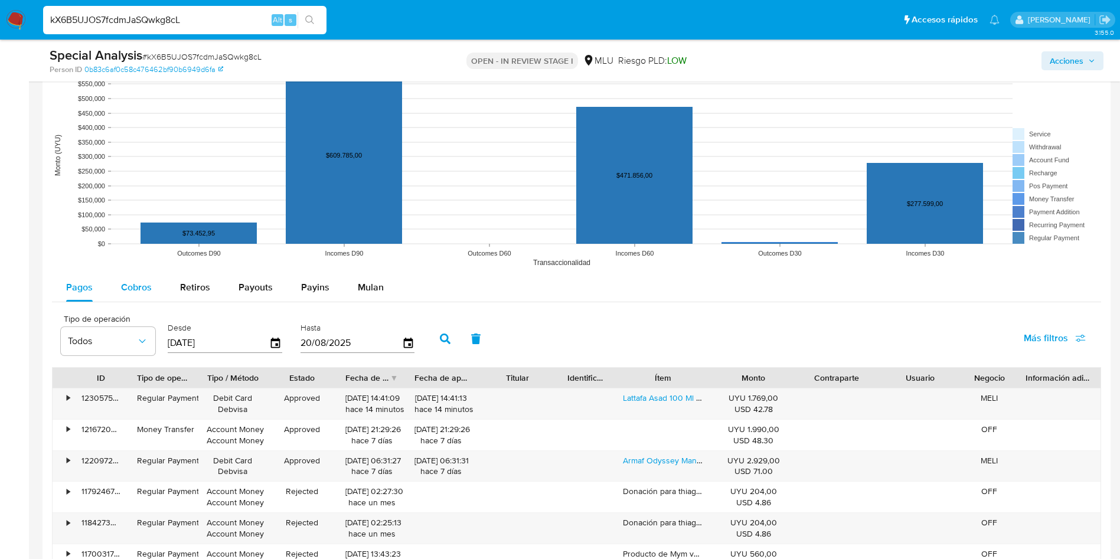
click at [126, 288] on span "Cobros" at bounding box center [136, 287] width 31 height 14
select select "10"
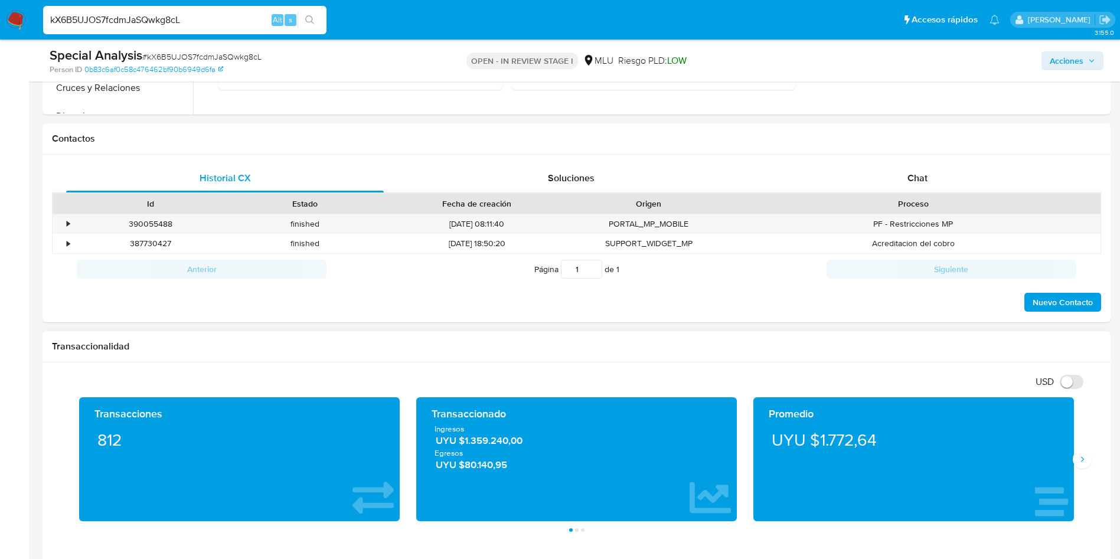
scroll to position [709, 0]
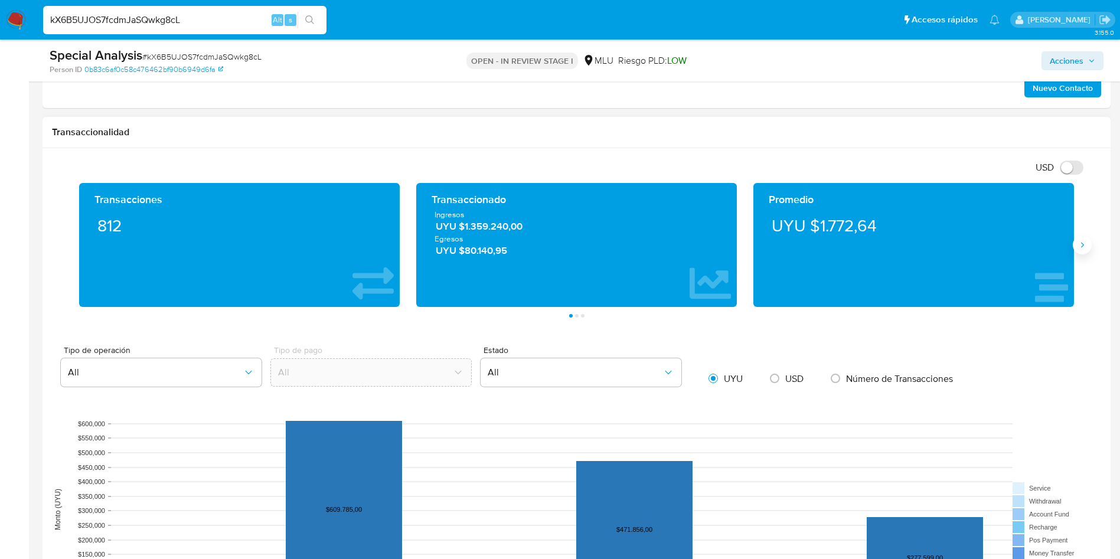
click at [1082, 241] on icon "Siguiente" at bounding box center [1082, 244] width 9 height 9
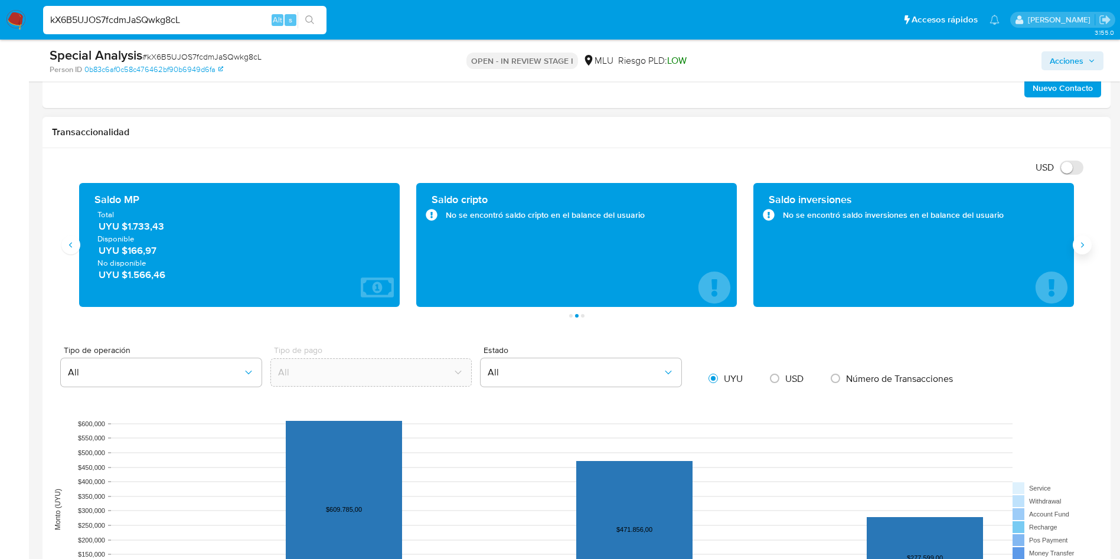
click at [1081, 241] on icon "Siguiente" at bounding box center [1082, 244] width 9 height 9
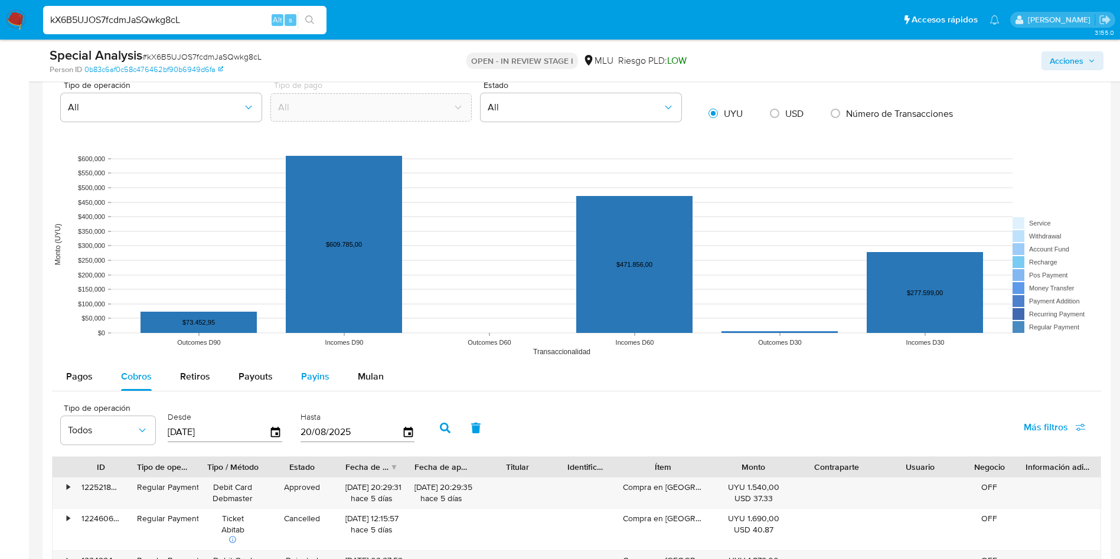
scroll to position [974, 0]
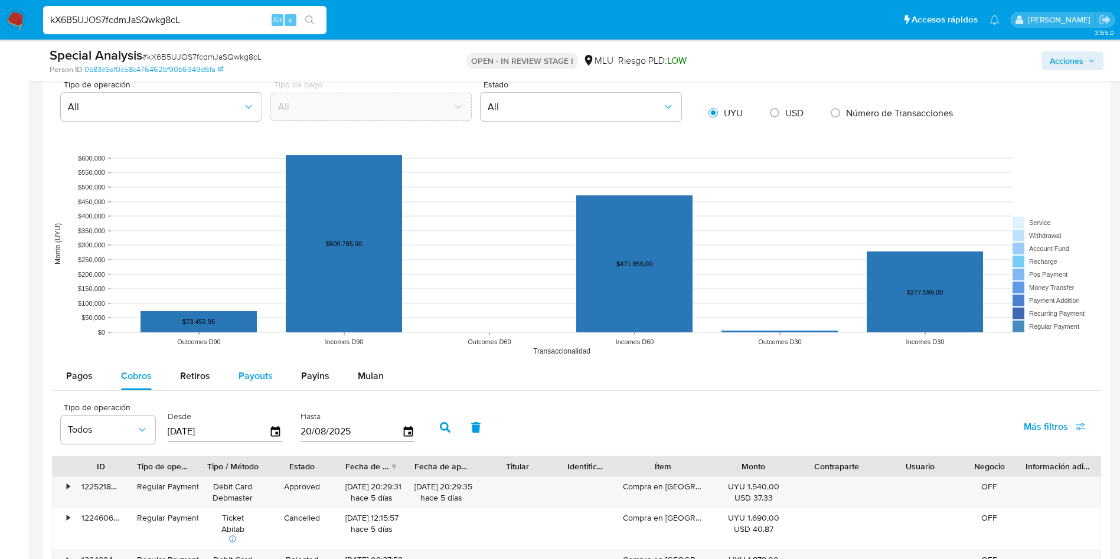
click at [256, 381] on span "Payouts" at bounding box center [256, 376] width 34 height 14
select select "10"
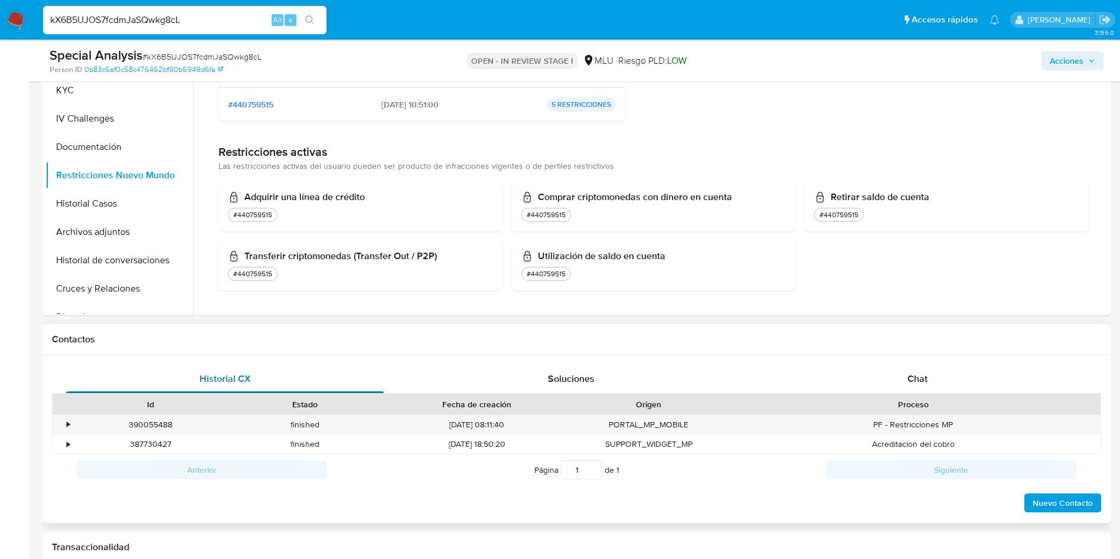
scroll to position [266, 0]
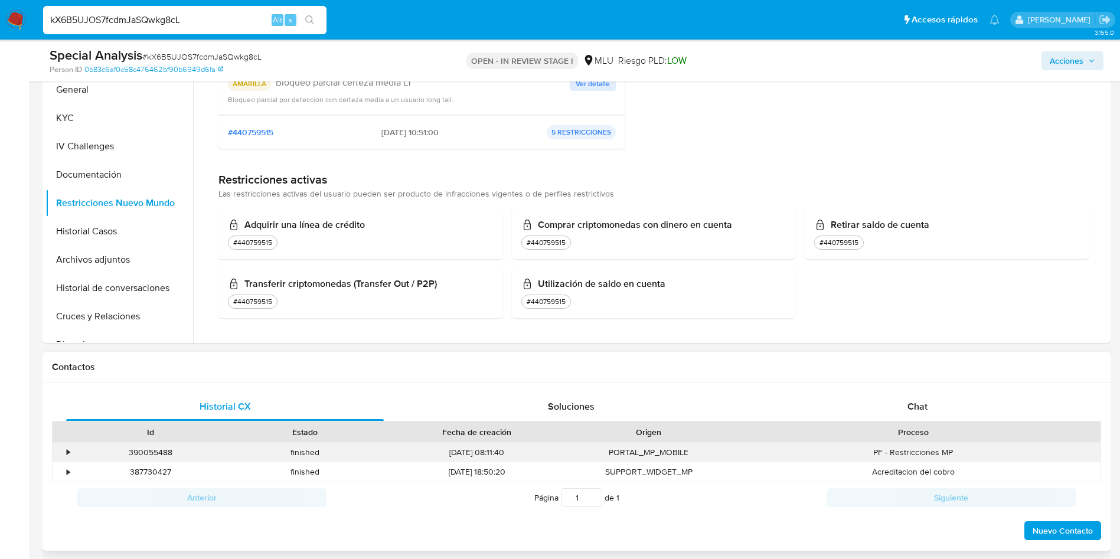
click at [65, 449] on div "•" at bounding box center [63, 452] width 21 height 19
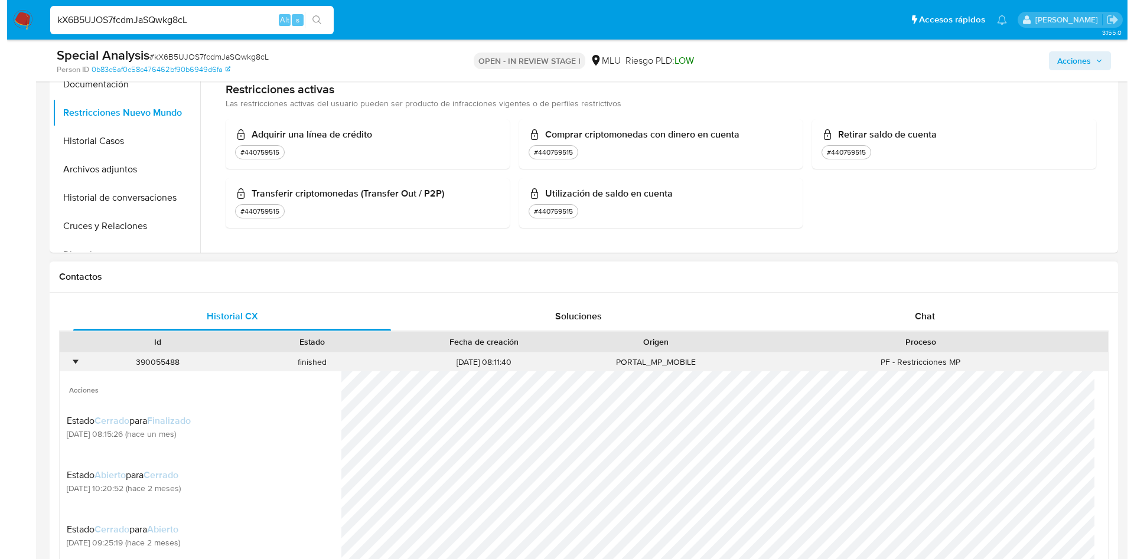
scroll to position [443, 0]
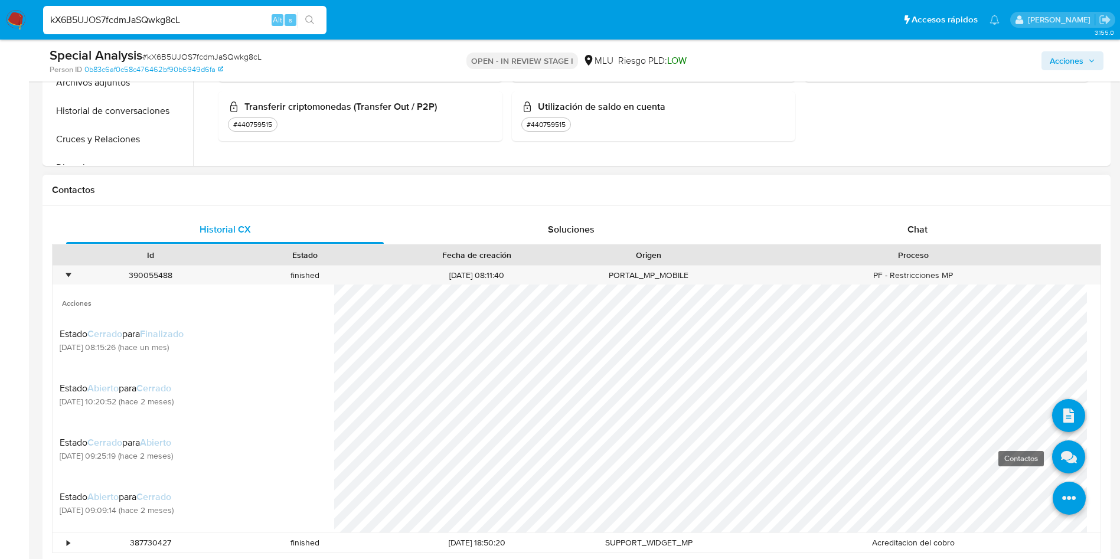
click at [1055, 461] on link at bounding box center [1068, 457] width 33 height 33
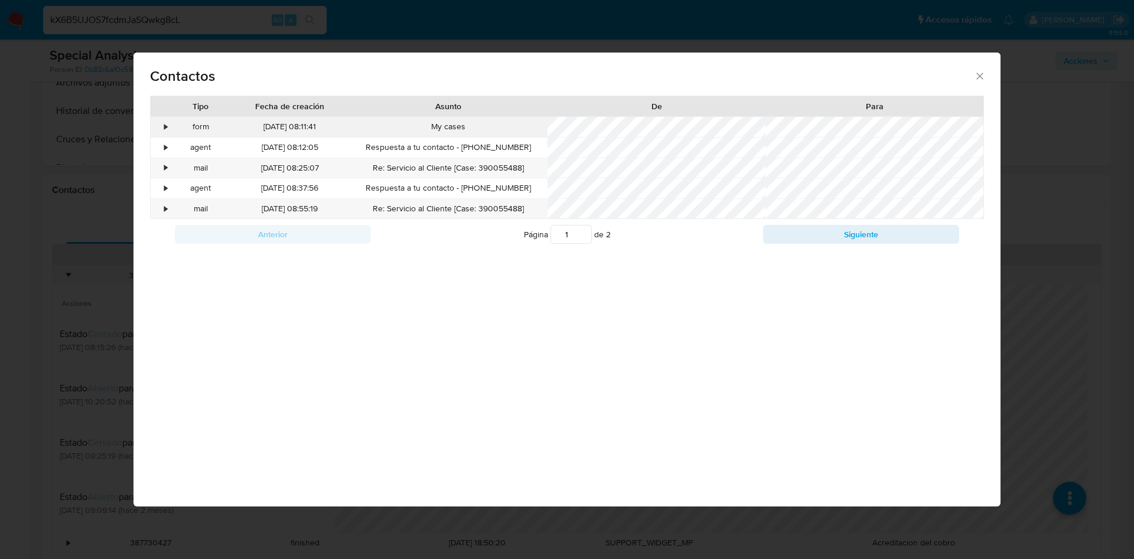
click at [171, 125] on div "form" at bounding box center [201, 127] width 60 height 20
click at [165, 127] on div "•" at bounding box center [166, 127] width 3 height 12
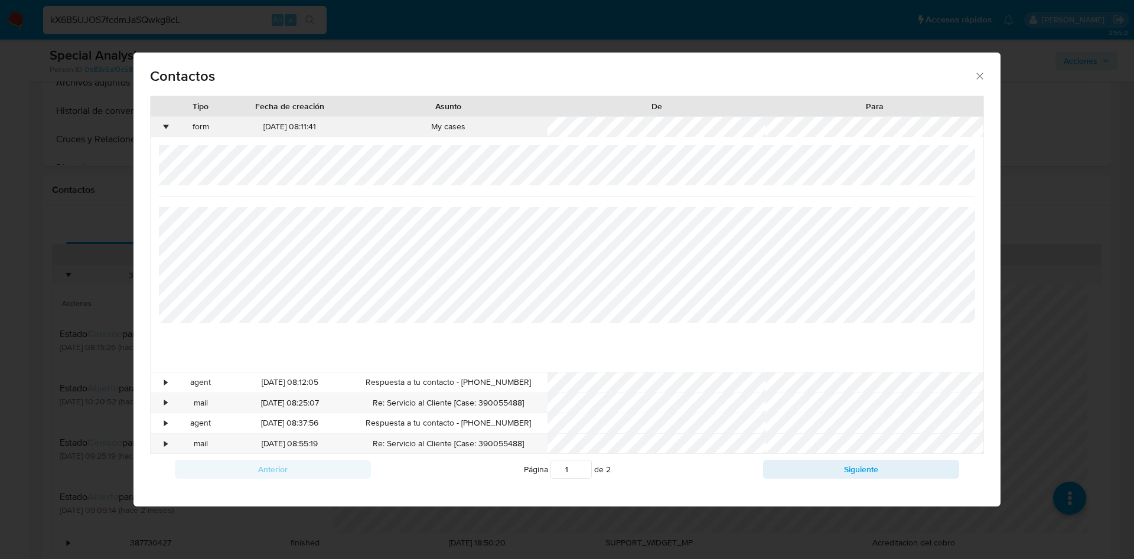
click at [165, 127] on div "•" at bounding box center [166, 127] width 3 height 12
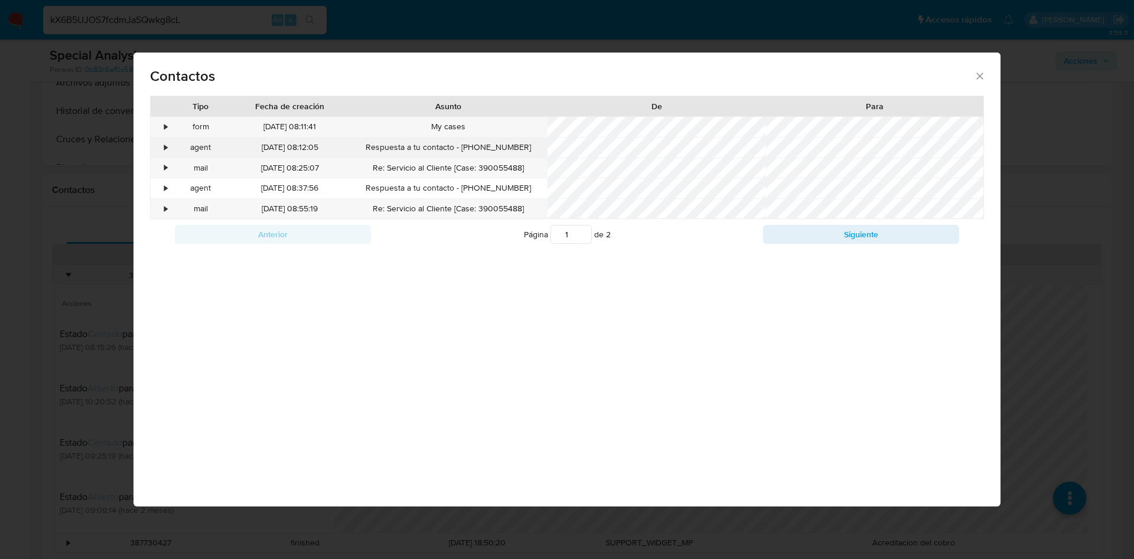
click at [164, 151] on div "•" at bounding box center [161, 148] width 21 height 20
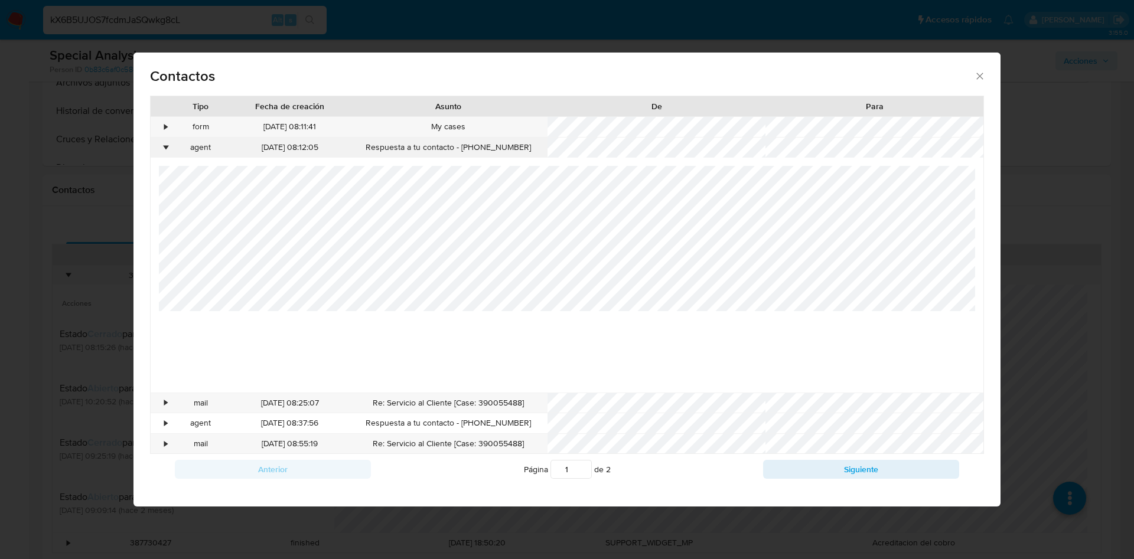
click at [164, 152] on div "•" at bounding box center [161, 148] width 21 height 20
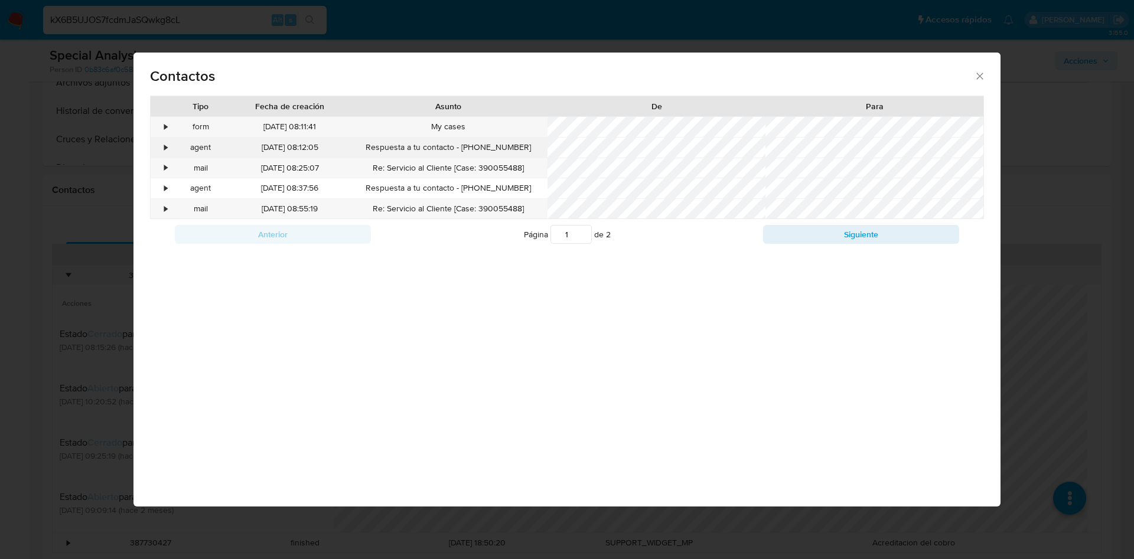
click at [164, 152] on div "•" at bounding box center [161, 148] width 21 height 20
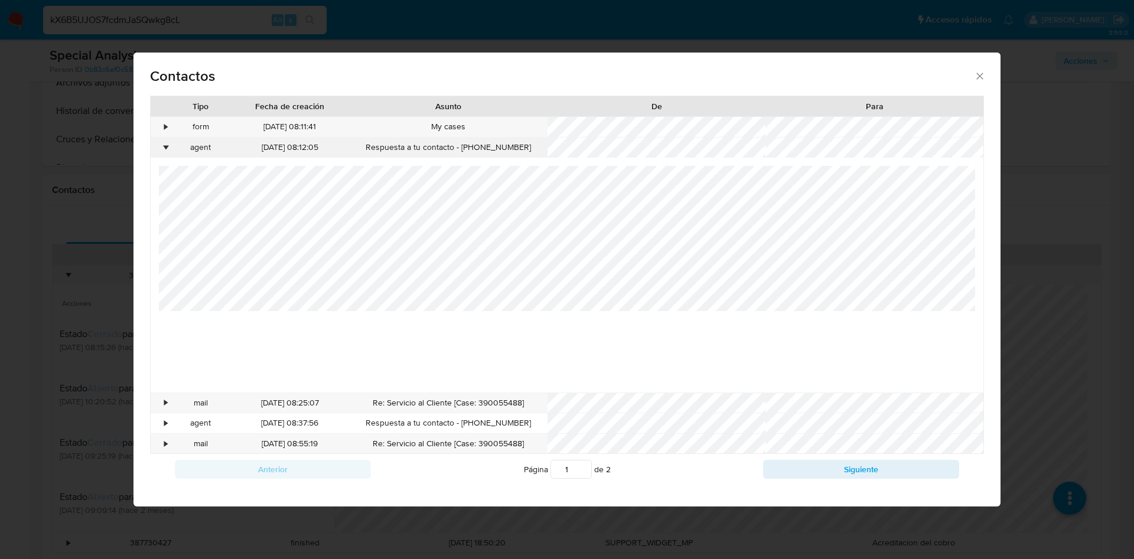
click at [164, 152] on div "•" at bounding box center [161, 148] width 21 height 20
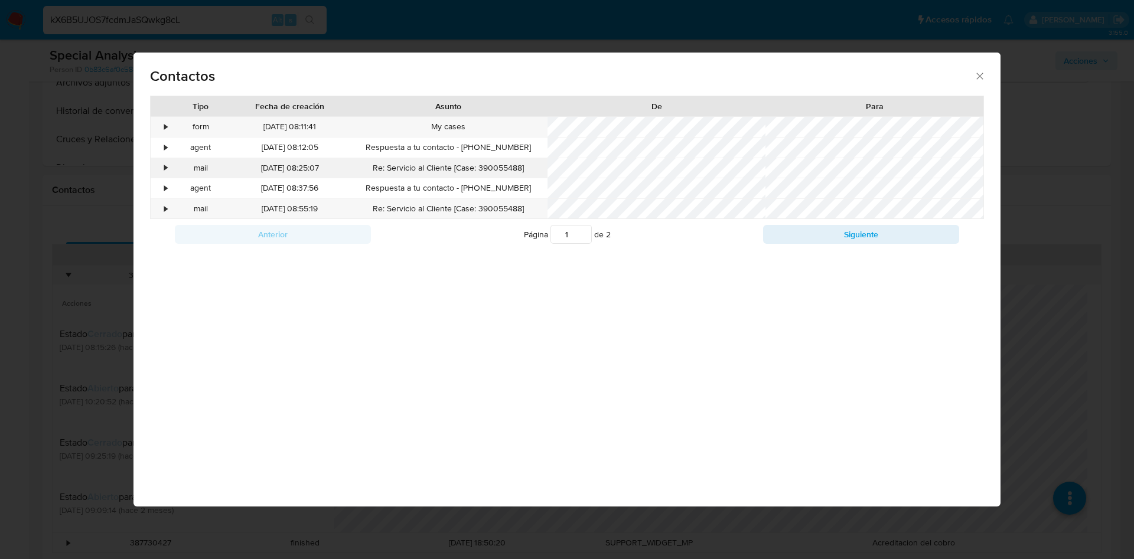
click at [167, 176] on div "•" at bounding box center [161, 168] width 21 height 20
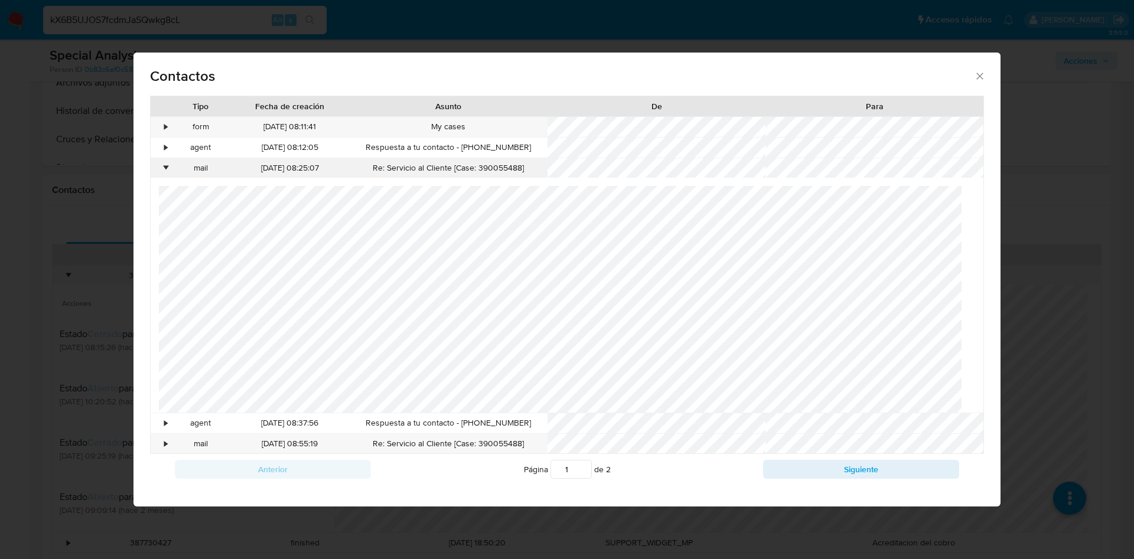
click at [167, 170] on div "•" at bounding box center [166, 168] width 3 height 12
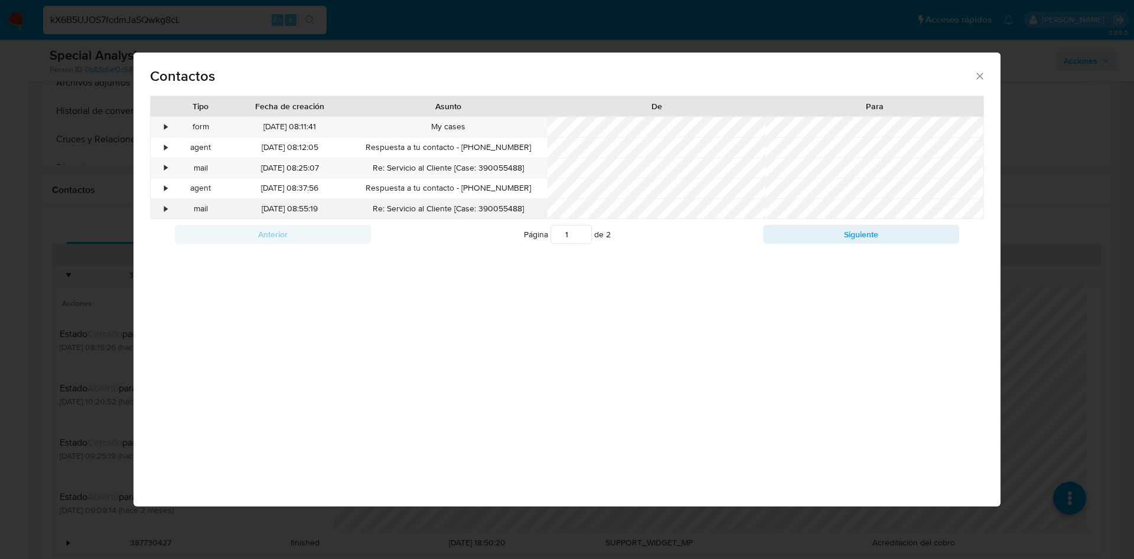
click at [164, 201] on div "•" at bounding box center [161, 209] width 21 height 20
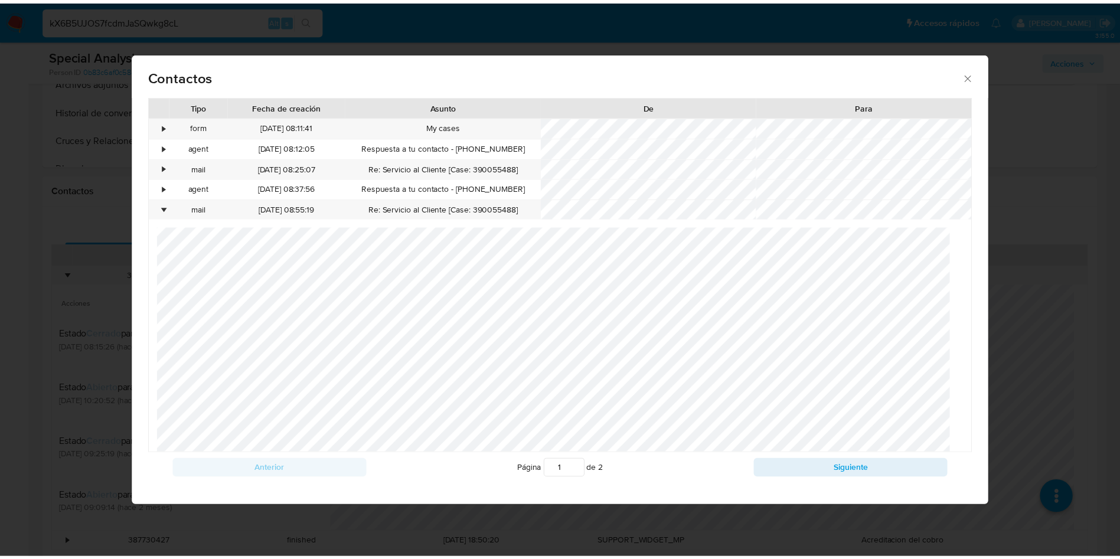
scroll to position [537, 0]
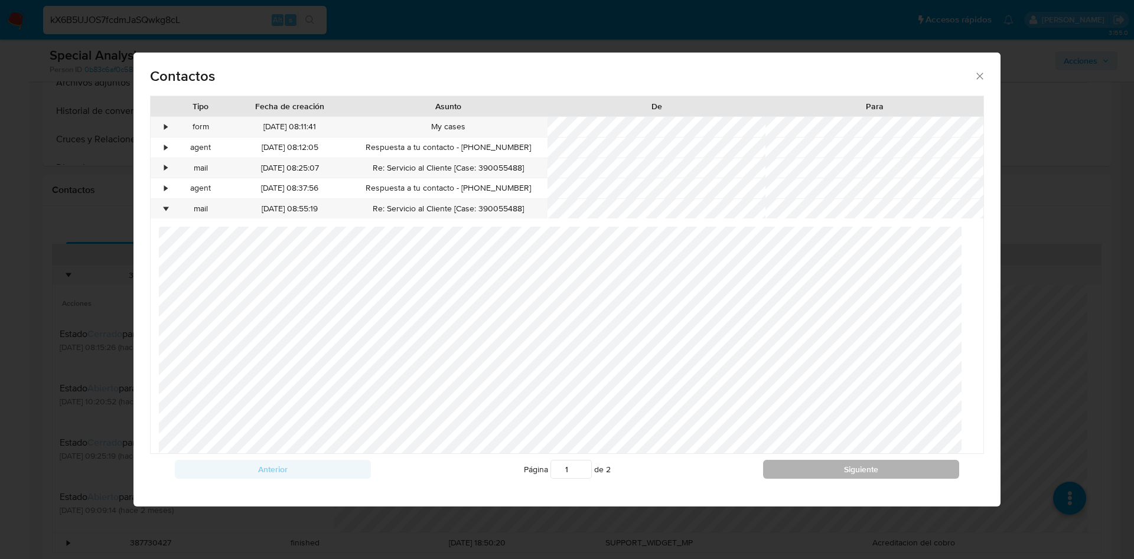
click at [857, 472] on button "Siguiente" at bounding box center [861, 469] width 196 height 19
type input "2"
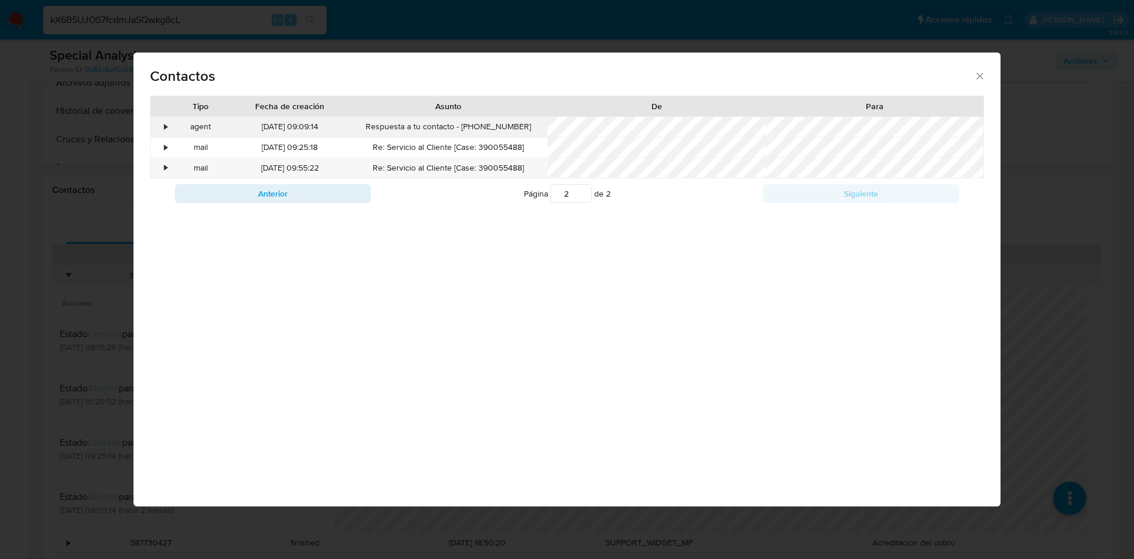
click at [162, 129] on div "•" at bounding box center [161, 127] width 21 height 20
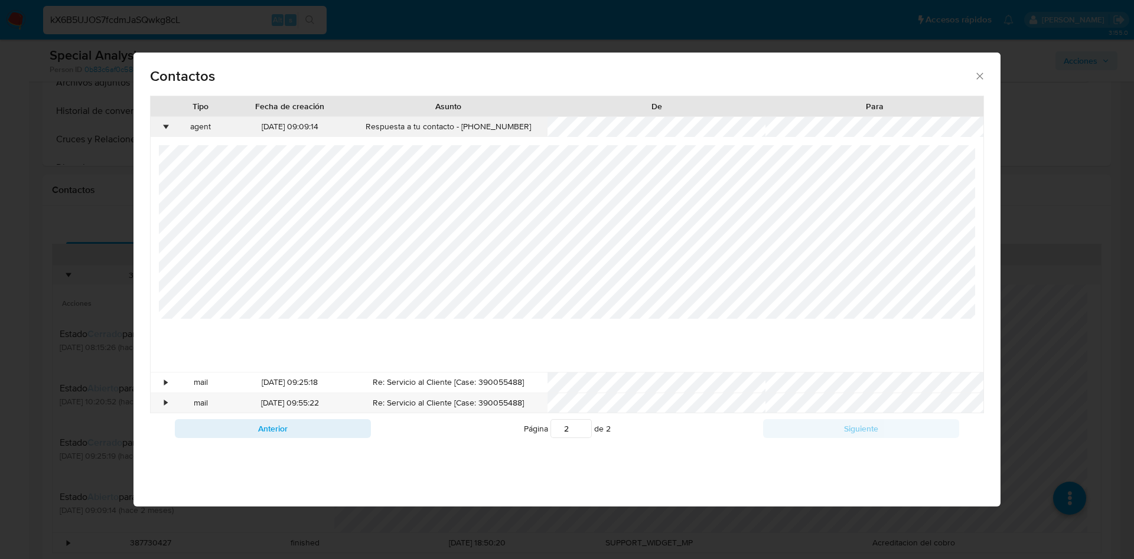
click at [162, 129] on div "•" at bounding box center [161, 127] width 21 height 20
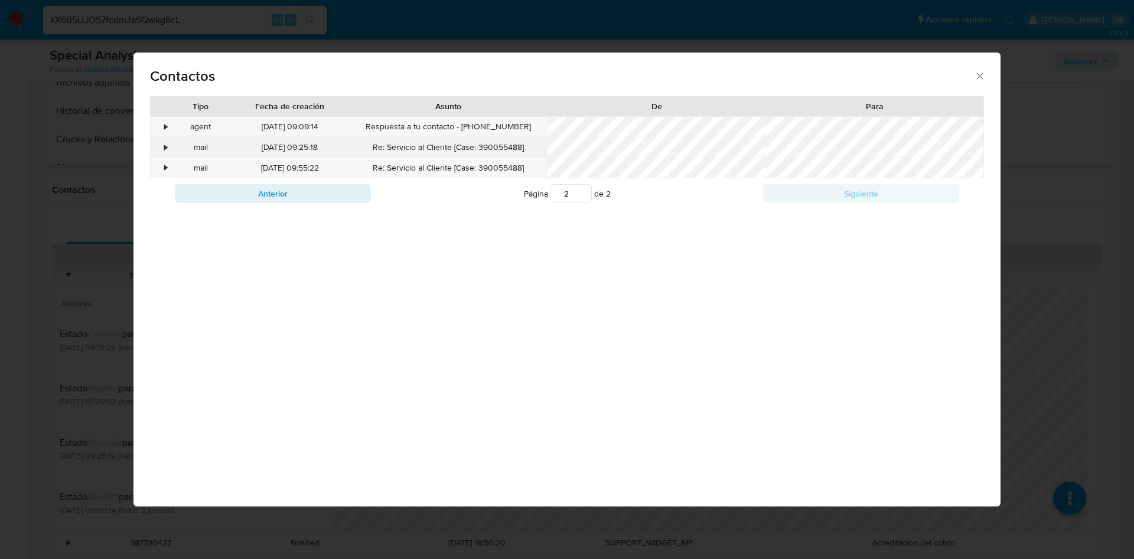
click at [166, 145] on div "•" at bounding box center [166, 148] width 3 height 12
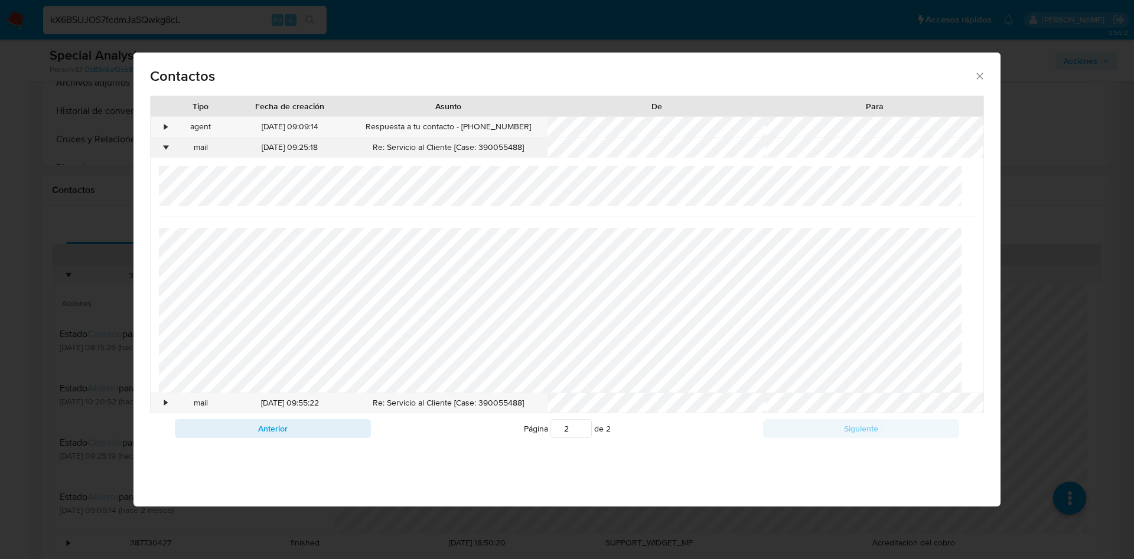
click at [166, 145] on div "•" at bounding box center [166, 148] width 3 height 12
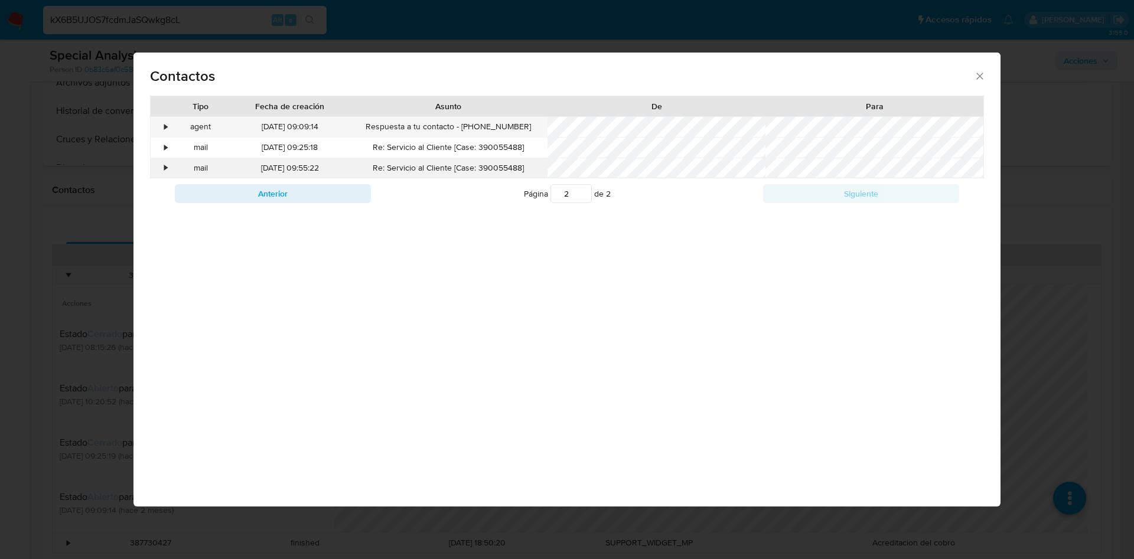
click at [168, 166] on div "•" at bounding box center [161, 168] width 21 height 20
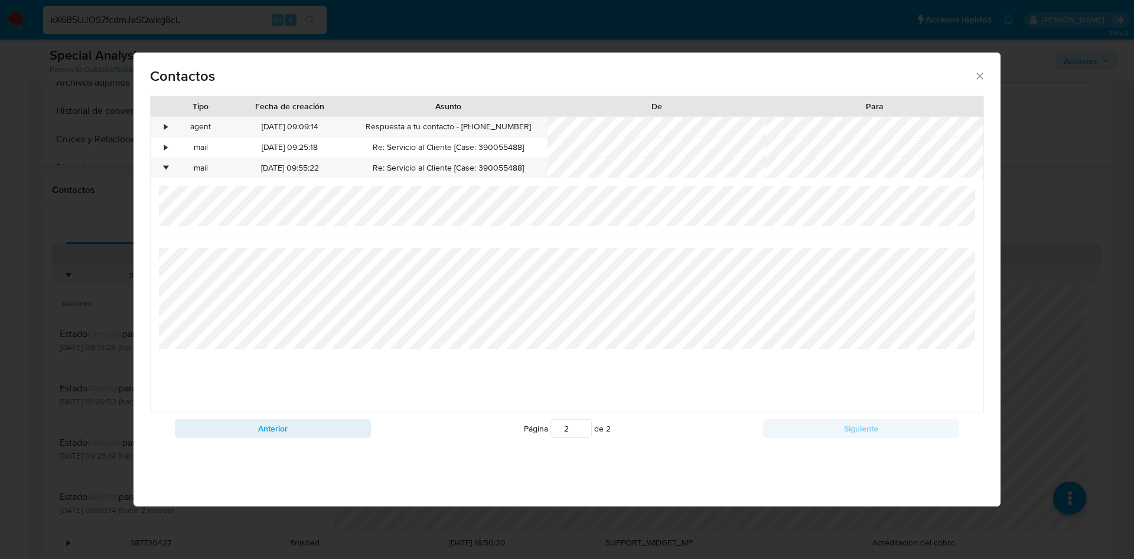
click at [1076, 218] on div "Contactos Tipo Fecha de creación Asunto De Para • agent 13/06/2025 09:09:14 Res…" at bounding box center [567, 279] width 1134 height 559
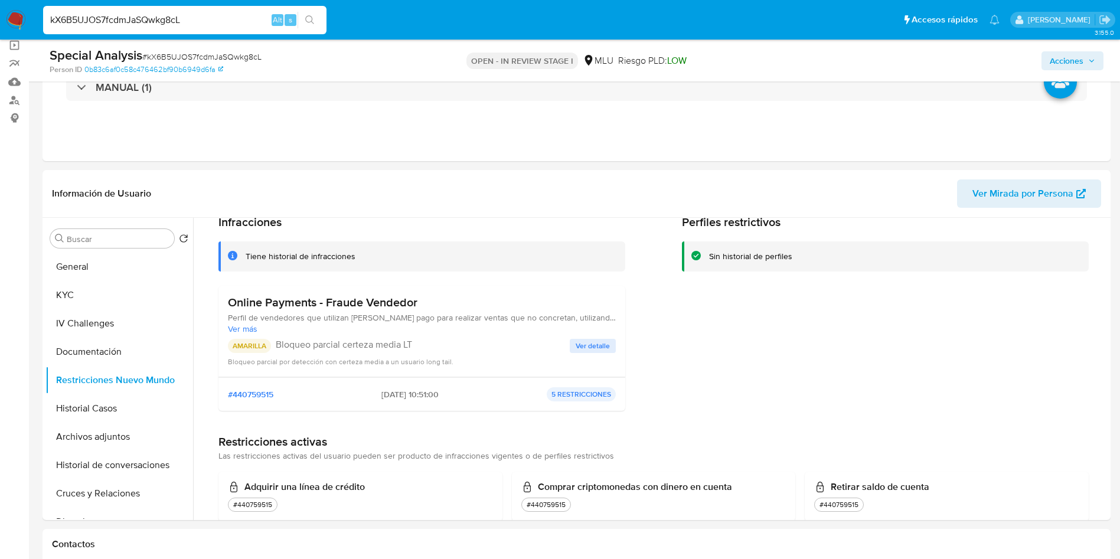
scroll to position [0, 0]
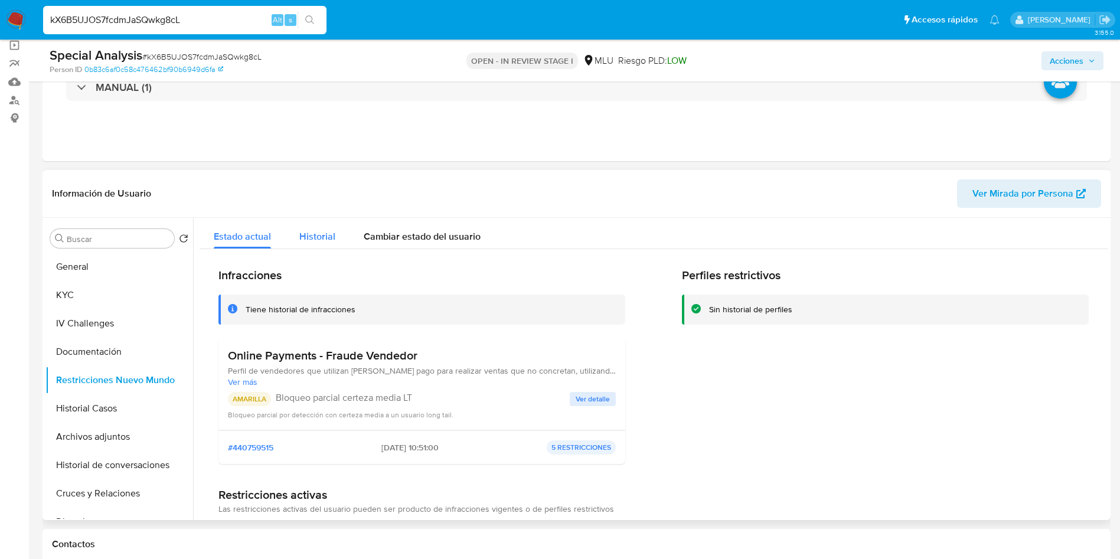
click at [330, 228] on div "Historial" at bounding box center [317, 233] width 36 height 31
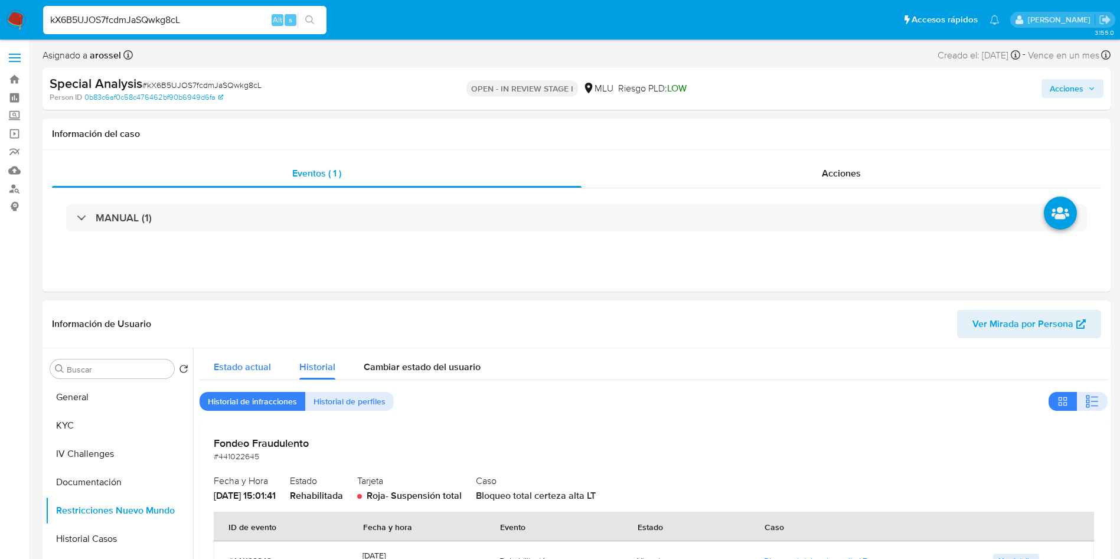
click at [230, 354] on div "Estado actual" at bounding box center [242, 363] width 57 height 31
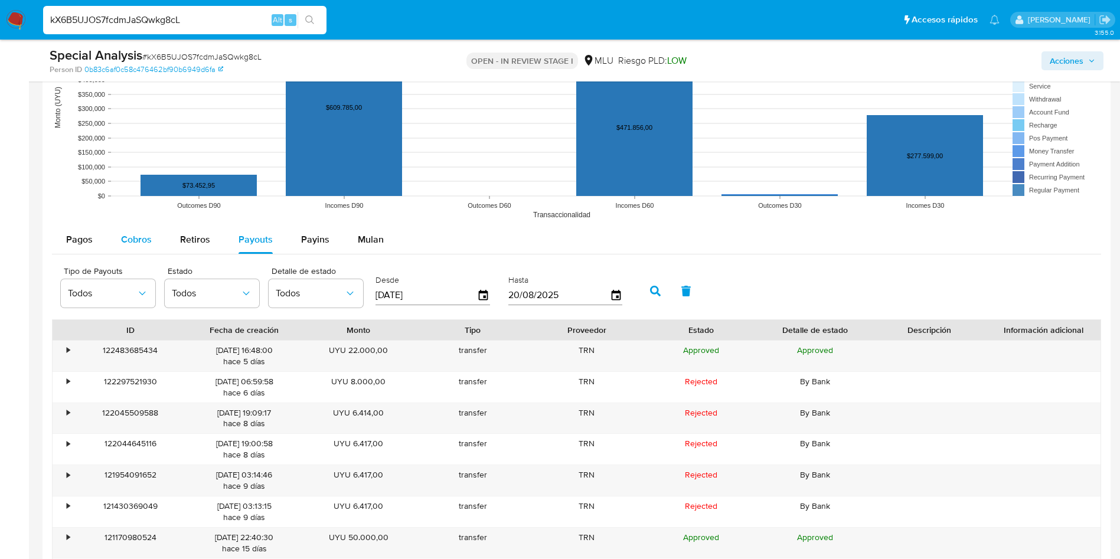
scroll to position [1328, 0]
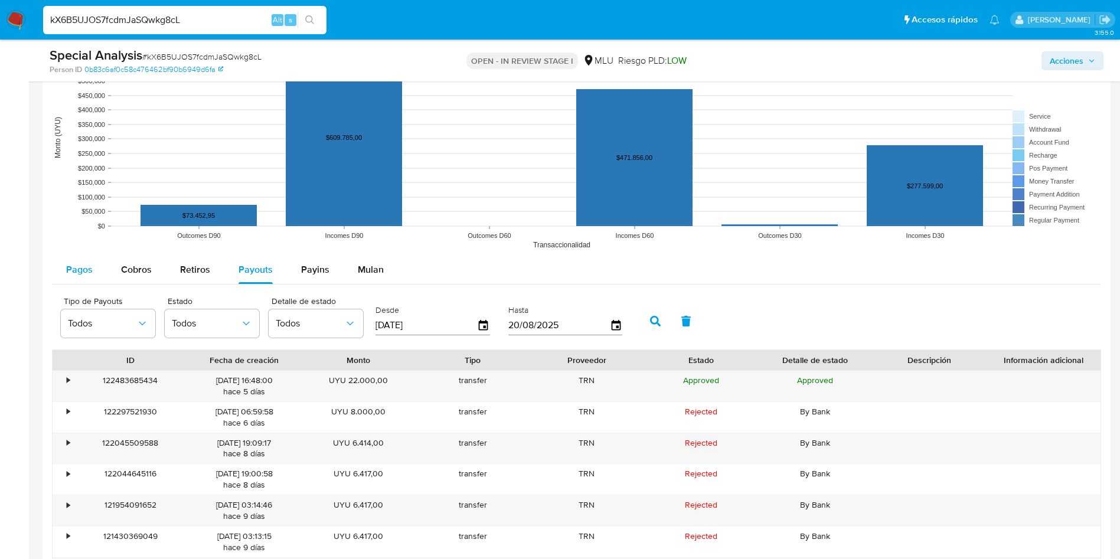
click at [68, 276] on div "Pagos" at bounding box center [79, 270] width 27 height 28
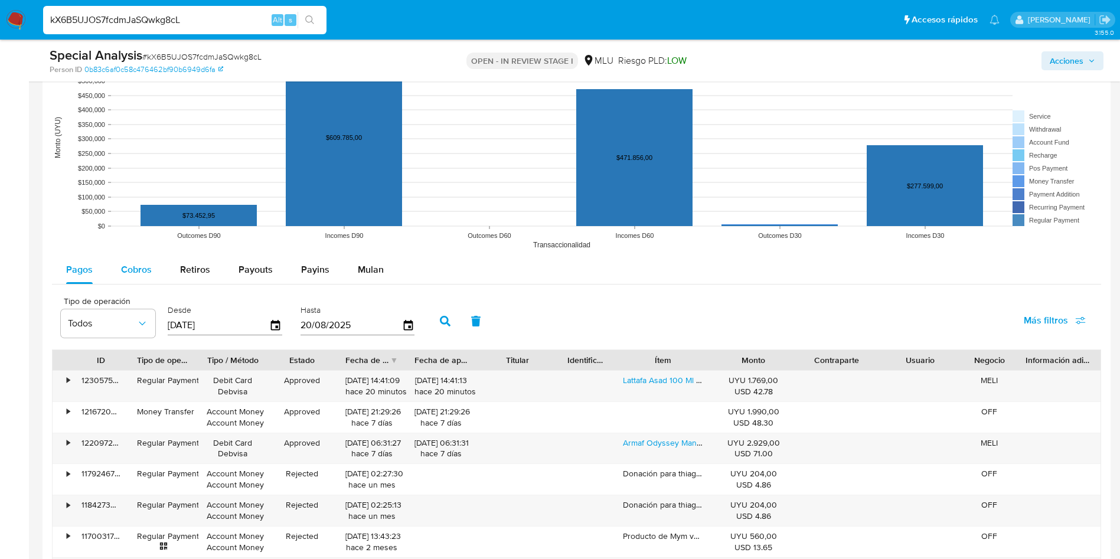
click at [142, 272] on span "Cobros" at bounding box center [136, 270] width 31 height 14
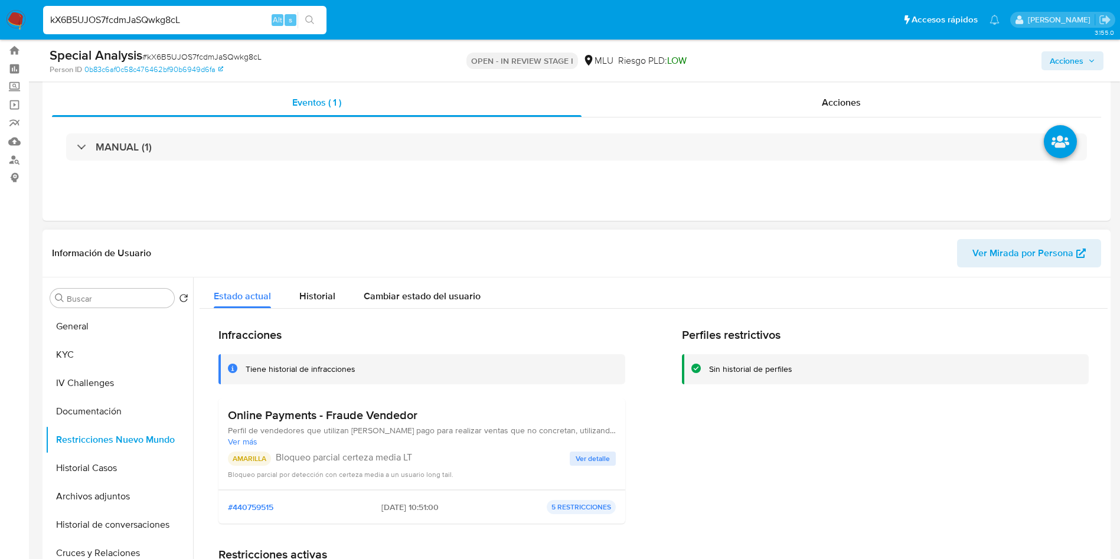
scroll to position [0, 0]
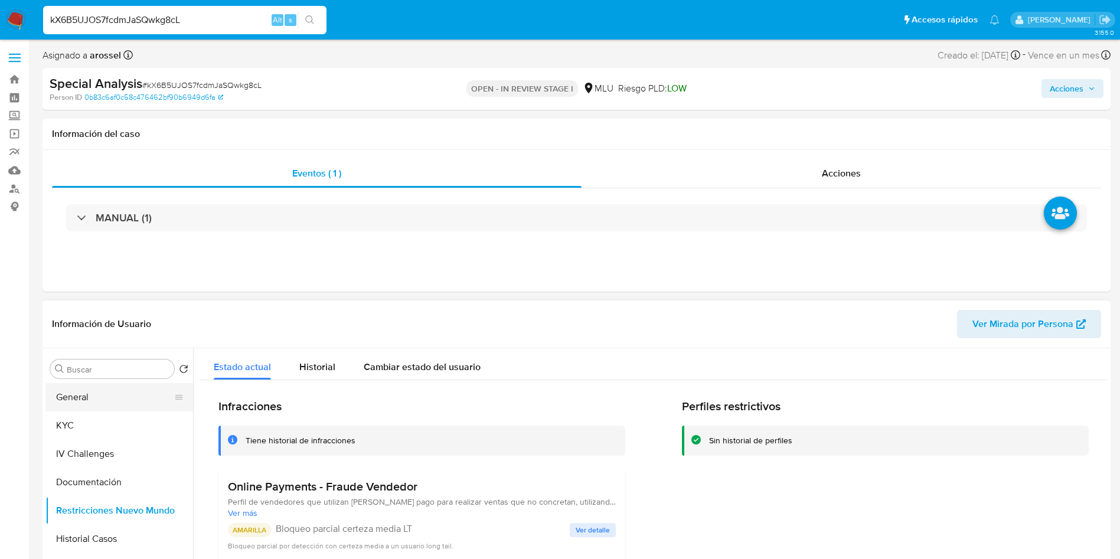
click at [106, 391] on button "General" at bounding box center [114, 397] width 138 height 28
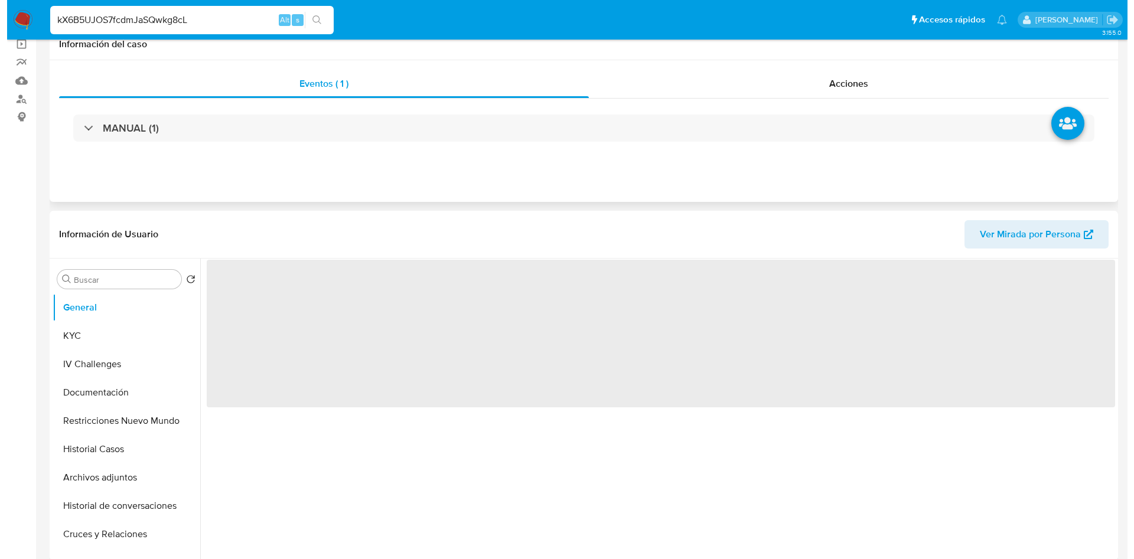
scroll to position [177, 0]
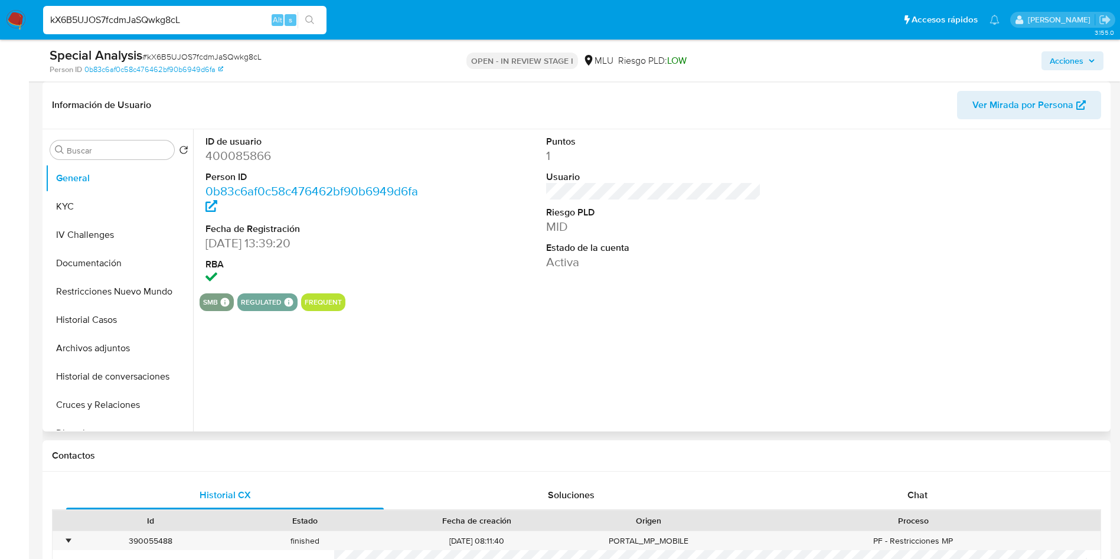
click at [244, 158] on dd "400085866" at bounding box center [313, 156] width 216 height 17
copy dd "400085866"
drag, startPoint x: 105, startPoint y: 196, endPoint x: 120, endPoint y: 228, distance: 35.1
click at [105, 196] on button "KYC" at bounding box center [119, 206] width 148 height 28
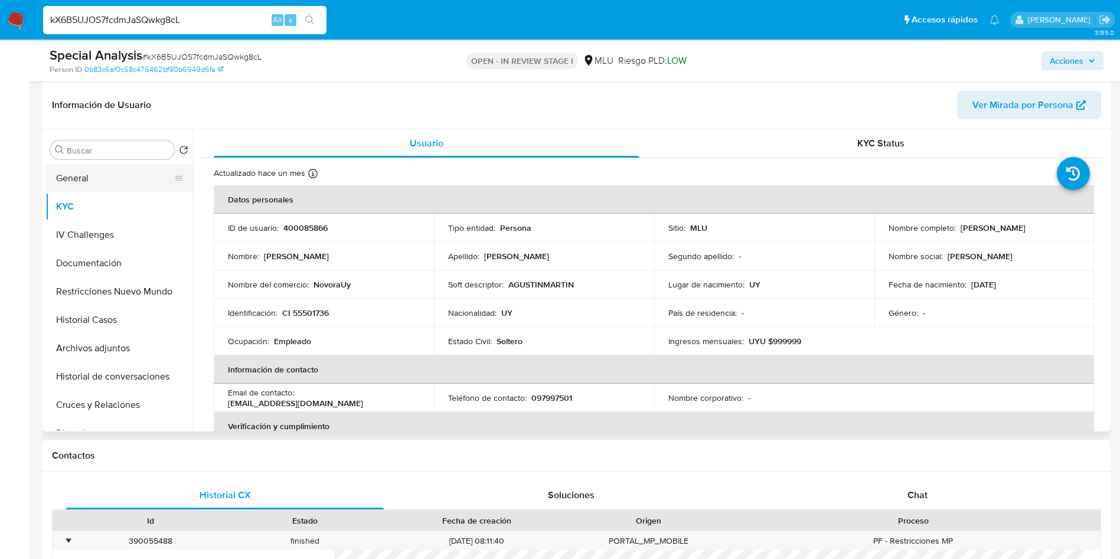
click at [112, 179] on button "General" at bounding box center [114, 178] width 138 height 28
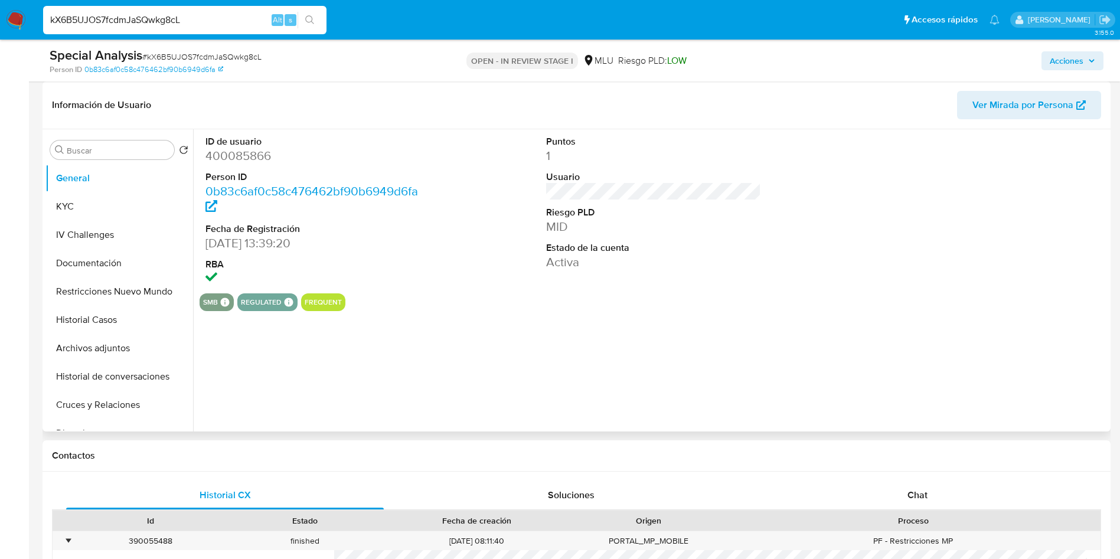
click at [246, 148] on dd "400085866" at bounding box center [313, 156] width 216 height 17
drag, startPoint x: 246, startPoint y: 148, endPoint x: 248, endPoint y: 157, distance: 9.2
click at [245, 148] on dd "400085866" at bounding box center [313, 156] width 216 height 17
copy dd "400085866"
click at [74, 205] on button "KYC" at bounding box center [114, 206] width 138 height 28
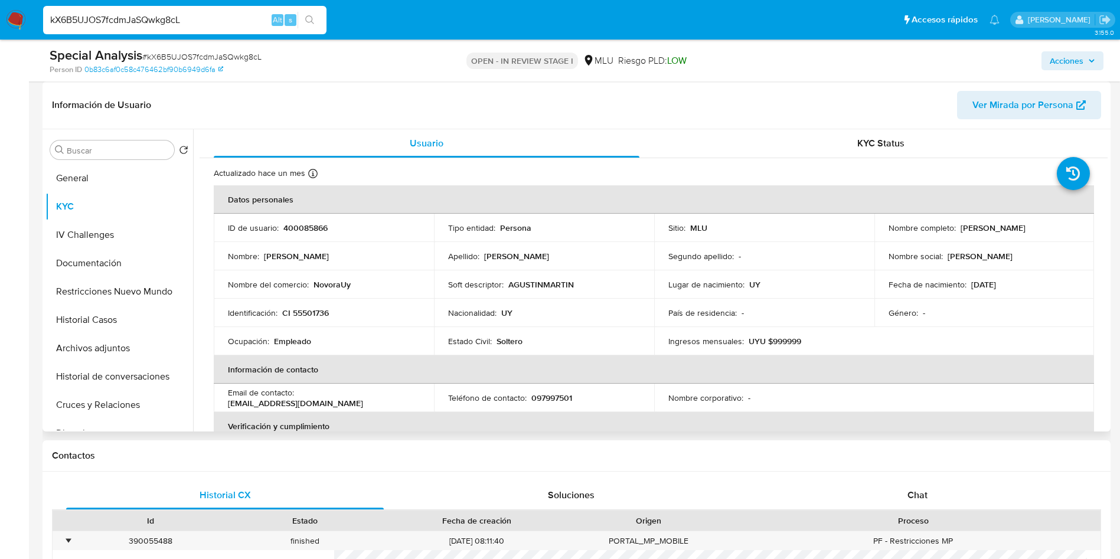
click at [960, 243] on td "Nombre social : Agustin" at bounding box center [984, 256] width 220 height 28
drag, startPoint x: 1060, startPoint y: 226, endPoint x: 1073, endPoint y: 226, distance: 13.0
click at [1073, 226] on div "Nombre completo : Agustin Martinez Capurro" at bounding box center [985, 228] width 192 height 11
copy p "Agustin Martinez Capurro"
click at [119, 342] on button "Archivos adjuntos" at bounding box center [114, 348] width 138 height 28
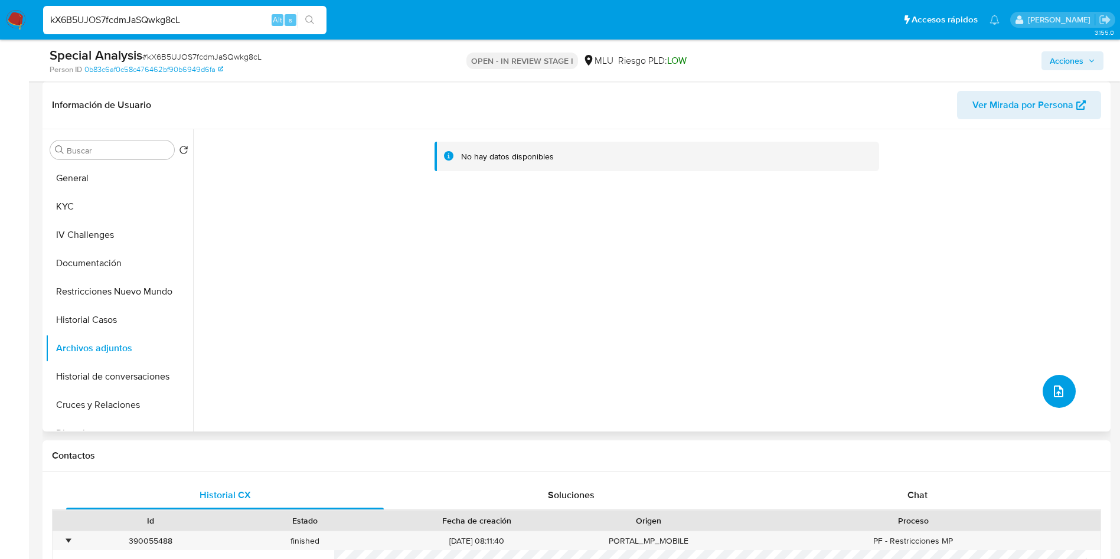
click at [1043, 397] on button "upload-file" at bounding box center [1059, 391] width 33 height 33
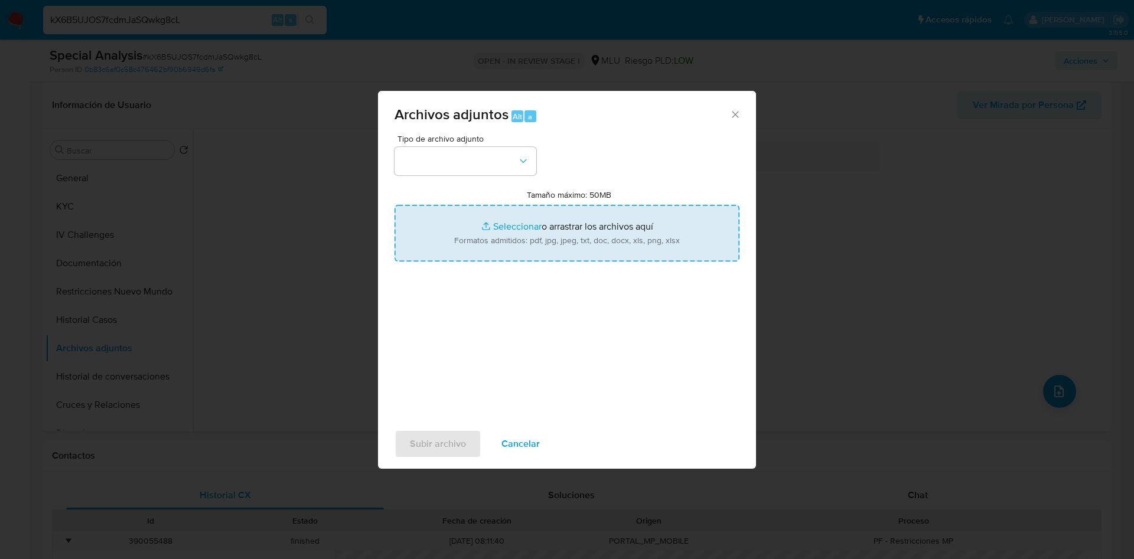
click at [520, 220] on input "Tamaño máximo: 50MB Seleccionar archivos" at bounding box center [566, 233] width 345 height 57
type input "C:\fakepath\Case Log 400085866 - 20_08_2025.pdf"
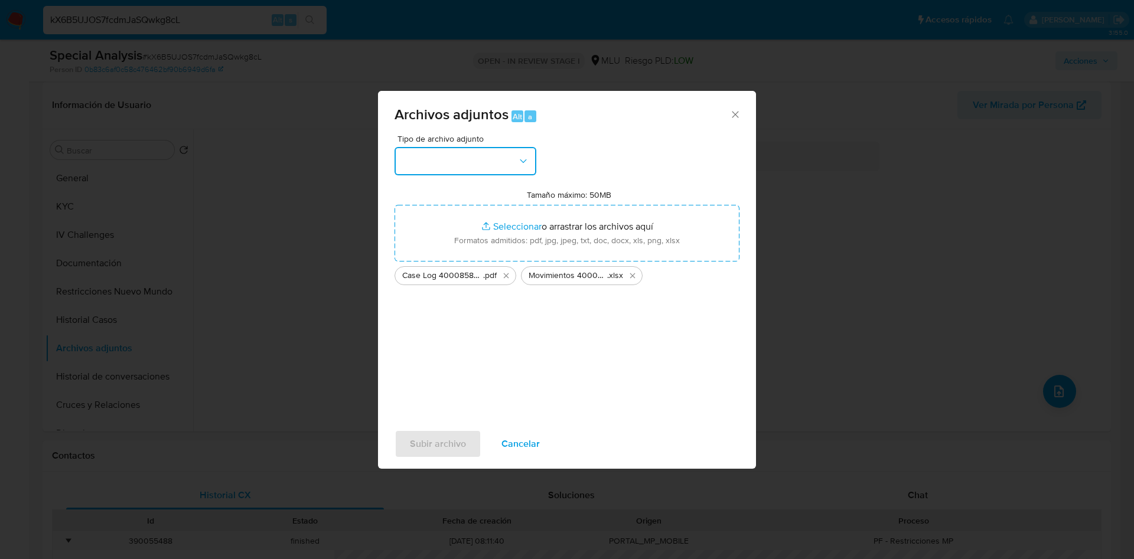
click at [473, 154] on button "button" at bounding box center [465, 161] width 142 height 28
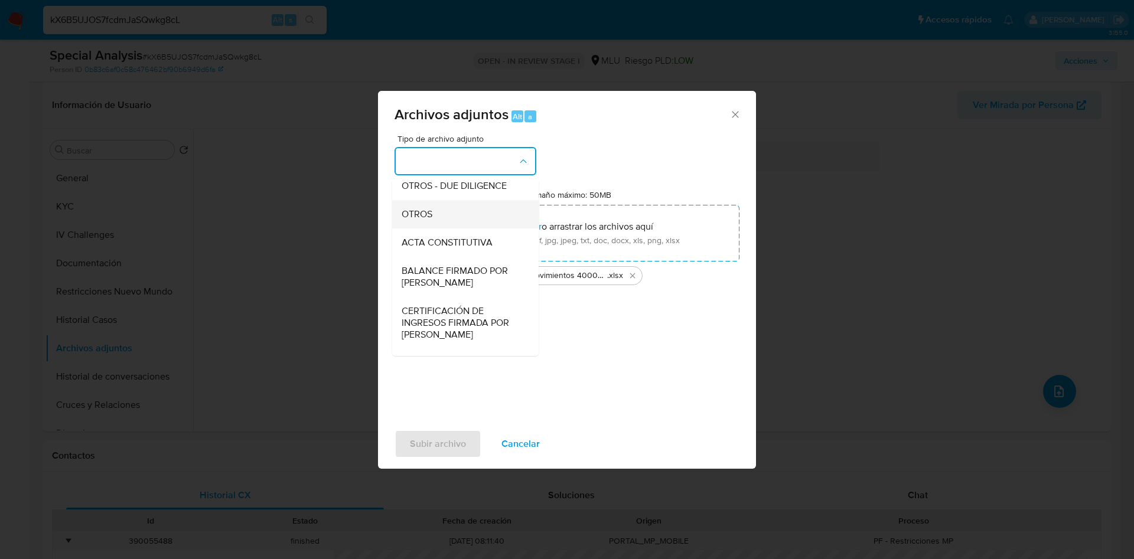
click at [450, 220] on div "OTROS" at bounding box center [461, 214] width 120 height 28
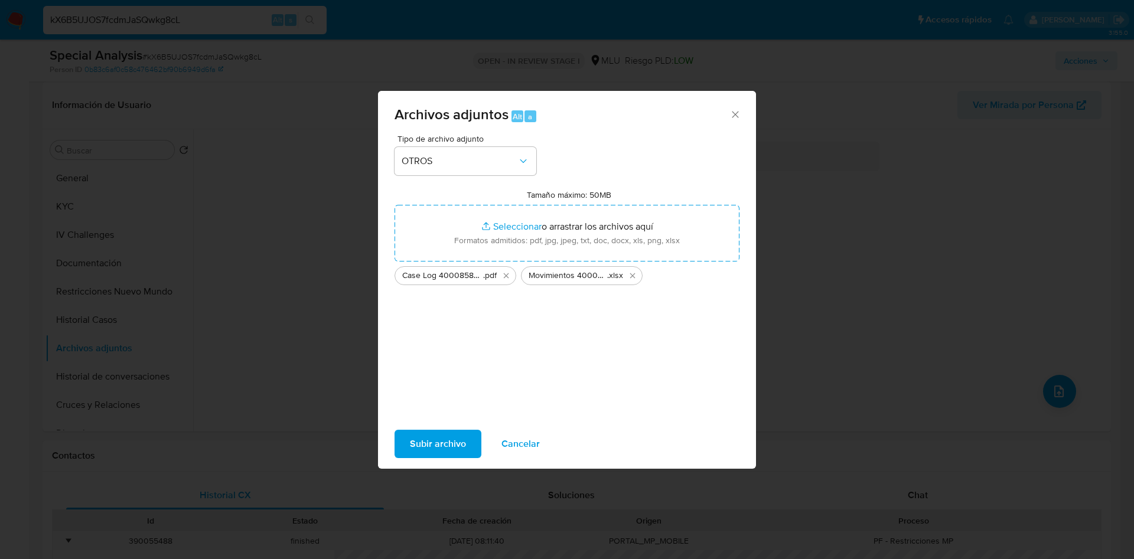
click at [449, 424] on div "Subir archivo Cancelar" at bounding box center [567, 444] width 378 height 45
click at [455, 455] on span "Subir archivo" at bounding box center [438, 444] width 56 height 26
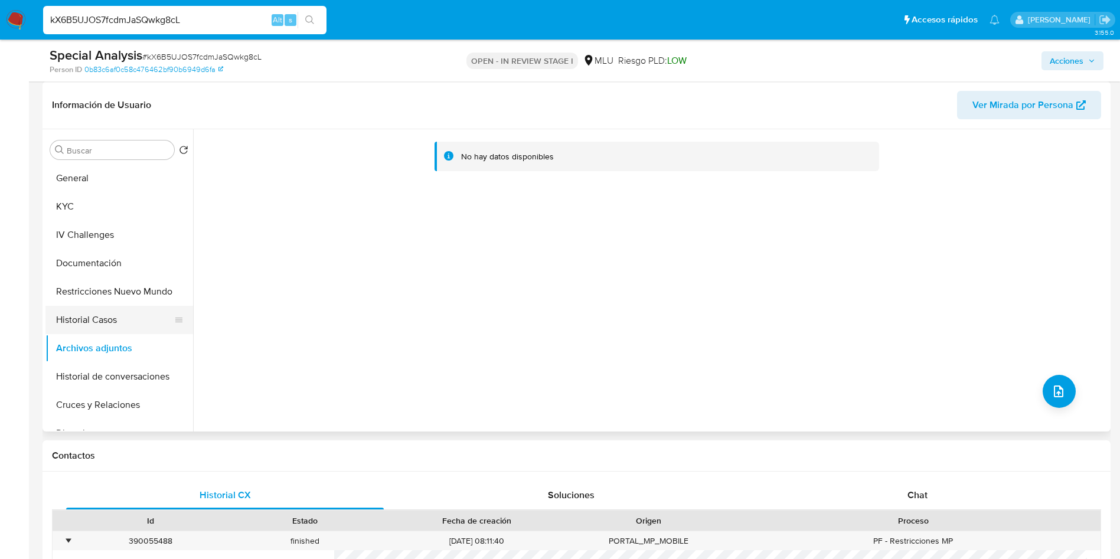
click at [92, 307] on button "Historial Casos" at bounding box center [114, 320] width 138 height 28
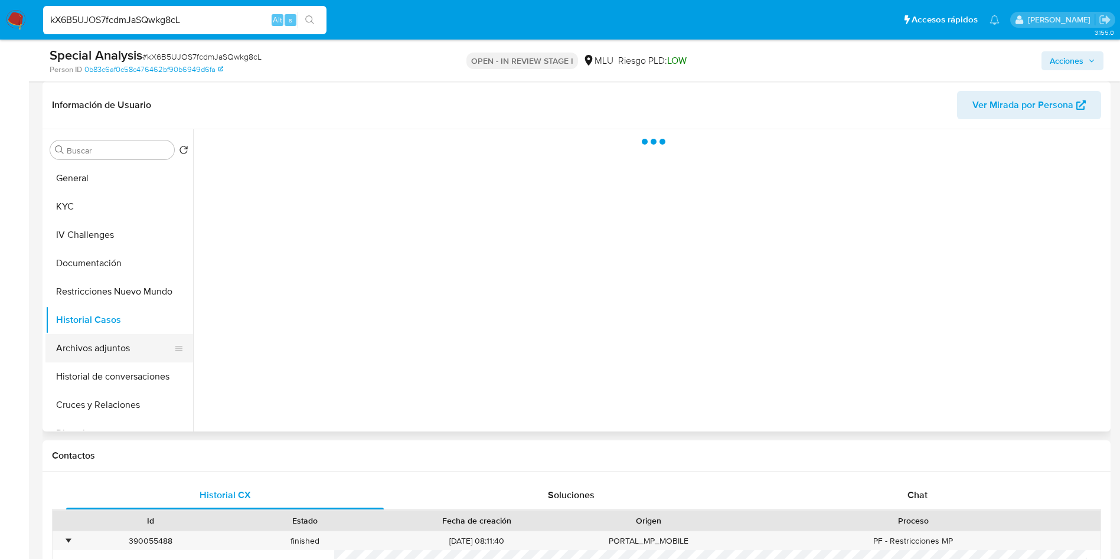
drag, startPoint x: 92, startPoint y: 344, endPoint x: 105, endPoint y: 355, distance: 16.7
click at [93, 345] on button "Archivos adjuntos" at bounding box center [114, 348] width 138 height 28
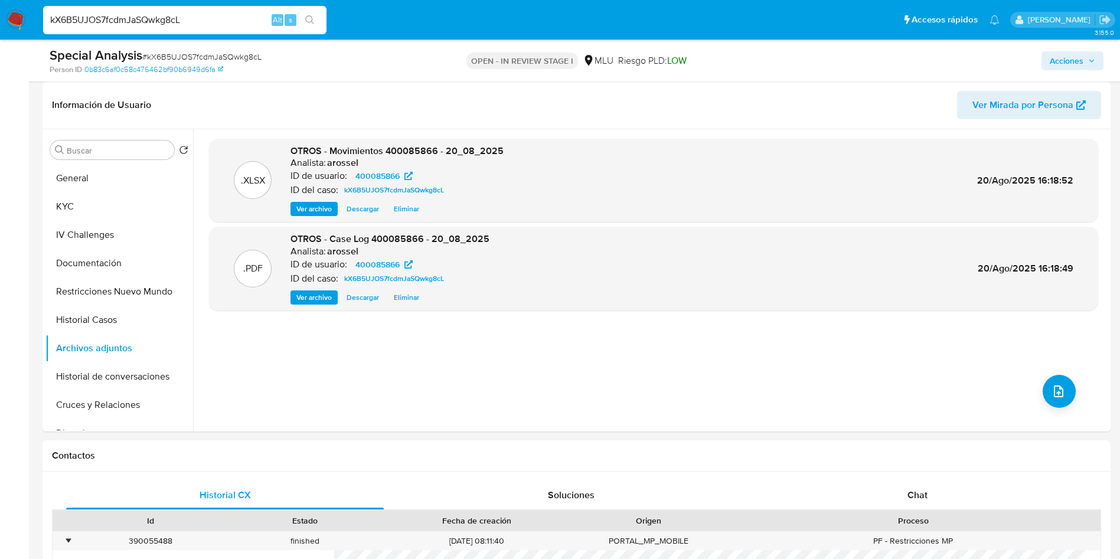
drag, startPoint x: 1060, startPoint y: 64, endPoint x: 1053, endPoint y: 64, distance: 6.5
click at [1059, 64] on span "Acciones" at bounding box center [1067, 60] width 34 height 19
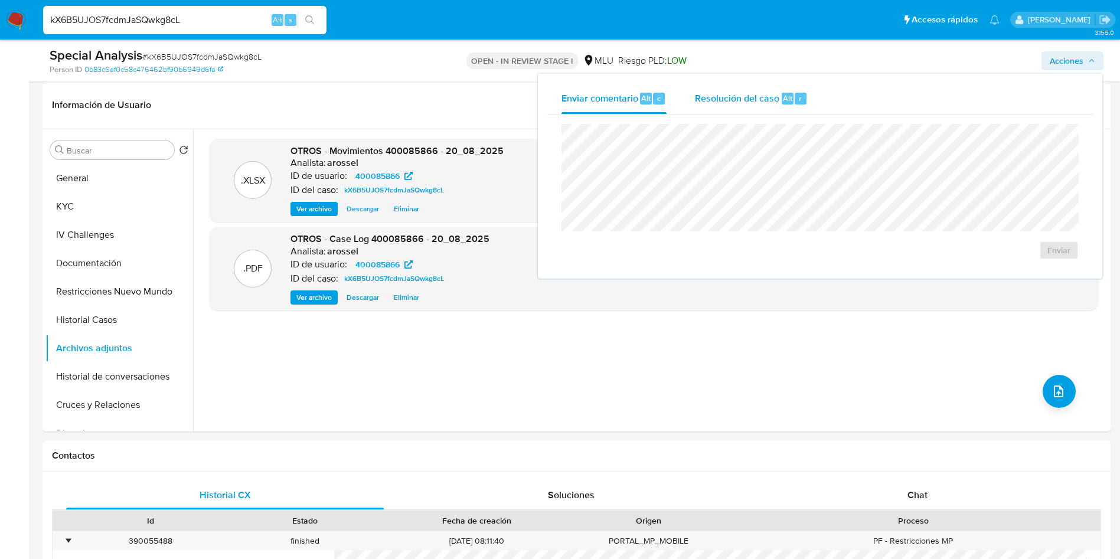
click at [810, 113] on div "Enviar comentario Alt c Resolución del caso Alt r Enviar" at bounding box center [820, 176] width 546 height 186
click at [765, 83] on div "Resolución del caso Alt r" at bounding box center [751, 98] width 113 height 31
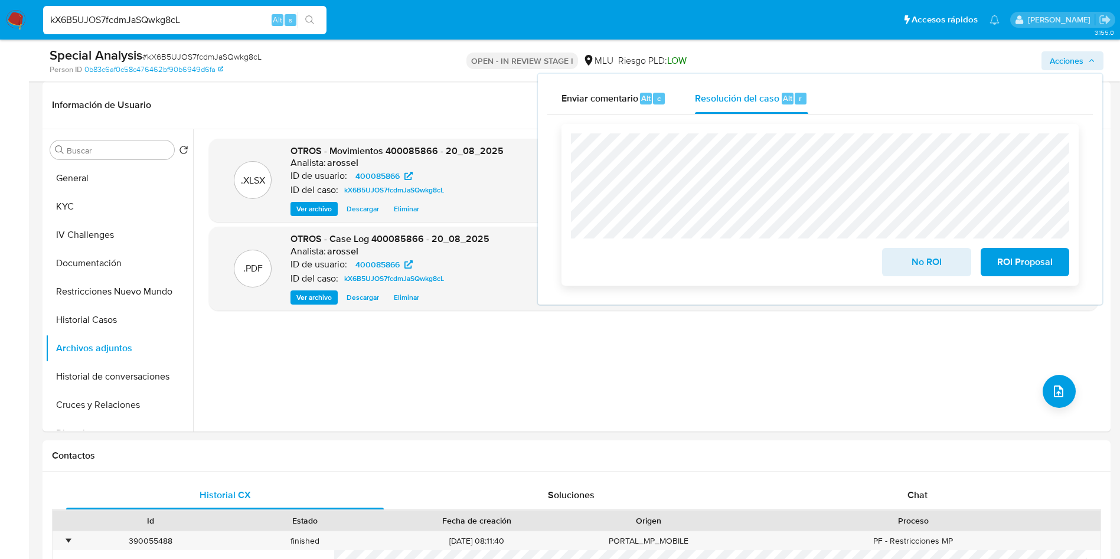
drag, startPoint x: 897, startPoint y: 265, endPoint x: 896, endPoint y: 254, distance: 10.8
click at [899, 265] on span "No ROI" at bounding box center [926, 262] width 58 height 26
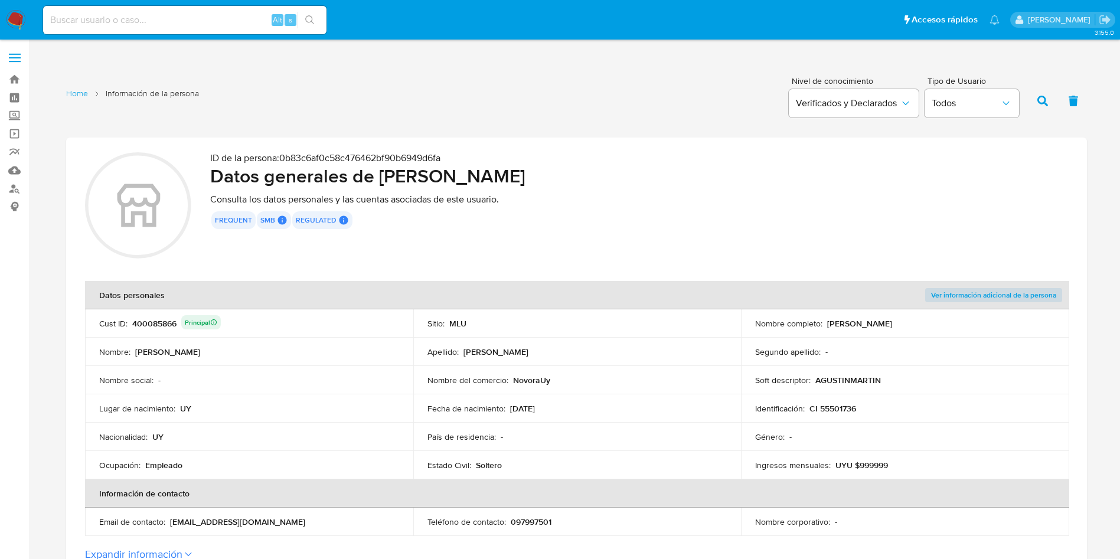
click at [644, 230] on div "ID de la persona : 0b83c6af0c58c476462bf90b6949d6fa Datos generales de [PERSON_…" at bounding box center [639, 207] width 858 height 110
drag, startPoint x: 382, startPoint y: 179, endPoint x: 594, endPoint y: 176, distance: 212.0
click at [594, 176] on h2 "Datos generales de [PERSON_NAME]" at bounding box center [639, 176] width 858 height 24
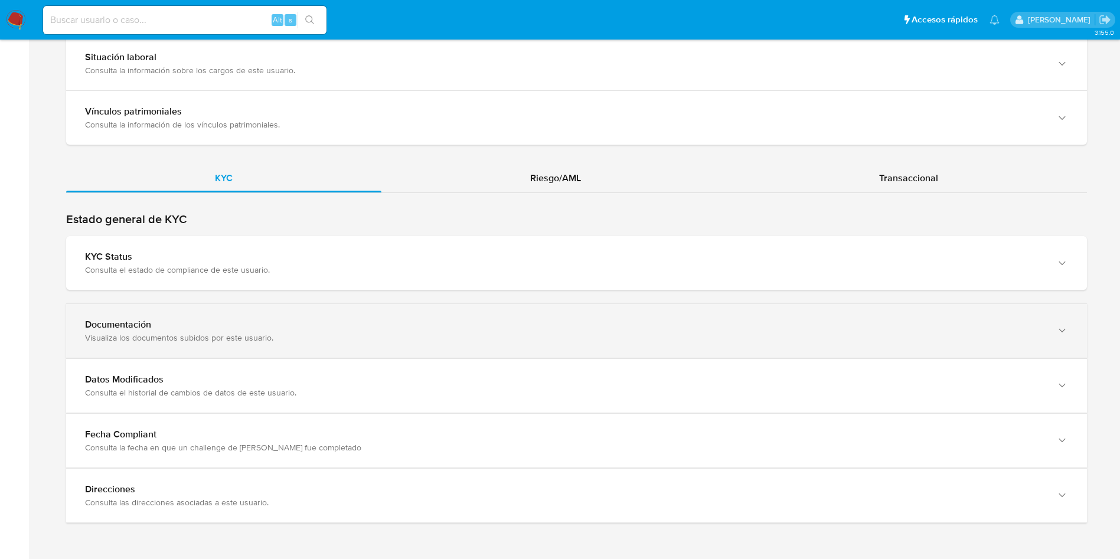
click at [718, 344] on div "Documentación Visualiza los documentos subidos por este usuario." at bounding box center [576, 331] width 1021 height 54
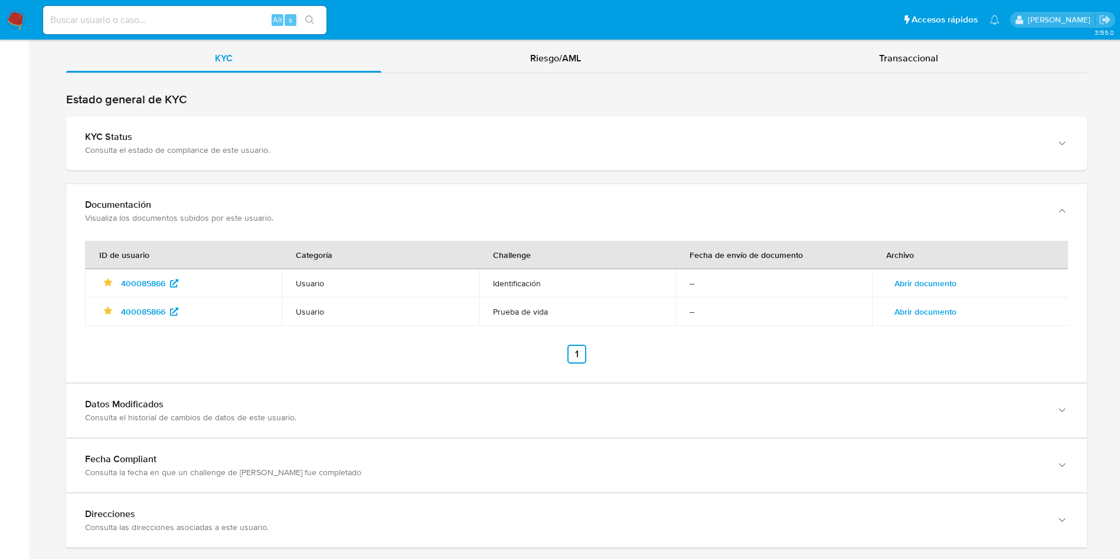
scroll to position [1097, 0]
click at [942, 279] on span "Abrir documento" at bounding box center [925, 282] width 62 height 17
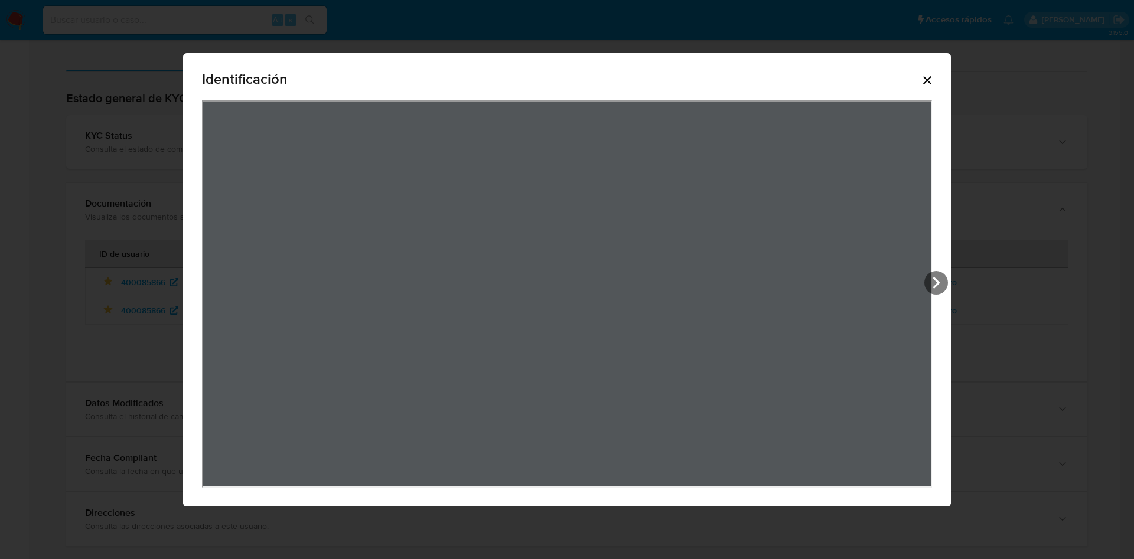
click at [929, 79] on icon "Cerrar" at bounding box center [927, 80] width 8 height 8
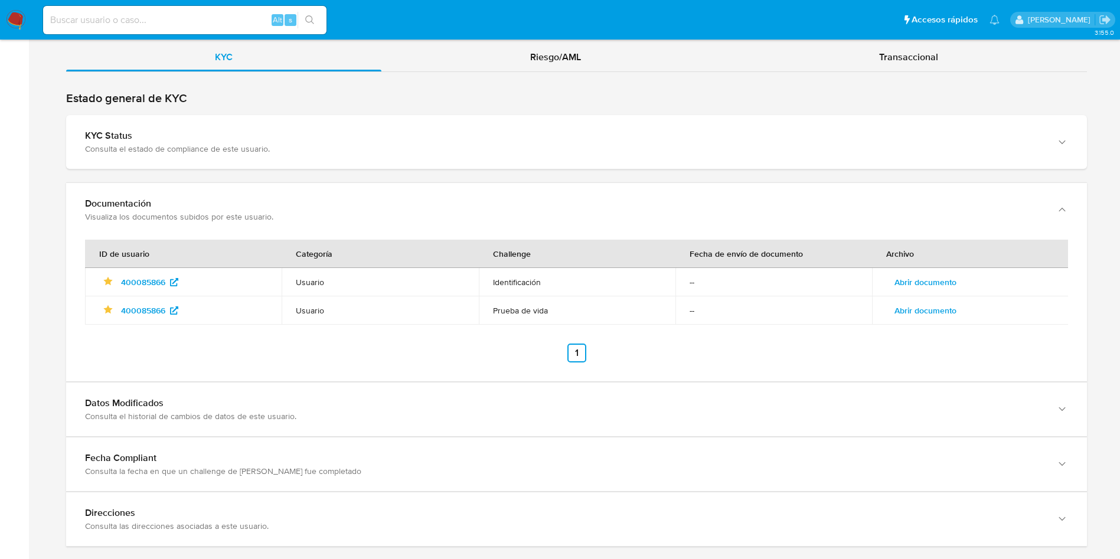
click at [929, 302] on span "Abrir documento" at bounding box center [925, 310] width 62 height 17
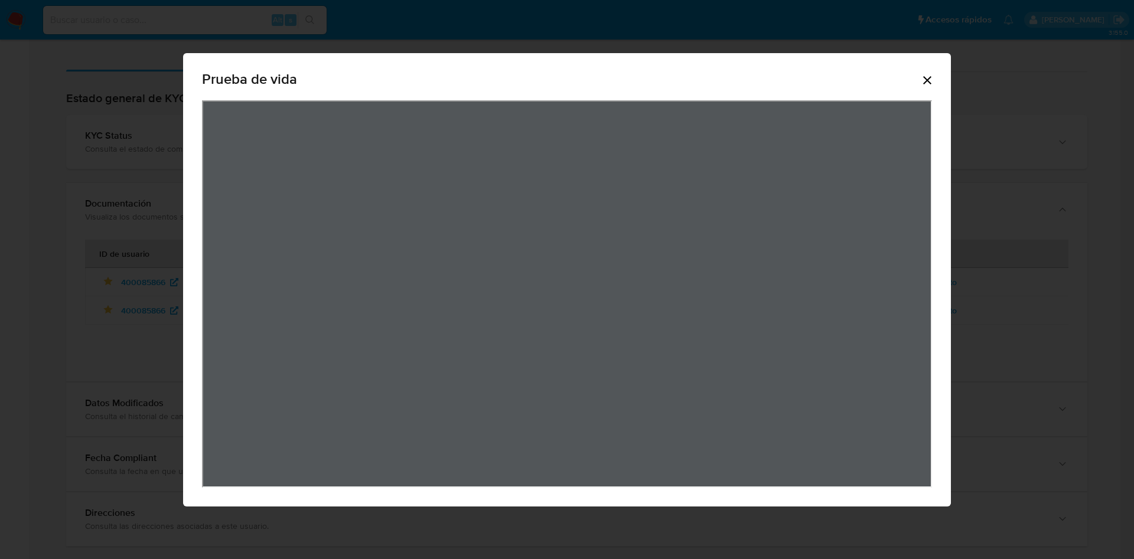
click at [926, 79] on icon "Cerrar" at bounding box center [927, 80] width 8 height 8
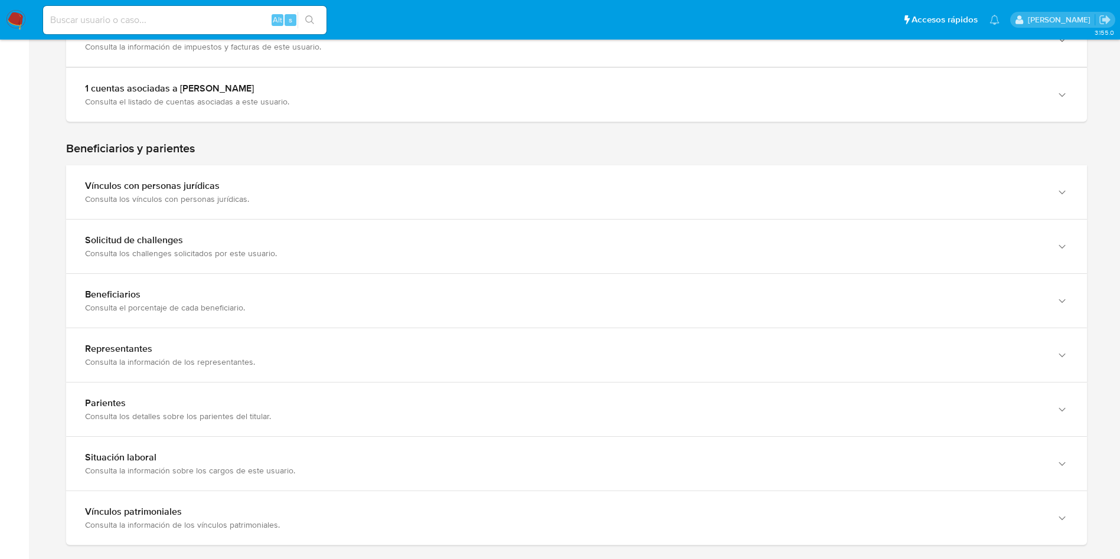
scroll to position [477, 0]
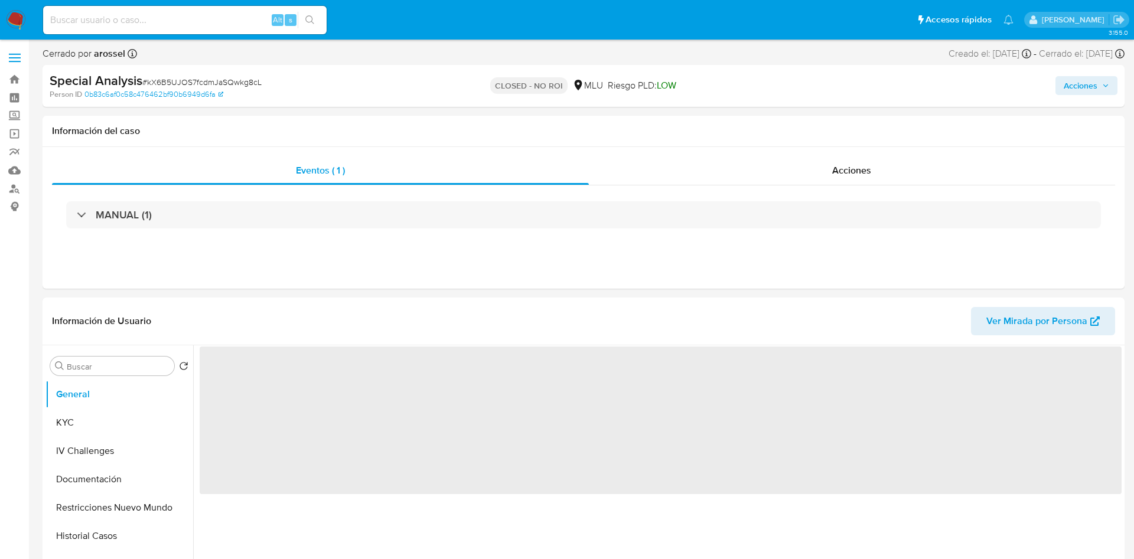
select select "10"
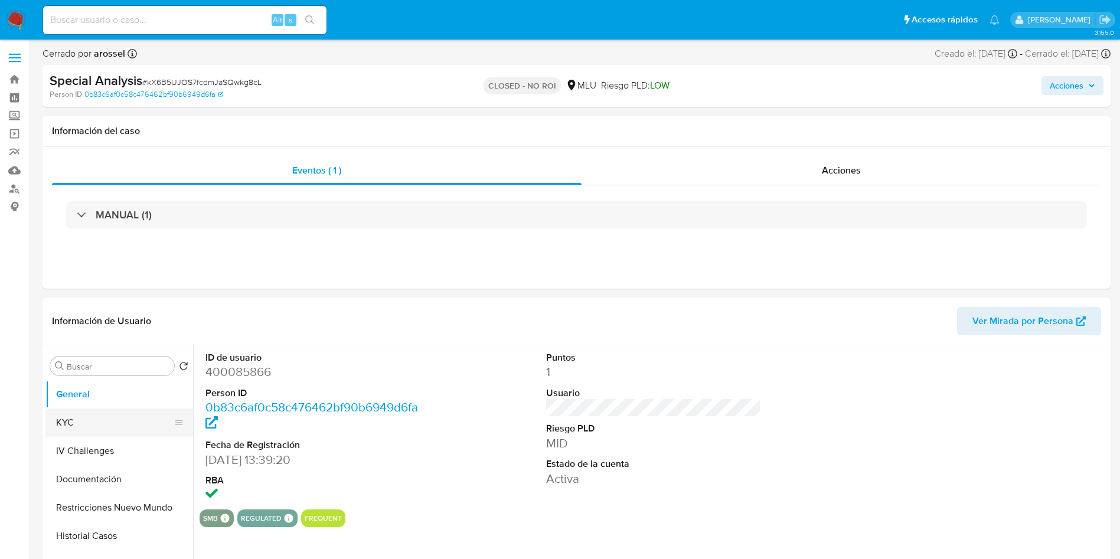
drag, startPoint x: 124, startPoint y: 414, endPoint x: 132, endPoint y: 411, distance: 8.5
click at [124, 415] on button "KYC" at bounding box center [114, 423] width 138 height 28
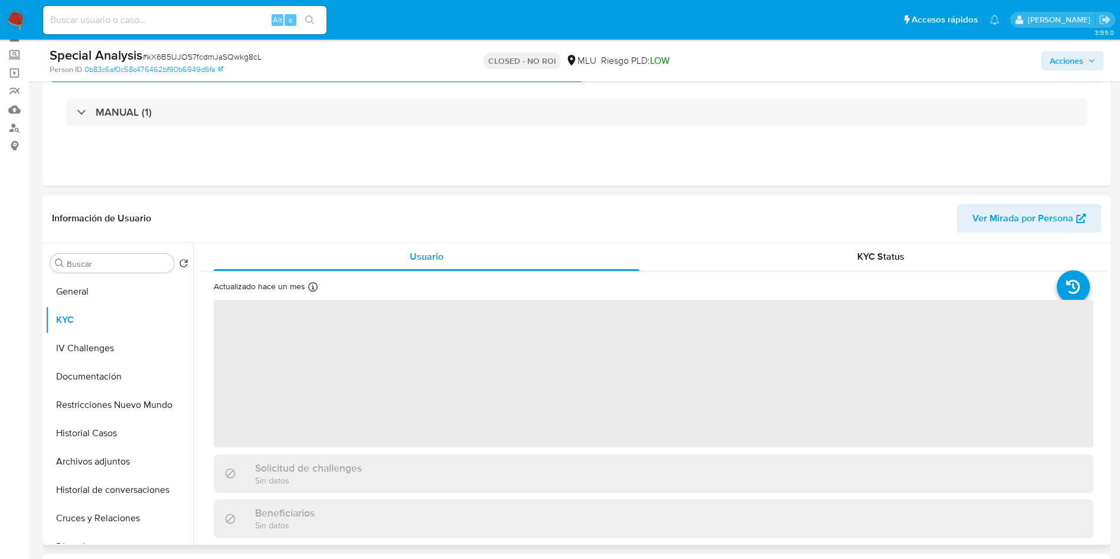
scroll to position [89, 0]
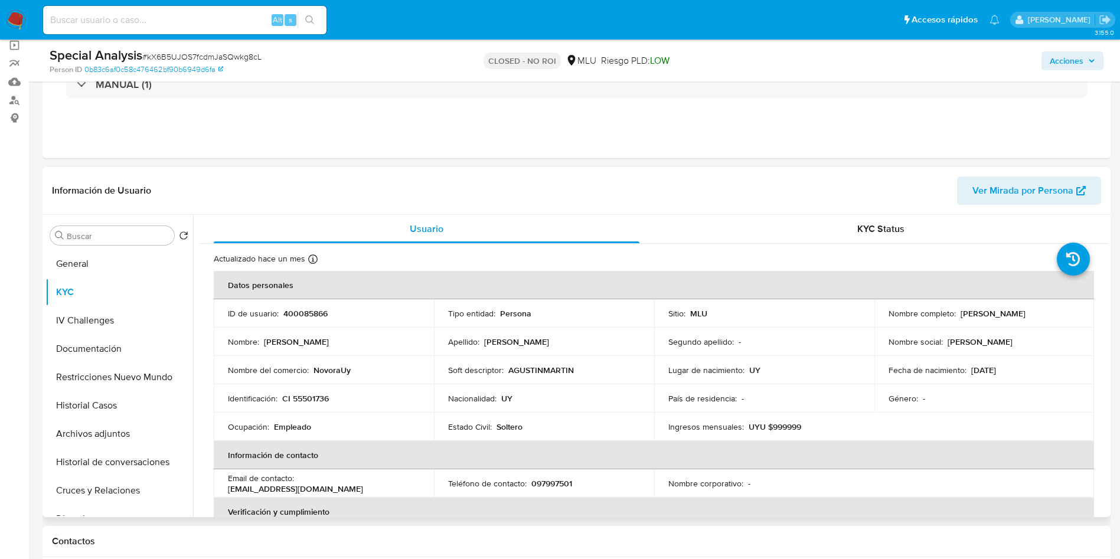
drag, startPoint x: 956, startPoint y: 312, endPoint x: 1062, endPoint y: 306, distance: 105.9
click at [1062, 306] on td "Nombre completo : [PERSON_NAME]" at bounding box center [984, 313] width 220 height 28
copy p "[PERSON_NAME]"
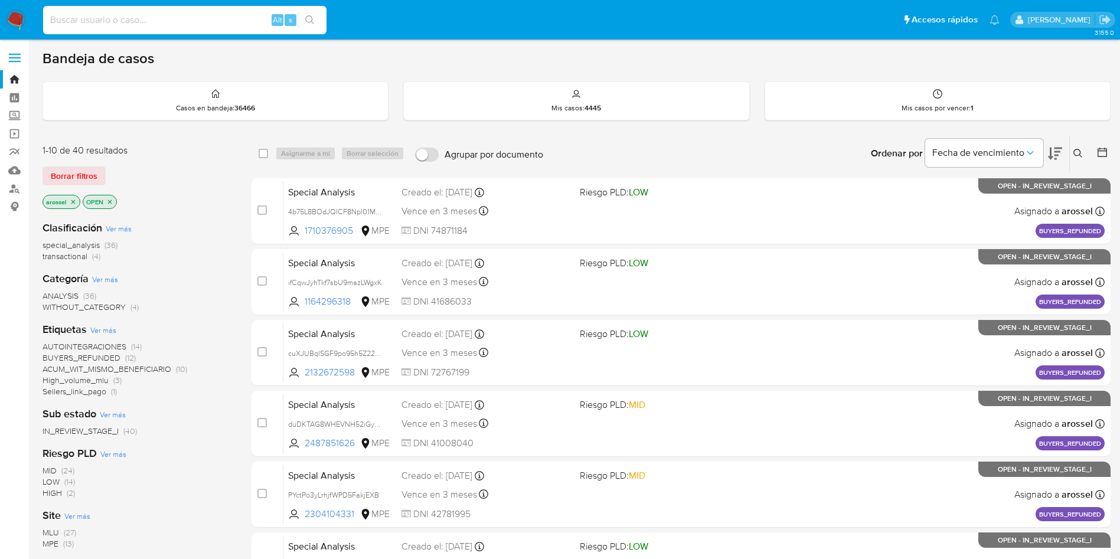
click at [145, 18] on input at bounding box center [184, 19] width 283 height 15
paste input "hci9e9gsAqhntXpRkmN9WZ3c"
type input "hci9e9gsAqhntXpRkmN9WZ3c"
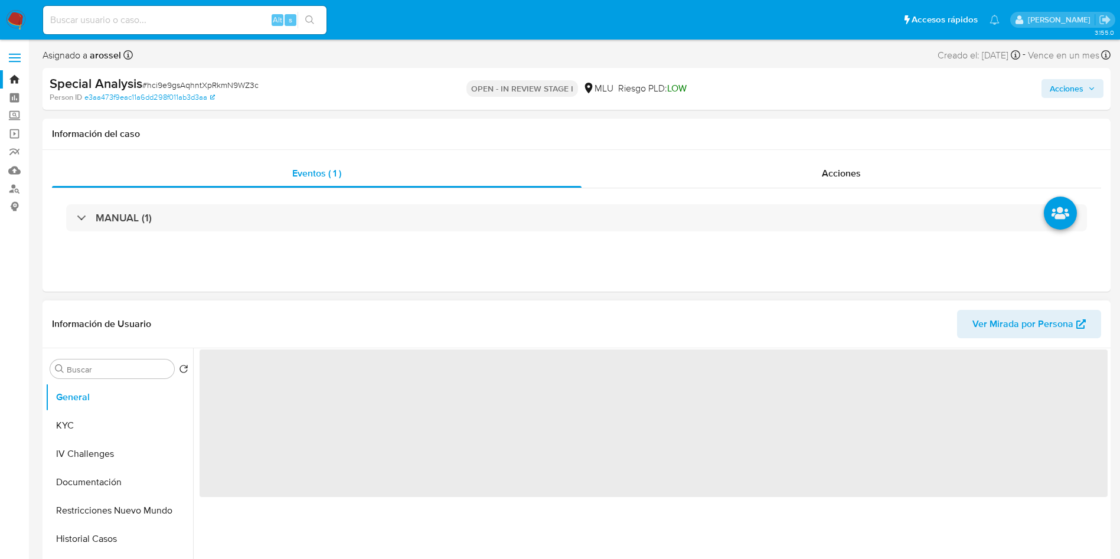
click at [978, 318] on span "Ver Mirada por Persona" at bounding box center [1022, 324] width 101 height 28
select select "10"
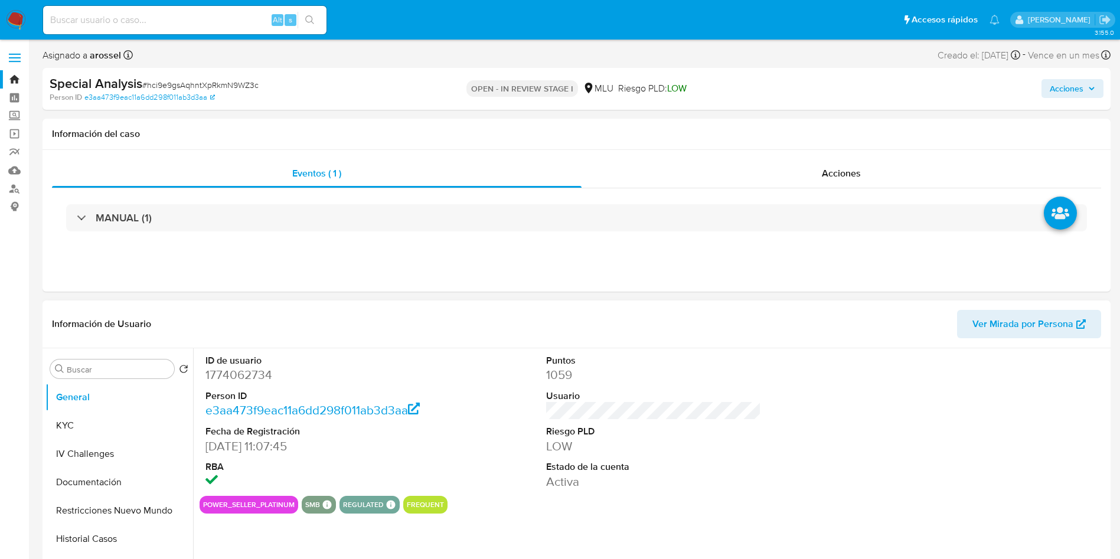
click at [232, 377] on dd "1774062734" at bounding box center [313, 375] width 216 height 17
copy dd "1774062734"
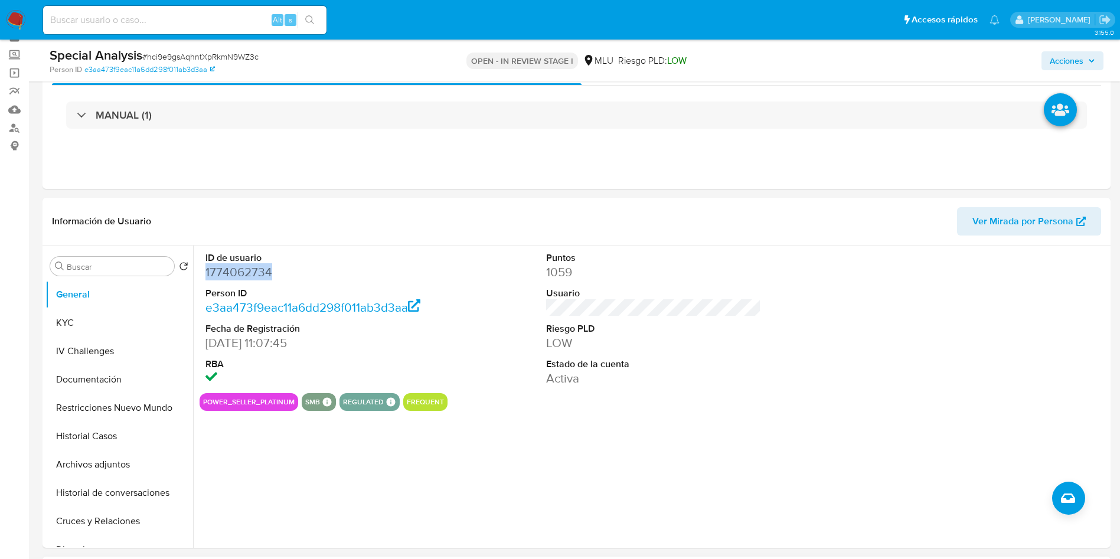
scroll to position [89, 0]
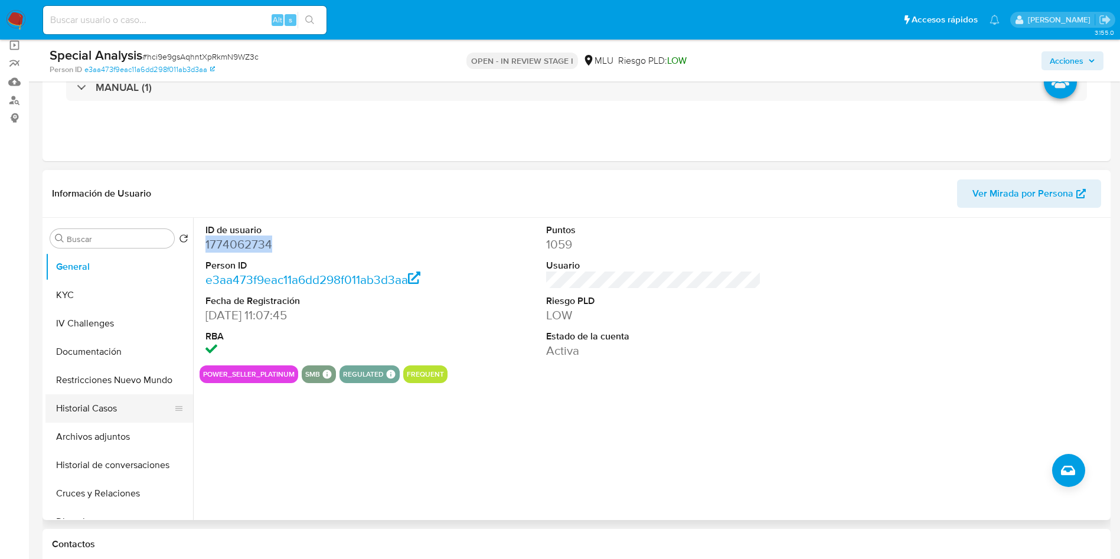
click at [94, 410] on button "Historial Casos" at bounding box center [114, 408] width 138 height 28
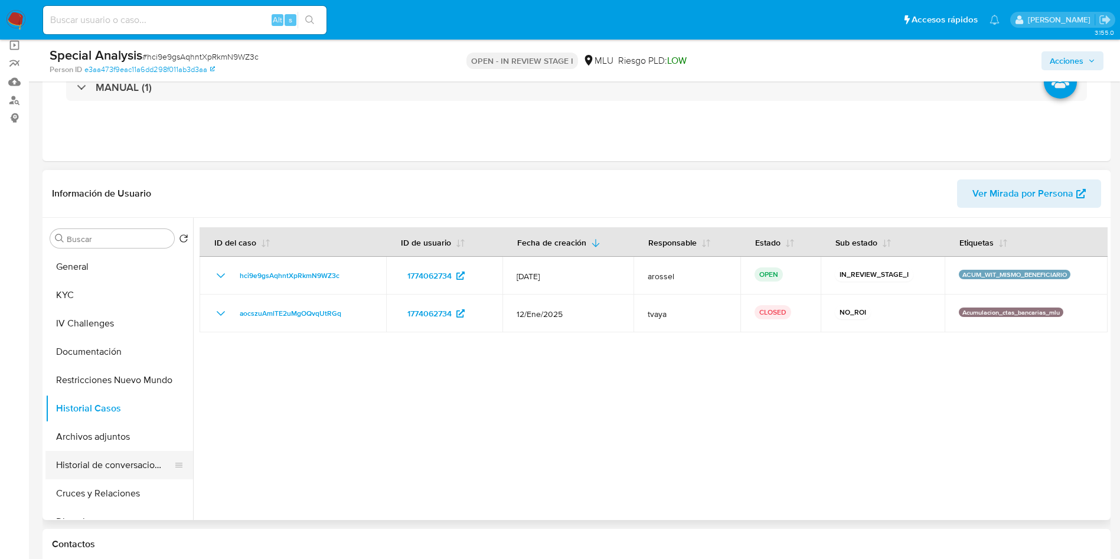
click at [111, 470] on button "Historial de conversaciones" at bounding box center [114, 465] width 138 height 28
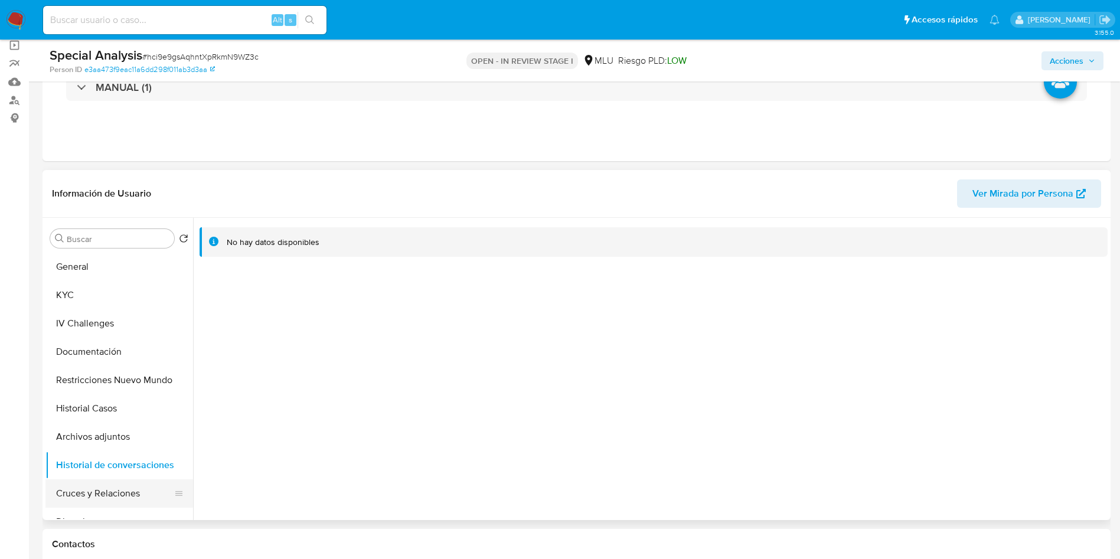
click at [105, 495] on button "Cruces y Relaciones" at bounding box center [114, 493] width 138 height 28
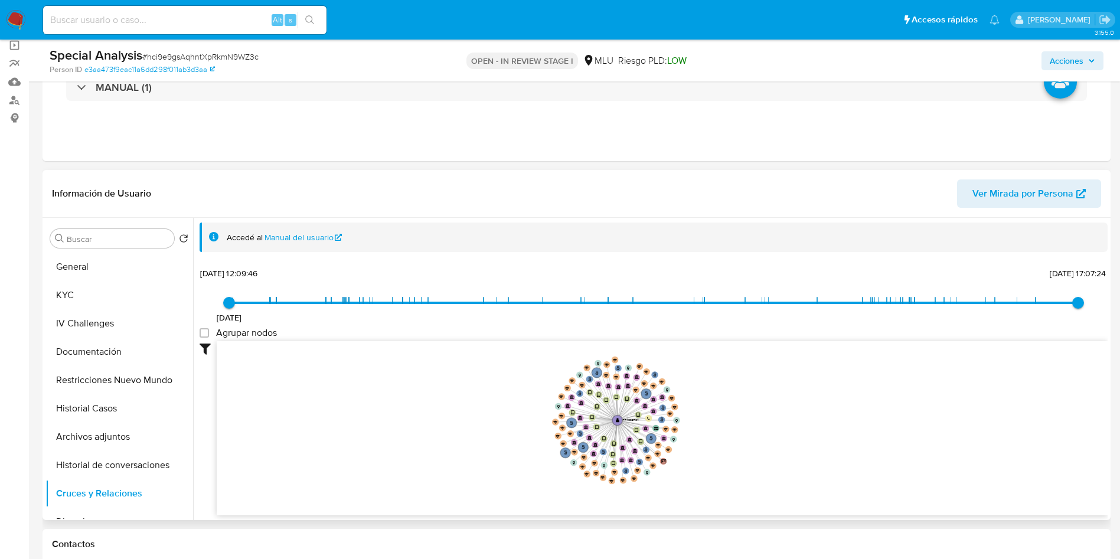
drag, startPoint x: 1074, startPoint y: 458, endPoint x: 951, endPoint y: 451, distance: 123.0
click at [951, 451] on icon "phone-ac60bfce2ffda047060df4539da308e1  user-1774062734  1774062734 person-d1…" at bounding box center [662, 426] width 891 height 171
click at [102, 266] on button "General" at bounding box center [114, 267] width 138 height 28
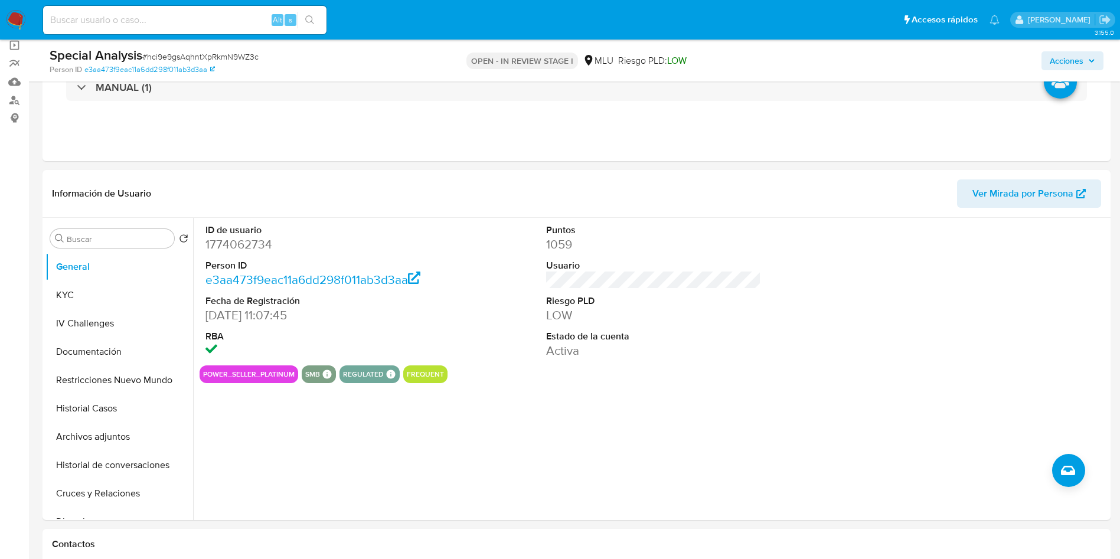
click at [205, 54] on span "# hci9e9gsAqhntXpRkmN9WZ3c" at bounding box center [200, 57] width 116 height 12
copy span "hci9e9gsAqhntXpRkmN9WZ3c"
click at [113, 282] on button "KYC" at bounding box center [119, 295] width 148 height 28
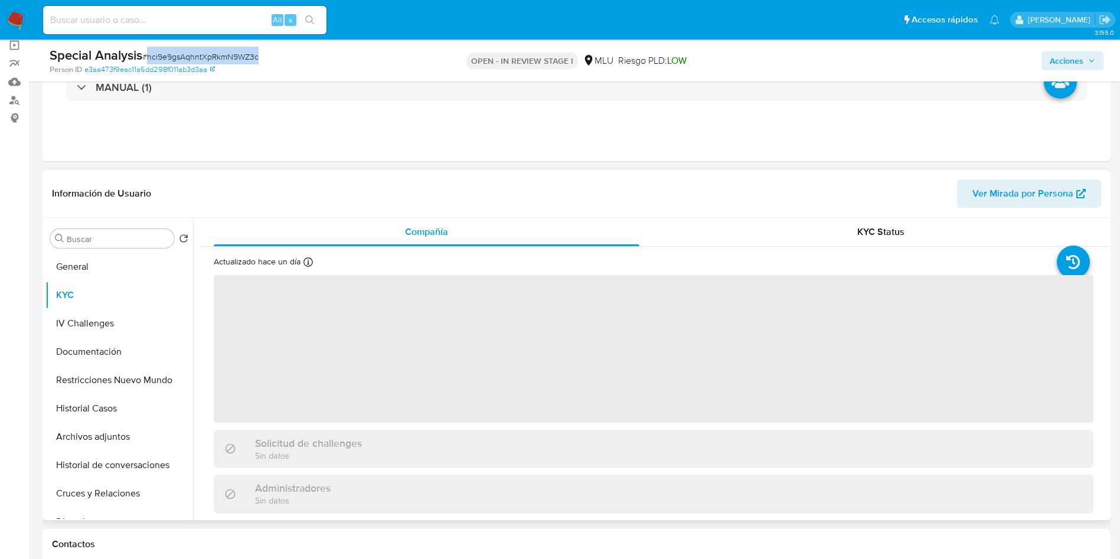
scroll to position [177, 0]
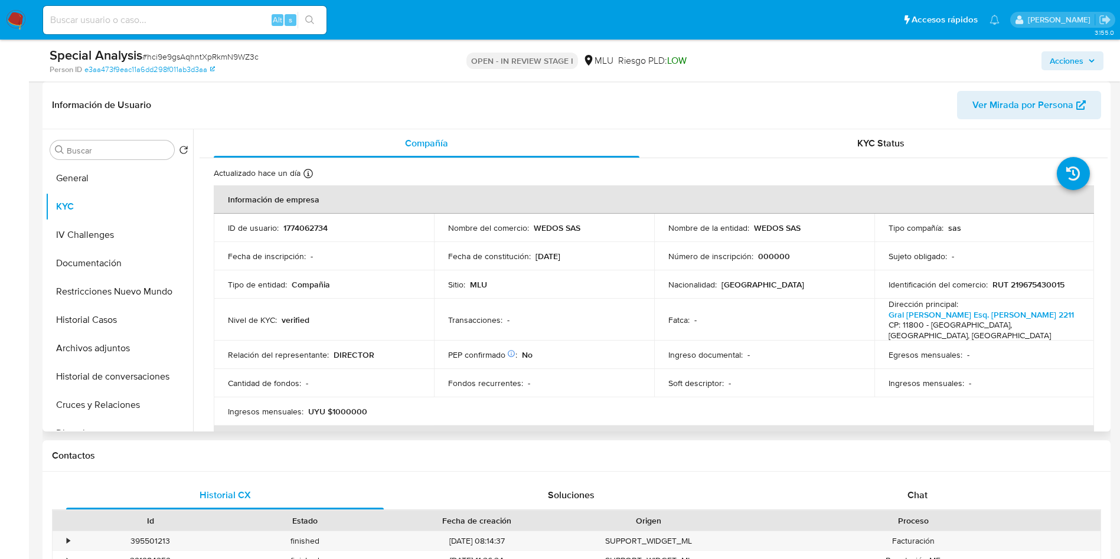
click at [318, 220] on td "ID de usuario : 1774062734" at bounding box center [324, 228] width 220 height 28
drag, startPoint x: 318, startPoint y: 220, endPoint x: 317, endPoint y: 238, distance: 17.7
click at [318, 221] on td "ID de usuario : 1774062734" at bounding box center [324, 228] width 220 height 28
copy p "1774062734"
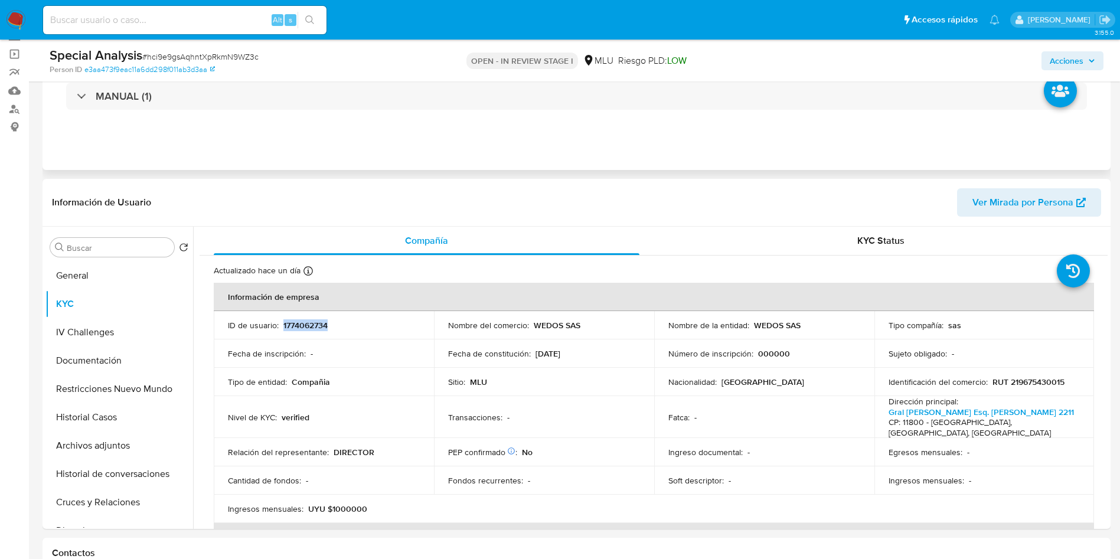
scroll to position [0, 0]
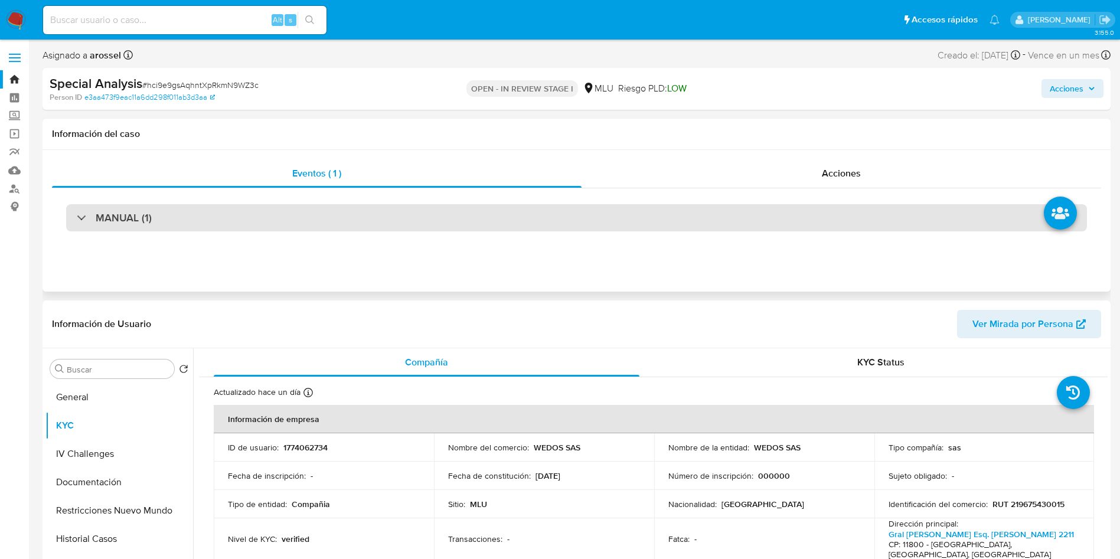
click at [196, 220] on div "MANUAL (1)" at bounding box center [576, 217] width 1021 height 27
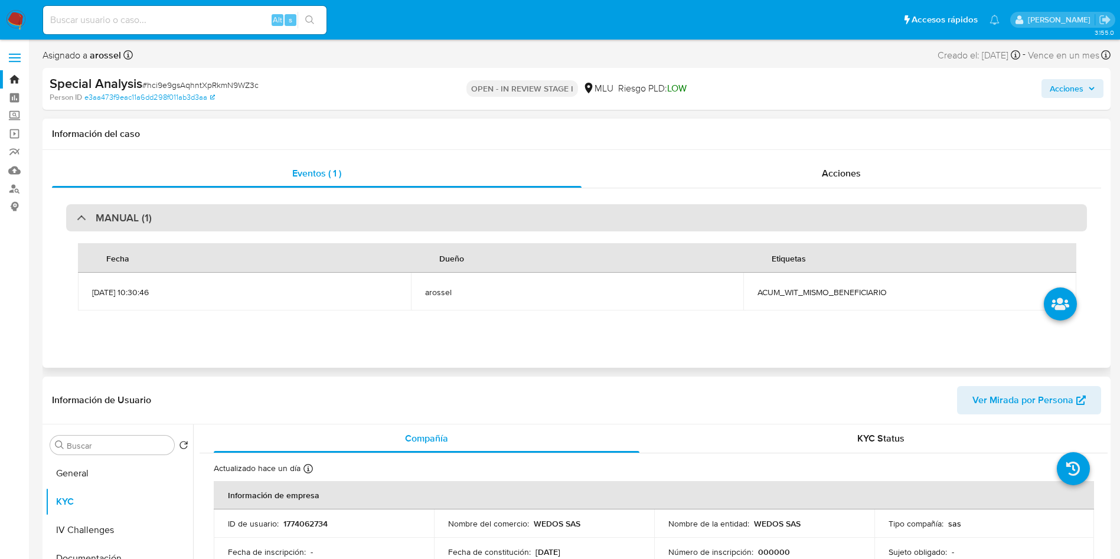
click at [196, 220] on div "MANUAL (1)" at bounding box center [576, 217] width 1021 height 27
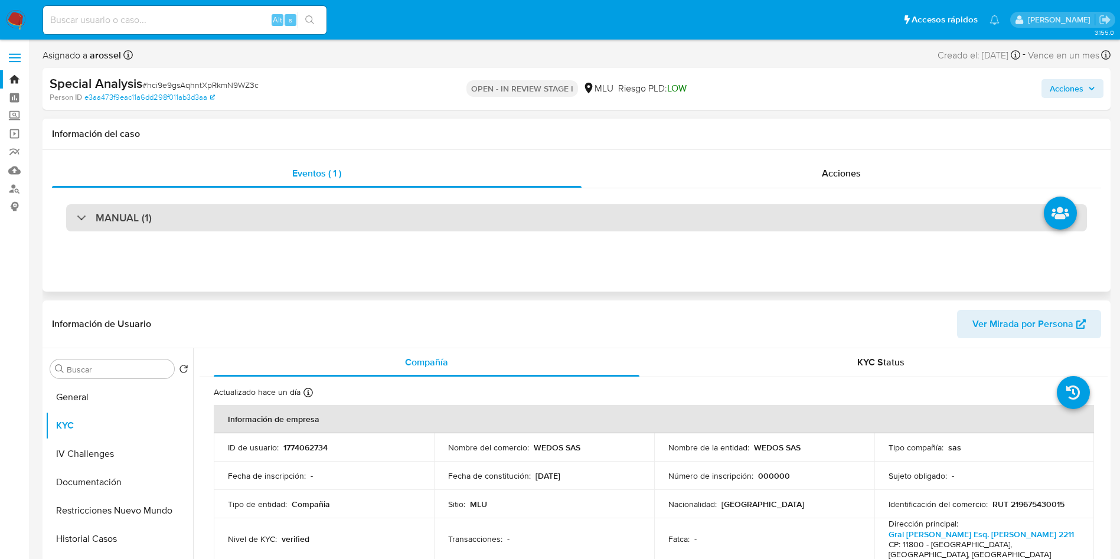
click at [737, 224] on div "MANUAL (1)" at bounding box center [576, 217] width 1021 height 27
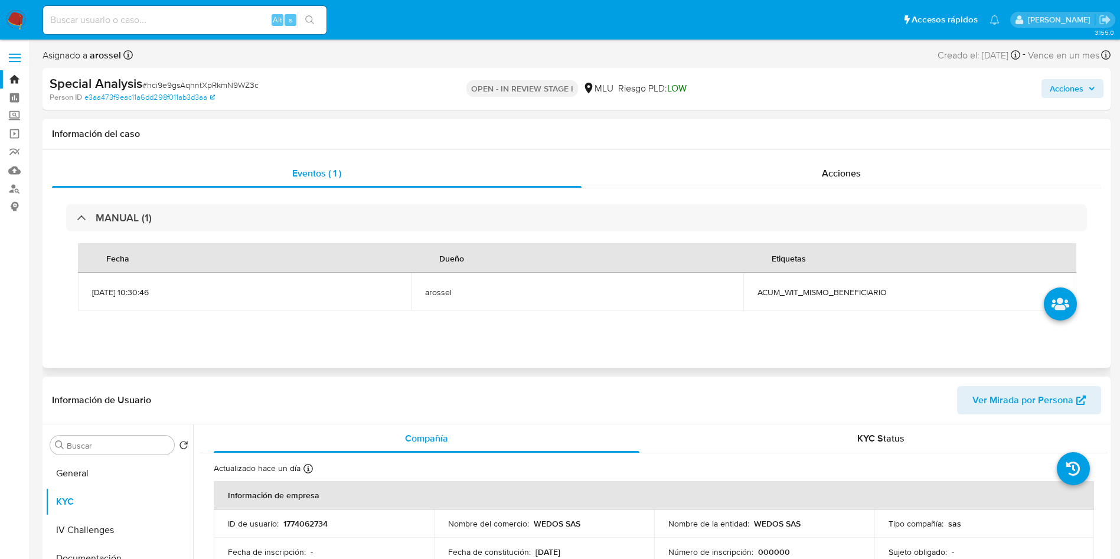
click at [805, 296] on span "ACUM_WIT_MISMO_BENEFICIARIO" at bounding box center [910, 292] width 305 height 11
copy span "ACUM_WIT_MISMO_BENEFICIARIO"
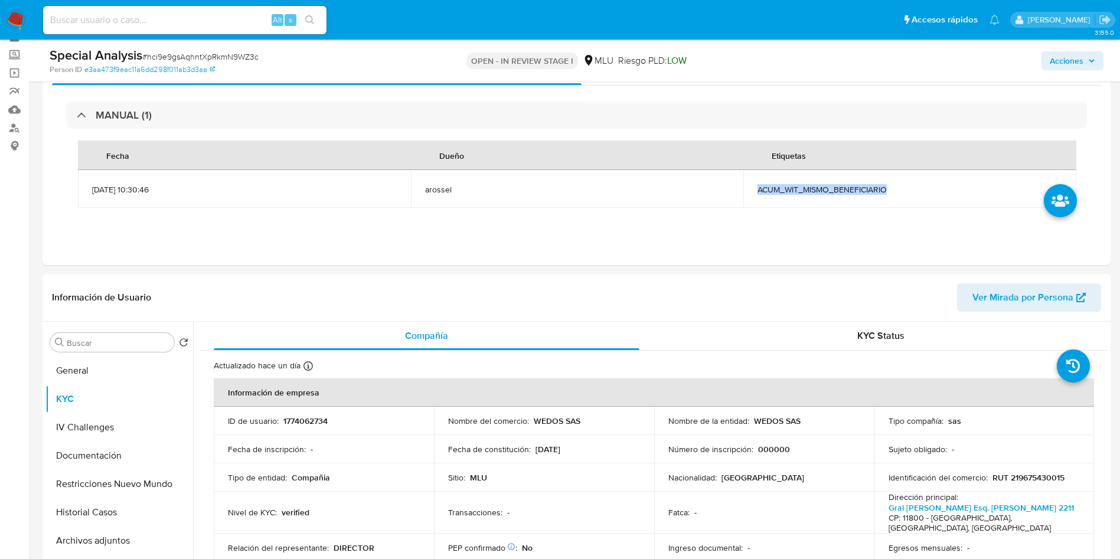
scroll to position [89, 0]
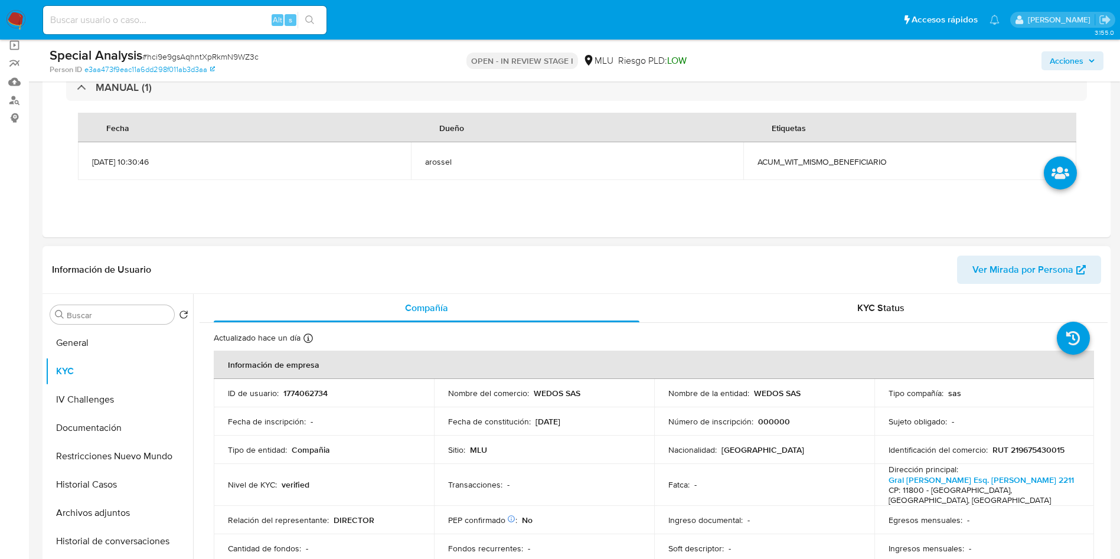
click at [781, 455] on td "Nacionalidad : Uruguay" at bounding box center [764, 450] width 220 height 28
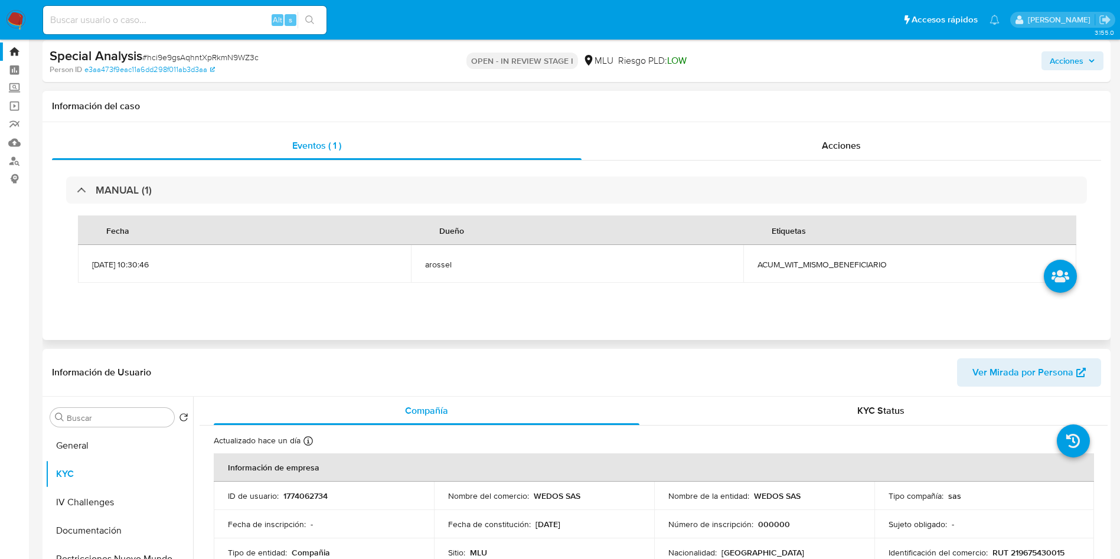
scroll to position [0, 0]
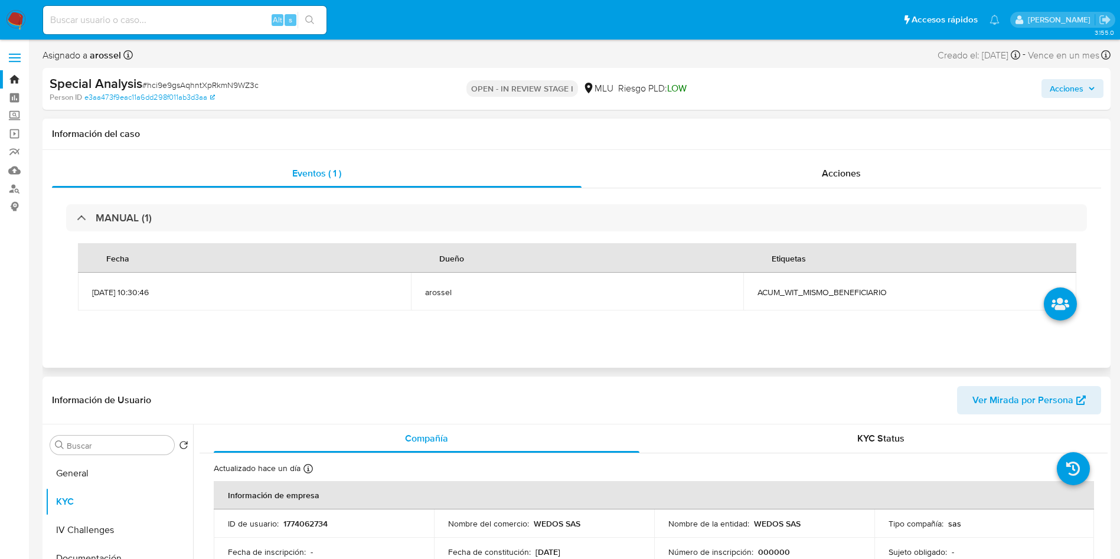
click at [783, 298] on td "ACUM_WIT_MISMO_BENEFICIARIO" at bounding box center [909, 292] width 333 height 38
click at [783, 294] on span "ACUM_WIT_MISMO_BENEFICIARIO" at bounding box center [910, 292] width 305 height 11
copy span "ACUM_WIT_MISMO_BENEFICIARIO"
click at [741, 412] on header "Información de Usuario Ver Mirada por Persona" at bounding box center [576, 400] width 1049 height 28
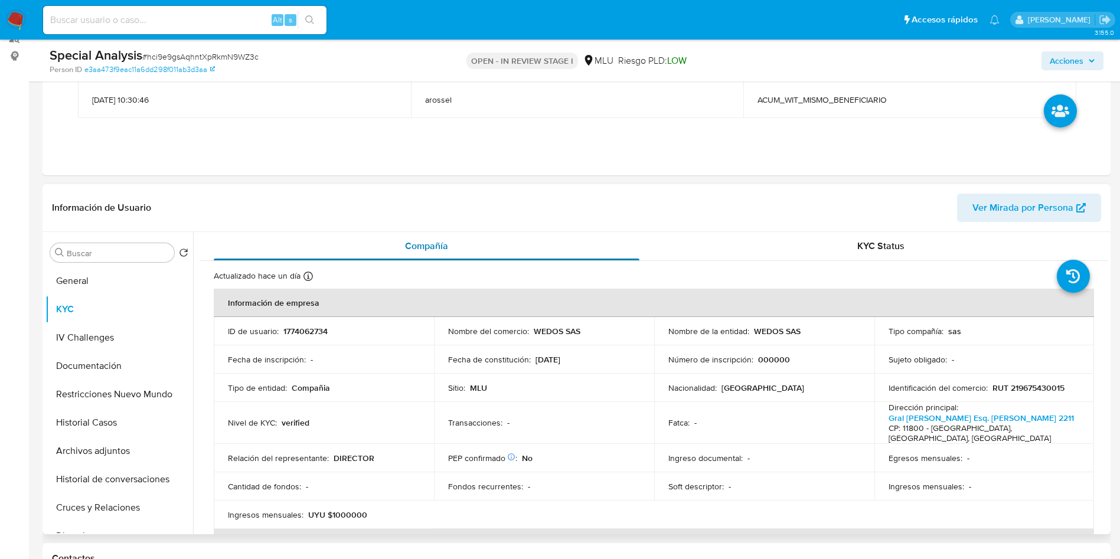
scroll to position [177, 0]
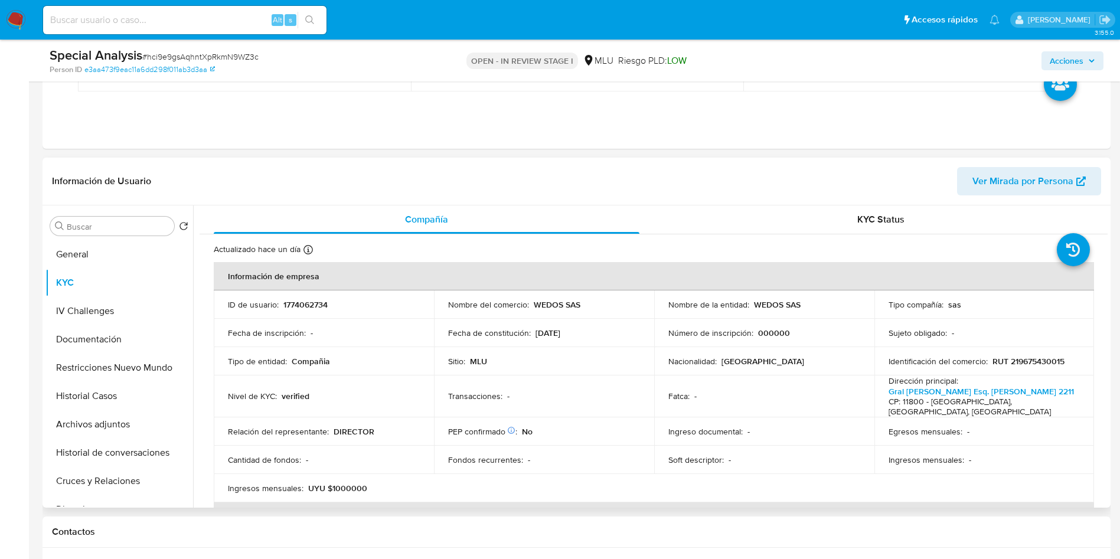
click at [315, 301] on p "1774062734" at bounding box center [305, 304] width 44 height 11
copy p "1774062734"
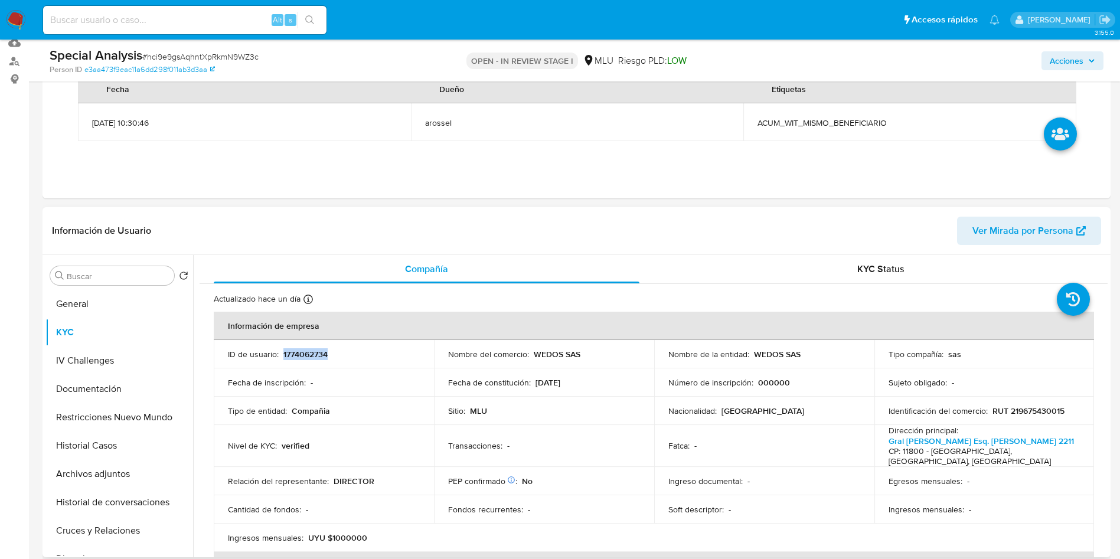
scroll to position [266, 0]
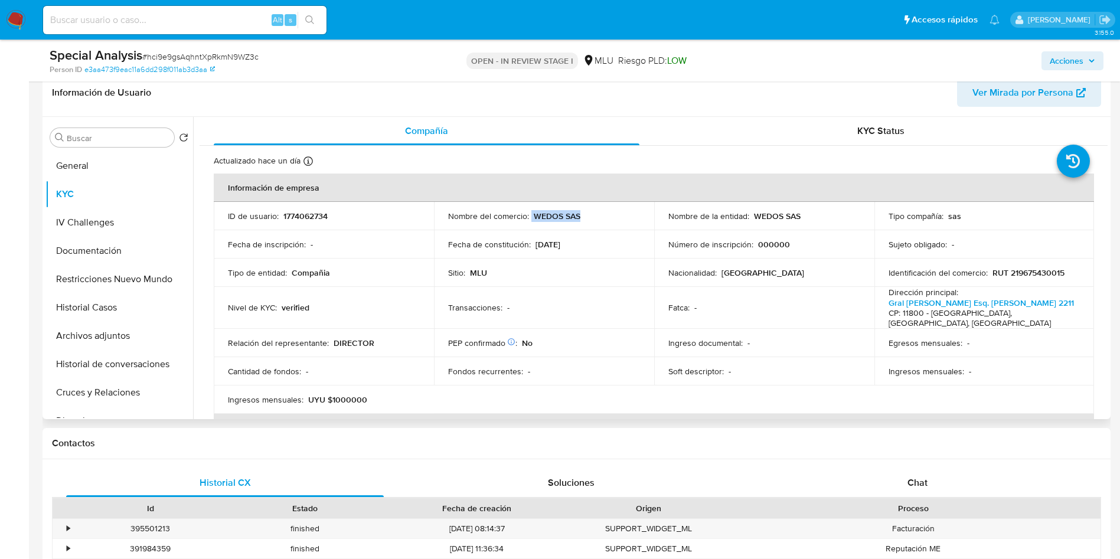
drag, startPoint x: 530, startPoint y: 216, endPoint x: 599, endPoint y: 215, distance: 69.1
click at [599, 215] on div "Nombre del comercio : WEDOS SAS" at bounding box center [544, 216] width 192 height 11
copy div "WEDOS SAS"
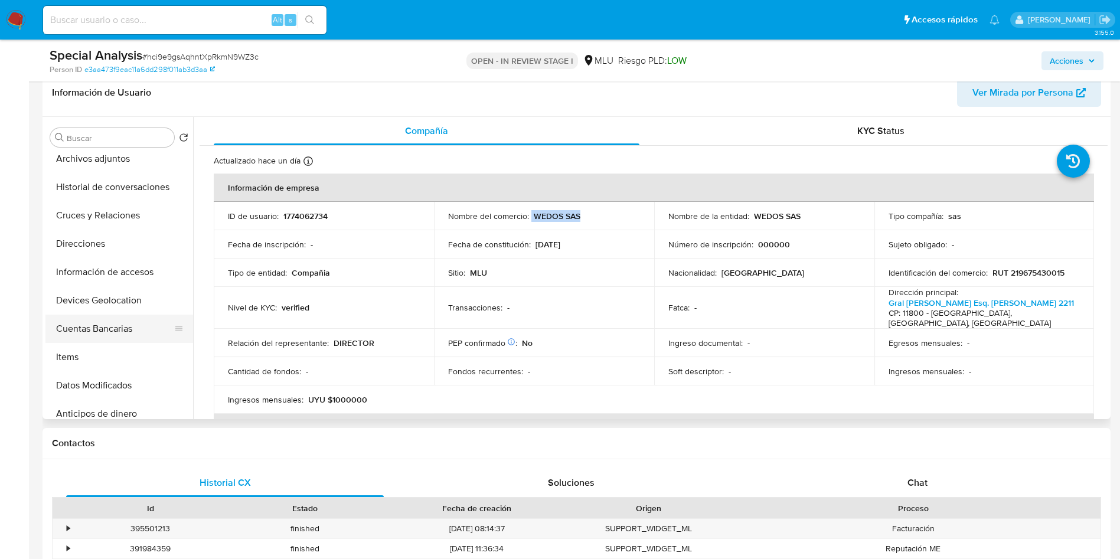
click at [118, 335] on button "Cuentas Bancarias" at bounding box center [114, 329] width 138 height 28
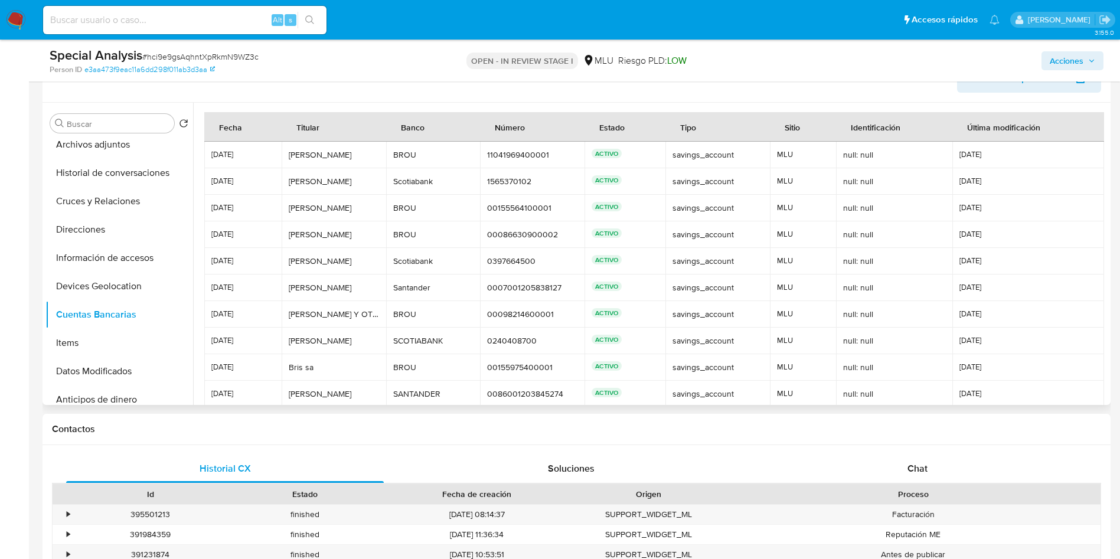
scroll to position [56, 0]
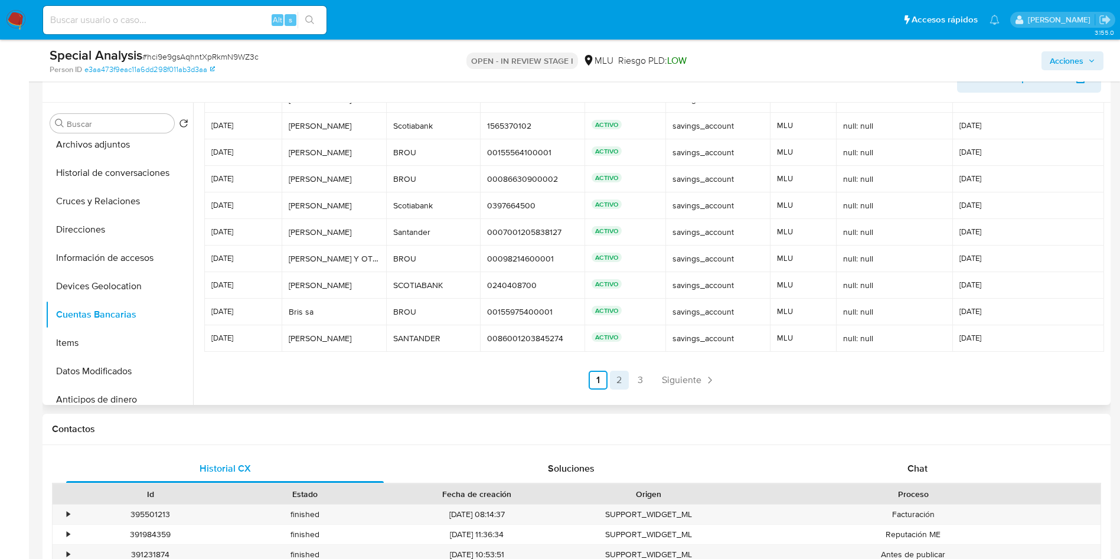
click at [616, 383] on link "2" at bounding box center [619, 380] width 19 height 19
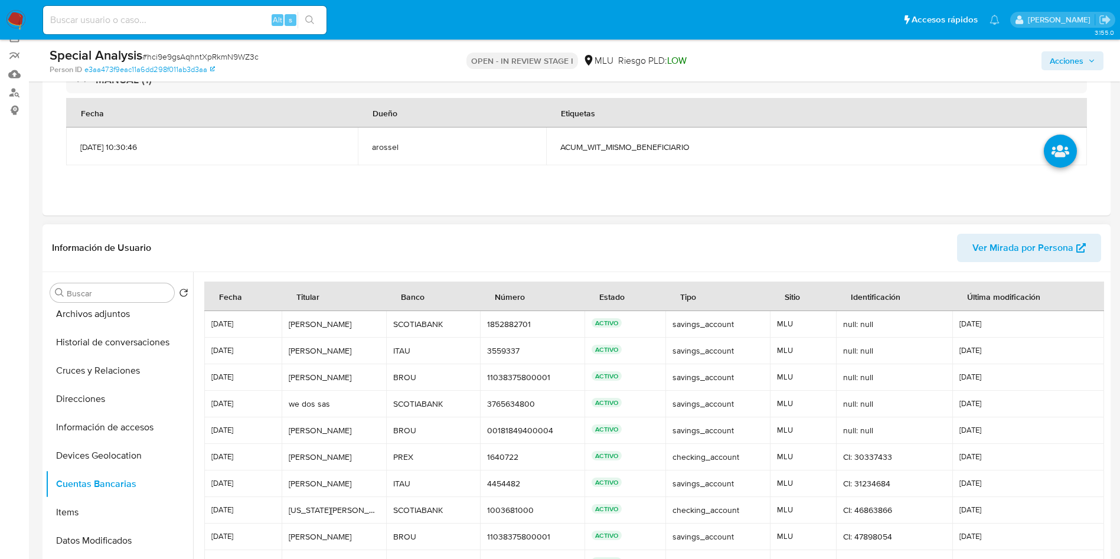
scroll to position [0, 0]
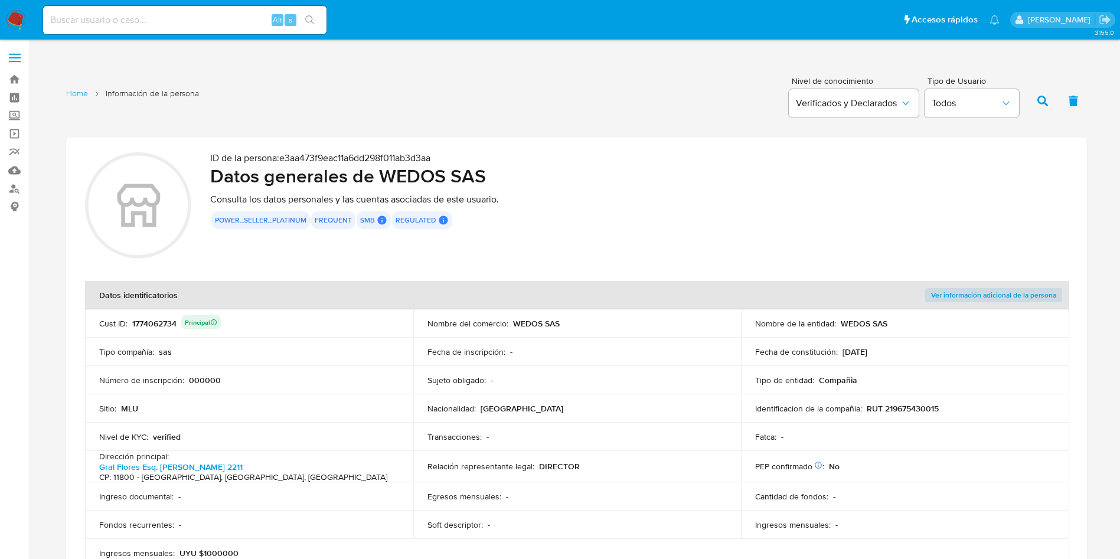
drag, startPoint x: 309, startPoint y: 424, endPoint x: 228, endPoint y: 22, distance: 410.3
click at [309, 417] on tbody "Cust ID : 1774062734 Principal Nombre del comercio : WEDOS SAS Nombre de la ent…" at bounding box center [577, 438] width 984 height 259
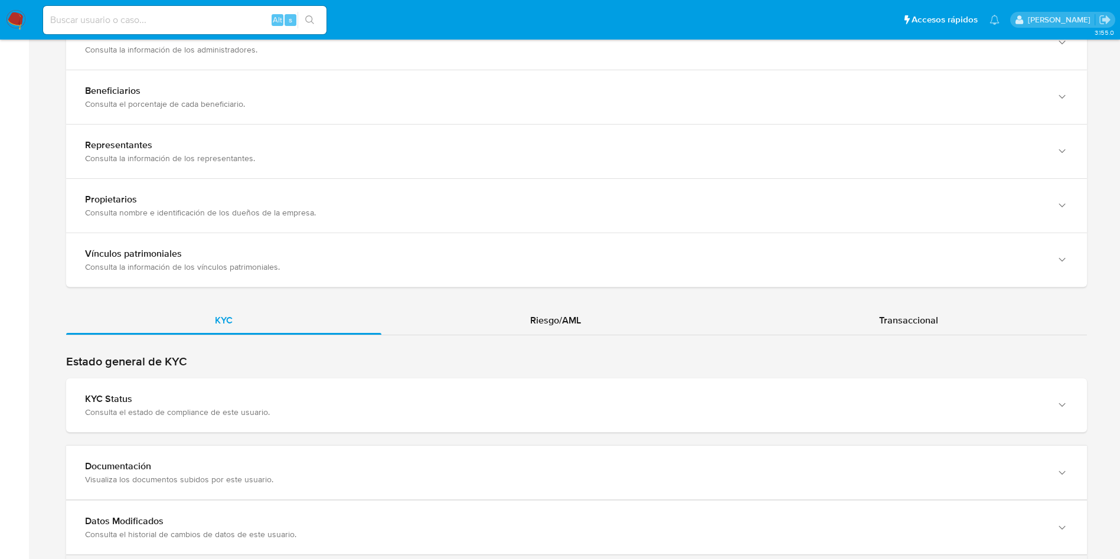
scroll to position [1061, 0]
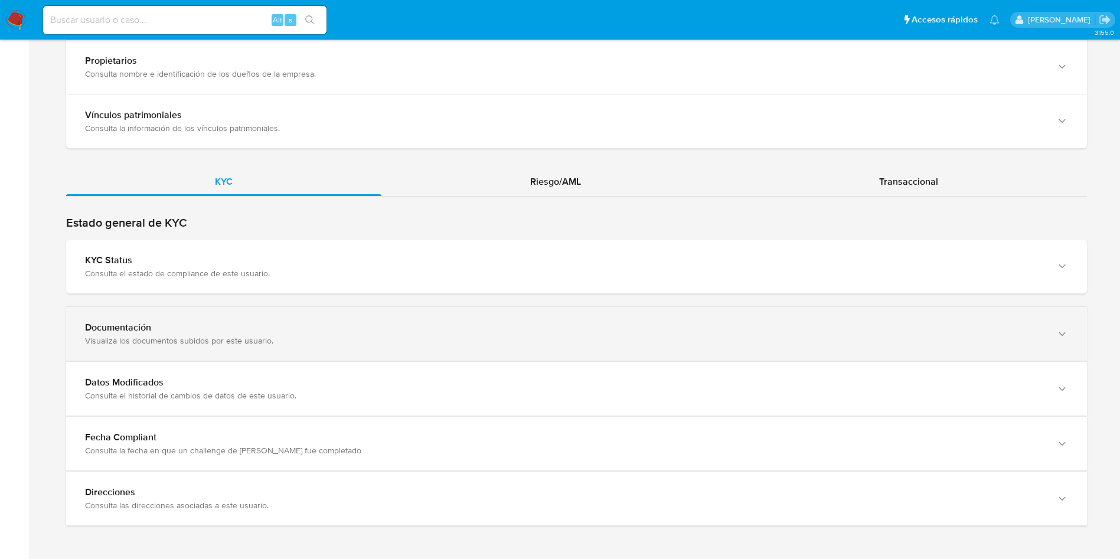
click at [317, 307] on div "Documentación Visualiza los documentos subidos por este usuario." at bounding box center [576, 334] width 1021 height 54
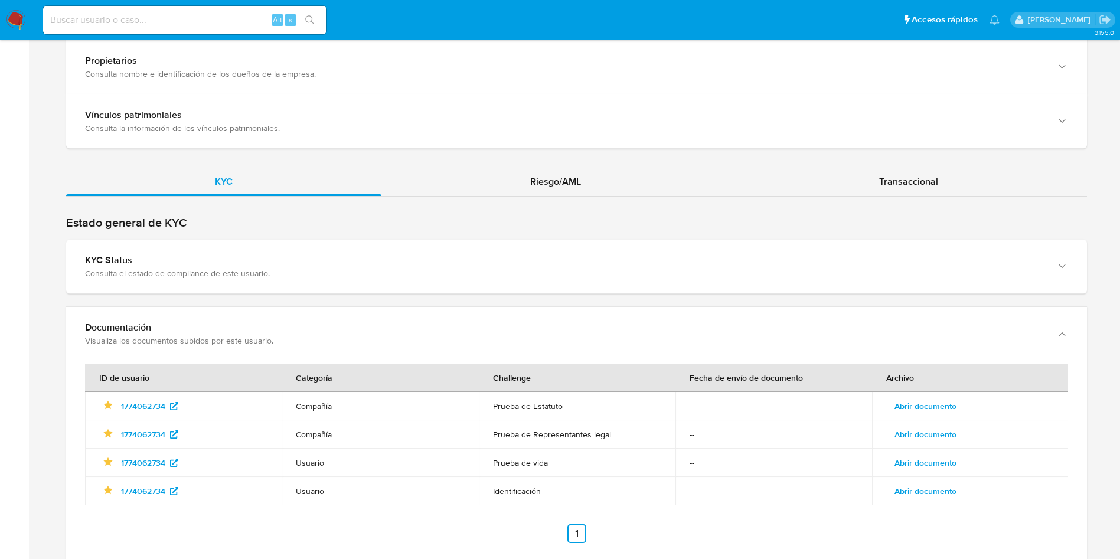
click at [941, 393] on td "Abrir documento" at bounding box center [970, 406] width 197 height 28
click at [941, 402] on span "Abrir documento" at bounding box center [925, 406] width 62 height 17
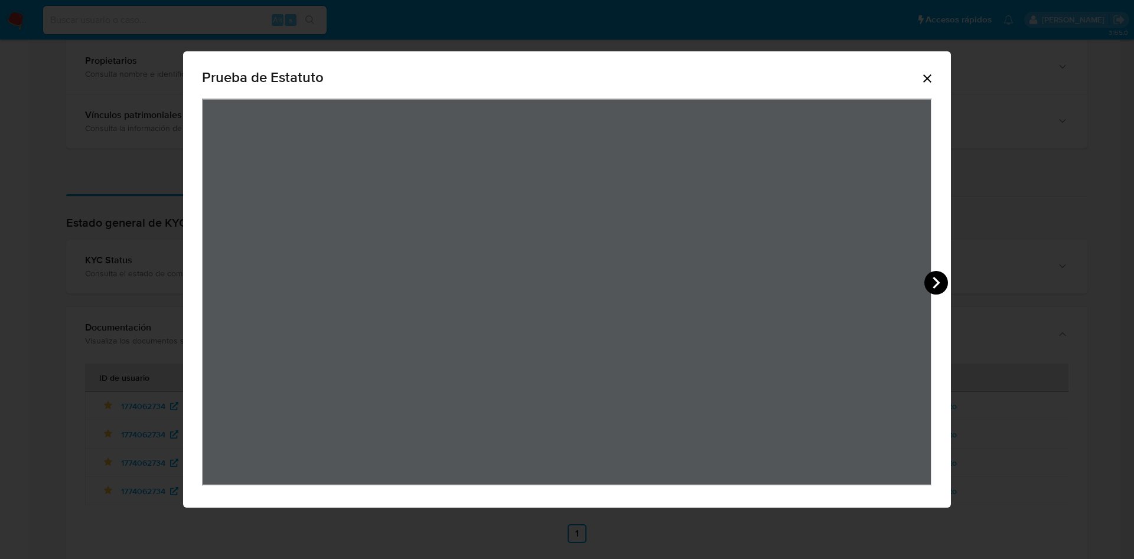
click at [933, 289] on icon "View Document Modal" at bounding box center [936, 283] width 24 height 24
click at [929, 76] on icon "Cerrar" at bounding box center [927, 78] width 8 height 8
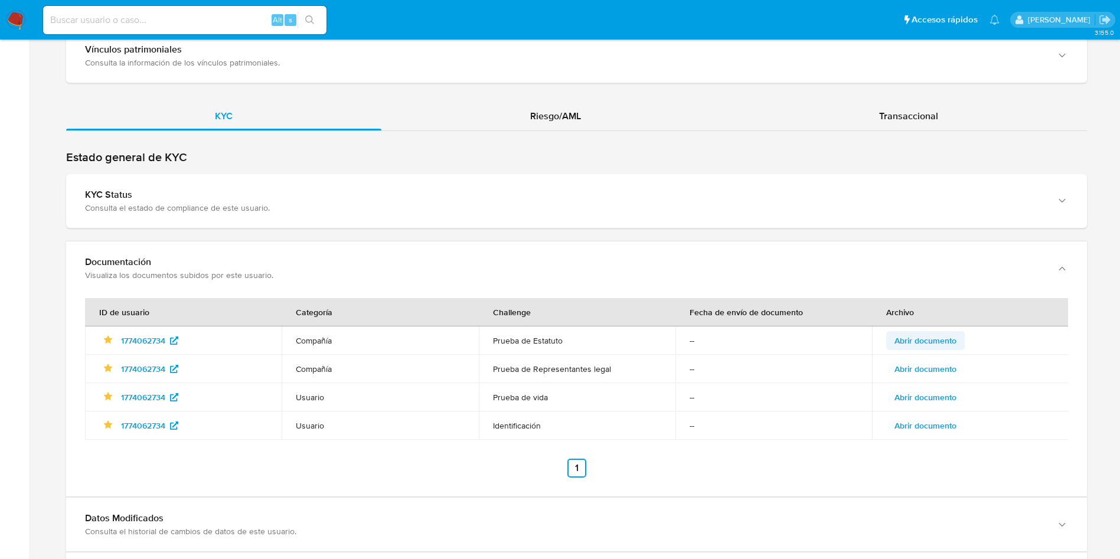
scroll to position [1150, 0]
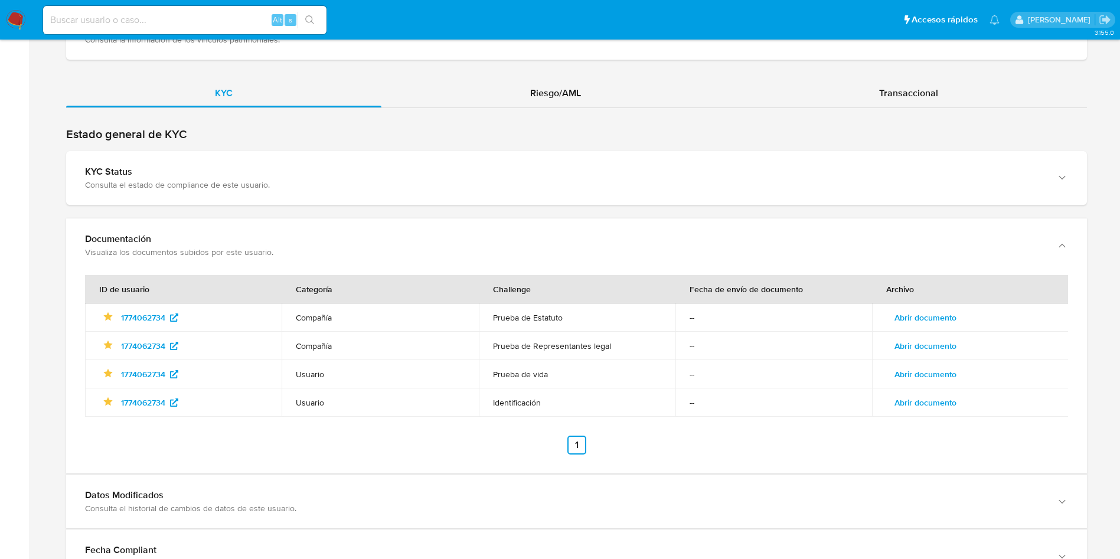
click at [948, 327] on td "Abrir documento" at bounding box center [970, 317] width 197 height 28
click at [947, 344] on span "Abrir documento" at bounding box center [925, 346] width 62 height 17
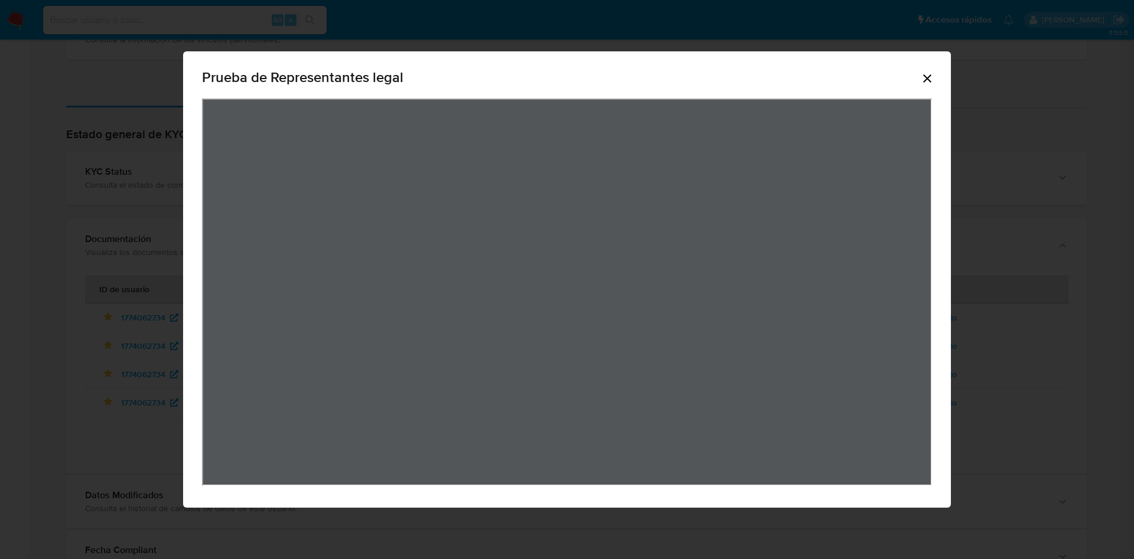
click at [923, 80] on icon "Cerrar" at bounding box center [927, 78] width 14 height 14
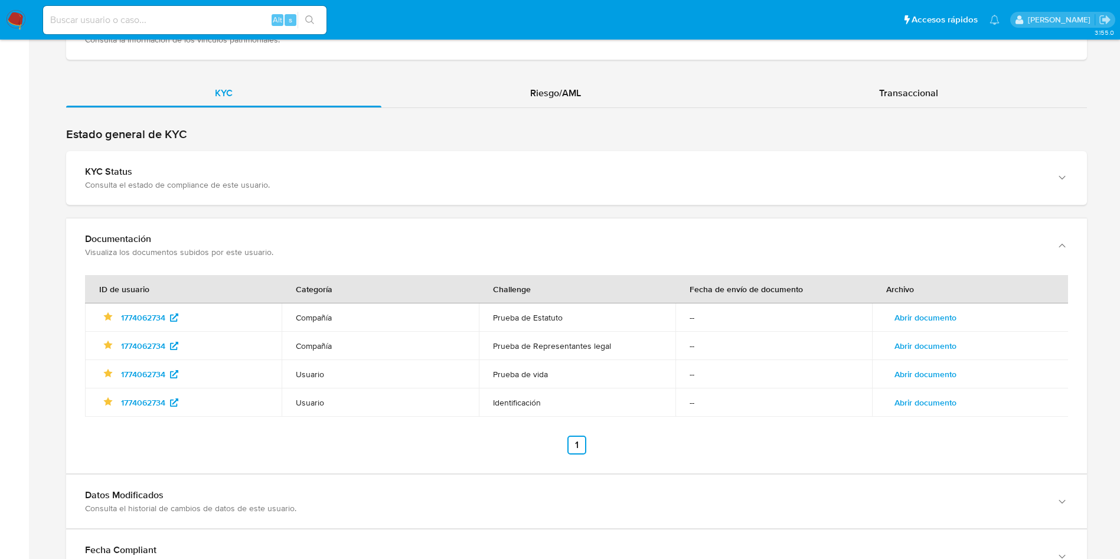
click at [952, 367] on span "Abrir documento" at bounding box center [925, 374] width 62 height 17
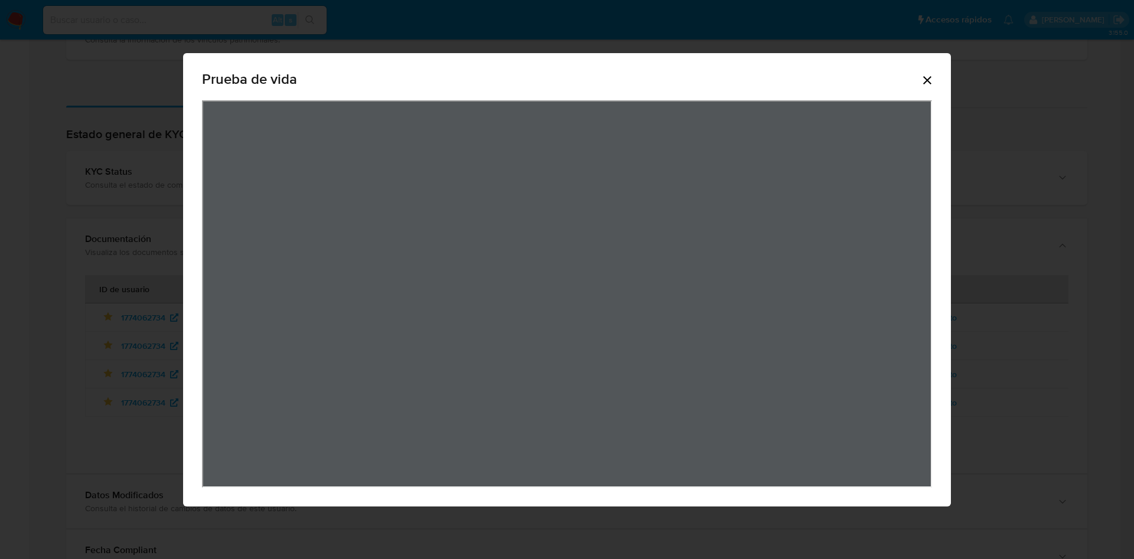
click at [937, 81] on div "Prueba de vida" at bounding box center [567, 279] width 768 height 453
click at [934, 80] on div "Prueba de vida" at bounding box center [567, 279] width 768 height 453
click at [929, 76] on icon "Cerrar" at bounding box center [927, 80] width 14 height 14
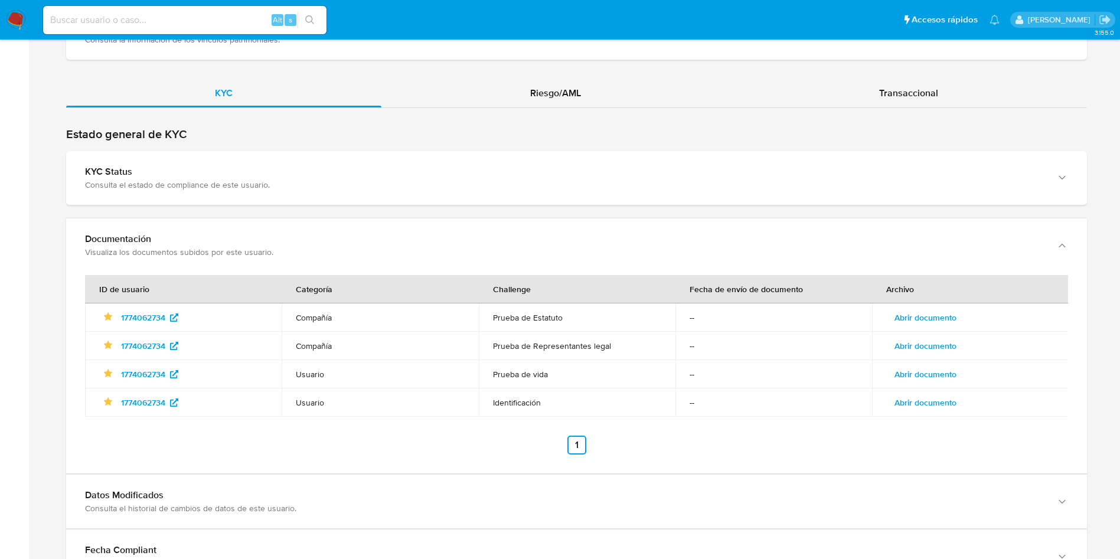
click at [936, 403] on span "Abrir documento" at bounding box center [925, 402] width 62 height 17
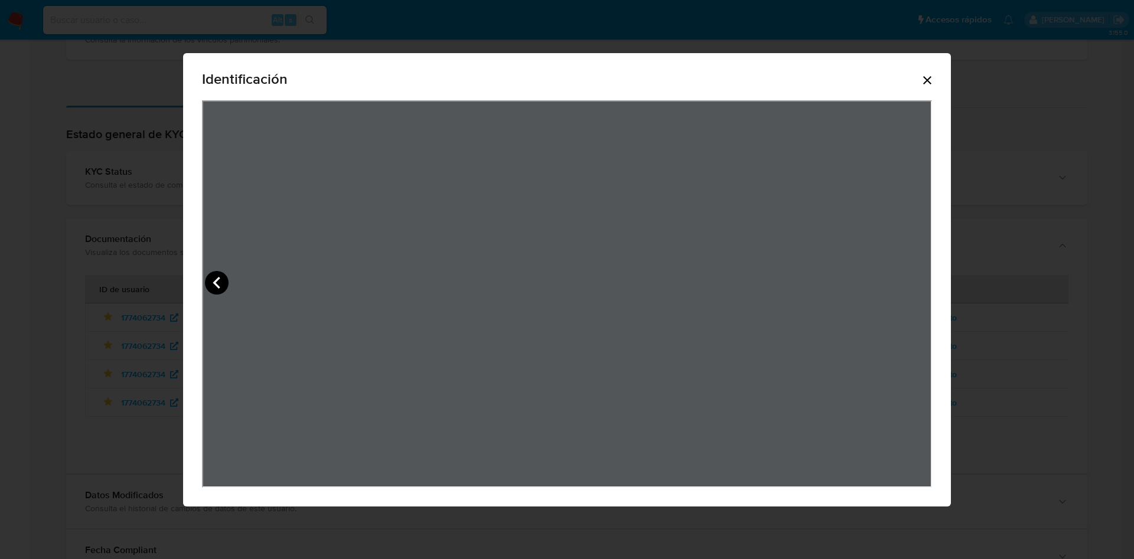
click at [221, 283] on icon "View Document Modal" at bounding box center [217, 283] width 24 height 24
click at [938, 279] on icon "View Document Modal" at bounding box center [936, 283] width 24 height 24
click at [224, 285] on icon "View Document Modal" at bounding box center [217, 283] width 24 height 24
click at [934, 81] on div "Identificación" at bounding box center [567, 279] width 768 height 453
click at [926, 82] on icon "Cerrar" at bounding box center [927, 80] width 14 height 14
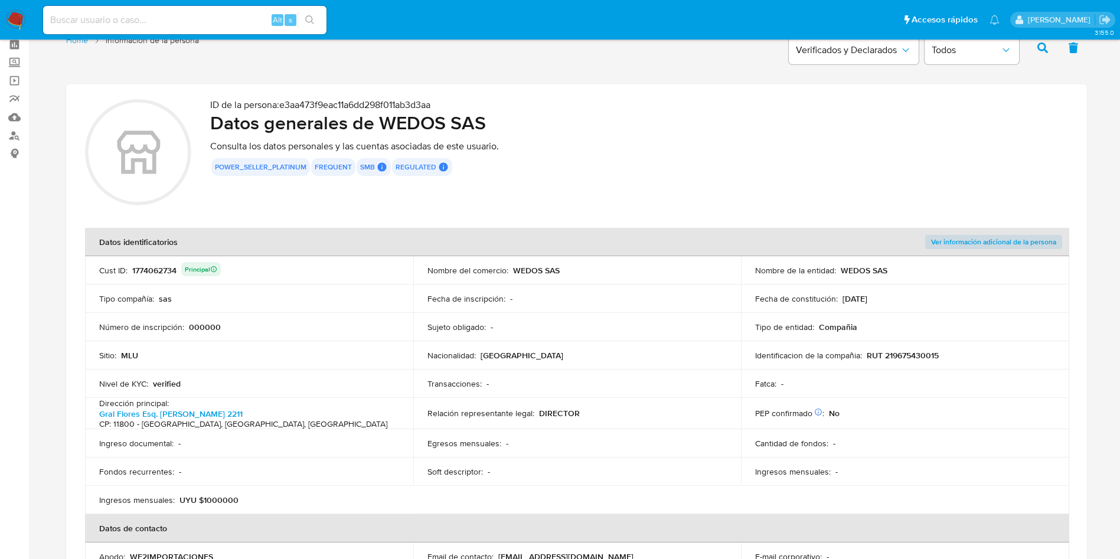
scroll to position [0, 0]
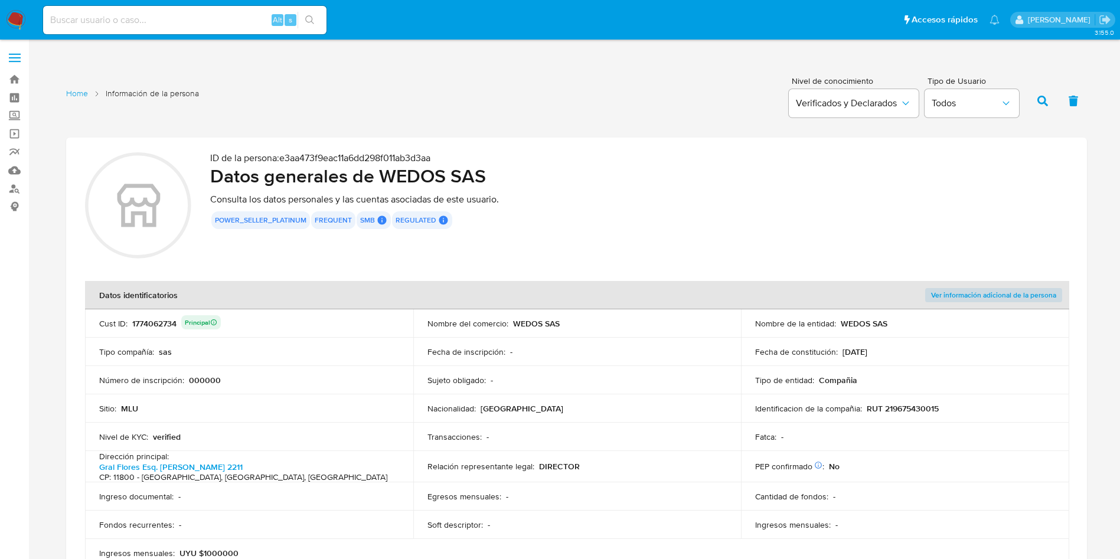
drag, startPoint x: 860, startPoint y: 335, endPoint x: 888, endPoint y: 396, distance: 67.6
click at [860, 335] on td "Nombre de la entidad : WEDOS SAS" at bounding box center [905, 323] width 328 height 28
click at [899, 403] on p "RUT 219675430015" at bounding box center [903, 408] width 72 height 11
click at [939, 393] on td "Tipo de entidad : Compañia" at bounding box center [905, 380] width 328 height 28
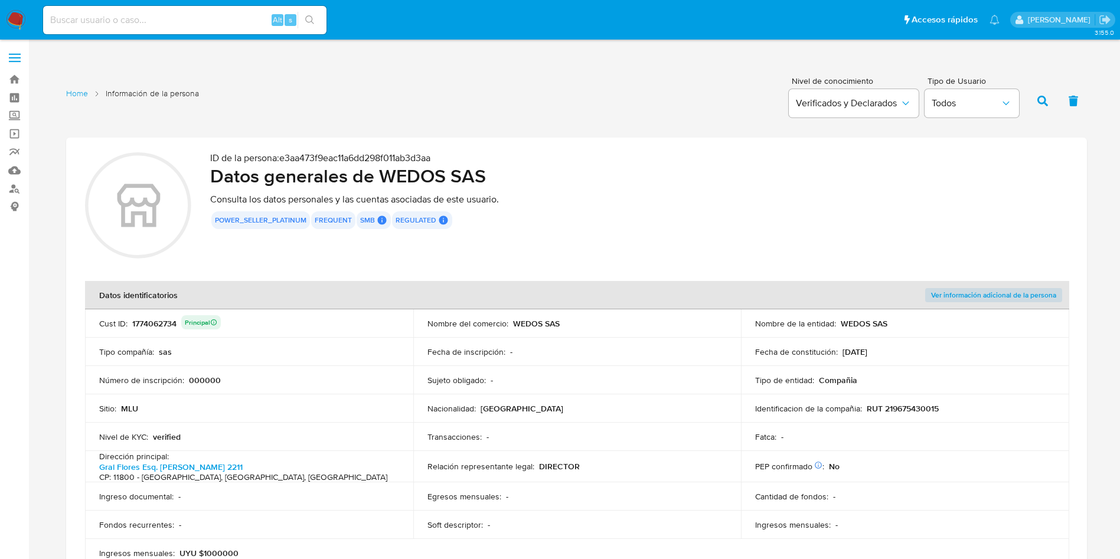
click at [925, 403] on p "RUT 219675430015" at bounding box center [903, 408] width 72 height 11
click at [925, 404] on p "RUT 219675430015" at bounding box center [903, 408] width 72 height 11
click at [906, 409] on p "RUT 219675430015" at bounding box center [903, 408] width 72 height 11
click at [159, 319] on div "1774062734 Principal" at bounding box center [176, 323] width 89 height 17
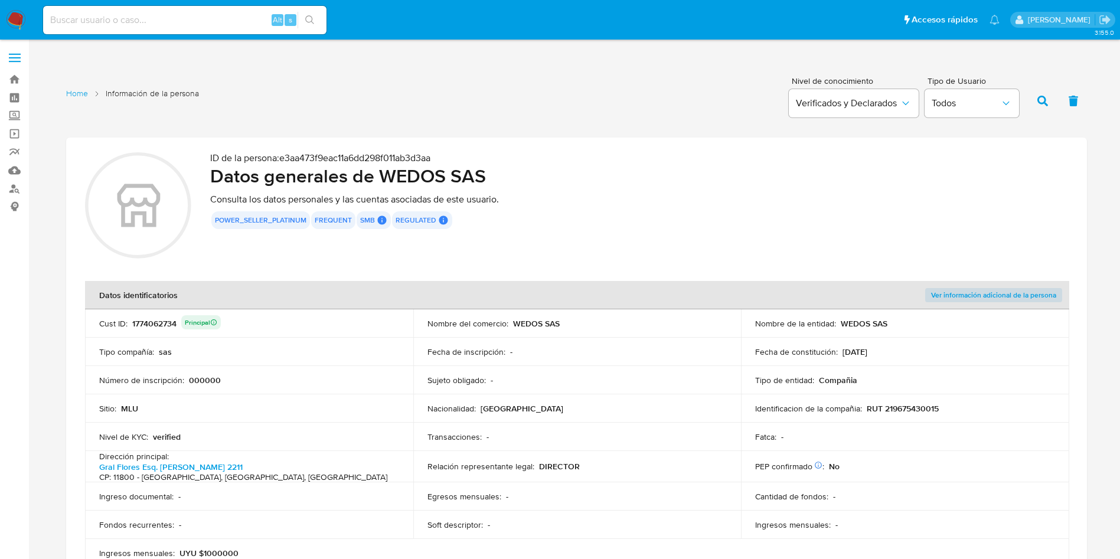
click at [159, 319] on div "1774062734 Principal" at bounding box center [176, 323] width 89 height 17
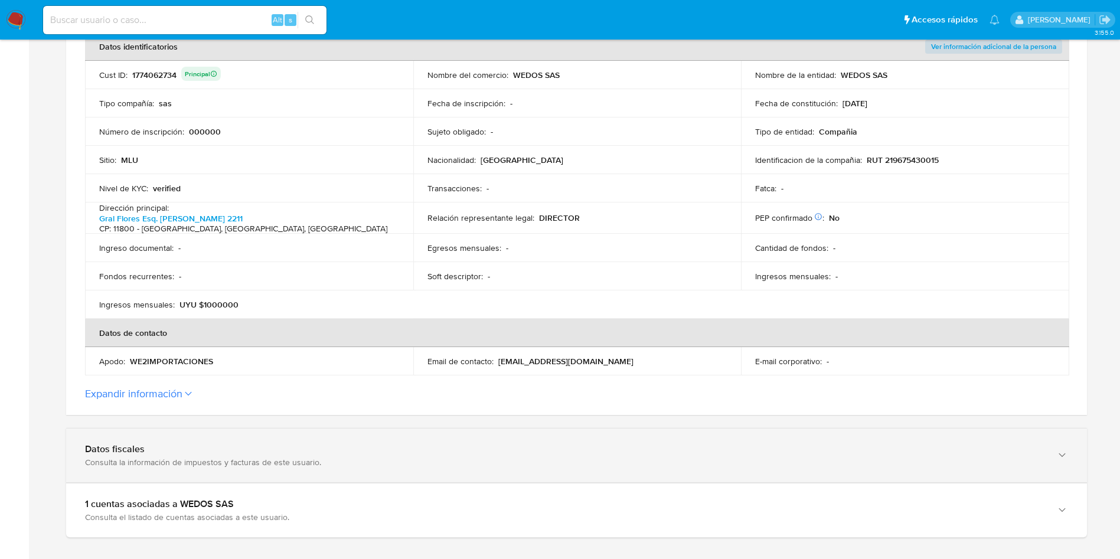
scroll to position [354, 0]
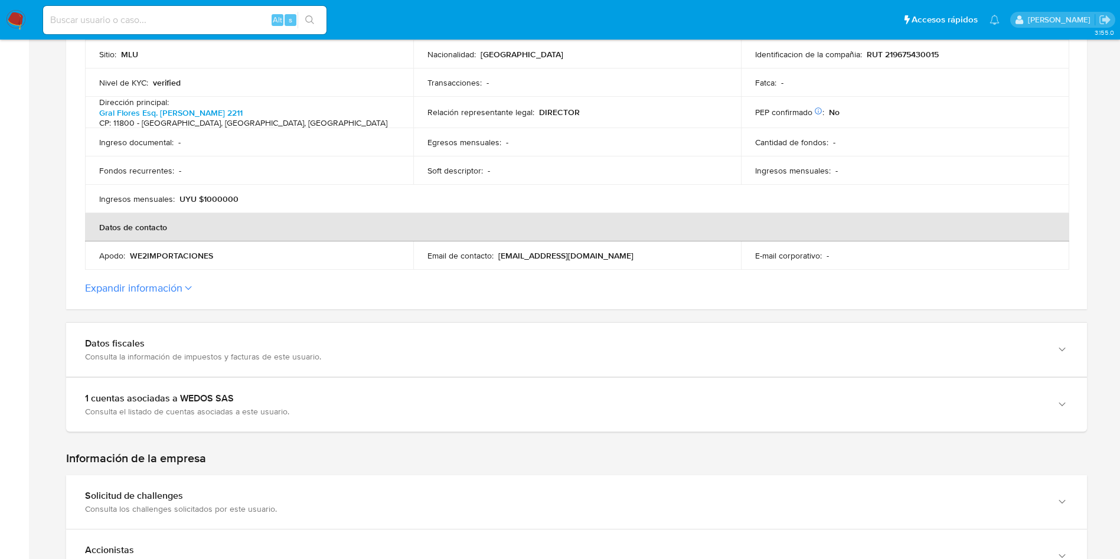
click at [158, 289] on button "Expandir información" at bounding box center [133, 288] width 97 height 13
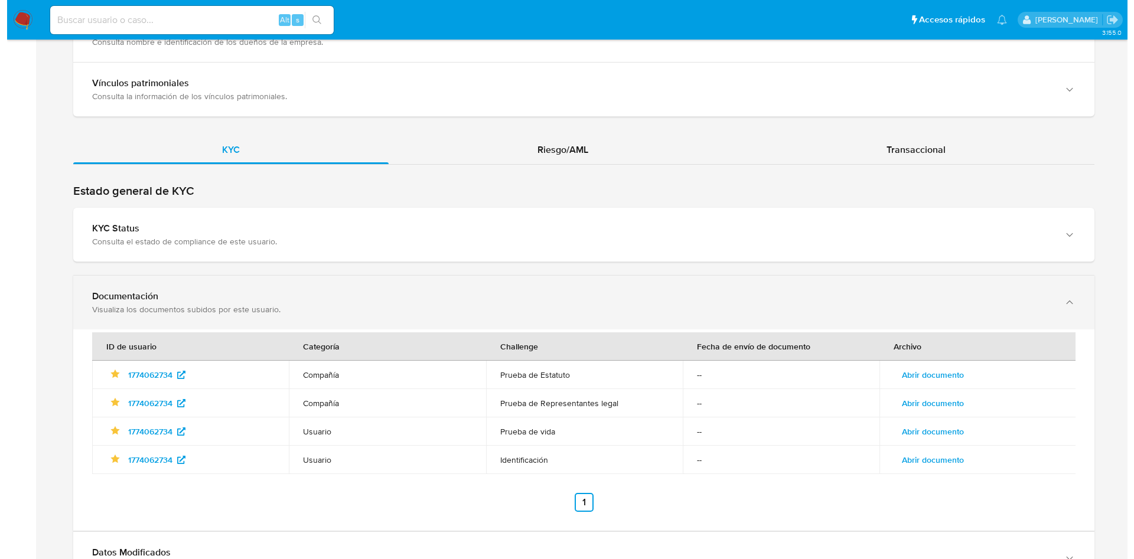
scroll to position [1328, 0]
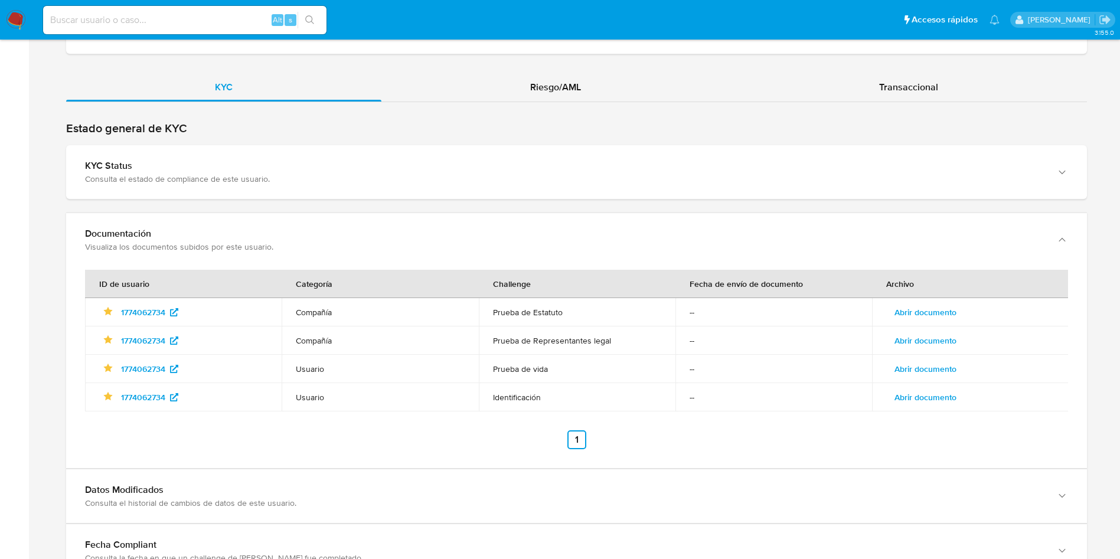
click at [913, 304] on span "Abrir documento" at bounding box center [925, 312] width 62 height 17
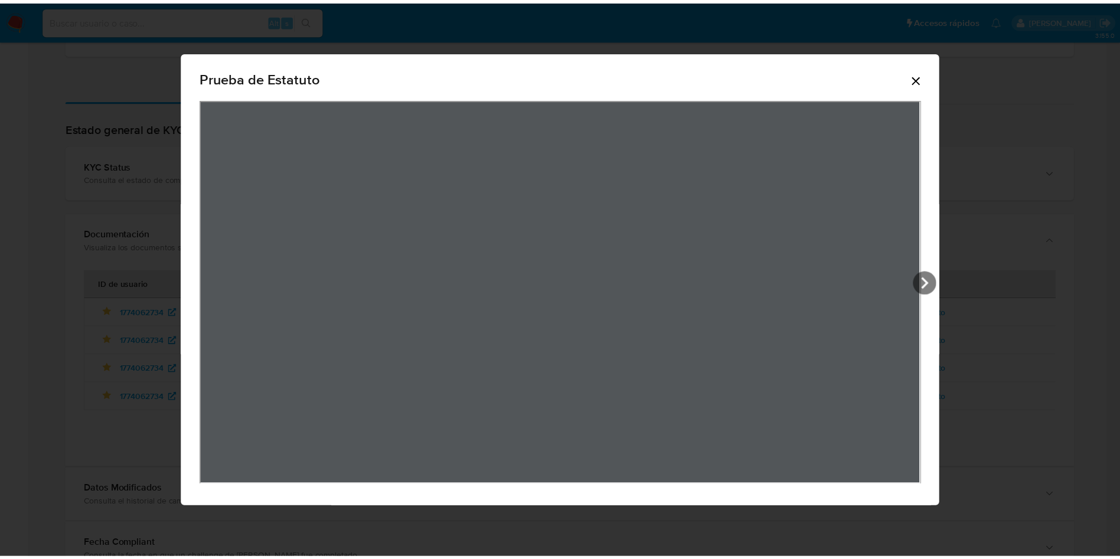
scroll to position [1328, 0]
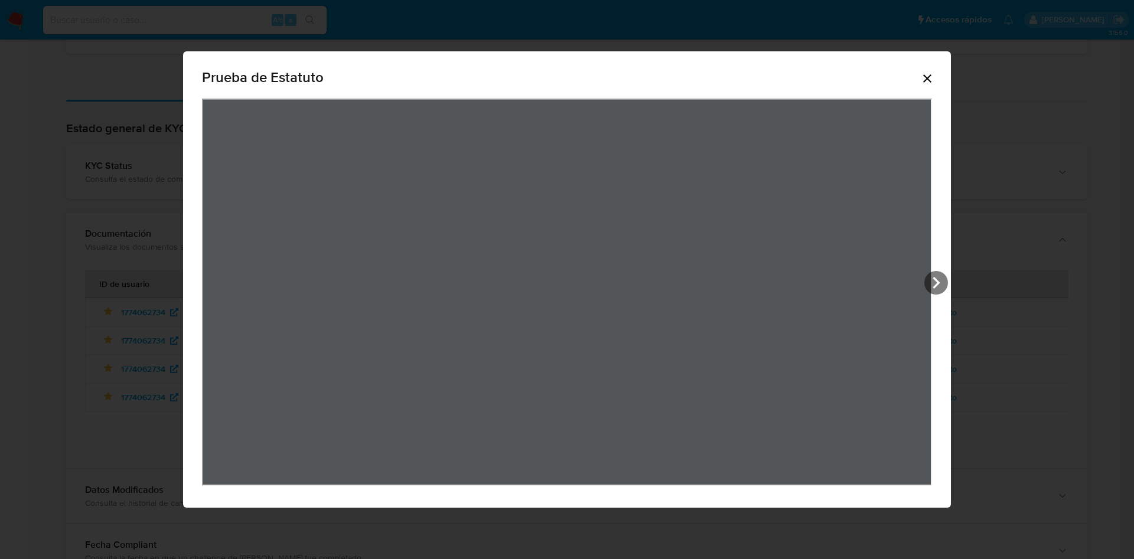
click at [926, 77] on icon "Cerrar" at bounding box center [927, 78] width 8 height 8
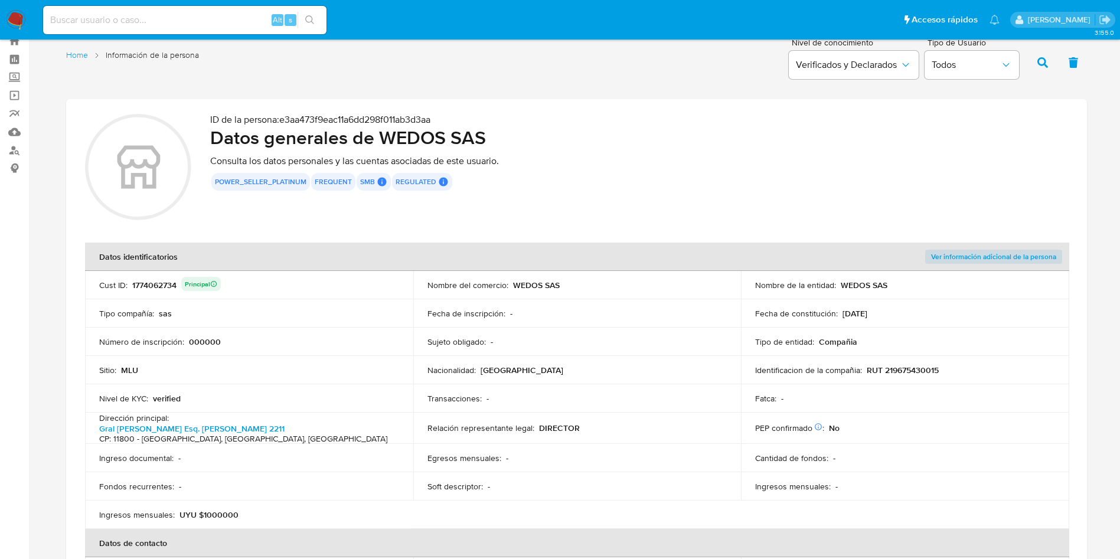
scroll to position [0, 0]
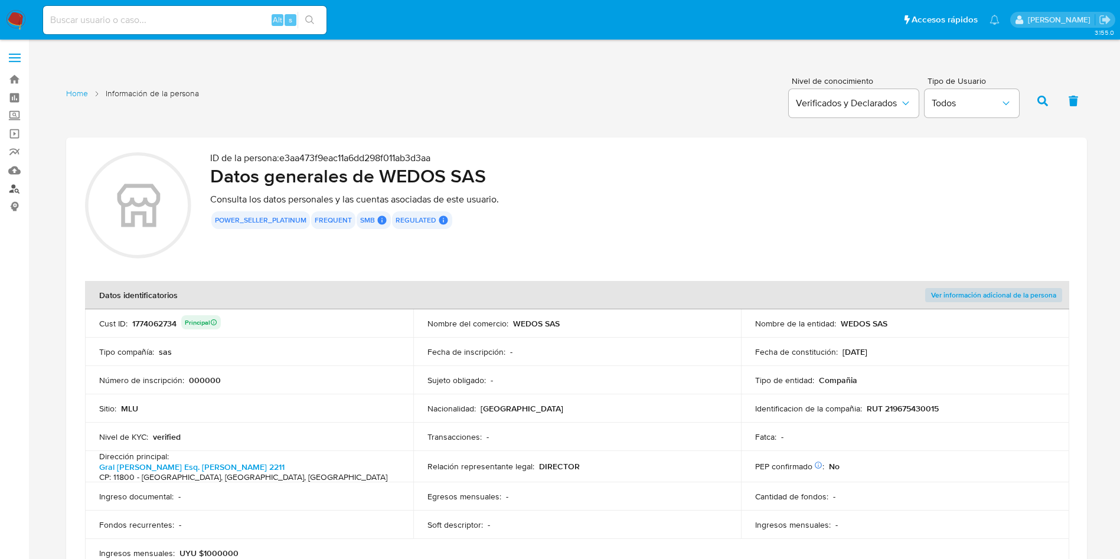
click at [18, 189] on link "Buscador de personas" at bounding box center [70, 188] width 141 height 18
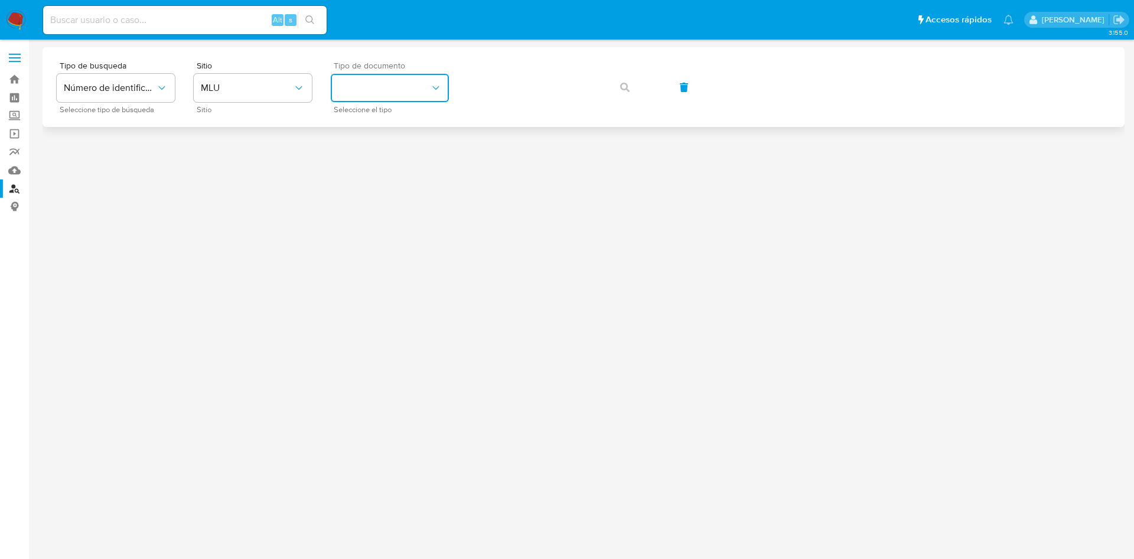
click at [389, 86] on button "identificationType" at bounding box center [390, 88] width 118 height 28
click at [381, 115] on div "CI CI" at bounding box center [386, 126] width 97 height 40
click at [634, 83] on button "button" at bounding box center [625, 87] width 40 height 28
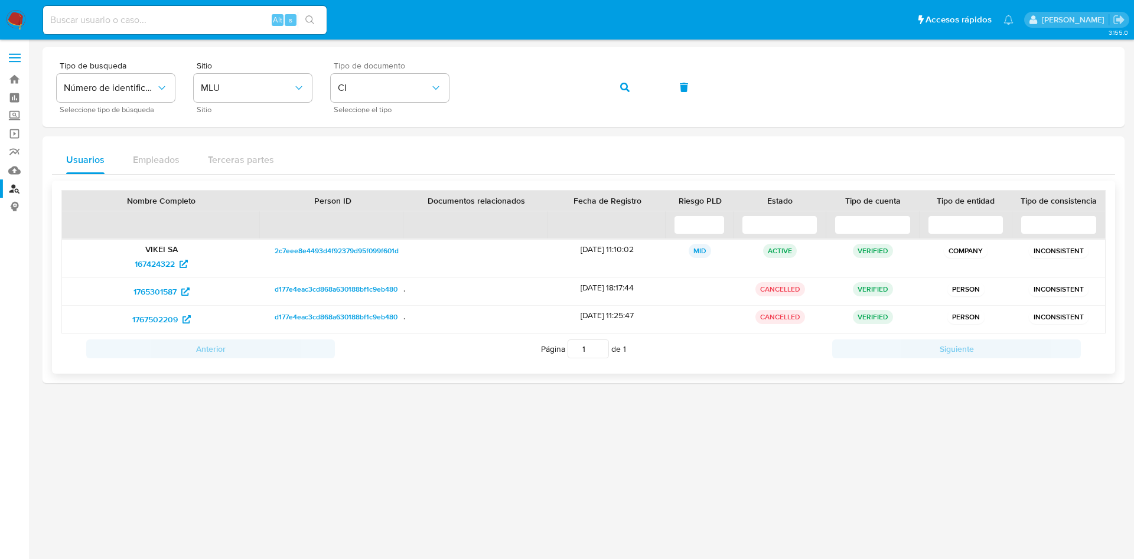
click at [377, 254] on span "2c7eee8e4493d4f92379d95f099f601d" at bounding box center [337, 251] width 124 height 14
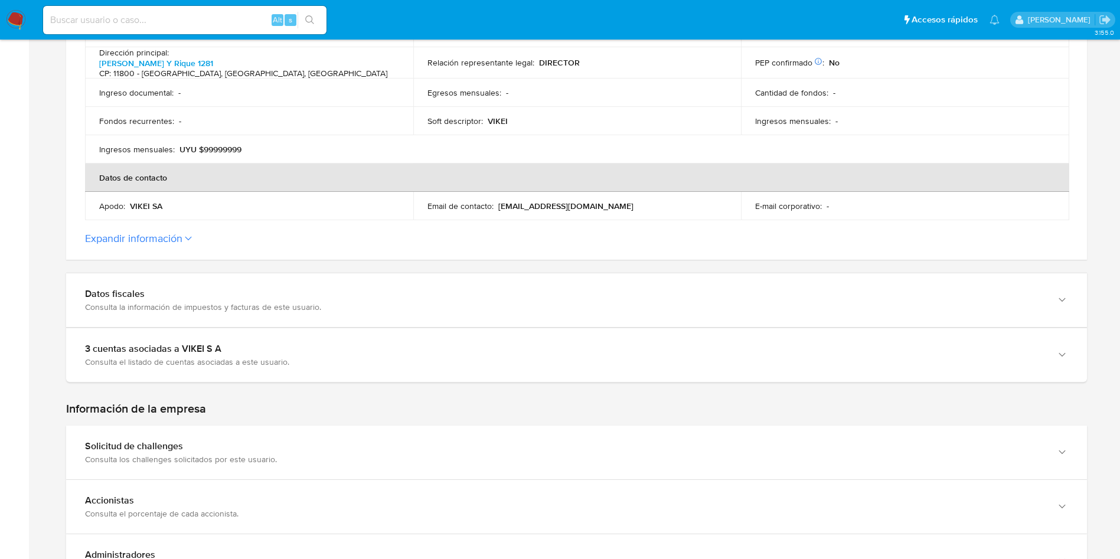
scroll to position [443, 0]
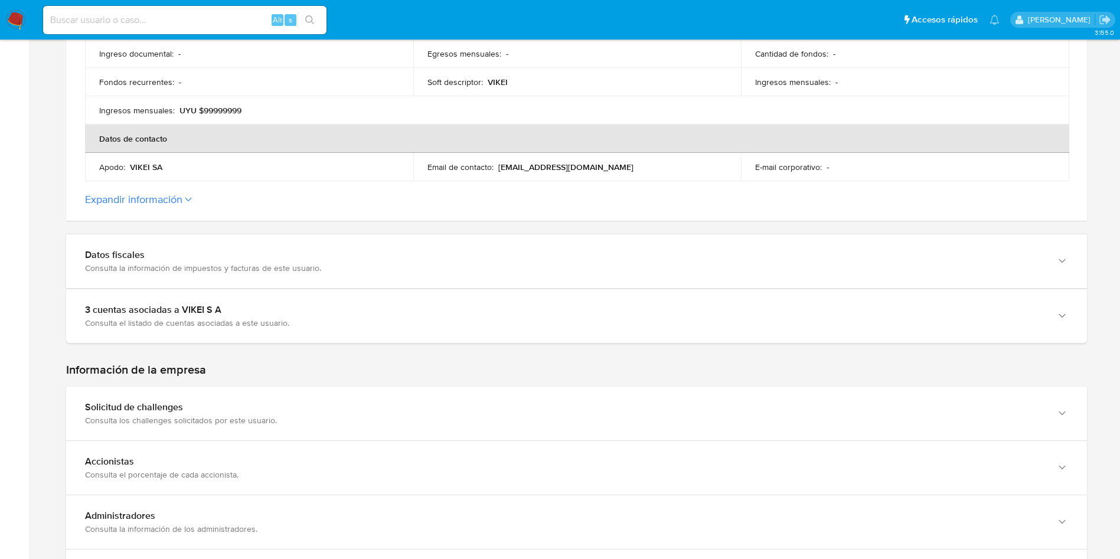
click at [181, 194] on button "Expandir información" at bounding box center [133, 199] width 97 height 13
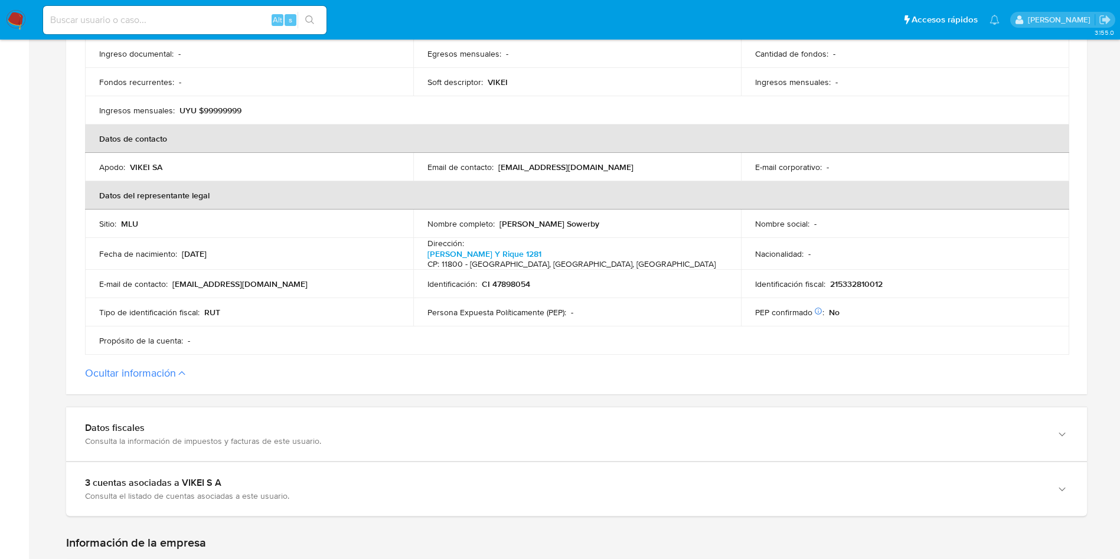
click at [512, 279] on p "CI 47898054" at bounding box center [506, 284] width 48 height 11
drag, startPoint x: 499, startPoint y: 220, endPoint x: 600, endPoint y: 220, distance: 101.6
click at [600, 220] on div "Nombre completo : [PERSON_NAME] Sowerby" at bounding box center [577, 223] width 300 height 11
click at [203, 24] on input at bounding box center [184, 19] width 283 height 15
paste input "167424322"
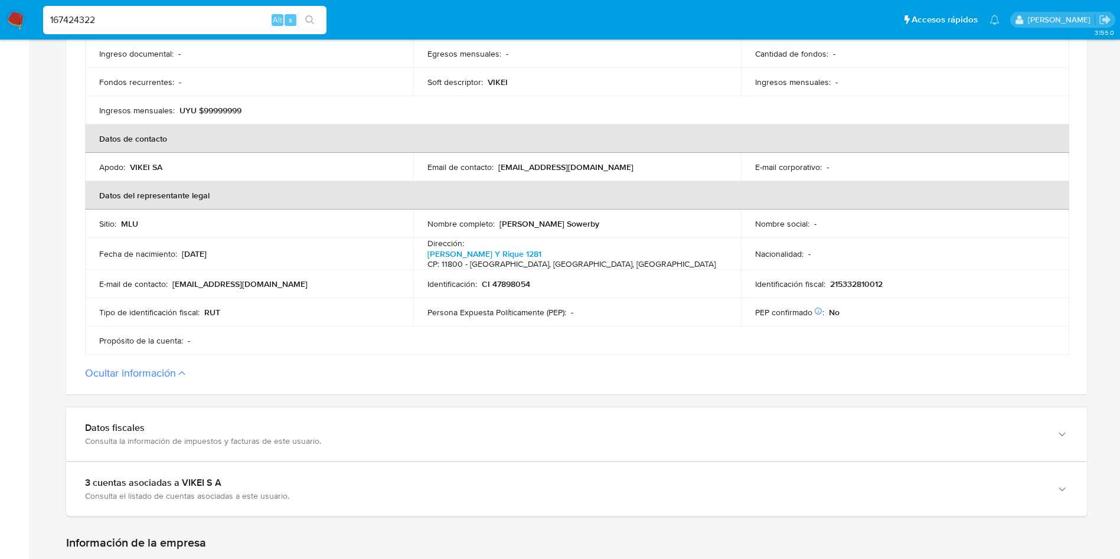
type input "167424322"
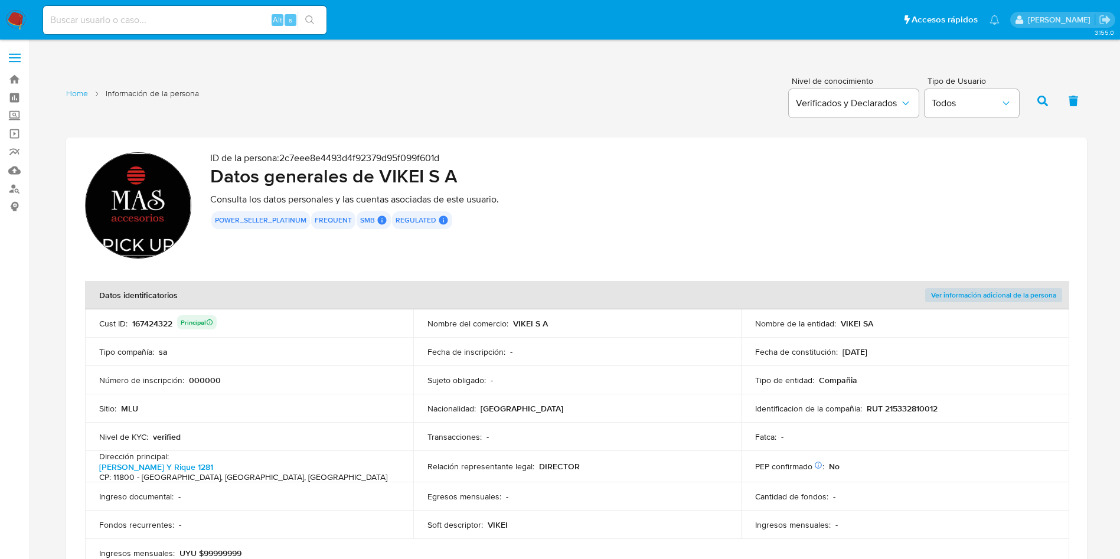
drag, startPoint x: 386, startPoint y: 176, endPoint x: 472, endPoint y: 176, distance: 86.8
click at [472, 176] on h2 "Datos generales de VIKEI S A" at bounding box center [639, 176] width 858 height 24
drag, startPoint x: 383, startPoint y: 177, endPoint x: 394, endPoint y: 13, distance: 164.5
click at [468, 177] on h2 "Datos generales de VIKEI S A" at bounding box center [639, 176] width 858 height 24
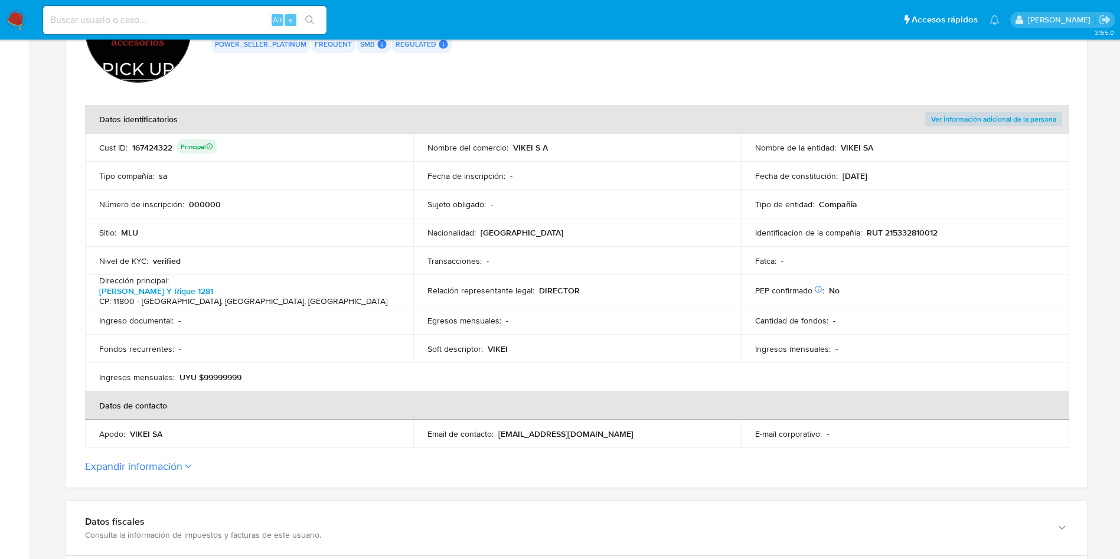
scroll to position [177, 0]
click at [903, 230] on p "RUT 215332810012" at bounding box center [902, 231] width 71 height 11
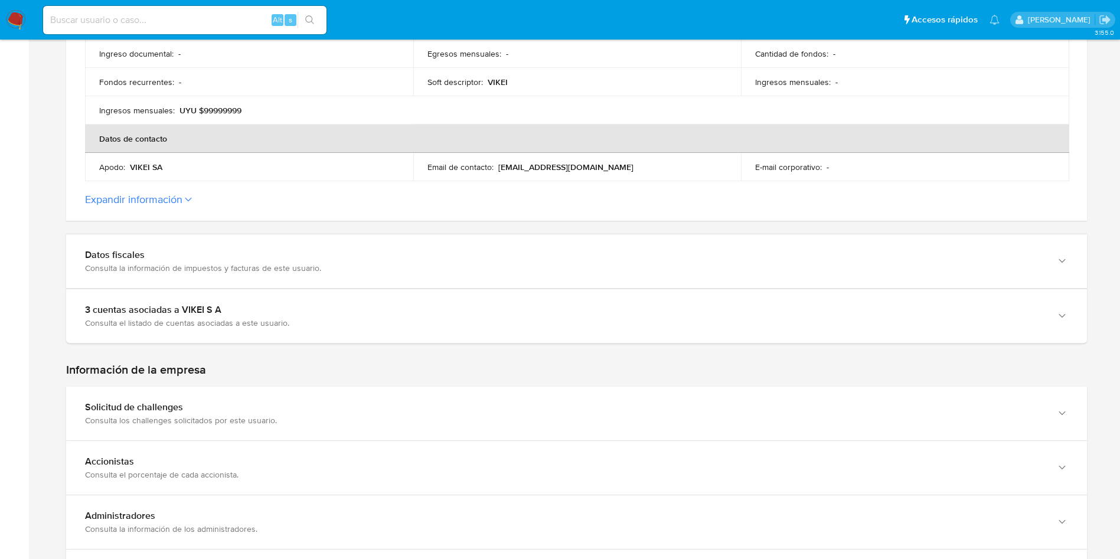
click at [177, 198] on button "Expandir información" at bounding box center [133, 199] width 97 height 13
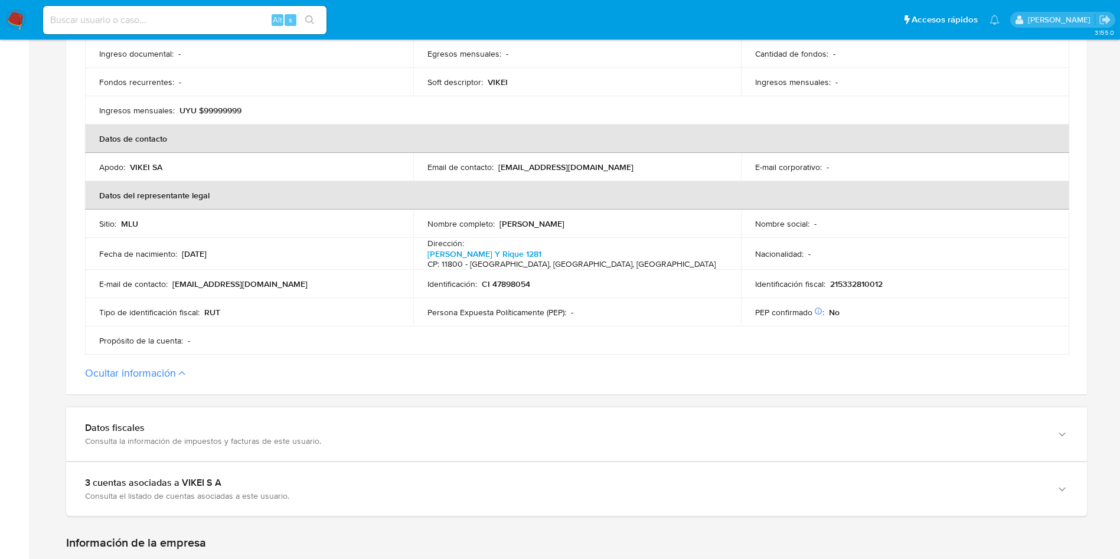
drag, startPoint x: 523, startPoint y: 220, endPoint x: 598, endPoint y: 219, distance: 75.0
click at [598, 219] on div "Nombre completo : [PERSON_NAME]" at bounding box center [577, 223] width 300 height 11
click at [205, 11] on div "Alt s" at bounding box center [184, 20] width 283 height 28
click at [205, 14] on input at bounding box center [184, 19] width 283 height 15
paste input "2140255134"
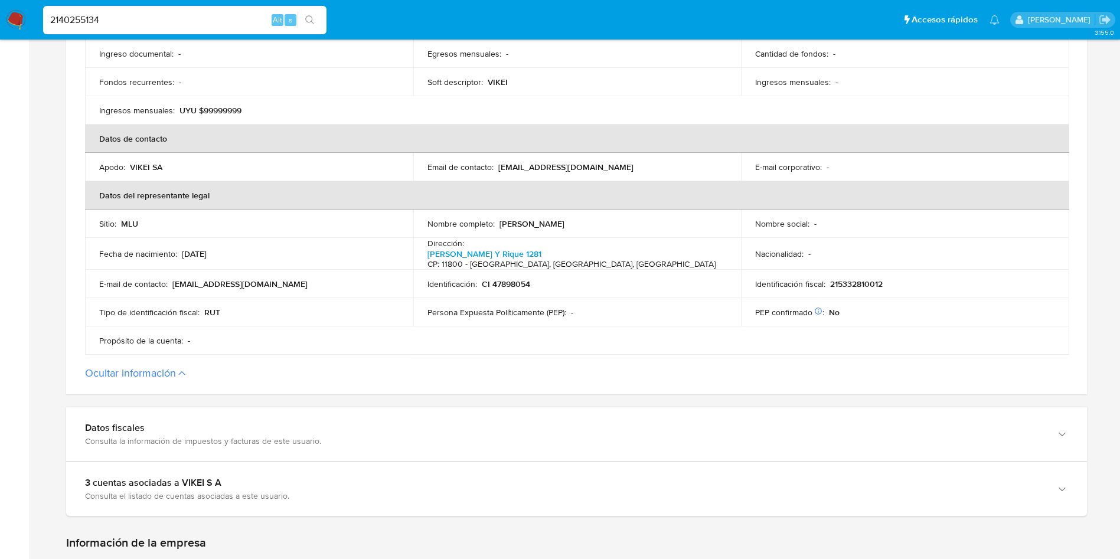
type input "2140255134"
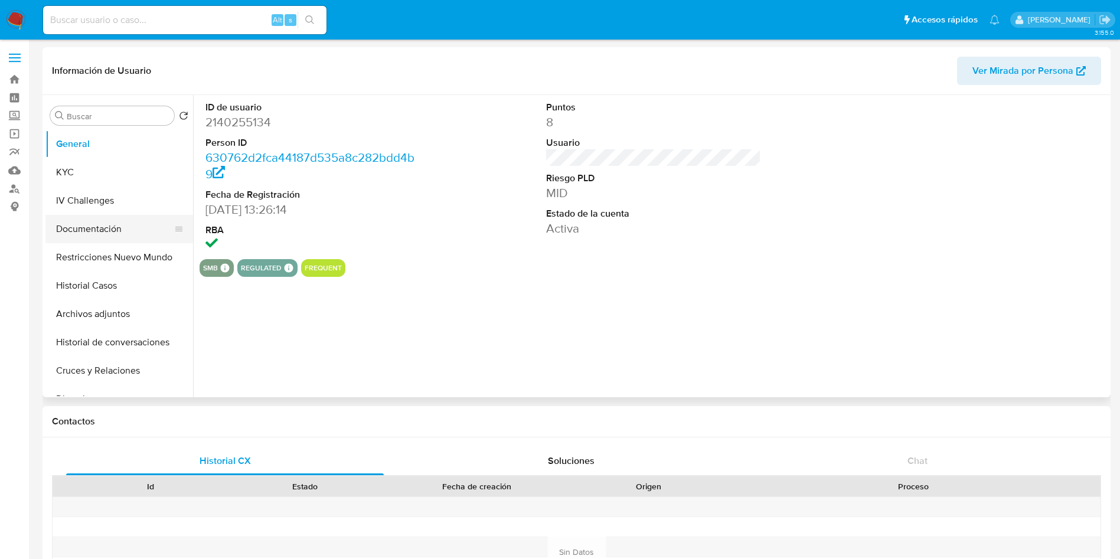
drag, startPoint x: 93, startPoint y: 165, endPoint x: 155, endPoint y: 214, distance: 79.9
click at [92, 165] on button "KYC" at bounding box center [119, 172] width 148 height 28
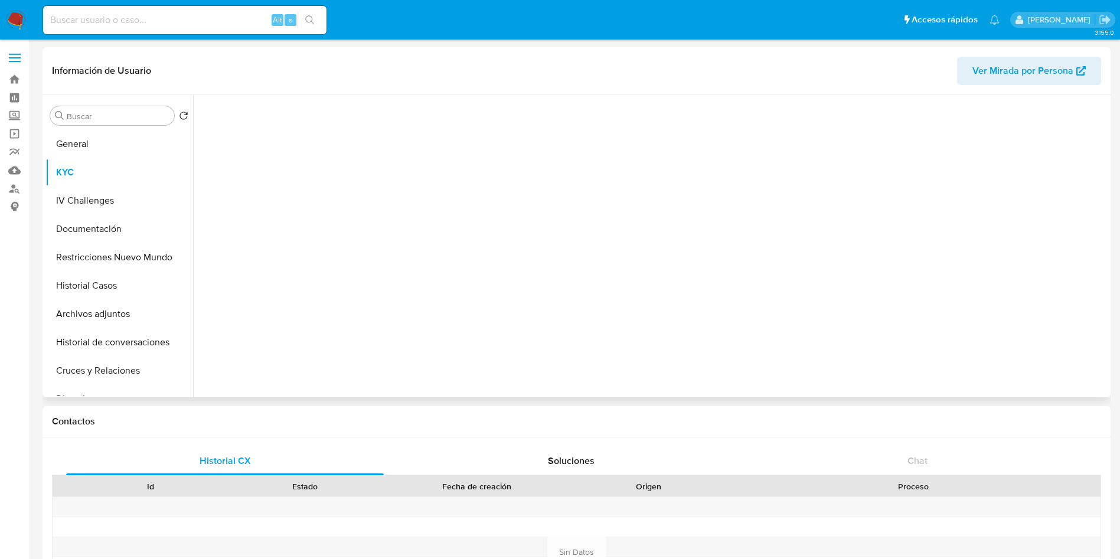
select select "10"
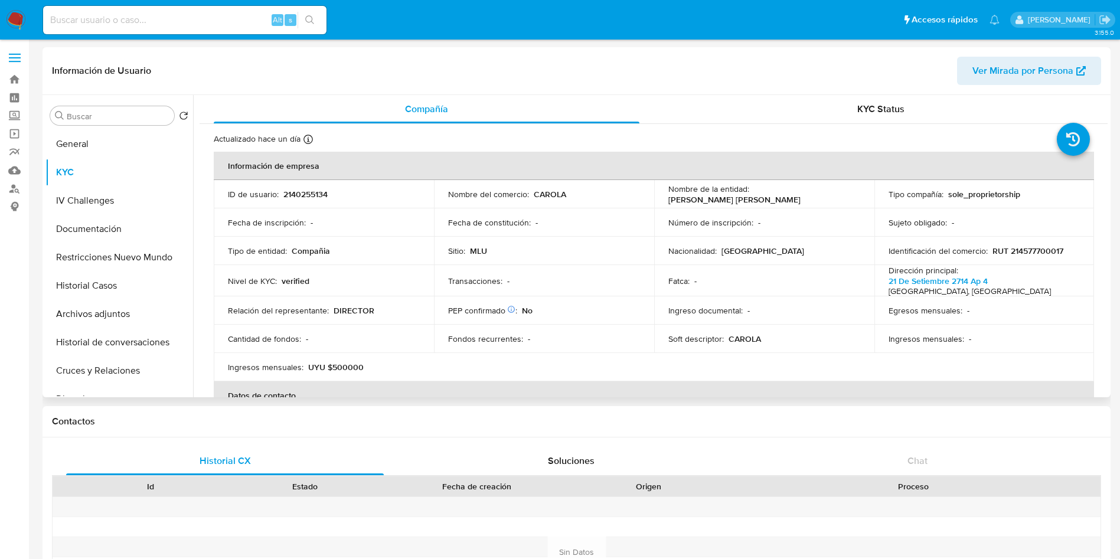
drag, startPoint x: 657, startPoint y: 199, endPoint x: 811, endPoint y: 198, distance: 154.1
click at [811, 198] on td "Nombre de la entidad : [PERSON_NAME] [PERSON_NAME]" at bounding box center [764, 194] width 220 height 28
copy p "[PERSON_NAME] [PERSON_NAME]"
click at [1040, 249] on p "RUT 214577700017" at bounding box center [1028, 251] width 71 height 11
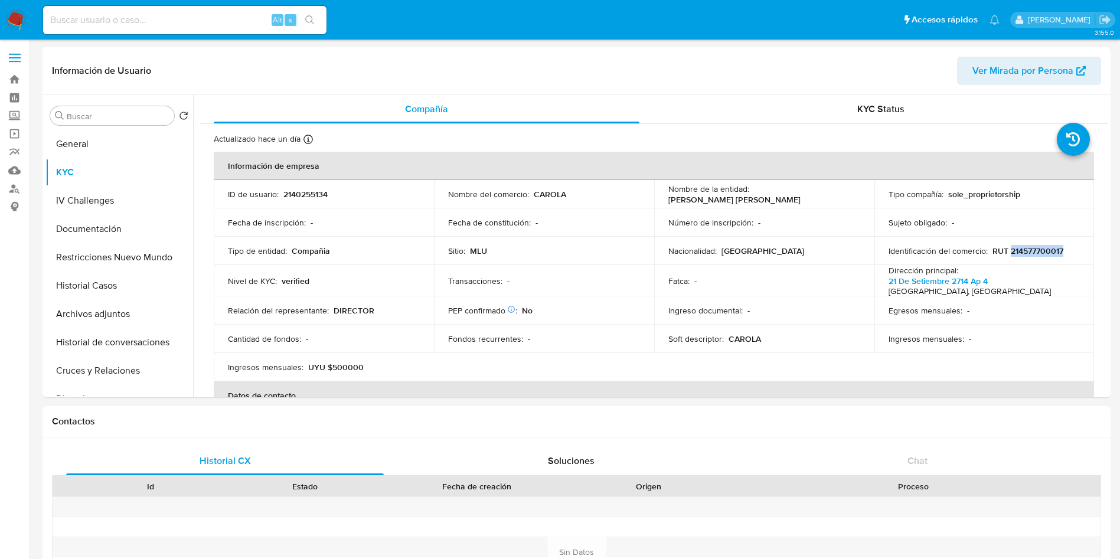
copy p "214577700017"
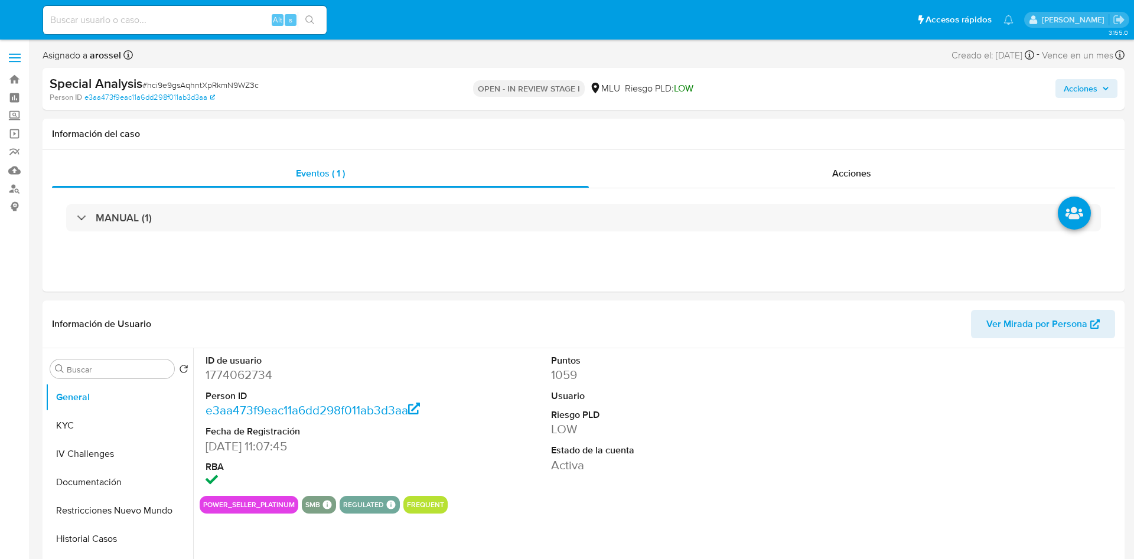
select select "10"
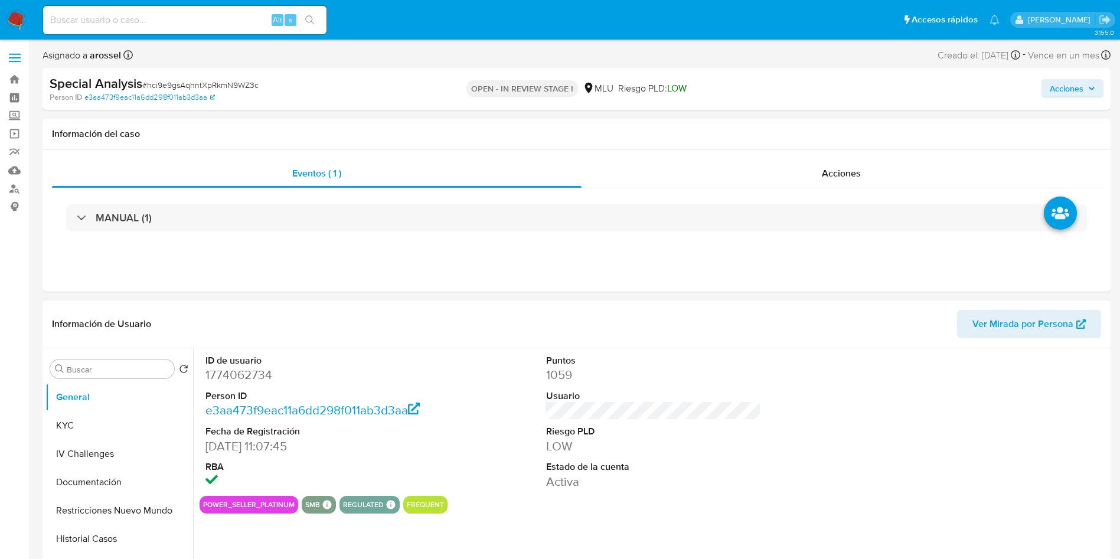
click at [252, 374] on dd "1774062734" at bounding box center [313, 375] width 216 height 17
copy dd "1774062734"
drag, startPoint x: 125, startPoint y: 406, endPoint x: 125, endPoint y: 420, distance: 14.2
click at [125, 406] on button "General" at bounding box center [119, 397] width 148 height 28
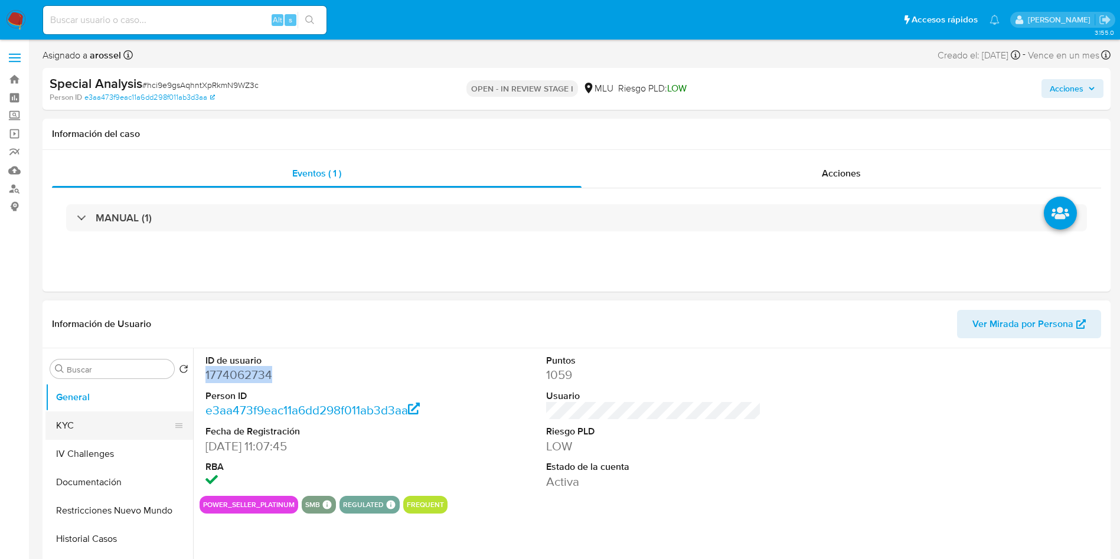
click at [123, 425] on button "KYC" at bounding box center [114, 426] width 138 height 28
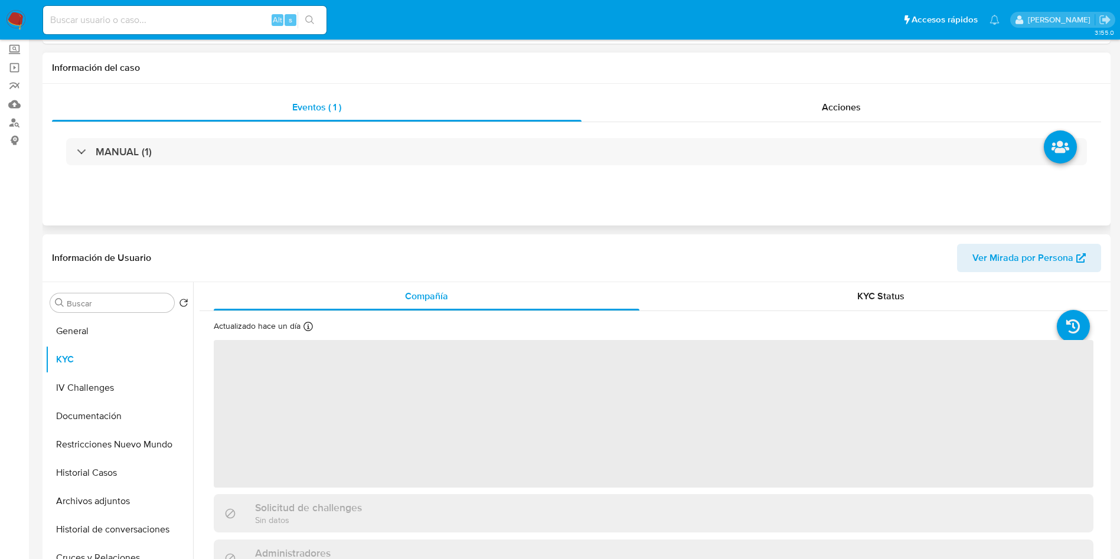
scroll to position [89, 0]
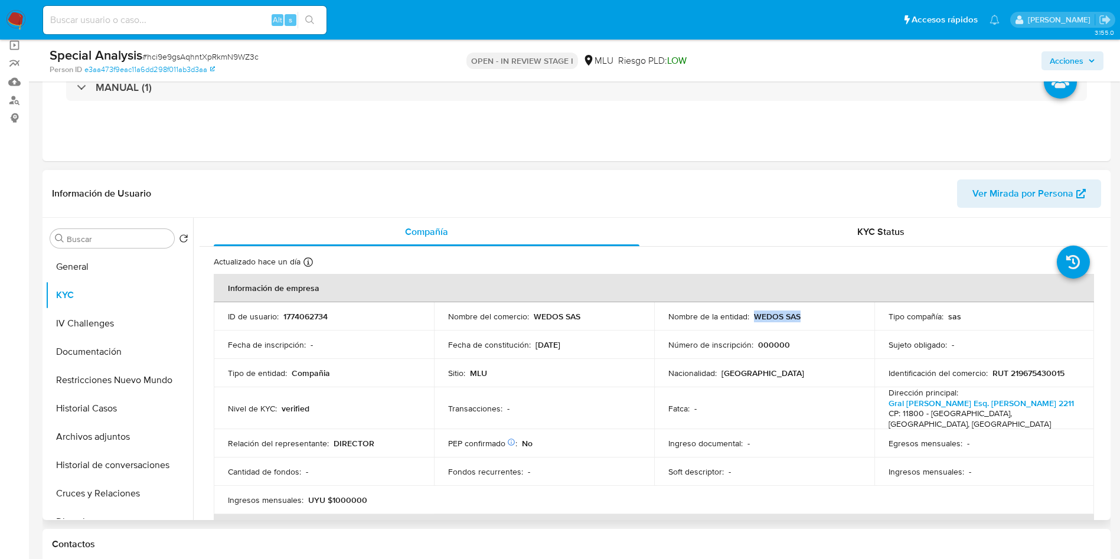
drag, startPoint x: 752, startPoint y: 318, endPoint x: 830, endPoint y: 318, distance: 77.9
click at [830, 318] on div "Nombre de la entidad : WEDOS SAS" at bounding box center [764, 316] width 192 height 11
copy p "WEDOS SAS"
click at [478, 384] on td "Sitio : MLU" at bounding box center [544, 373] width 220 height 28
click at [654, 407] on td "Fatca : -" at bounding box center [764, 408] width 220 height 42
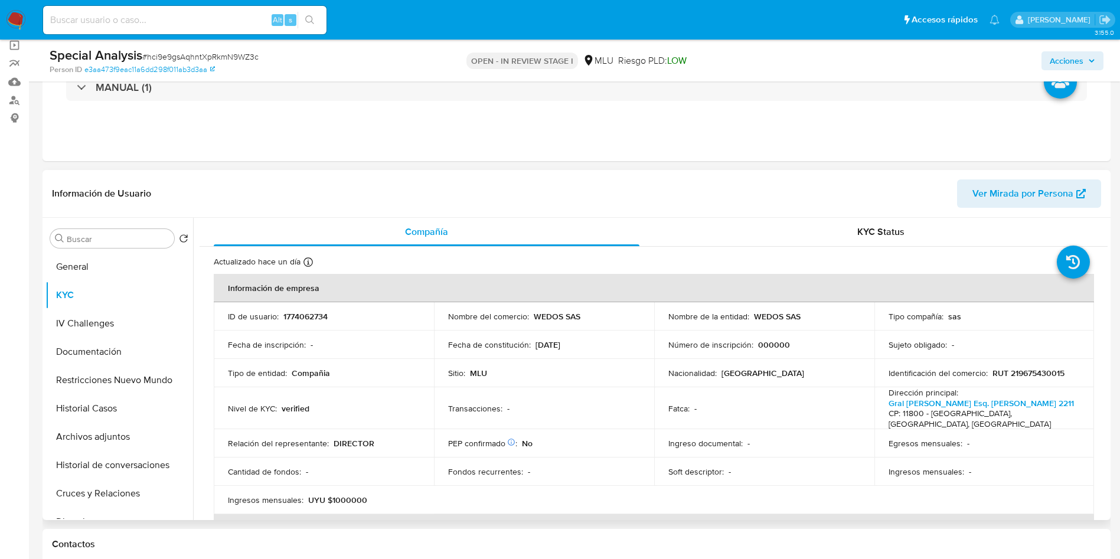
click at [583, 413] on td "Transacciones : -" at bounding box center [544, 408] width 220 height 42
click at [93, 444] on button "Archivos adjuntos" at bounding box center [114, 437] width 138 height 28
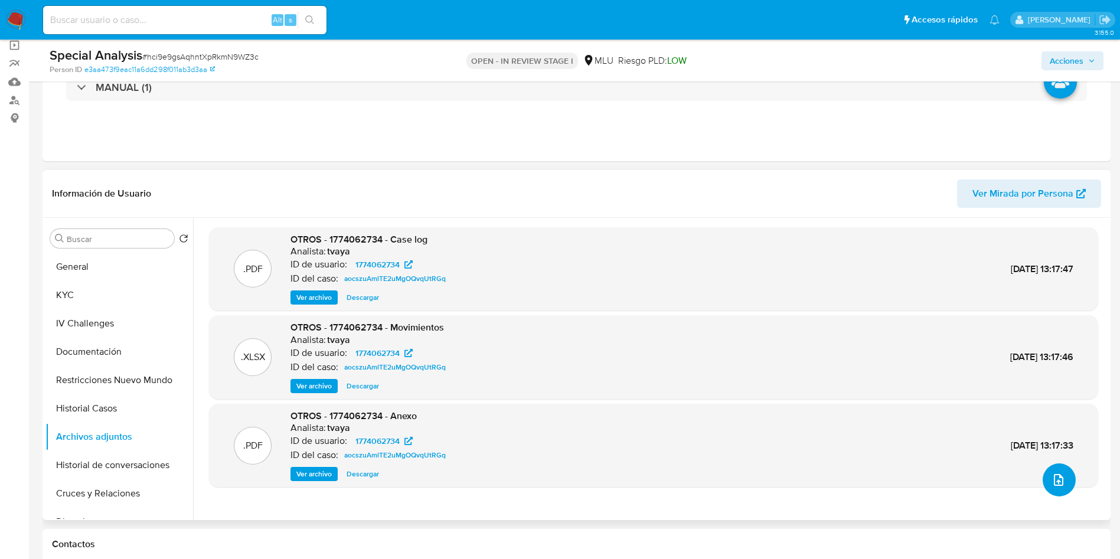
click at [1061, 488] on button "upload-file" at bounding box center [1059, 479] width 33 height 33
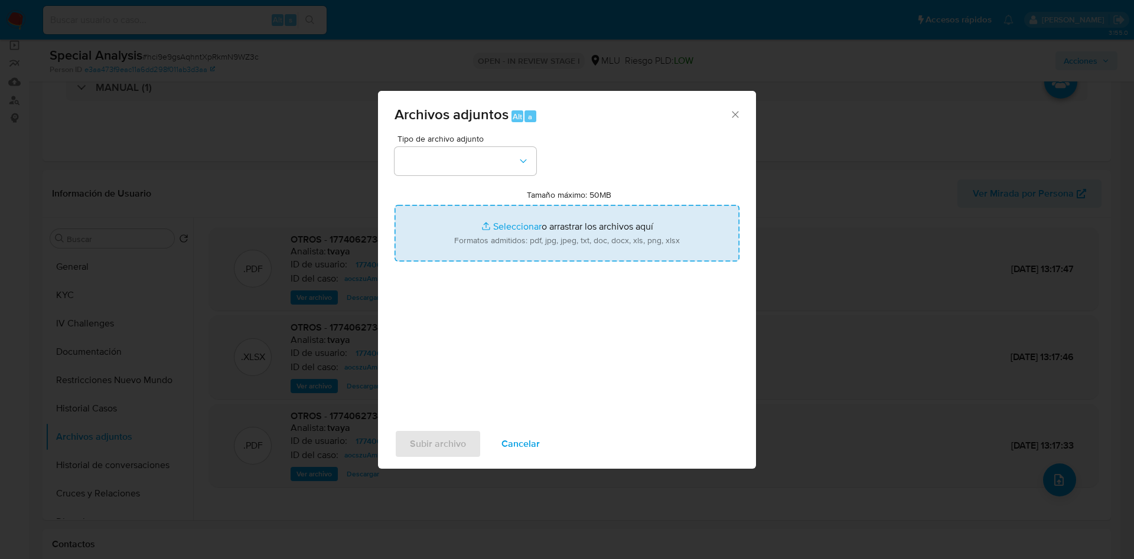
click at [546, 247] on input "Tamaño máximo: 50MB Seleccionar archivos" at bounding box center [566, 233] width 345 height 57
type input "C:\fakepath\Case Log 1774062734 - 20_08_2025.pdf"
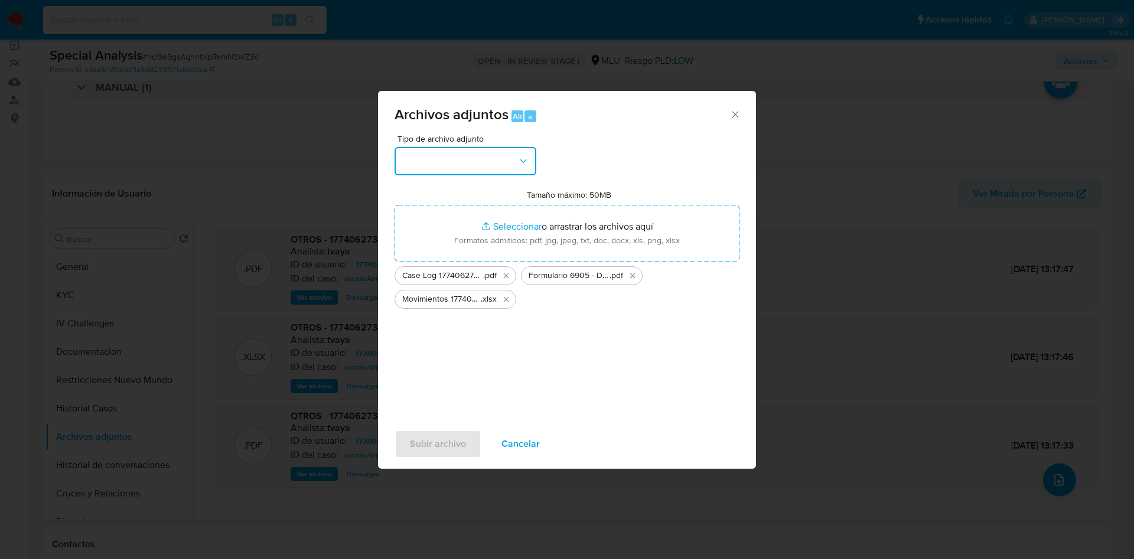
click at [461, 168] on button "button" at bounding box center [465, 161] width 142 height 28
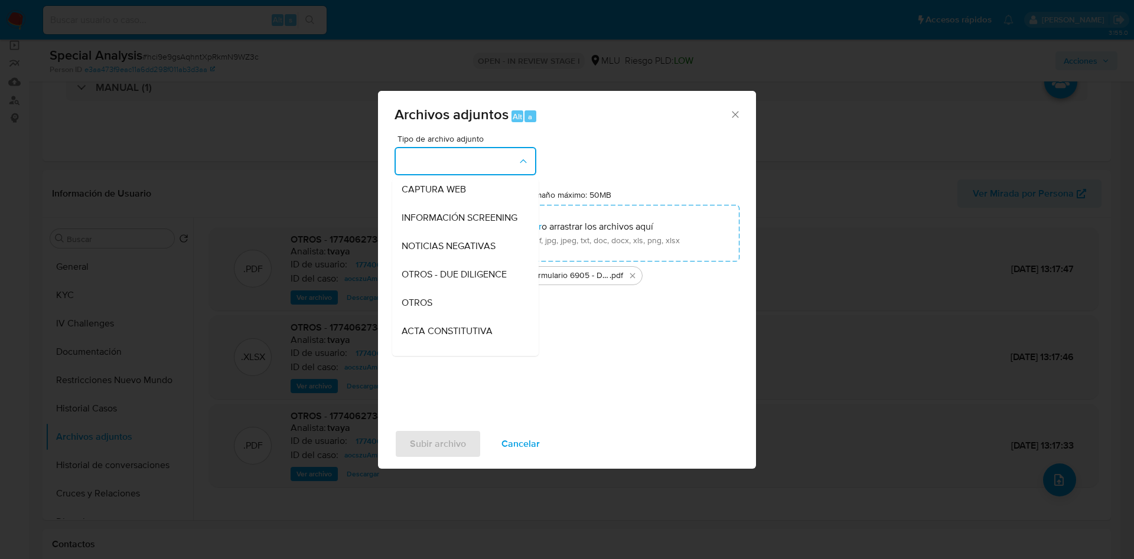
click at [451, 312] on div "OTROS" at bounding box center [461, 303] width 120 height 28
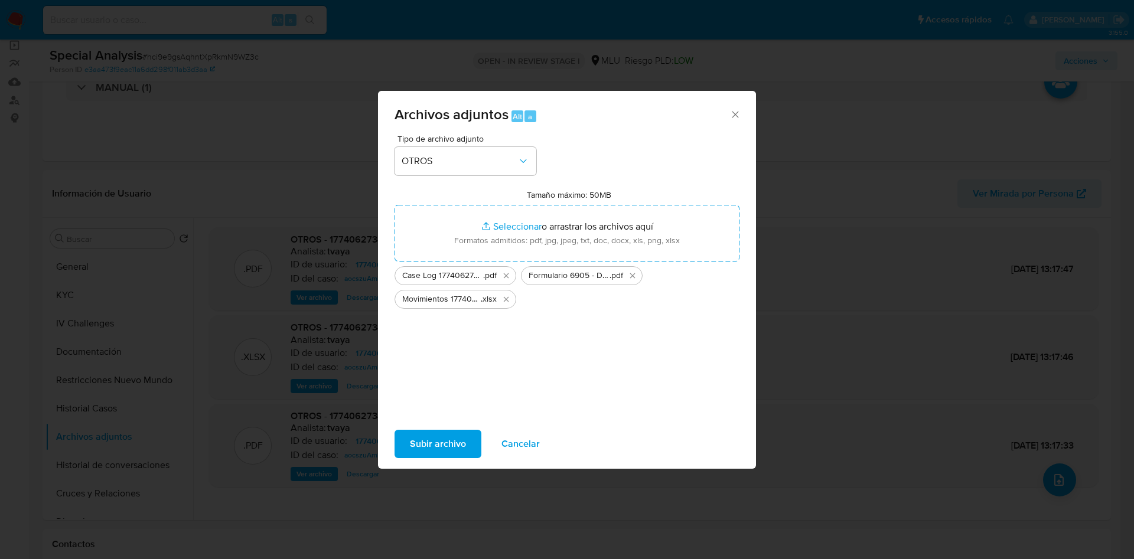
click at [450, 449] on span "Subir archivo" at bounding box center [438, 444] width 56 height 26
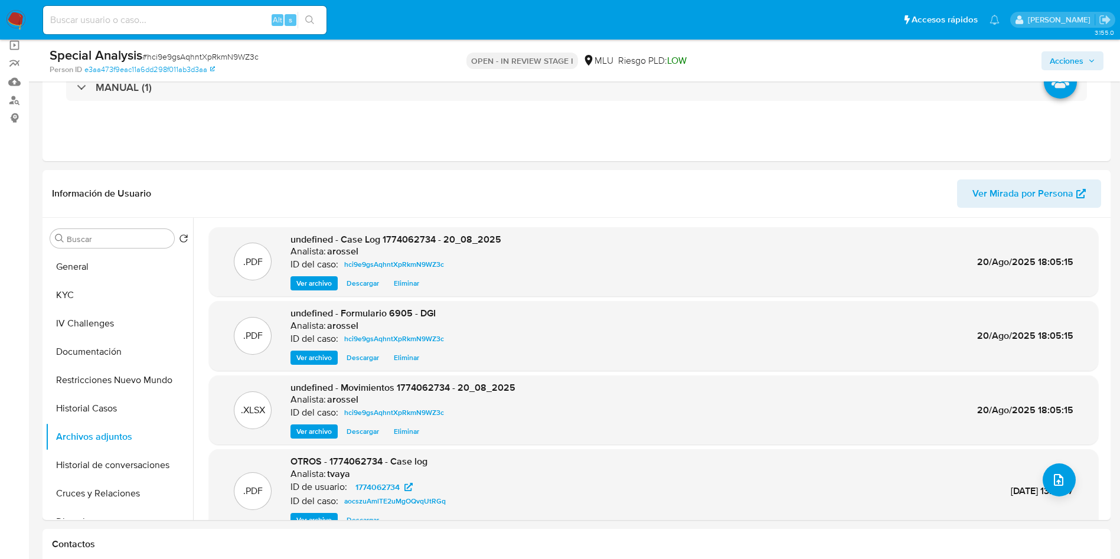
click at [1082, 60] on span "Acciones" at bounding box center [1067, 60] width 34 height 19
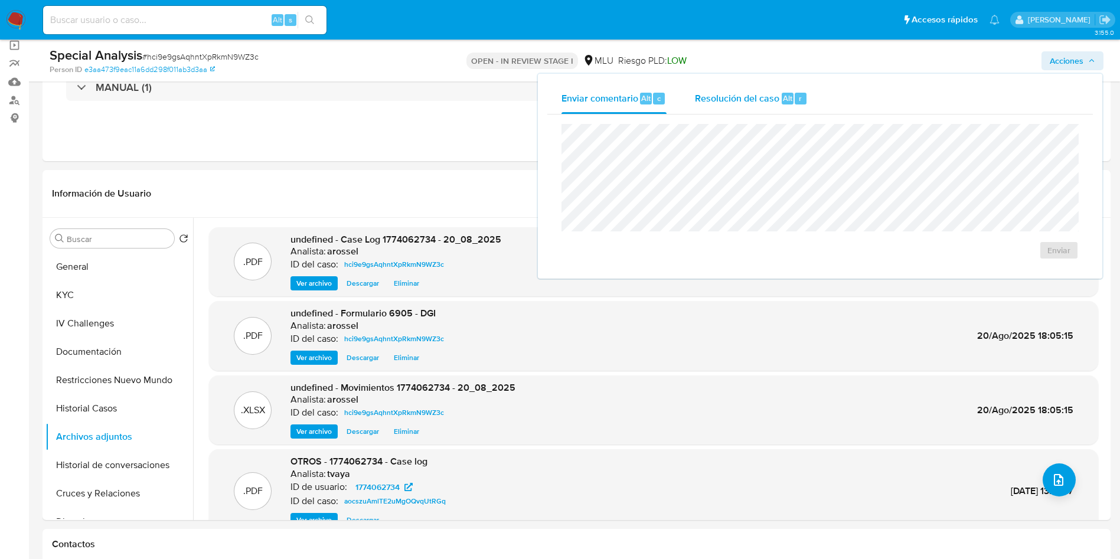
click at [769, 103] on span "Resolución del caso" at bounding box center [737, 98] width 84 height 14
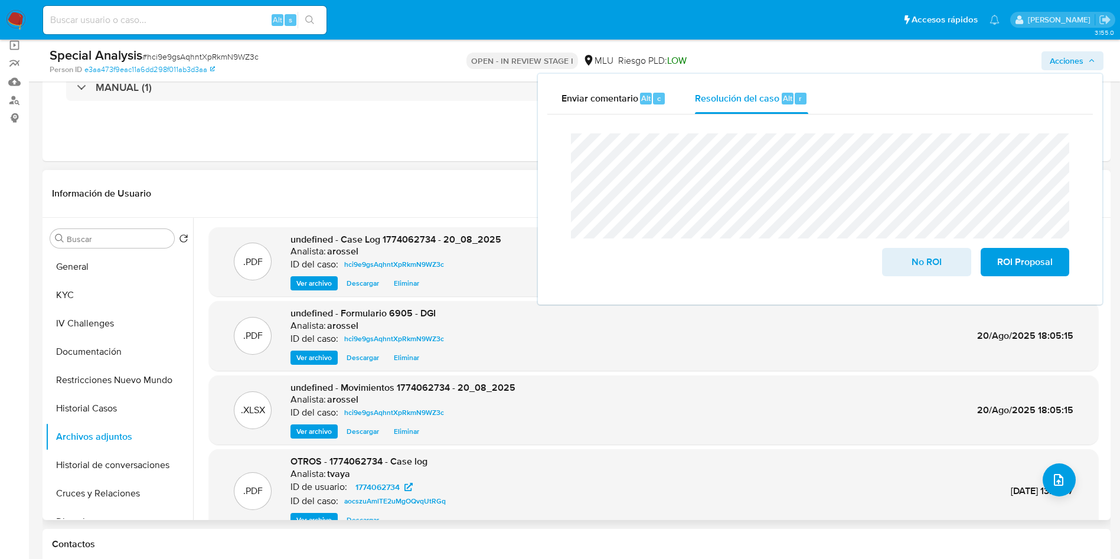
drag, startPoint x: 914, startPoint y: 260, endPoint x: 876, endPoint y: 321, distance: 71.6
click at [915, 260] on span "No ROI" at bounding box center [926, 262] width 58 height 26
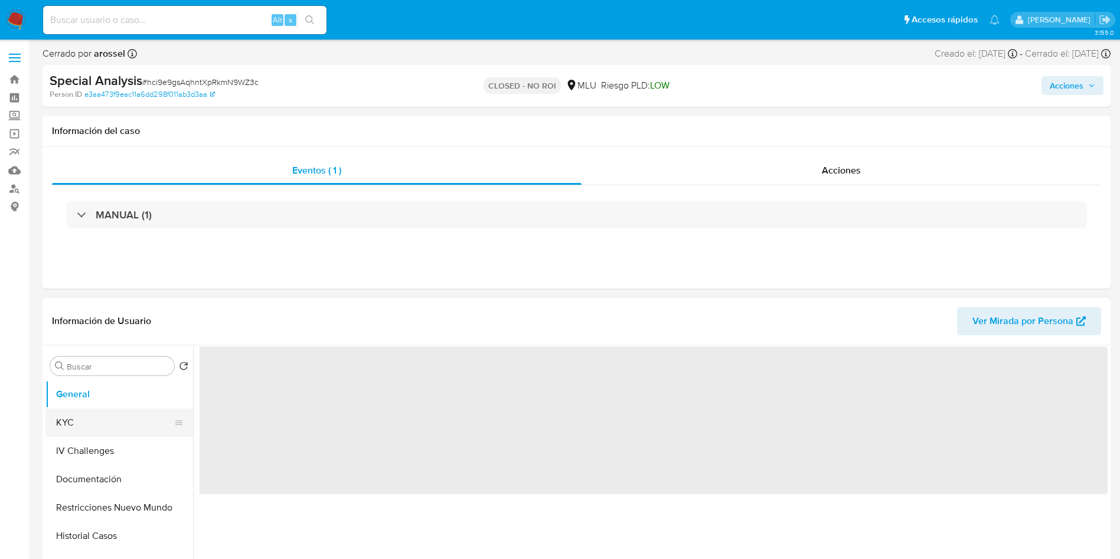
click at [87, 422] on button "KYC" at bounding box center [114, 423] width 138 height 28
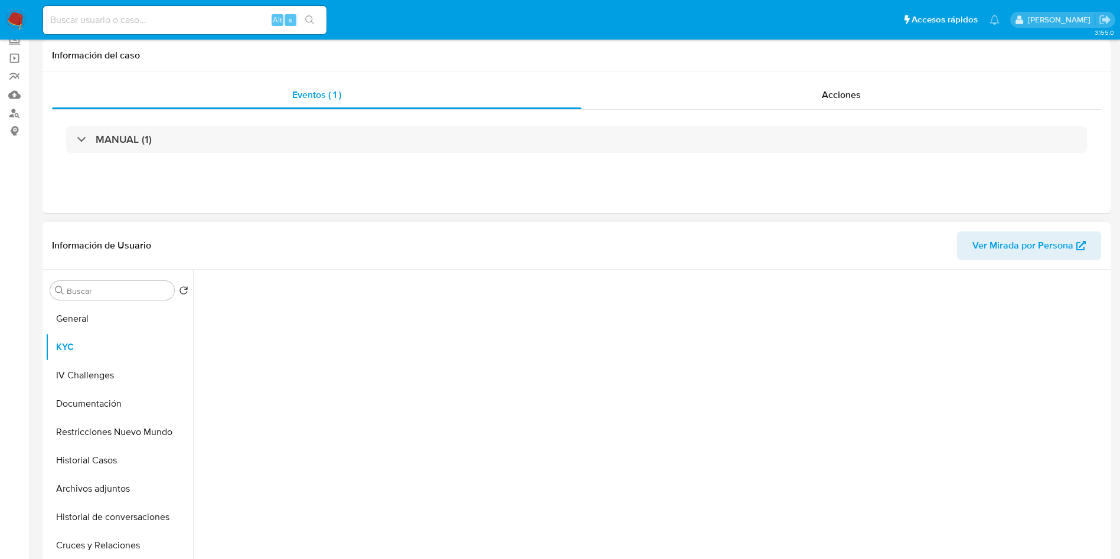
scroll to position [177, 0]
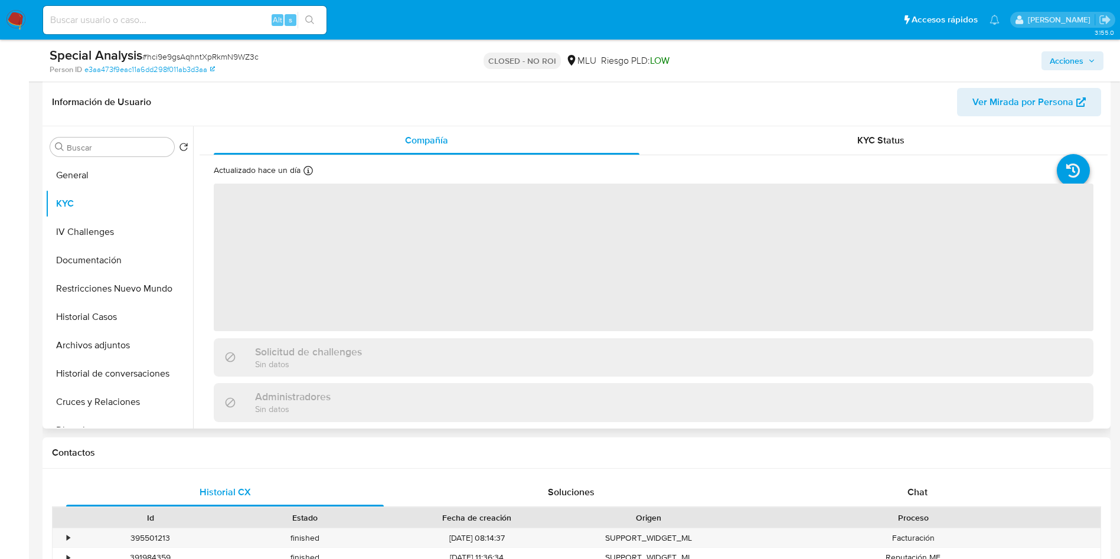
select select "10"
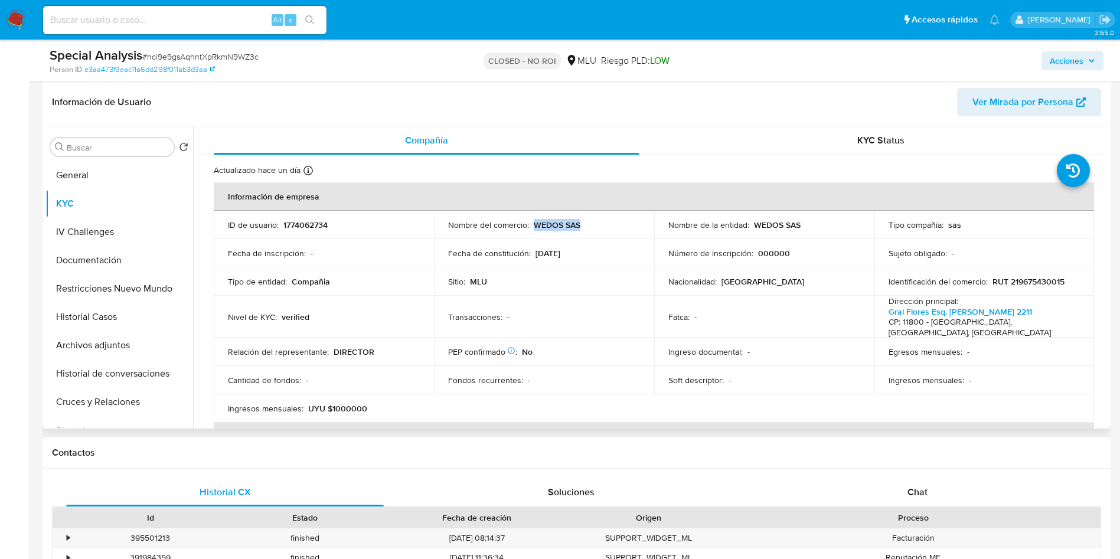
drag, startPoint x: 533, startPoint y: 224, endPoint x: 598, endPoint y: 218, distance: 64.6
click at [598, 218] on td "Nombre del comercio : WEDOS SAS" at bounding box center [544, 225] width 220 height 28
copy p "WEDOS SAS"
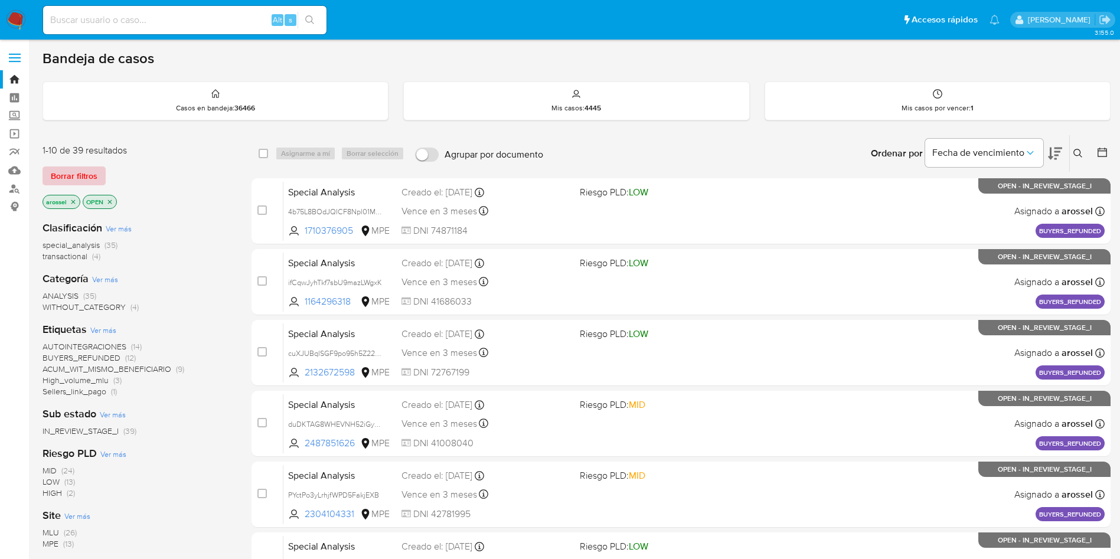
click at [68, 174] on span "Borrar filtros" at bounding box center [74, 176] width 47 height 17
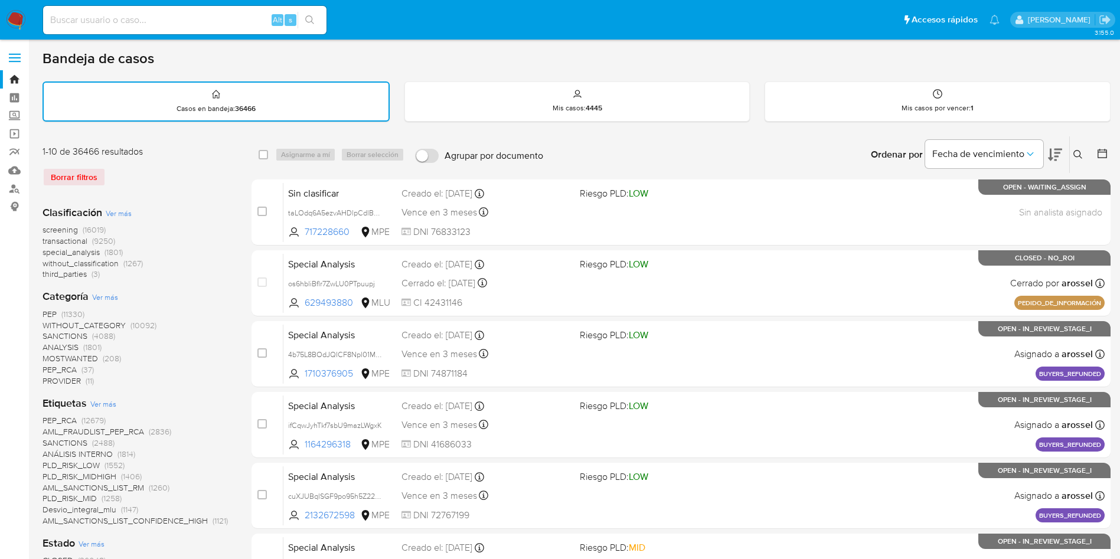
click at [1107, 151] on icon at bounding box center [1102, 154] width 12 height 12
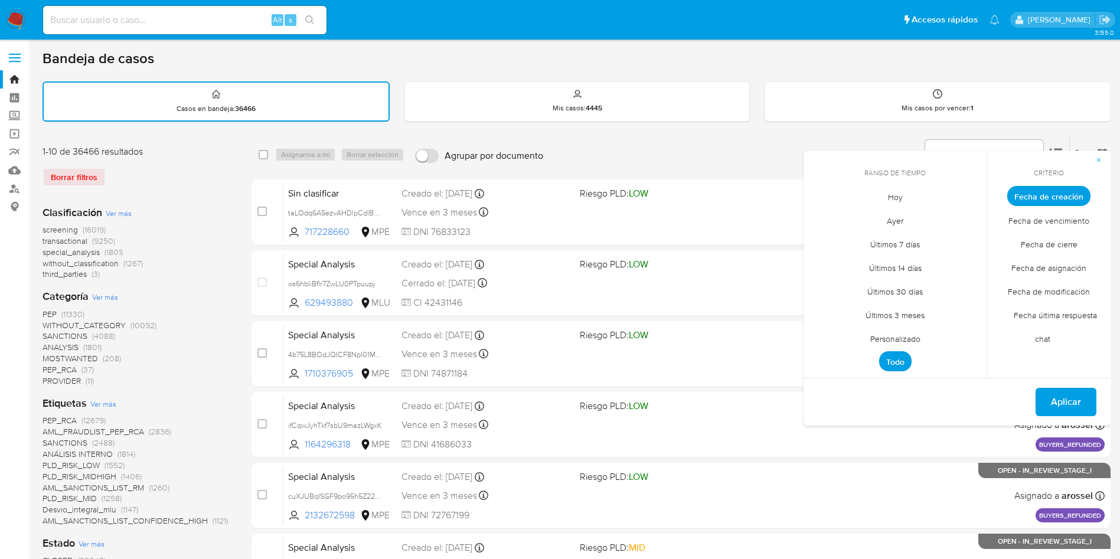
click at [891, 194] on span "Hoy" at bounding box center [896, 197] width 40 height 24
click at [1056, 253] on span "Fecha de cierre" at bounding box center [1048, 244] width 81 height 24
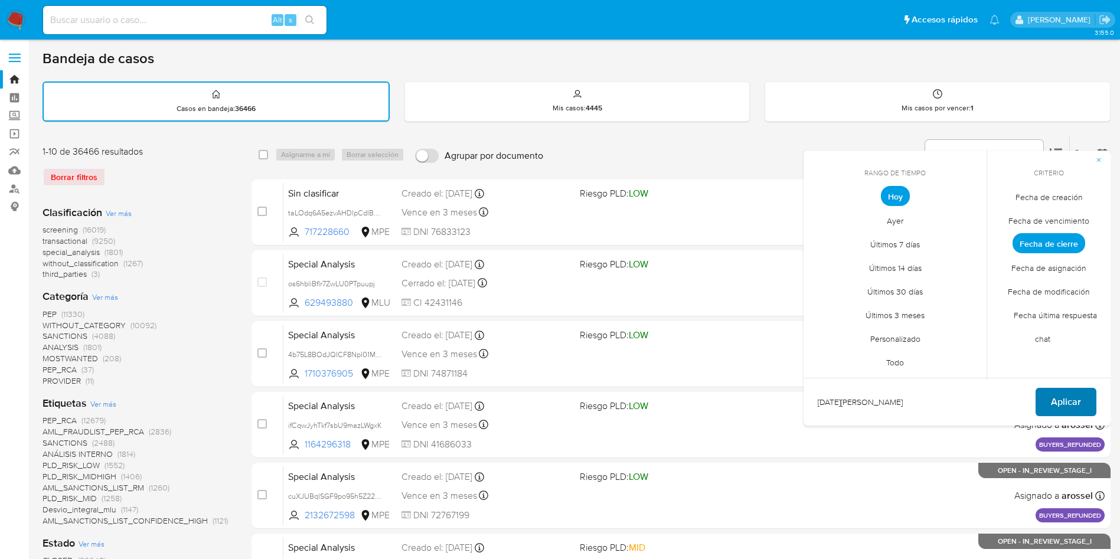
click at [1070, 407] on span "Aplicar" at bounding box center [1066, 402] width 30 height 26
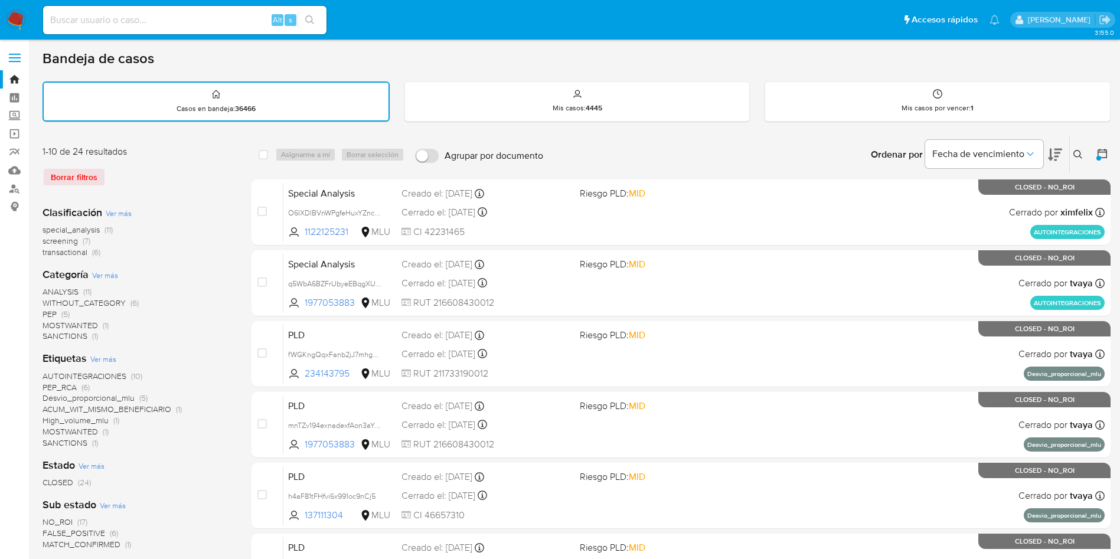
scroll to position [266, 0]
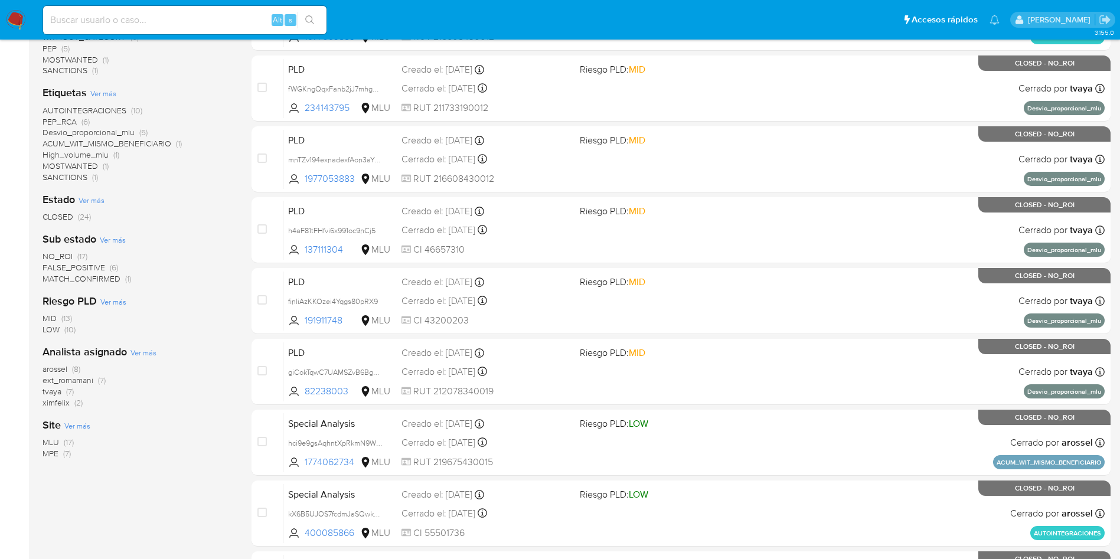
click at [57, 394] on span "tvaya" at bounding box center [52, 392] width 19 height 12
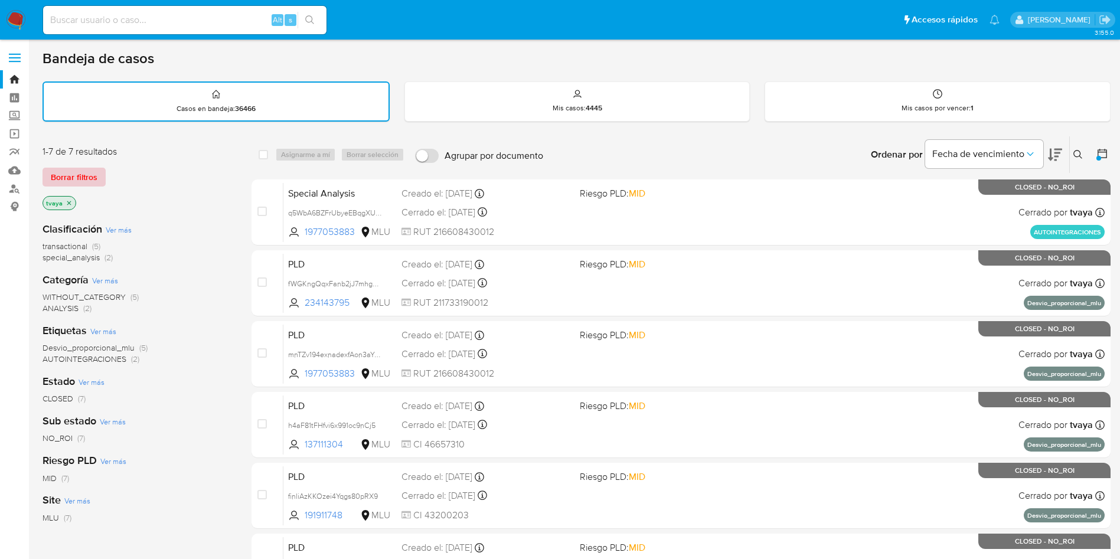
click at [76, 177] on span "Borrar filtros" at bounding box center [74, 177] width 47 height 17
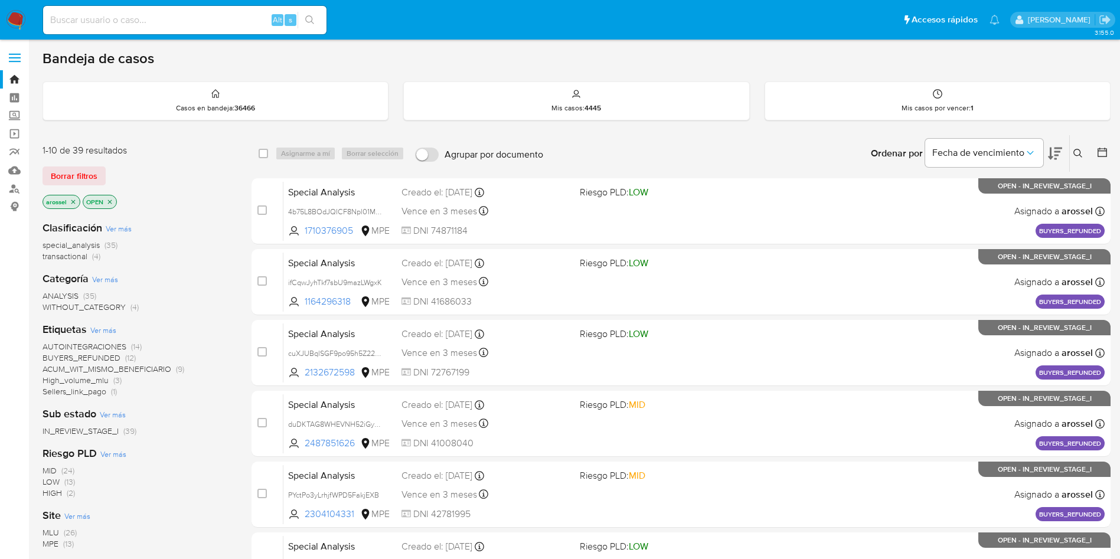
click at [70, 175] on span "Borrar filtros" at bounding box center [74, 176] width 47 height 17
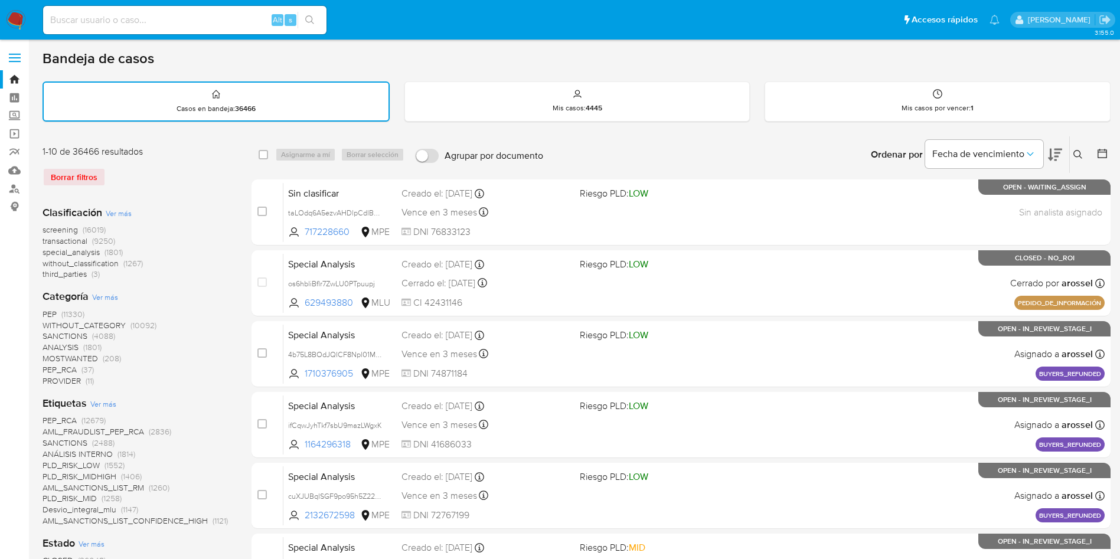
click at [1109, 149] on button at bounding box center [1103, 155] width 14 height 14
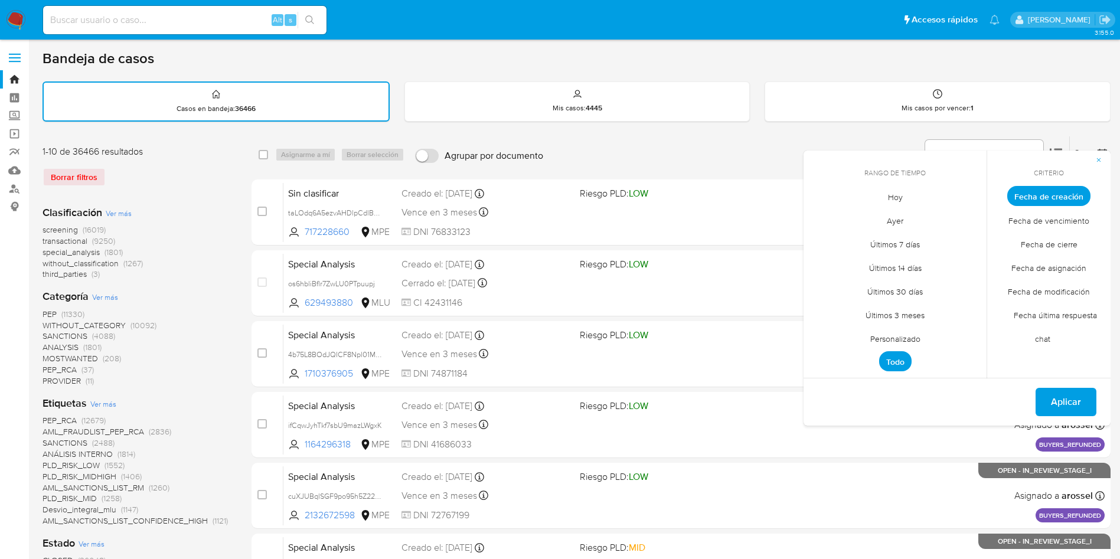
click at [909, 328] on span "Personalizado" at bounding box center [895, 339] width 75 height 24
click at [918, 265] on button "1" at bounding box center [918, 261] width 19 height 19
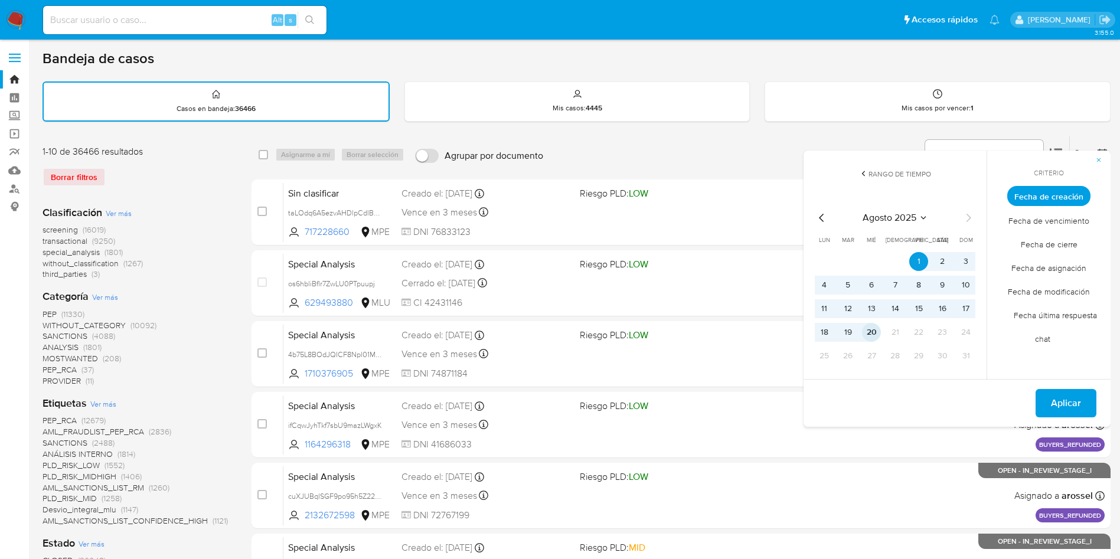
click at [875, 338] on button "20" at bounding box center [871, 332] width 19 height 19
click at [1042, 269] on span "Fecha de asignación" at bounding box center [1049, 268] width 100 height 24
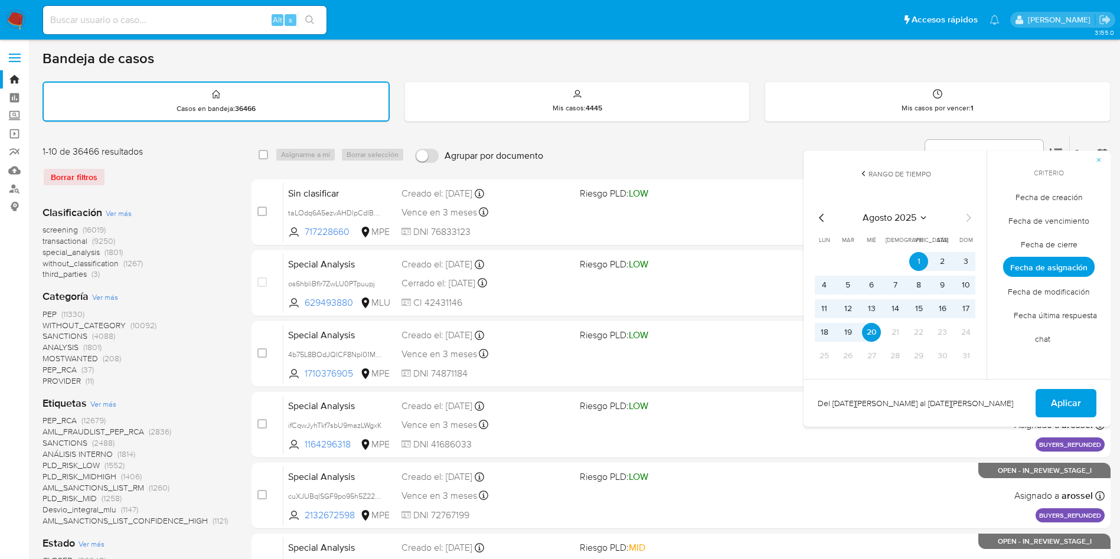
click at [1061, 296] on span "Fecha de modificación" at bounding box center [1048, 291] width 107 height 24
click at [1061, 241] on span "Fecha de cierre" at bounding box center [1048, 244] width 81 height 24
click at [1070, 397] on span "Aplicar" at bounding box center [1066, 403] width 30 height 26
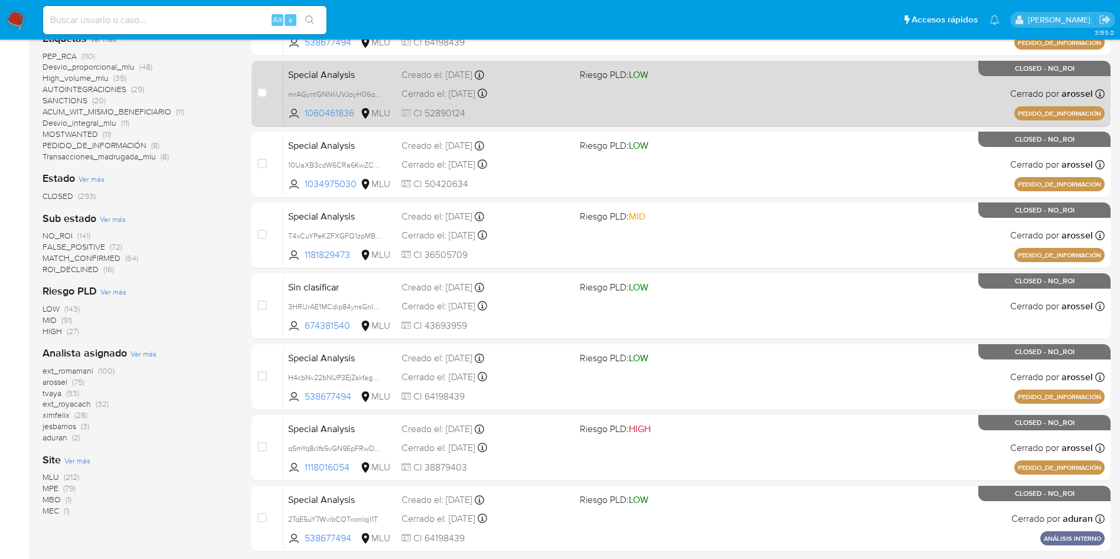
scroll to position [354, 0]
